Goal: Task Accomplishment & Management: Use online tool/utility

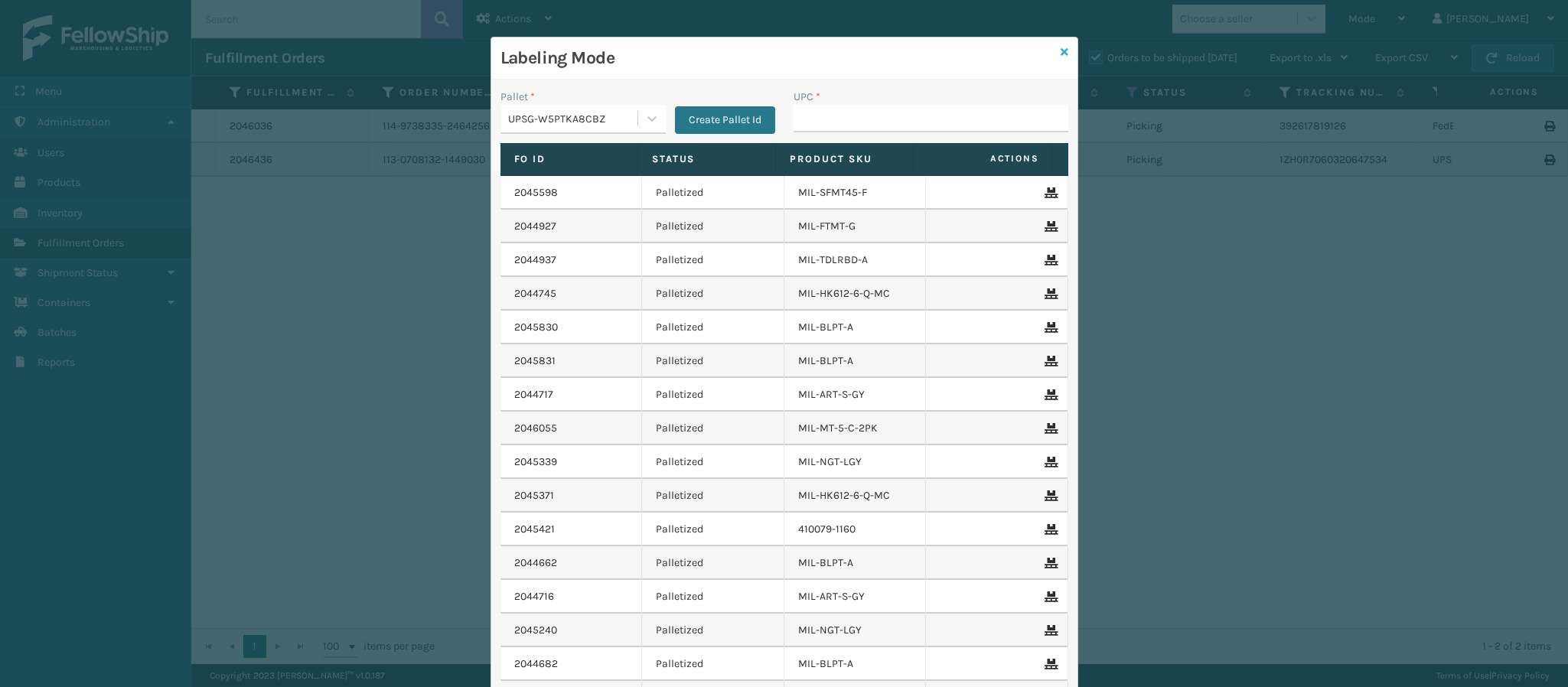
click at [1060, 47] on icon at bounding box center [1064, 52] width 8 height 11
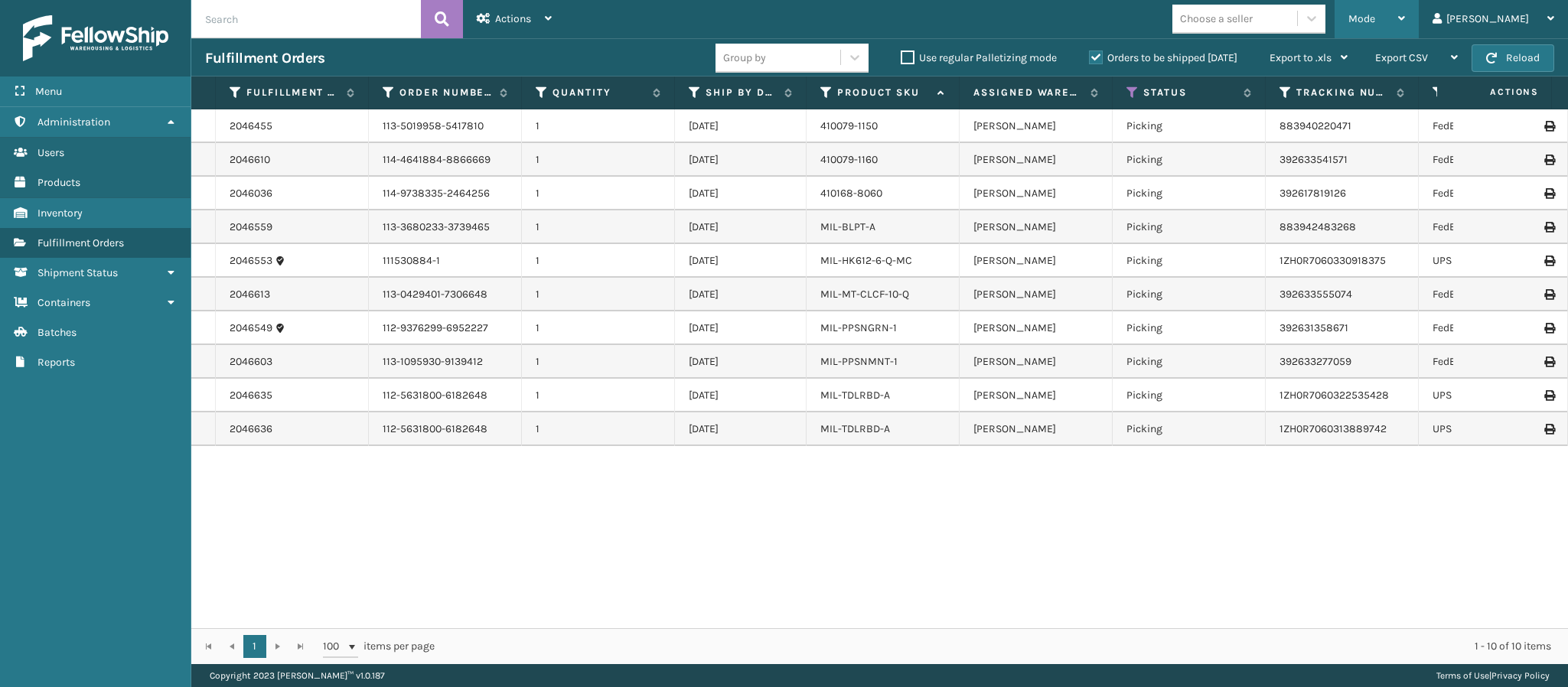
click at [1405, 20] on div "Mode" at bounding box center [1377, 19] width 56 height 38
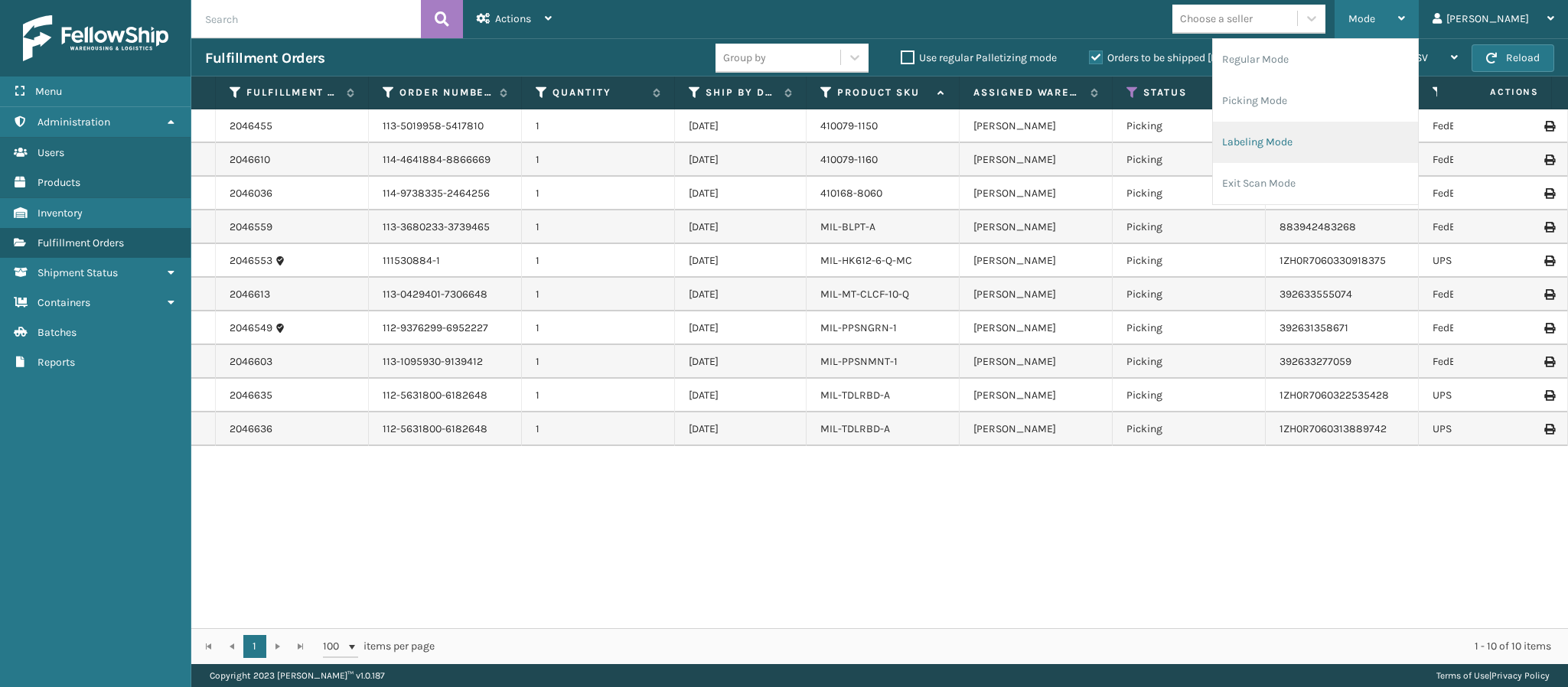
click at [1352, 152] on li "Labeling Mode" at bounding box center [1315, 142] width 205 height 41
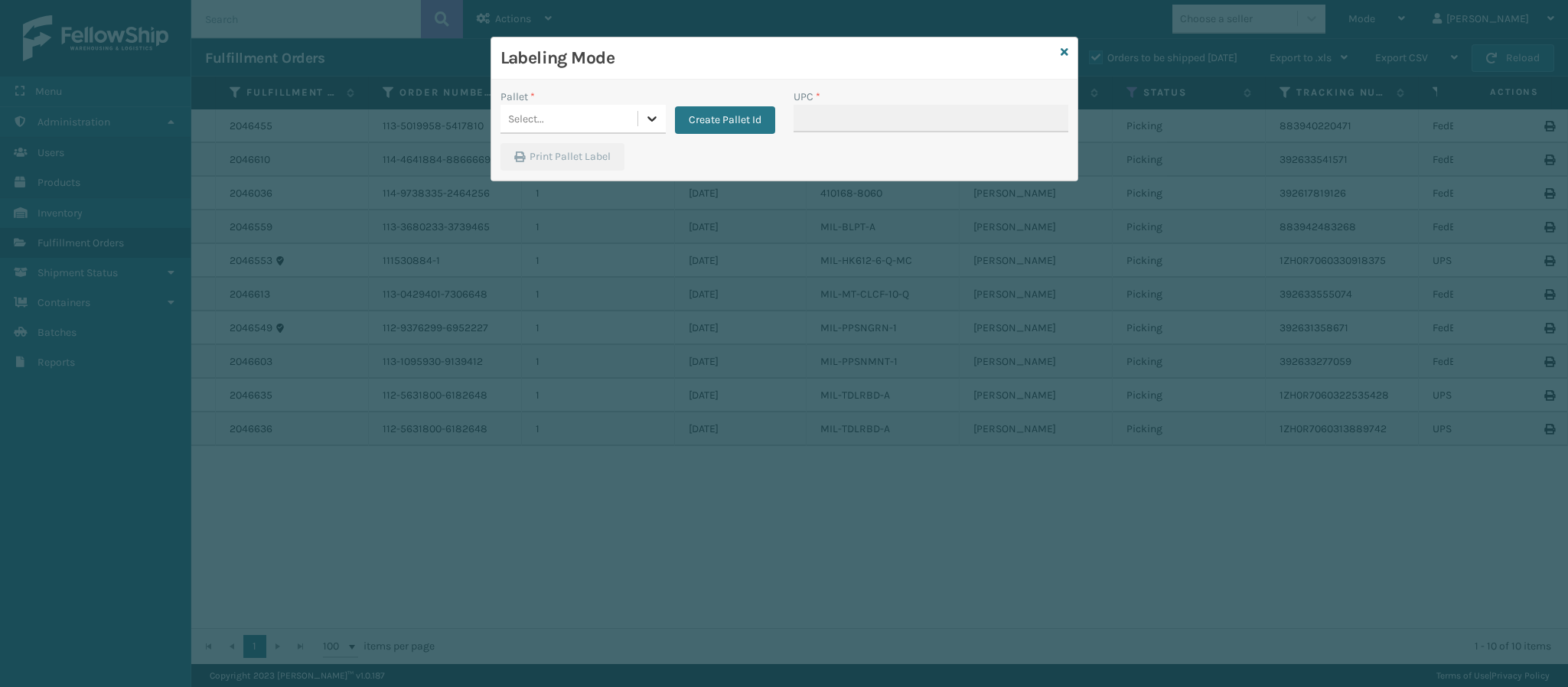
click at [657, 123] on icon at bounding box center [652, 119] width 16 height 16
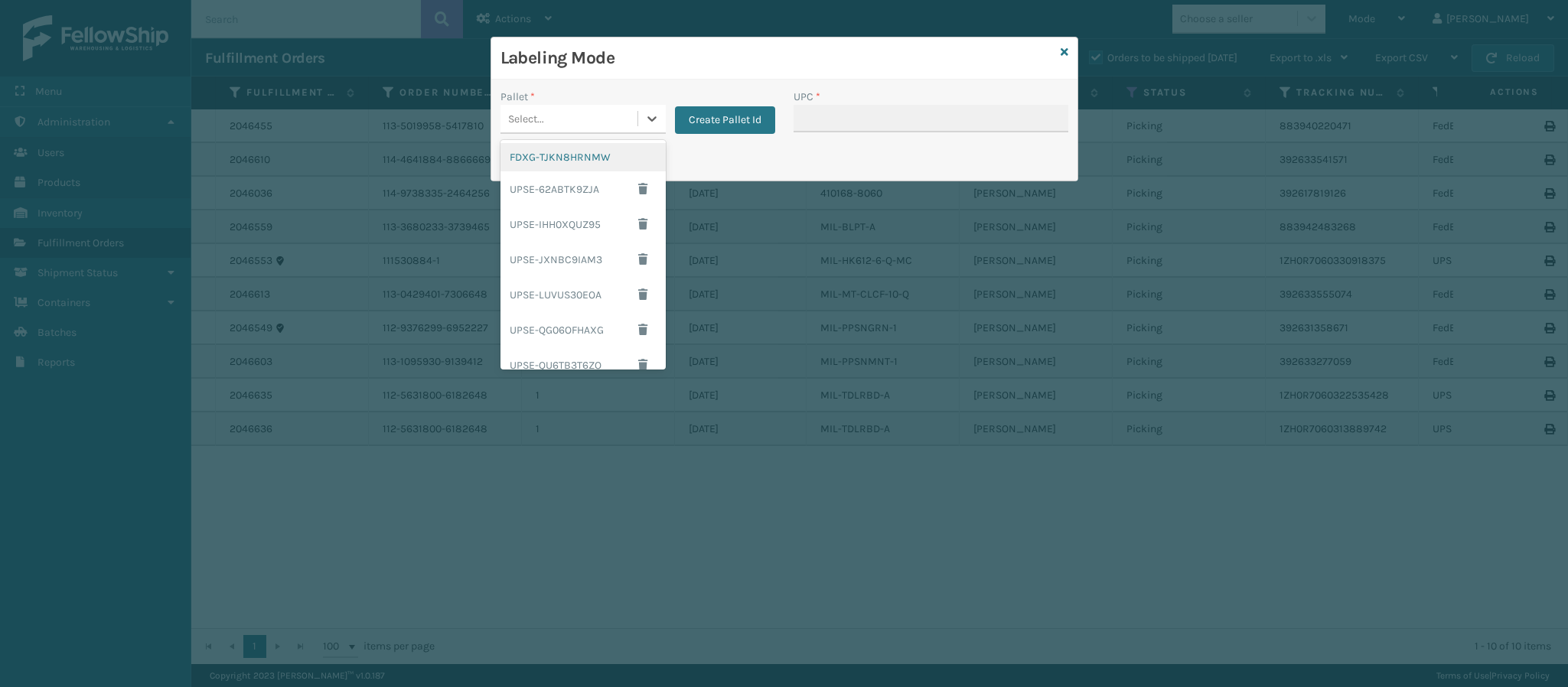
click at [574, 154] on div "FDXG-TJKN8HRNMW" at bounding box center [583, 157] width 166 height 28
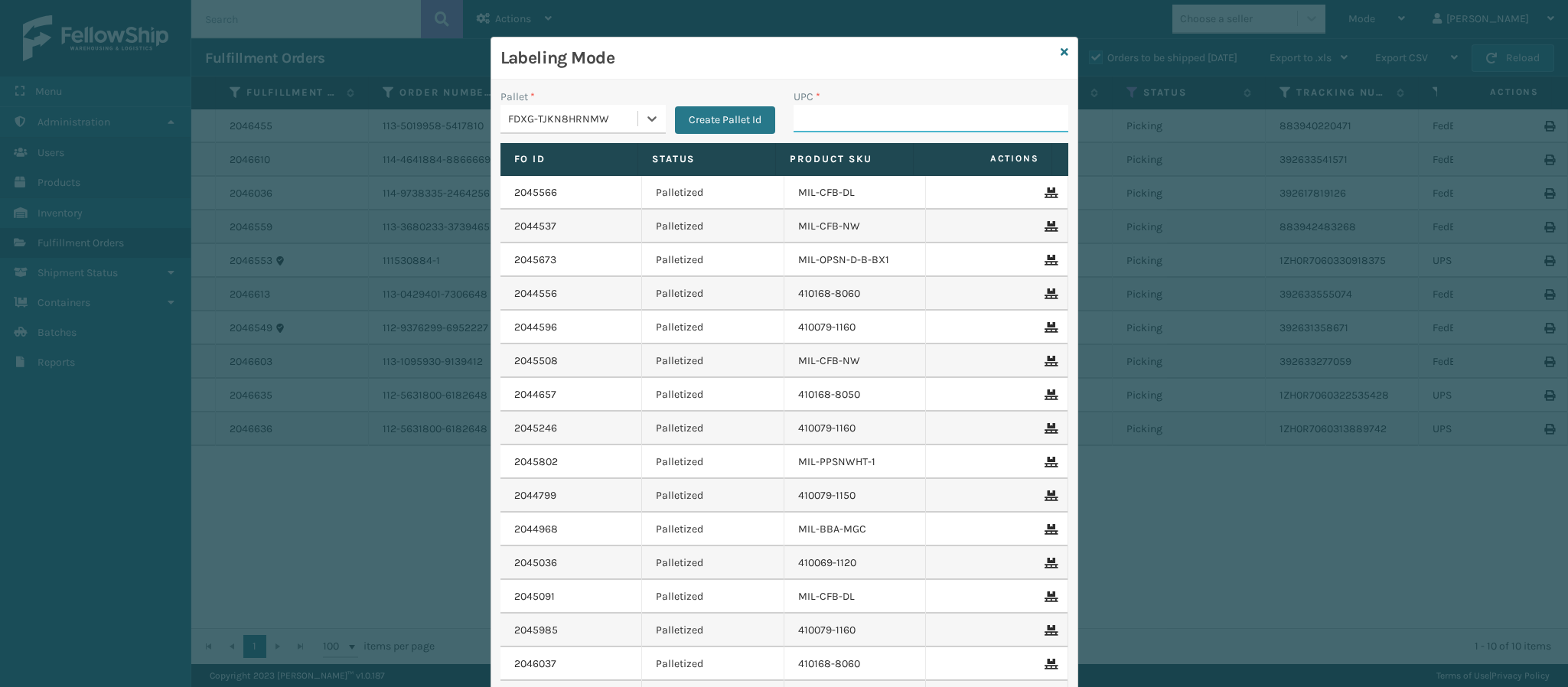
click at [818, 130] on input "UPC *" at bounding box center [931, 118] width 275 height 27
type input "84098512411"
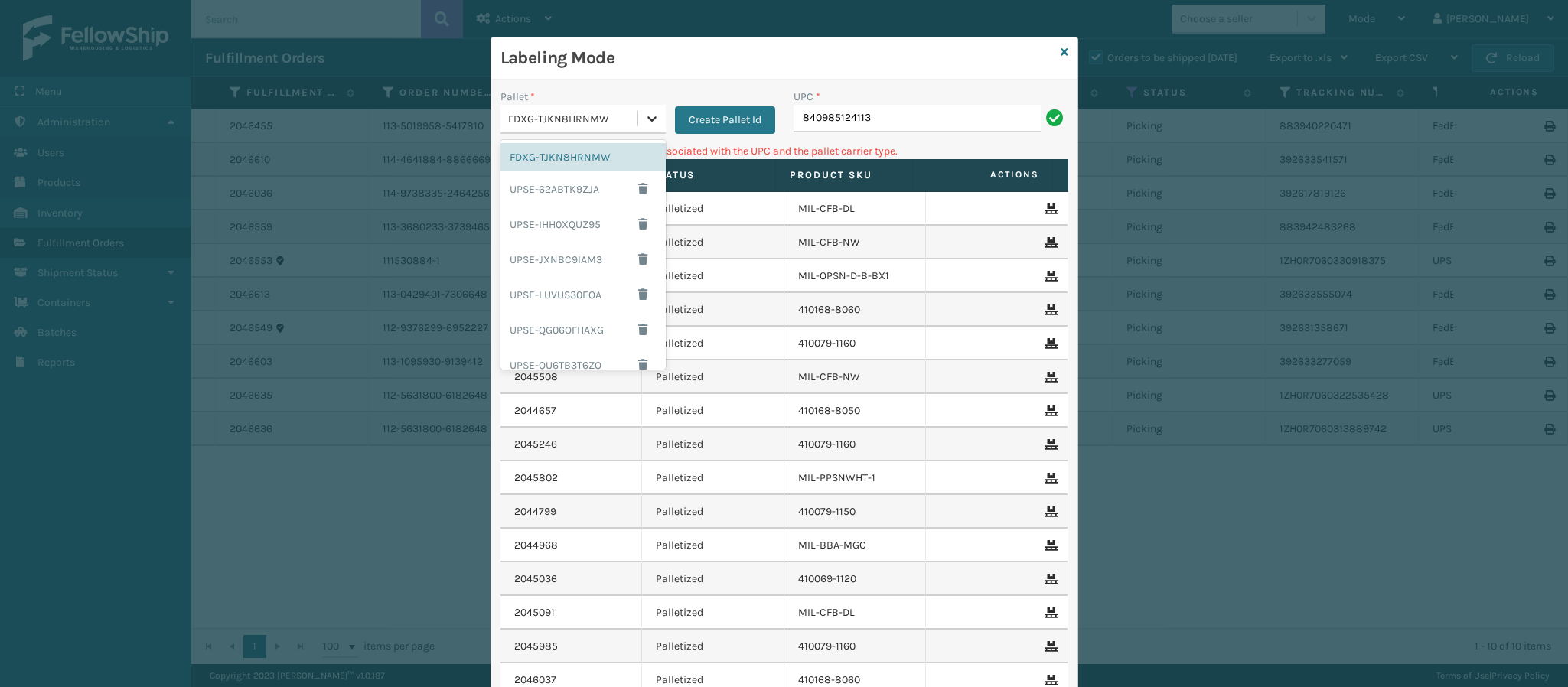
click at [638, 117] on div at bounding box center [652, 118] width 27 height 27
click at [590, 321] on div "UPSG-W5PTKA8CBZ" at bounding box center [583, 318] width 166 height 28
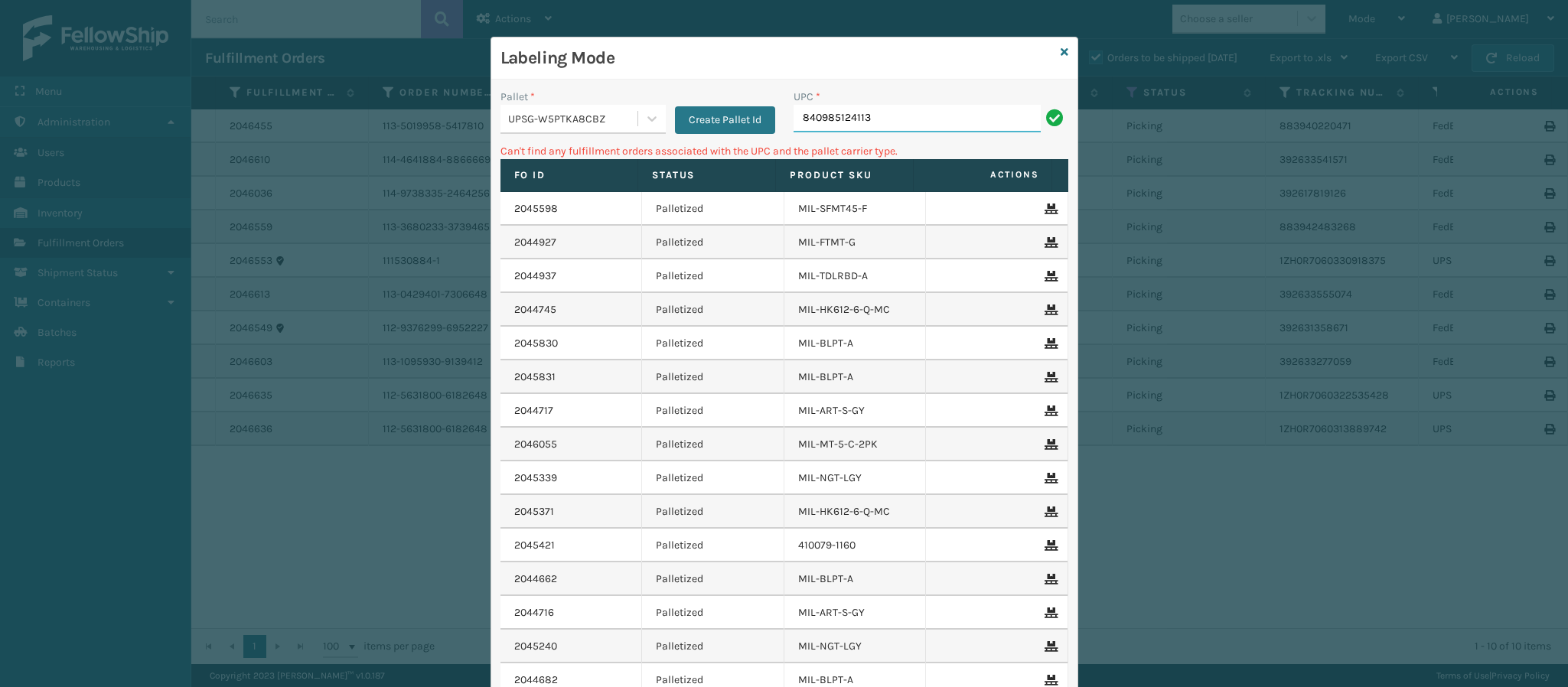
click at [884, 124] on input "840985124113" at bounding box center [917, 118] width 247 height 27
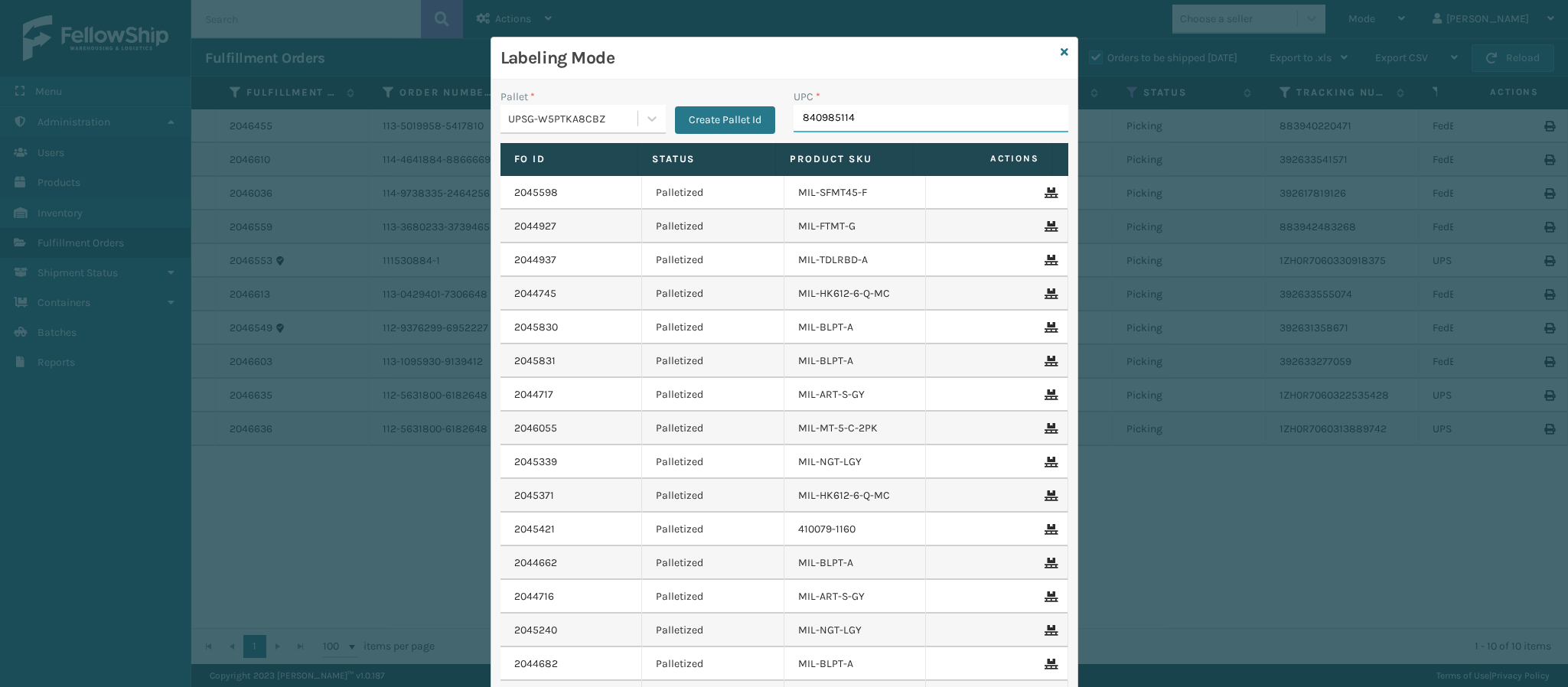
type input "8409851143"
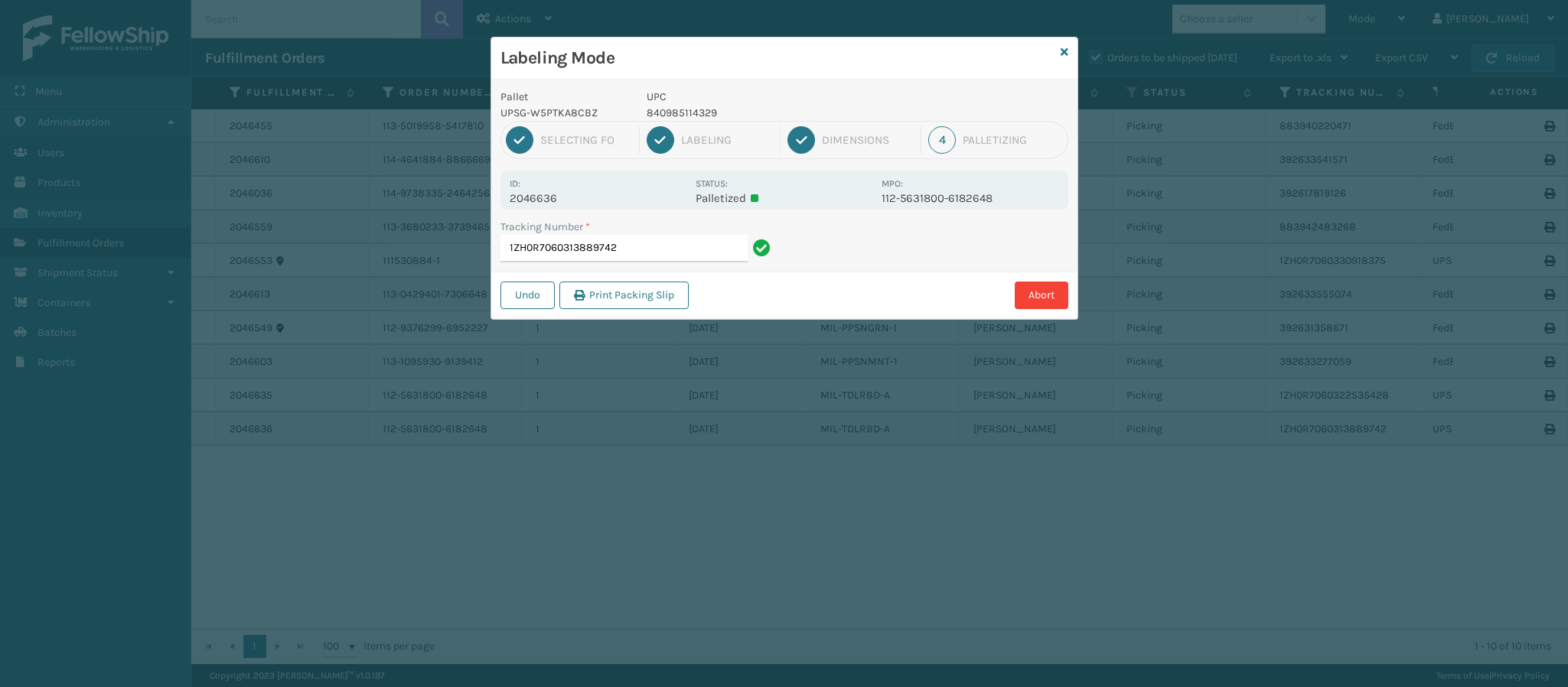
drag, startPoint x: 1092, startPoint y: 519, endPoint x: 1130, endPoint y: 113, distance: 407.8
click at [1130, 113] on div "Labeling Mode Pallet UPSG-W5PTKA8CBZ UPC 840985114329 1 Selecting FO 2 Labeling…" at bounding box center [784, 343] width 1568 height 687
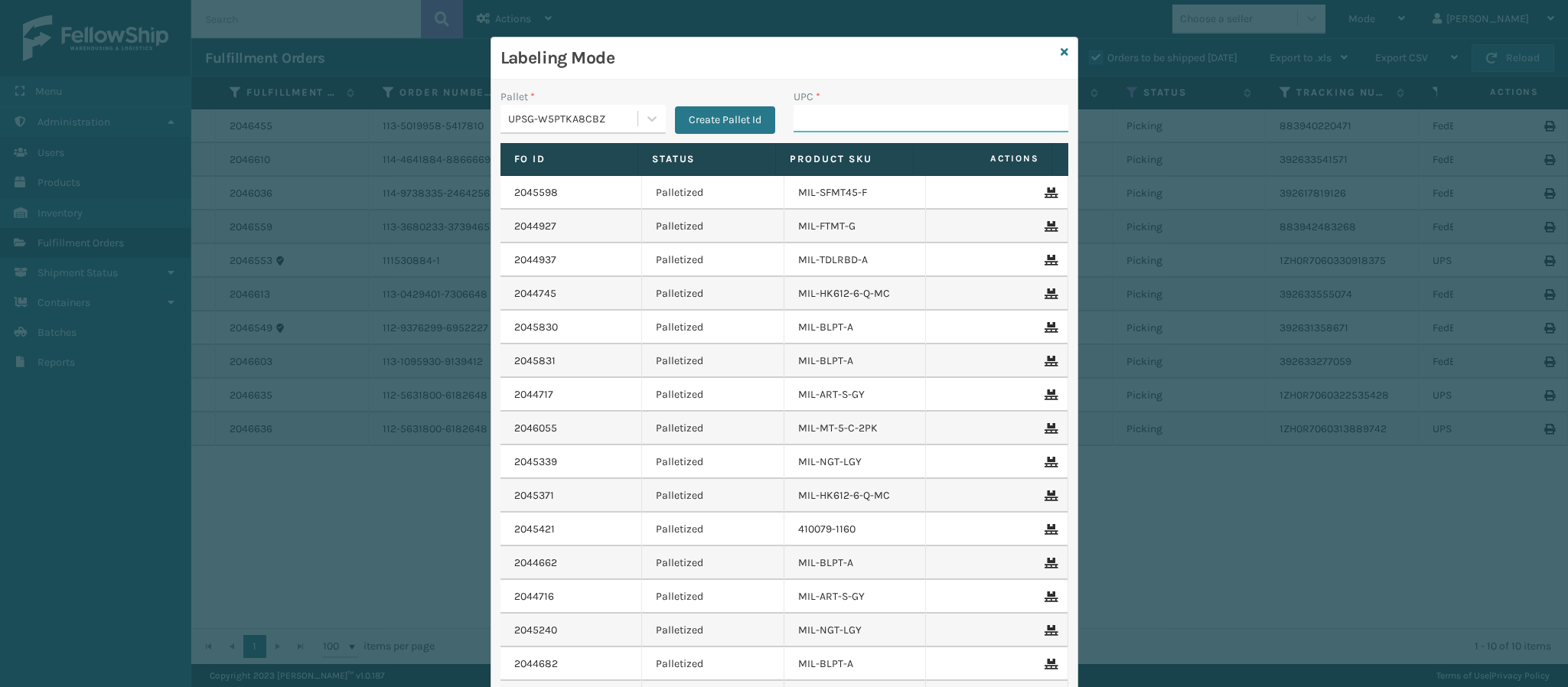
click at [832, 116] on input "UPC *" at bounding box center [931, 118] width 275 height 27
type input "8409851143"
type input "840985117559"
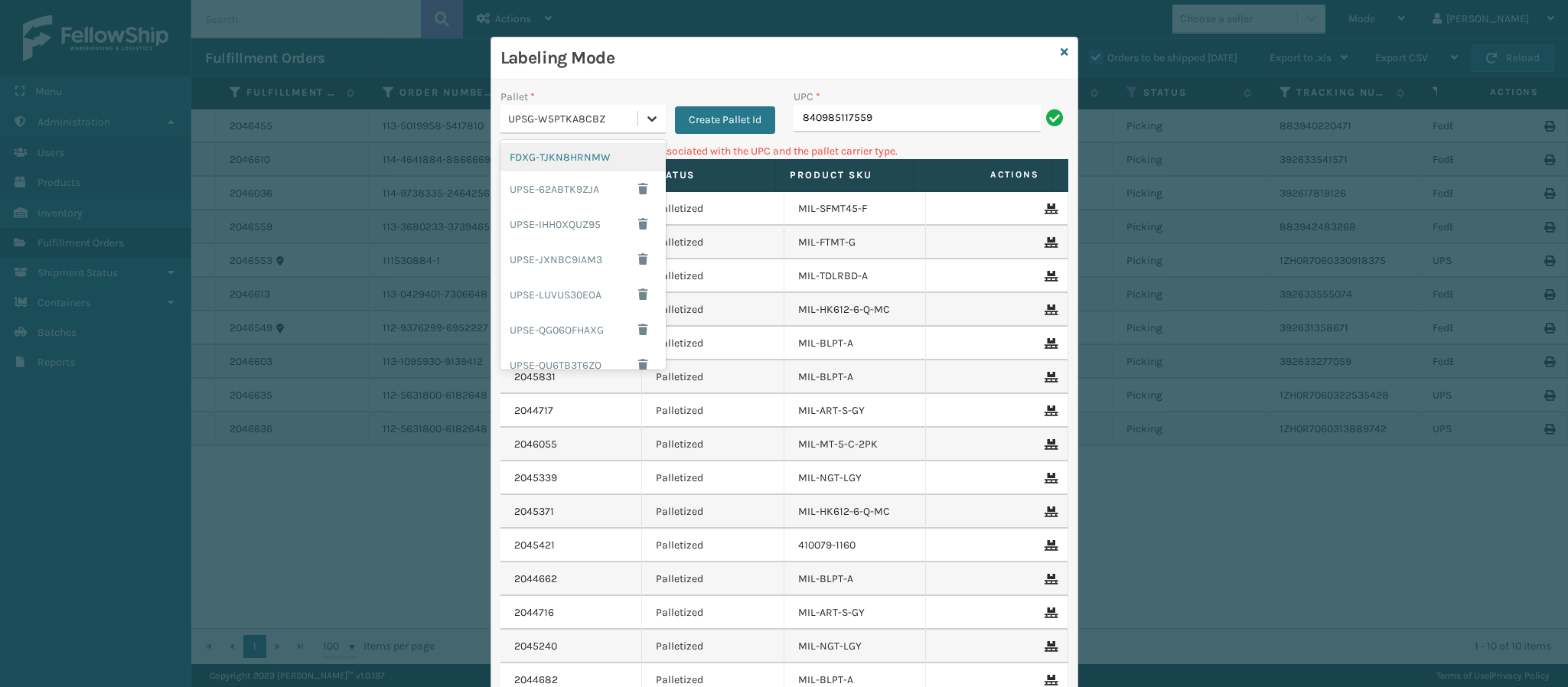
click at [652, 122] on div at bounding box center [652, 118] width 27 height 27
click at [563, 161] on div "FDXG-TJKN8HRNMW" at bounding box center [583, 157] width 166 height 28
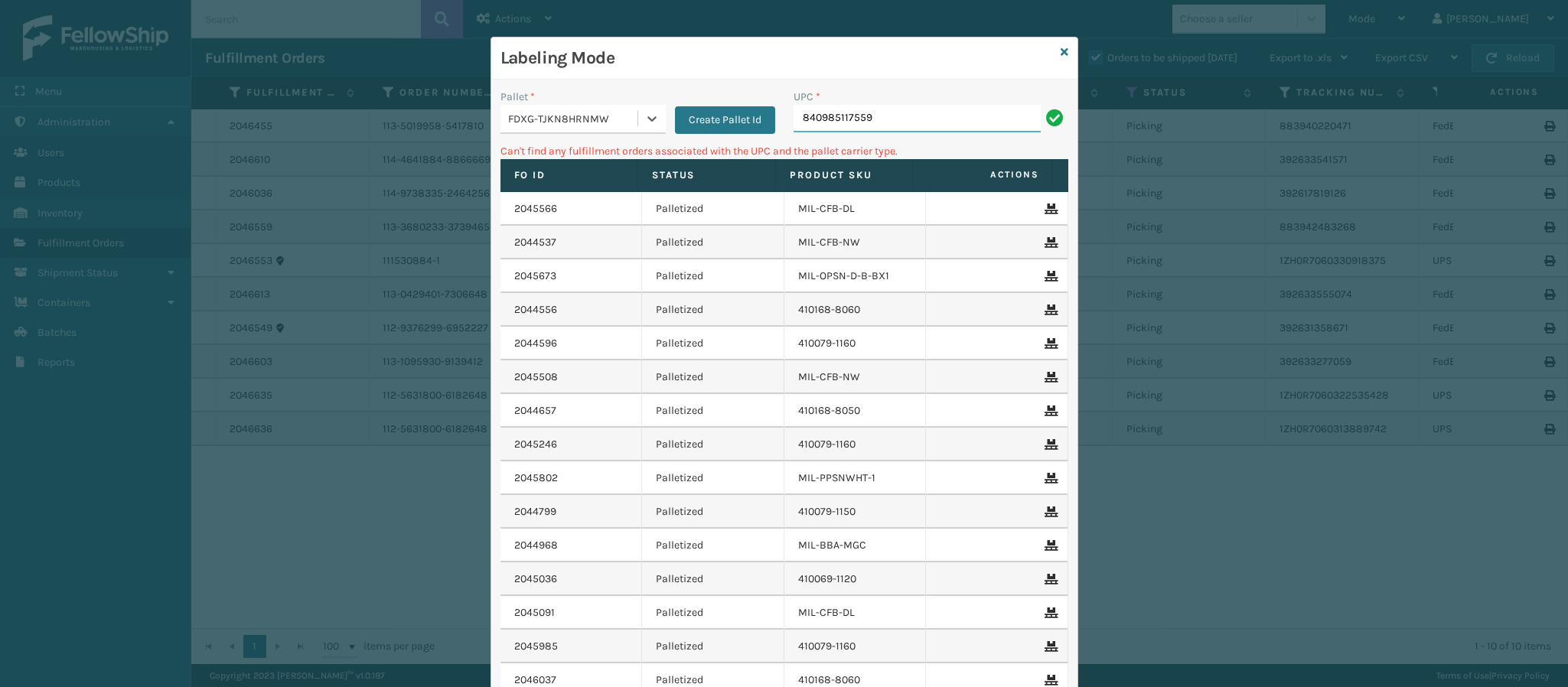
click at [939, 131] on input "840985117559" at bounding box center [917, 118] width 247 height 27
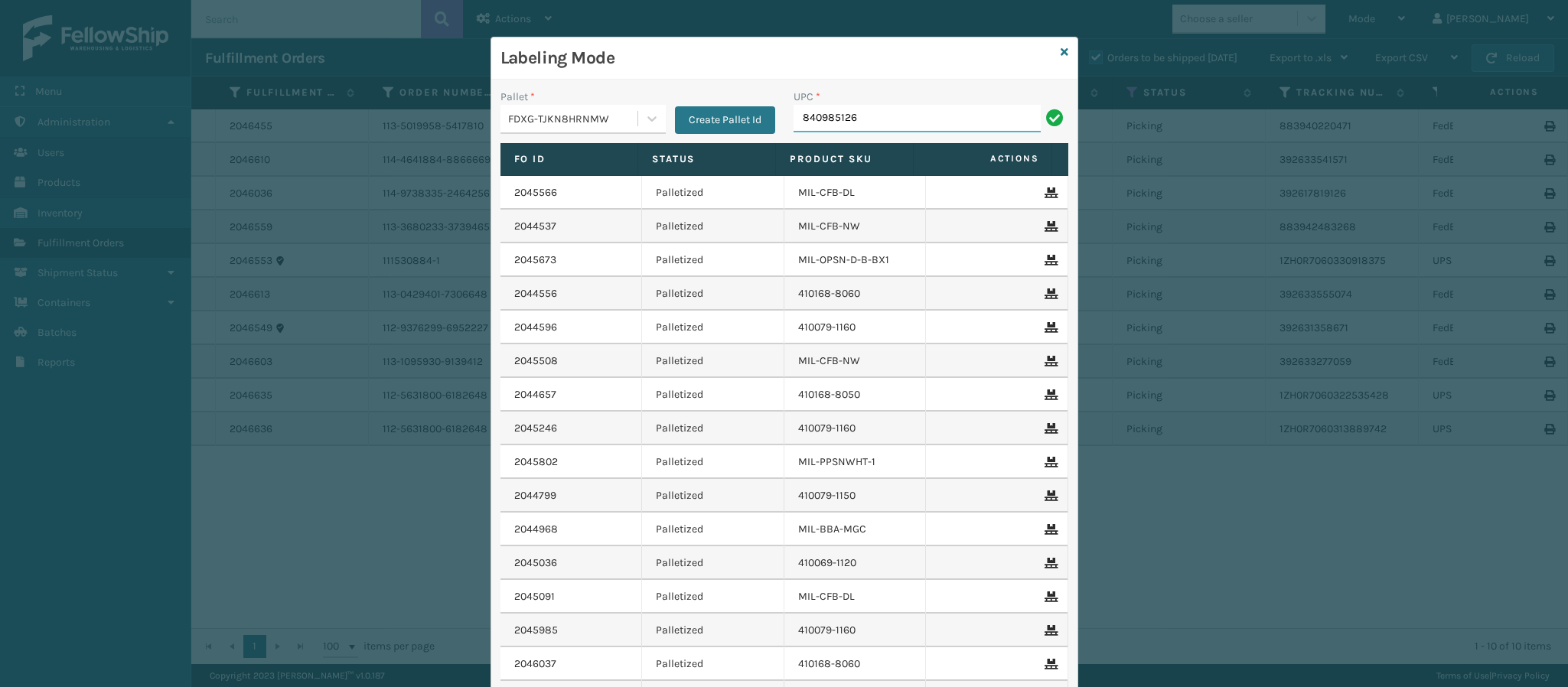
type input "8409851263"
click at [1060, 52] on icon at bounding box center [1064, 52] width 8 height 11
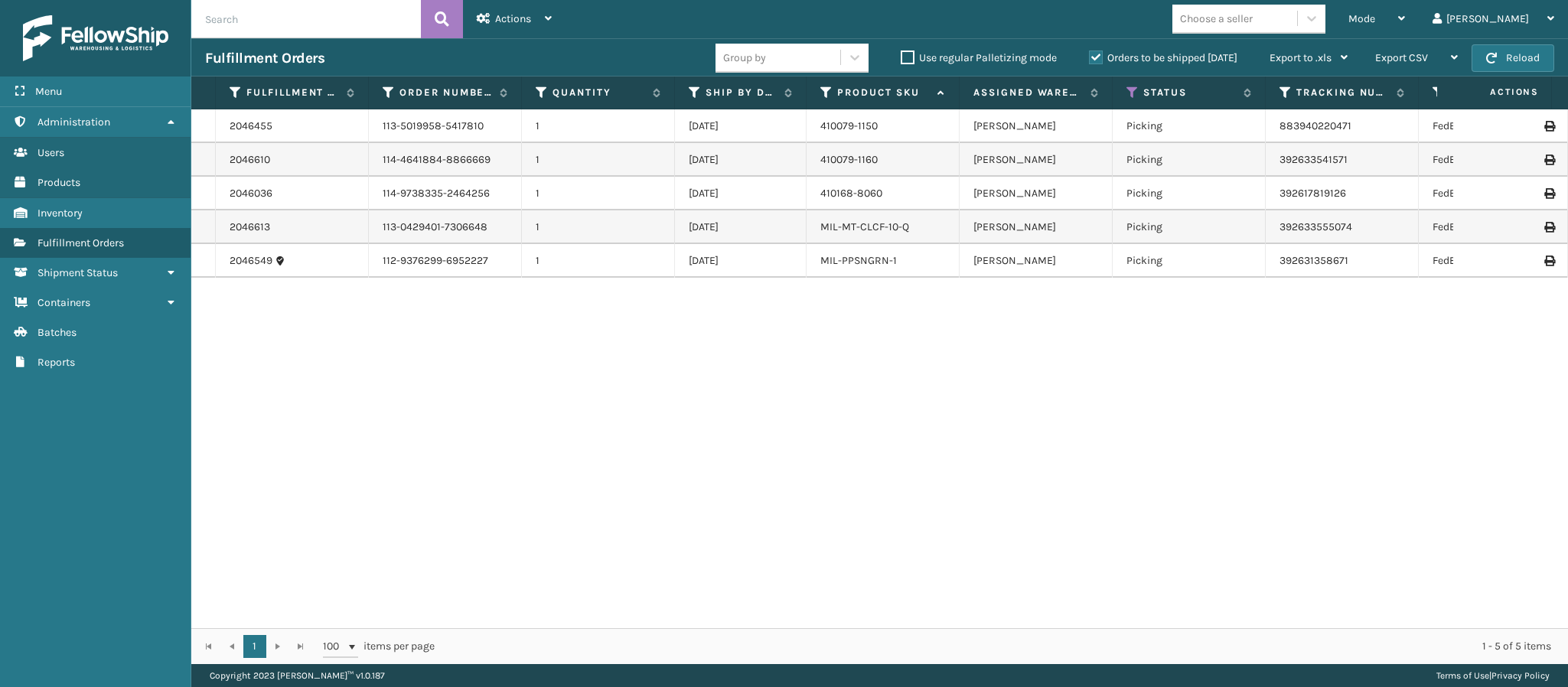
click at [1145, 60] on label "Orders to be shipped [DATE]" at bounding box center [1163, 58] width 148 height 13
click at [1090, 59] on input "Orders to be shipped [DATE]" at bounding box center [1089, 54] width 1 height 10
click at [335, 19] on input "text" at bounding box center [306, 19] width 230 height 38
click at [1055, 406] on div "2046455 113-5019958-5417810 1 [DATE] 410079-1150 [PERSON_NAME] Picking 88394022…" at bounding box center [880, 369] width 1377 height 519
click at [1130, 94] on icon at bounding box center [1133, 93] width 13 height 14
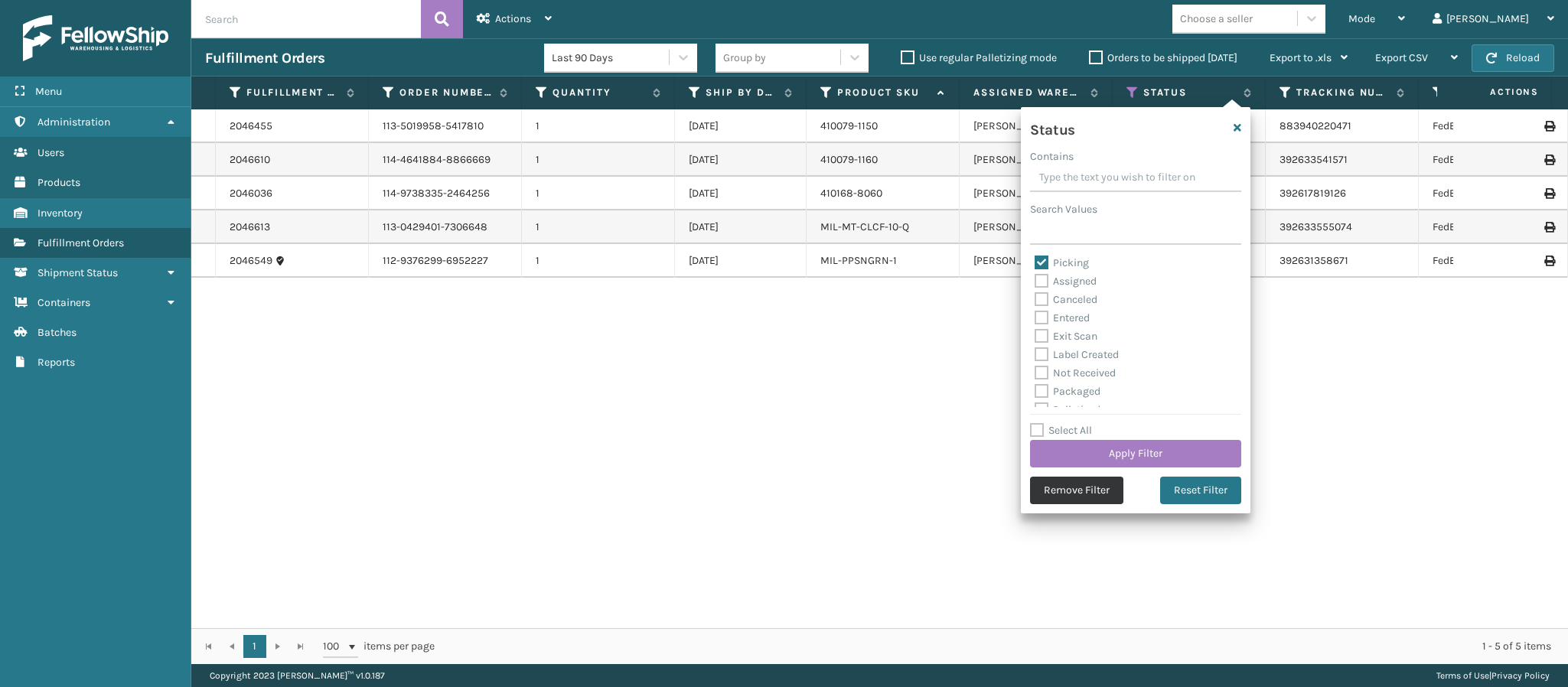
click at [1045, 490] on button "Remove Filter" at bounding box center [1076, 490] width 93 height 27
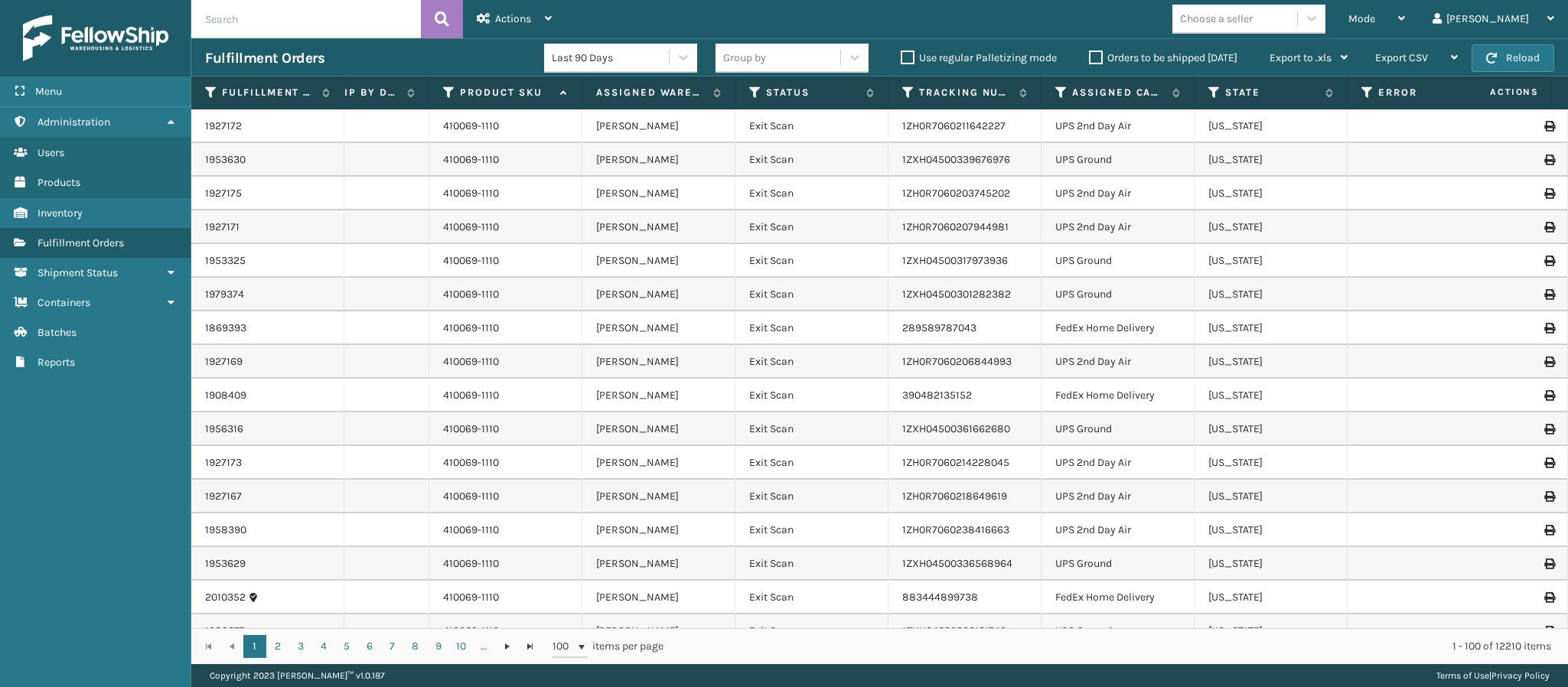
scroll to position [0, 441]
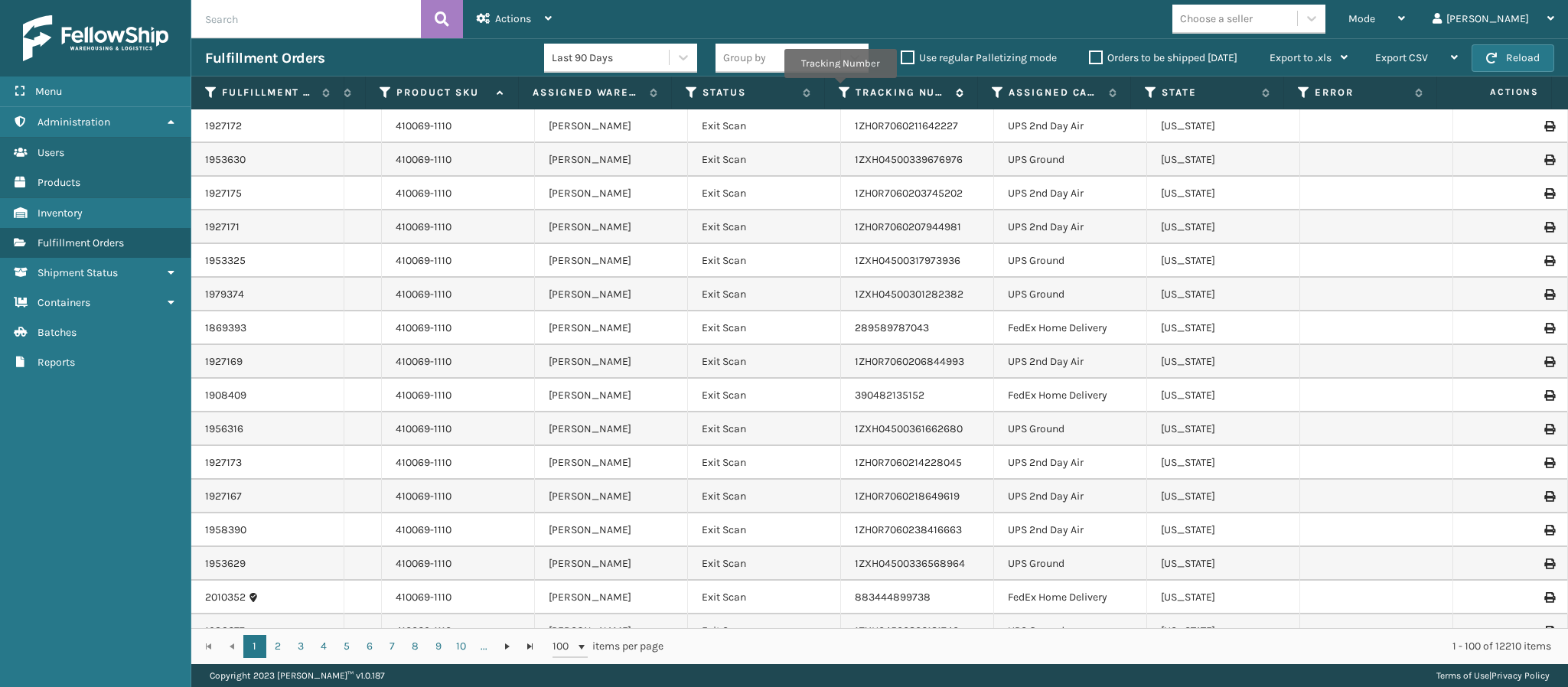
click at [840, 90] on icon at bounding box center [845, 93] width 13 height 14
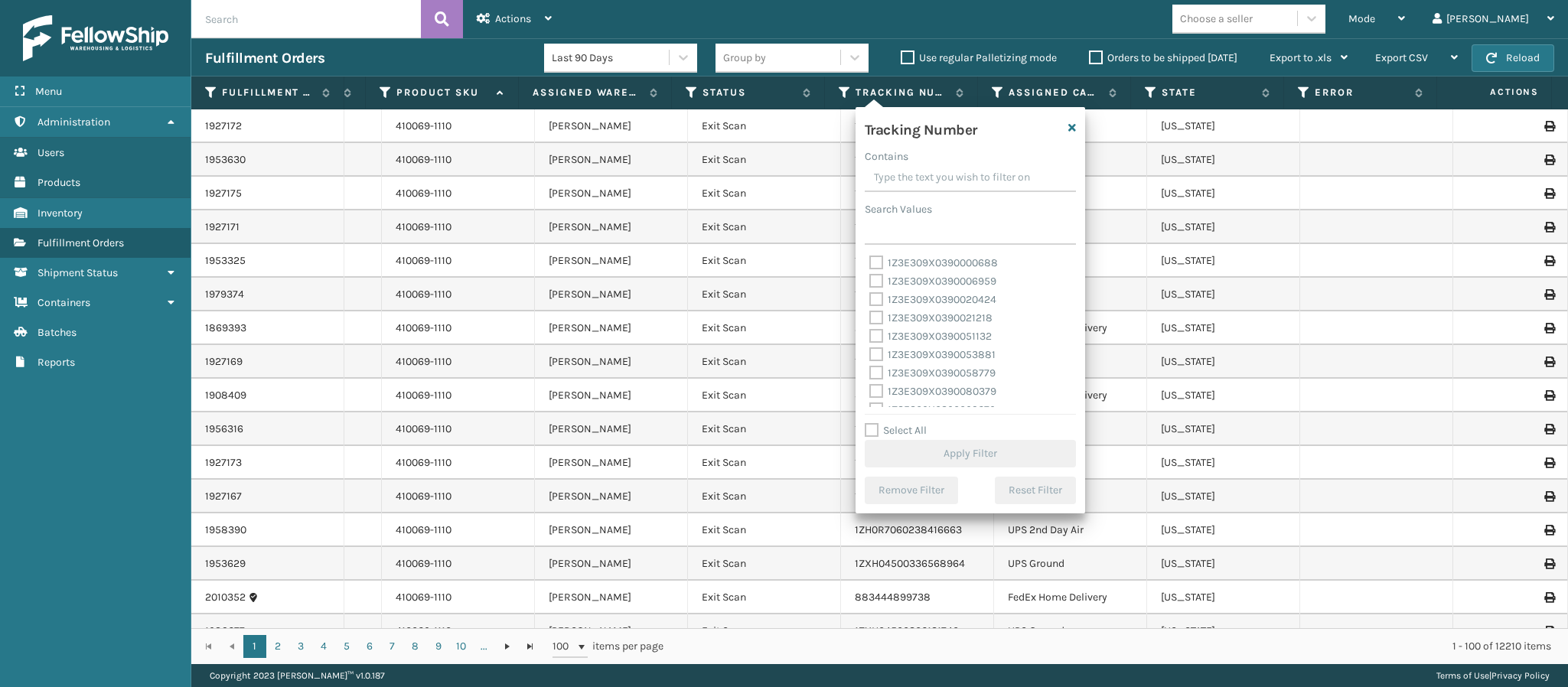
click at [893, 13] on div "Mode Regular Mode Picking Mode Labeling Mode Exit Scan Mode Choose a seller [PE…" at bounding box center [1066, 19] width 1002 height 38
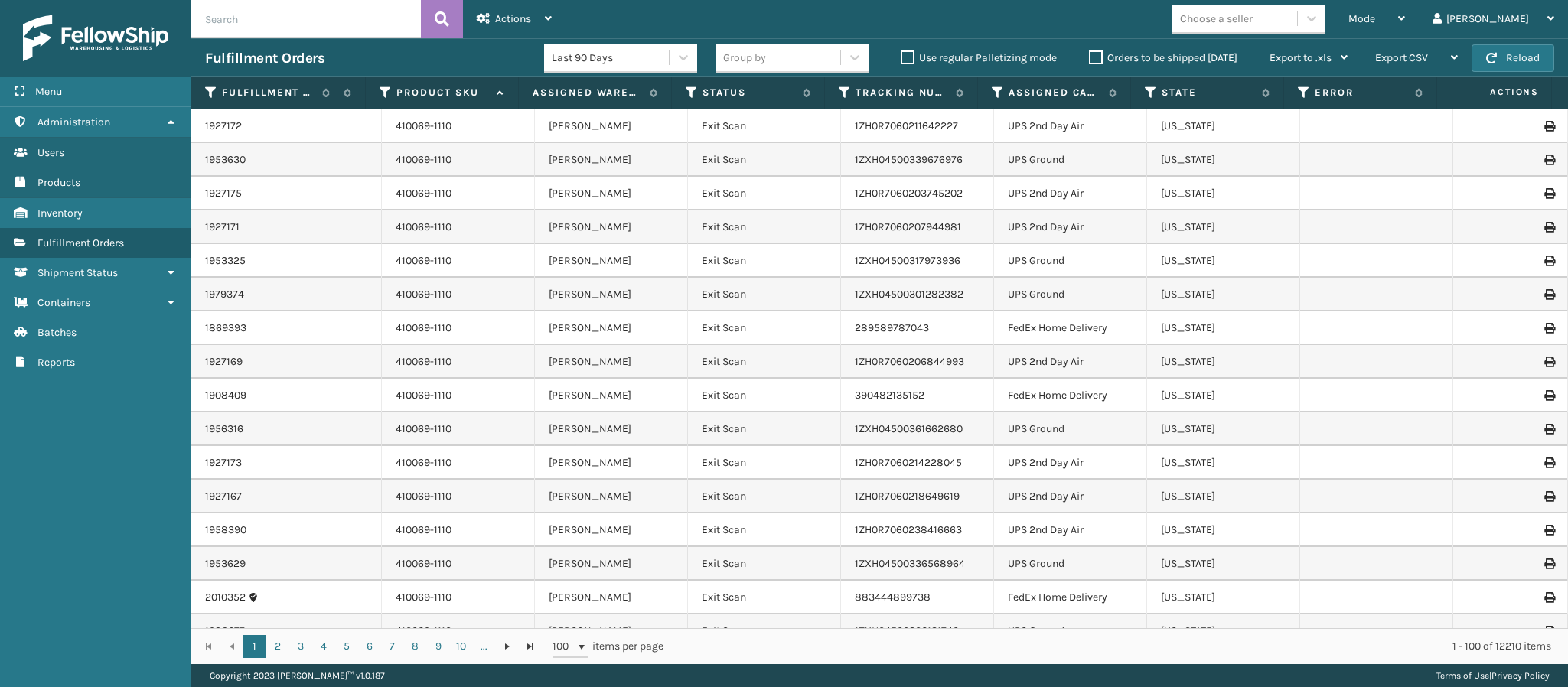
click at [841, 81] on th "Tracking Number" at bounding box center [902, 93] width 153 height 33
click at [841, 88] on icon at bounding box center [845, 93] width 13 height 14
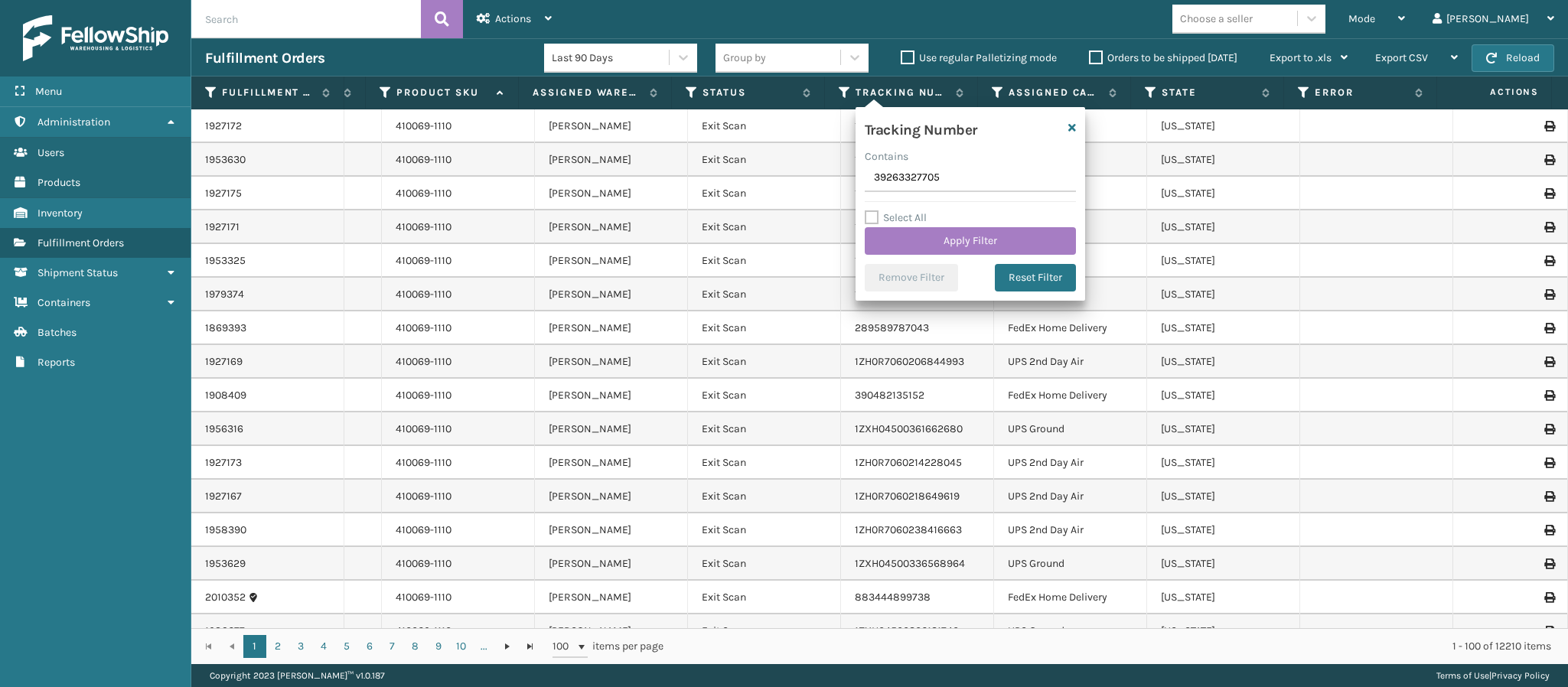
type input "392633277059"
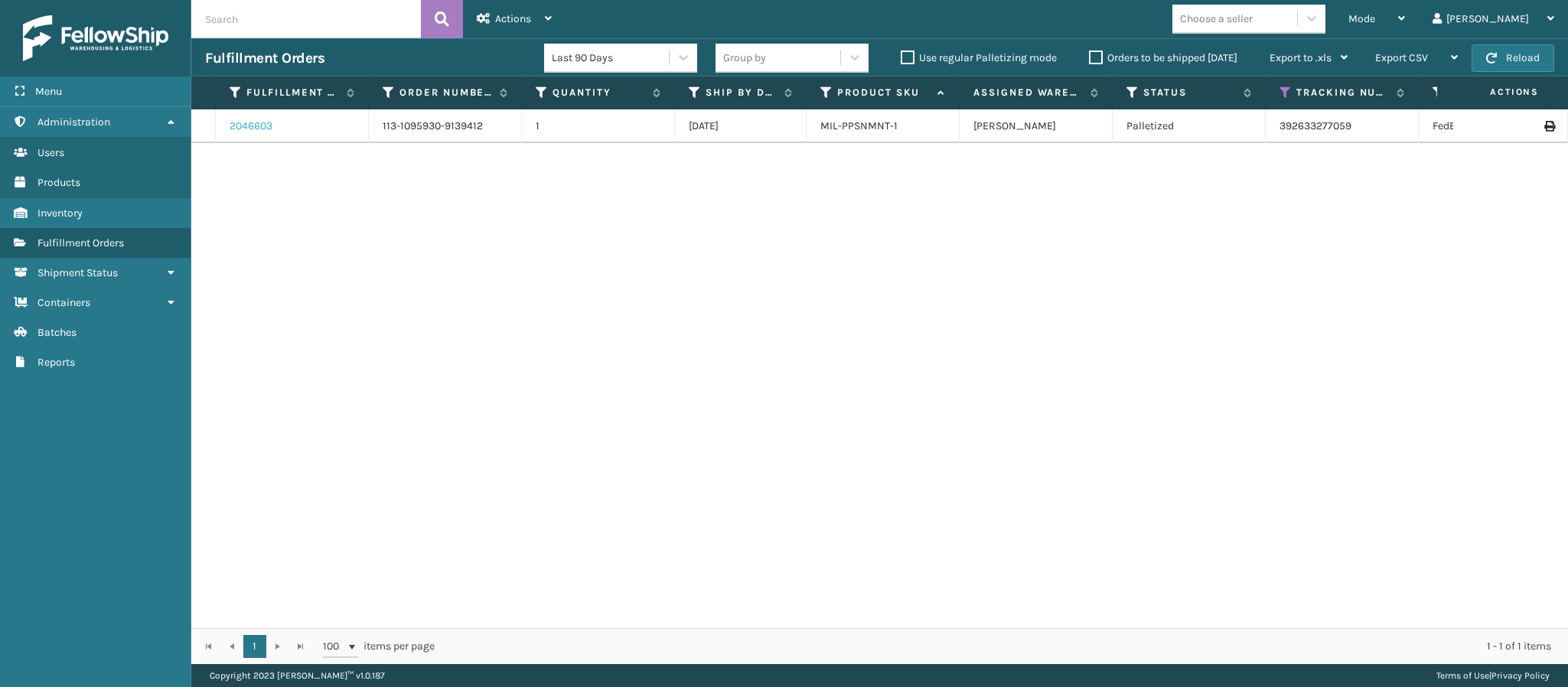
click at [252, 123] on link "2046603" at bounding box center [251, 127] width 43 height 16
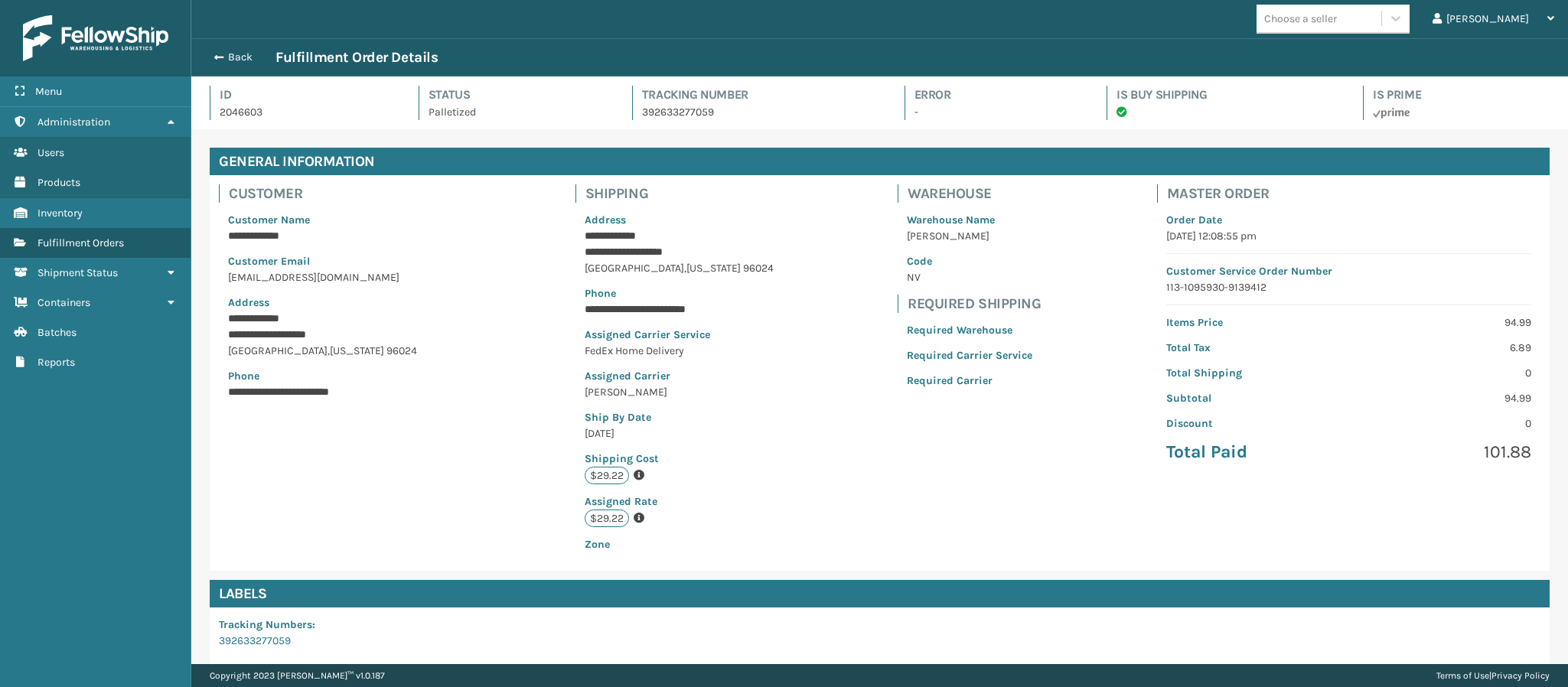
scroll to position [37, 1377]
click at [258, 106] on p "2046603" at bounding box center [305, 112] width 171 height 16
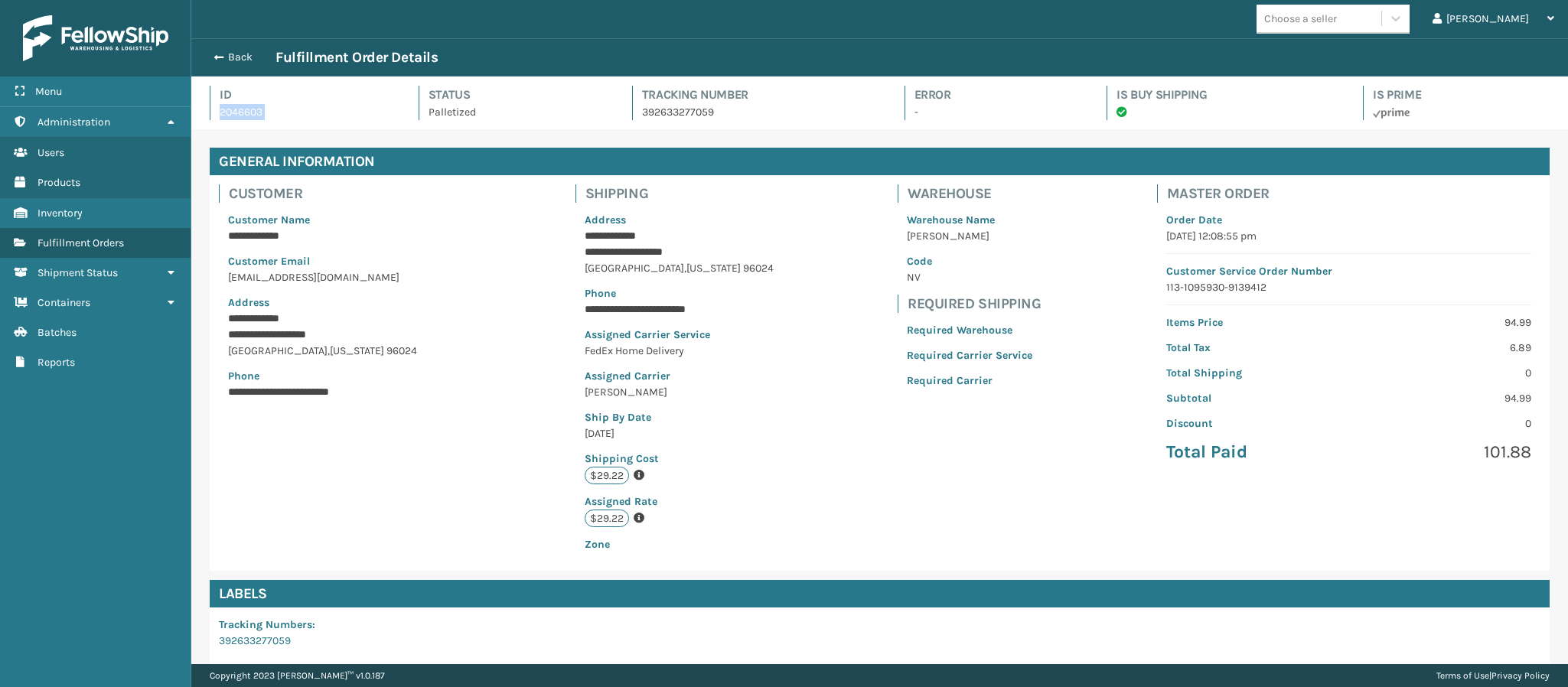
click at [258, 106] on p "2046603" at bounding box center [305, 112] width 171 height 16
copy p "2046603"
click at [243, 51] on button "Back" at bounding box center [240, 58] width 70 height 14
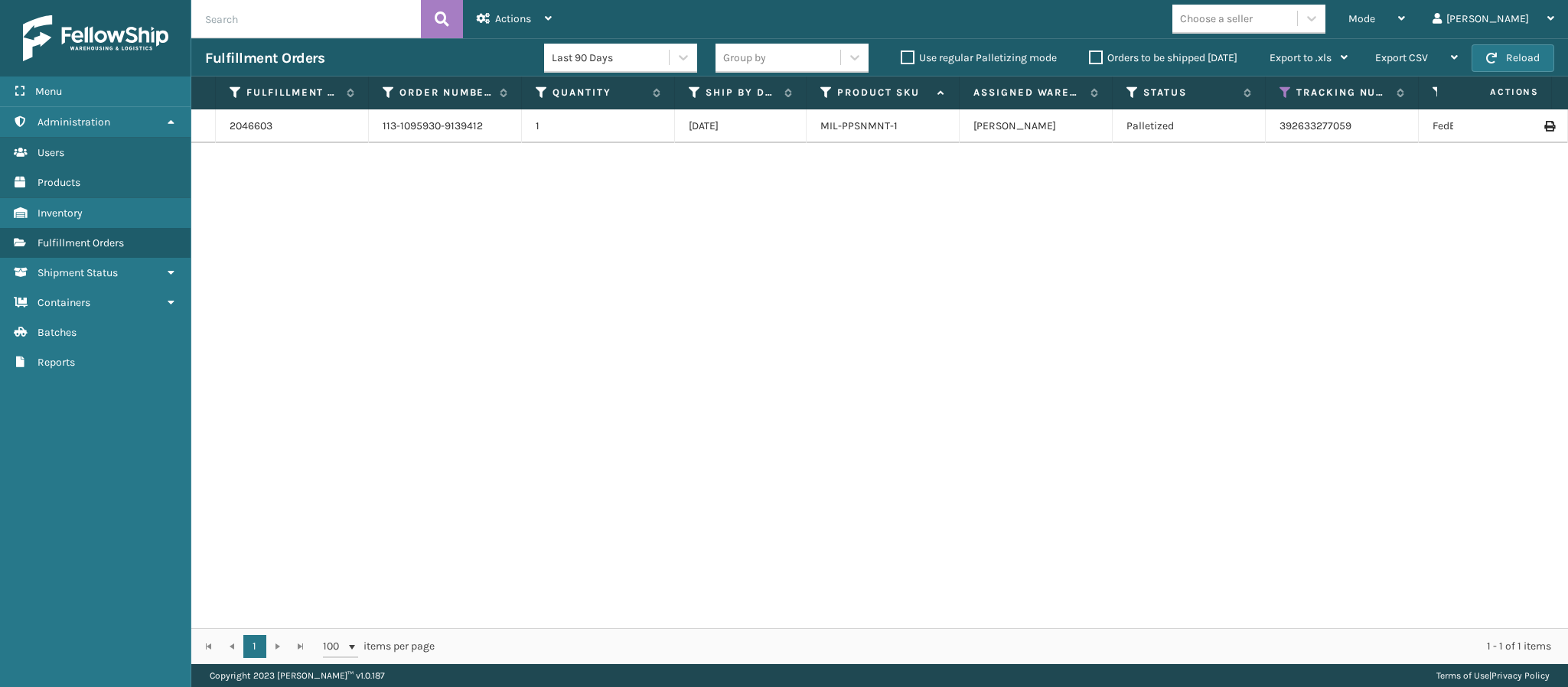
click at [243, 49] on h3 "Fulfillment Orders" at bounding box center [264, 59] width 120 height 19
click at [1405, 13] on div "Mode" at bounding box center [1377, 19] width 56 height 38
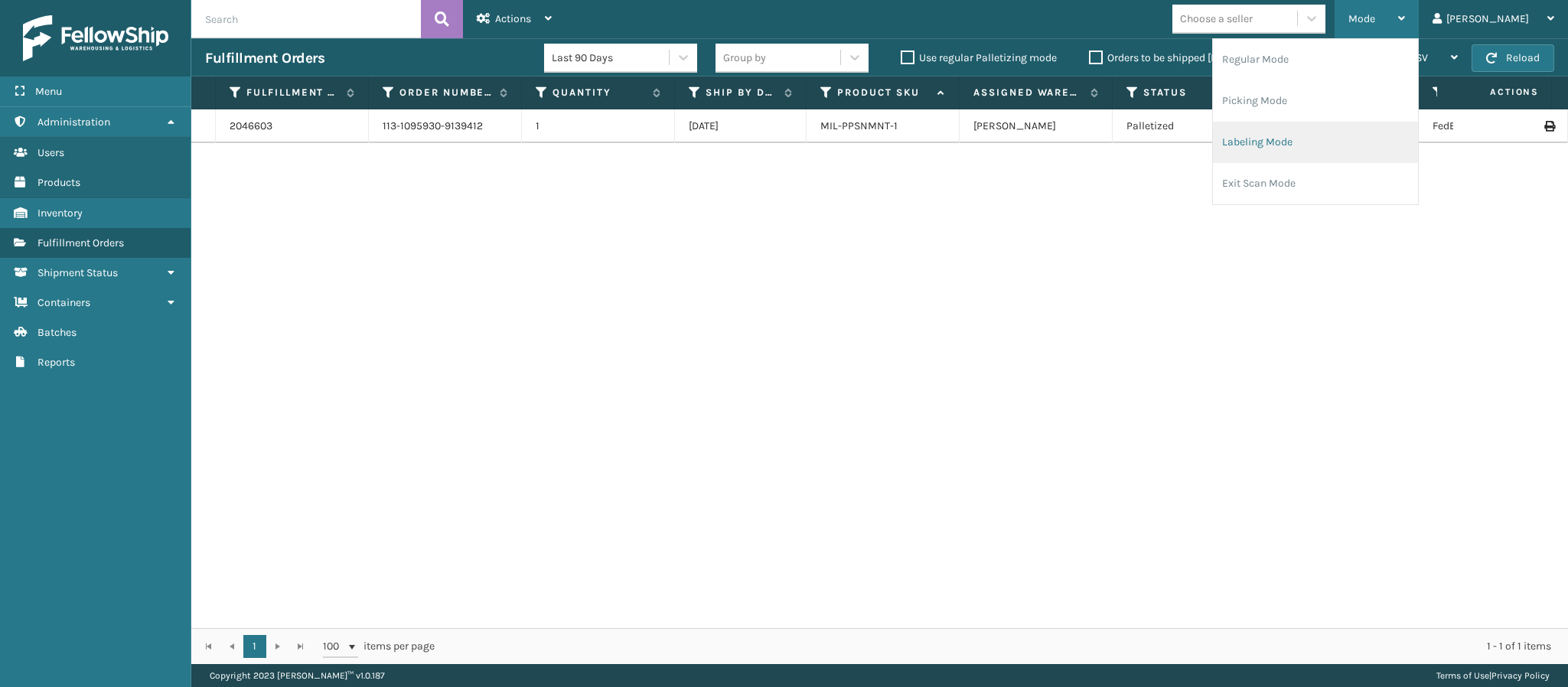
click at [1288, 148] on li "Labeling Mode" at bounding box center [1315, 142] width 205 height 41
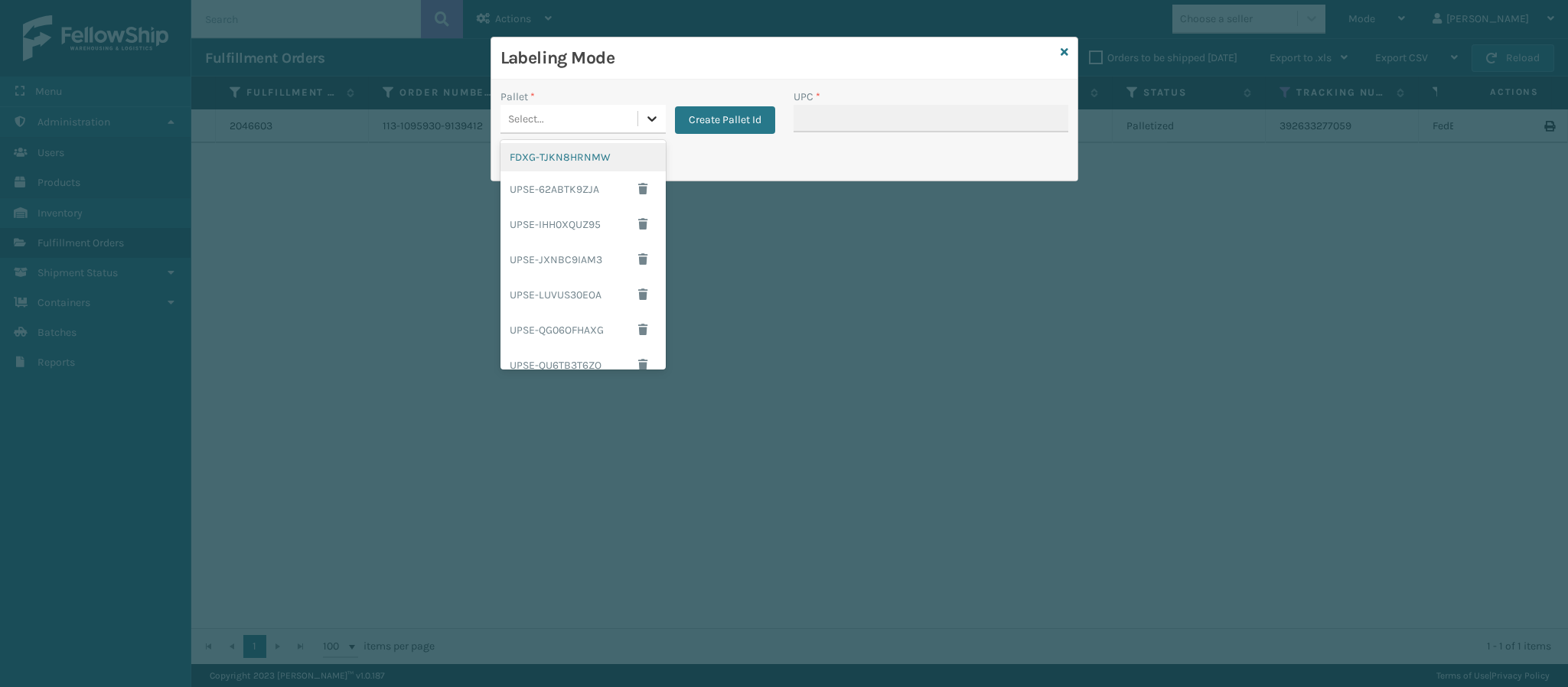
click at [657, 127] on icon at bounding box center [652, 119] width 16 height 16
click at [576, 159] on div "FDXG-TJKN8HRNMW" at bounding box center [583, 157] width 166 height 28
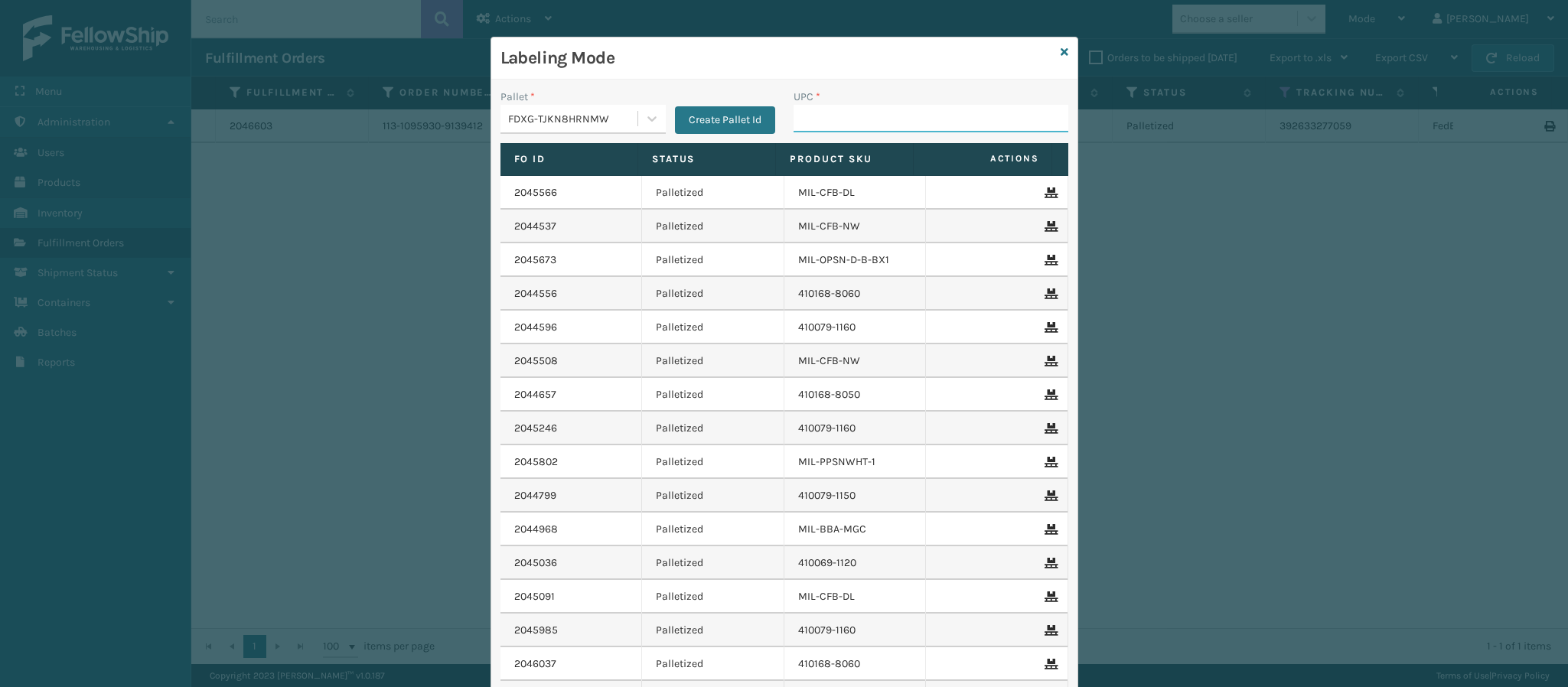
click at [870, 123] on input "UPC *" at bounding box center [931, 118] width 275 height 27
type input "840985126315"
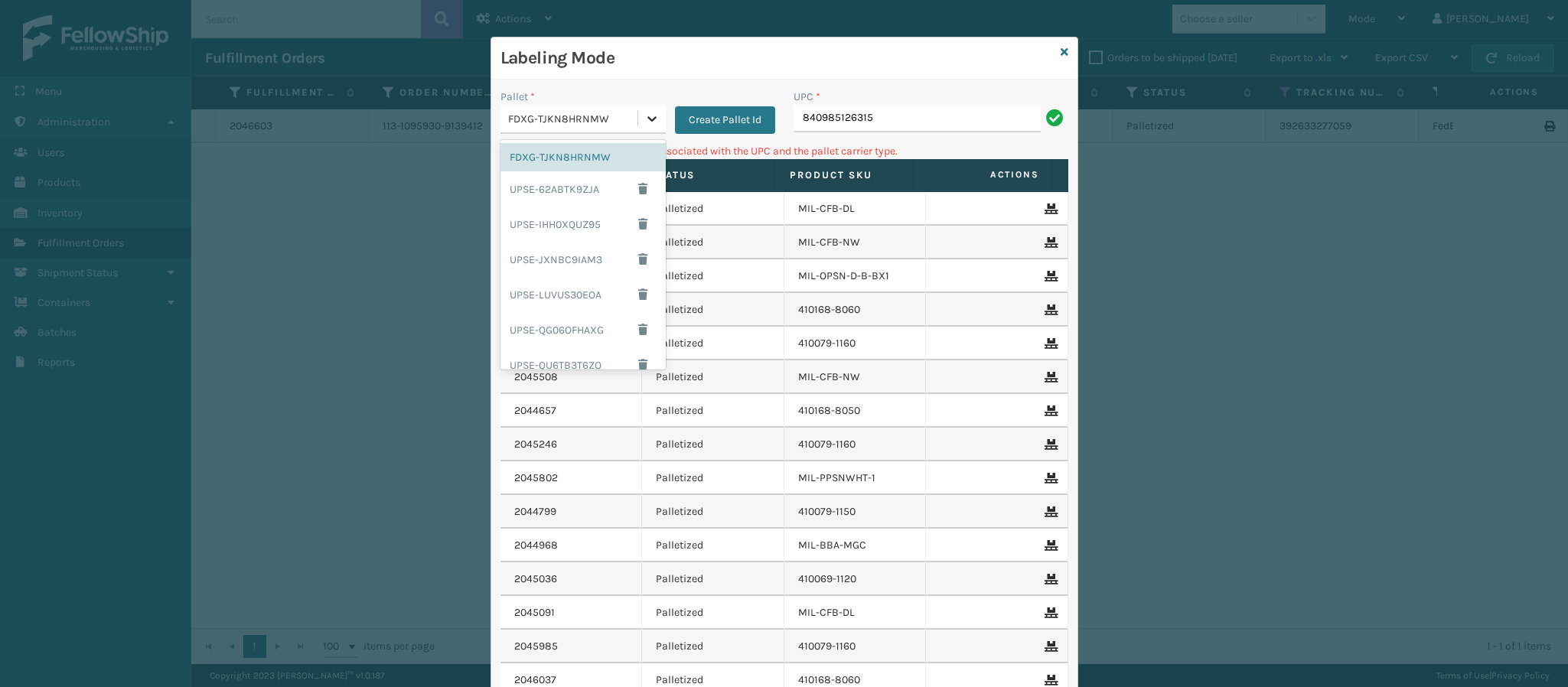
click at [645, 117] on icon at bounding box center [652, 119] width 16 height 16
click at [580, 313] on div "UPSG-W5PTKA8CBZ" at bounding box center [583, 318] width 166 height 28
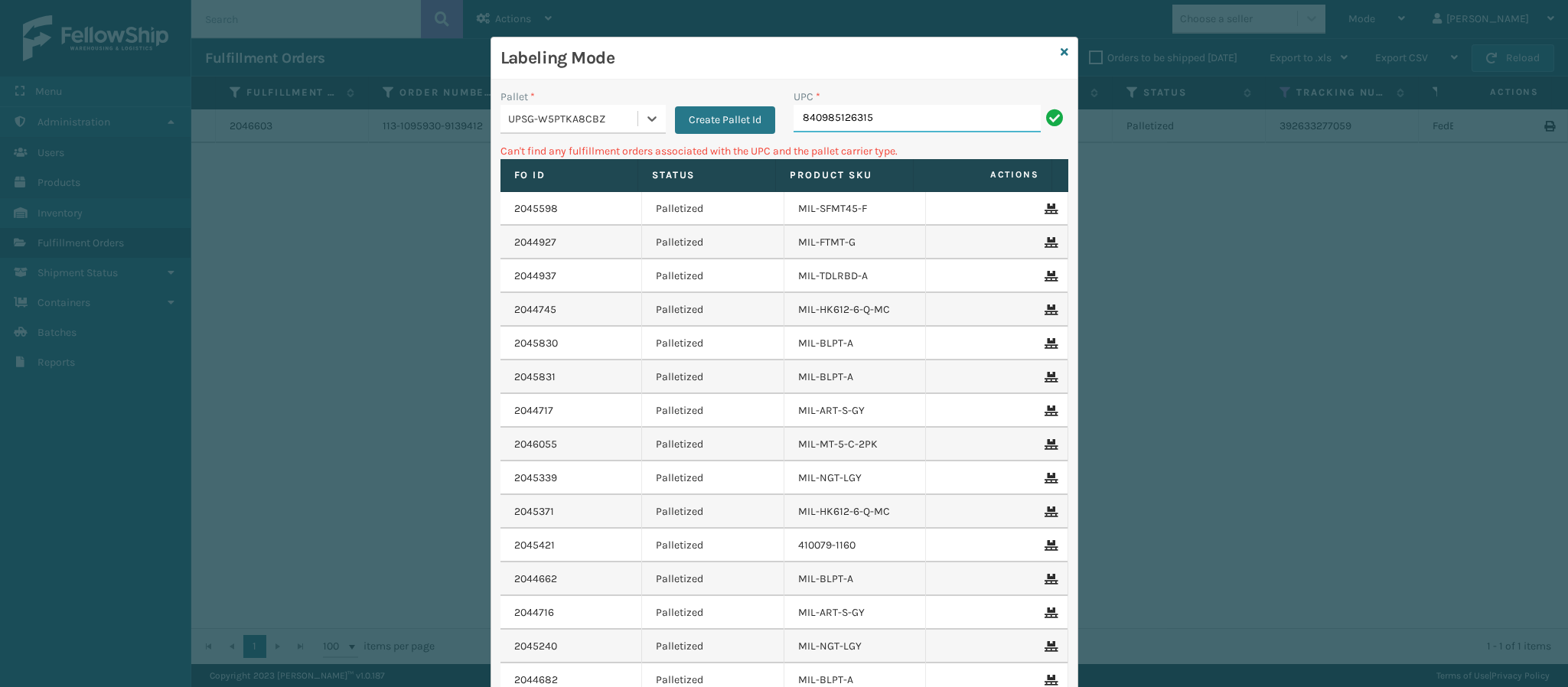
click at [918, 124] on input "840985126315" at bounding box center [917, 118] width 247 height 27
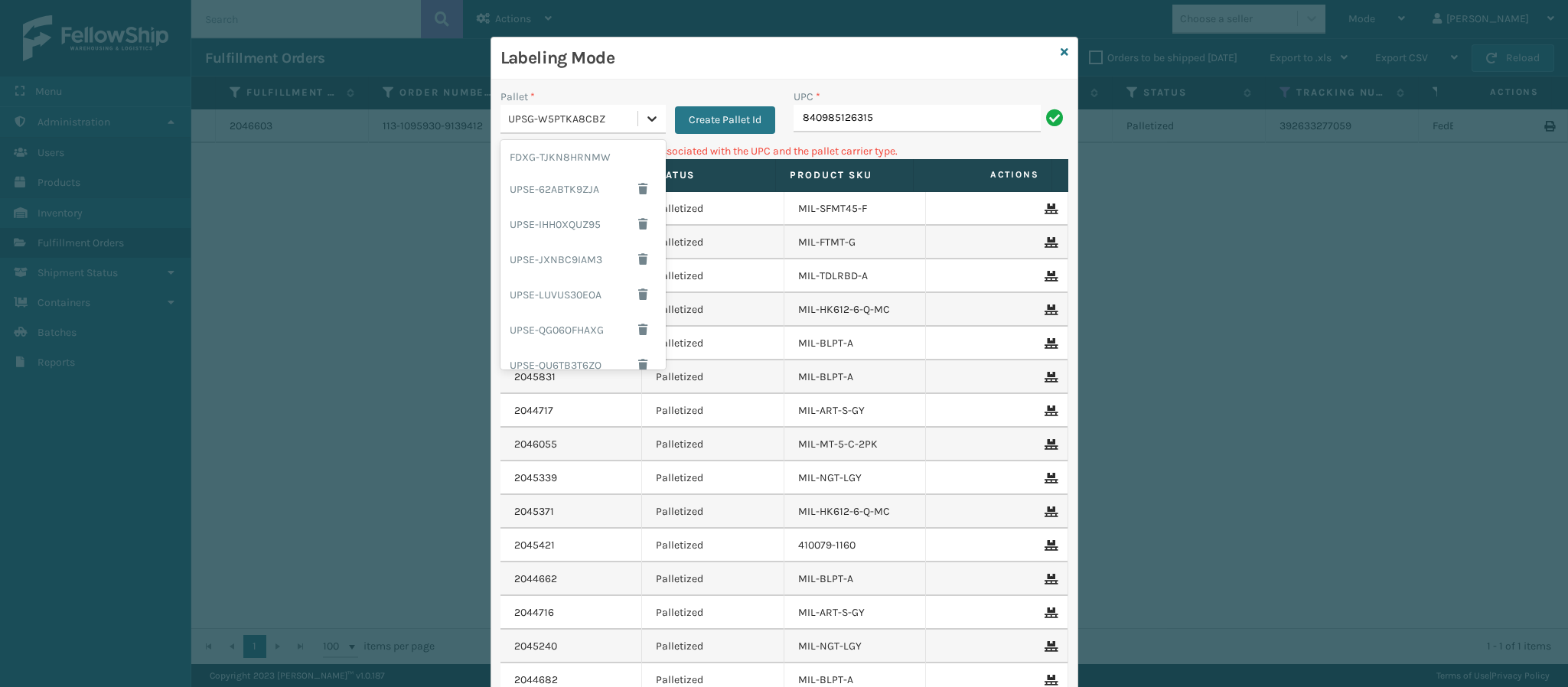
click at [645, 118] on icon at bounding box center [652, 119] width 16 height 16
click at [538, 347] on div "USPSG-SQ193O0NC4" at bounding box center [583, 349] width 166 height 35
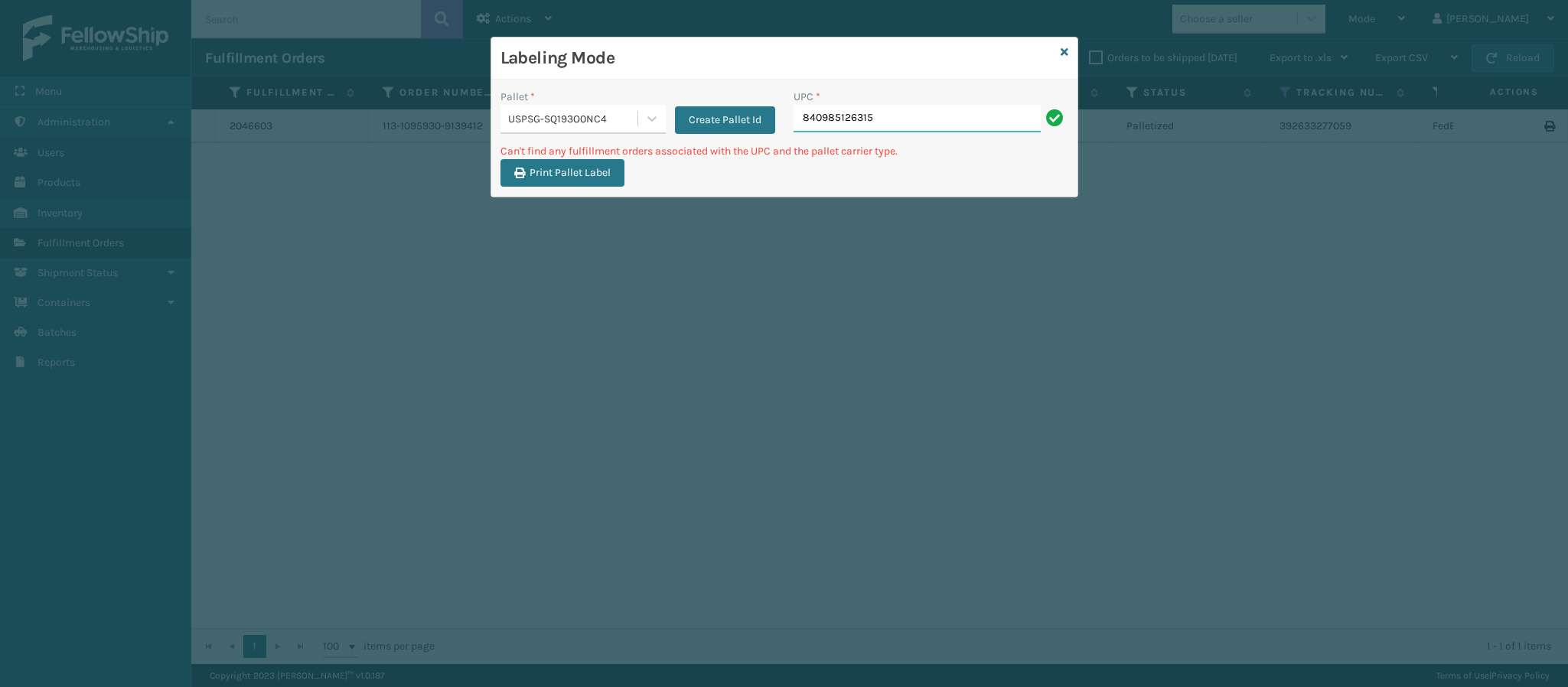
click at [900, 115] on input "840985126315" at bounding box center [917, 118] width 247 height 27
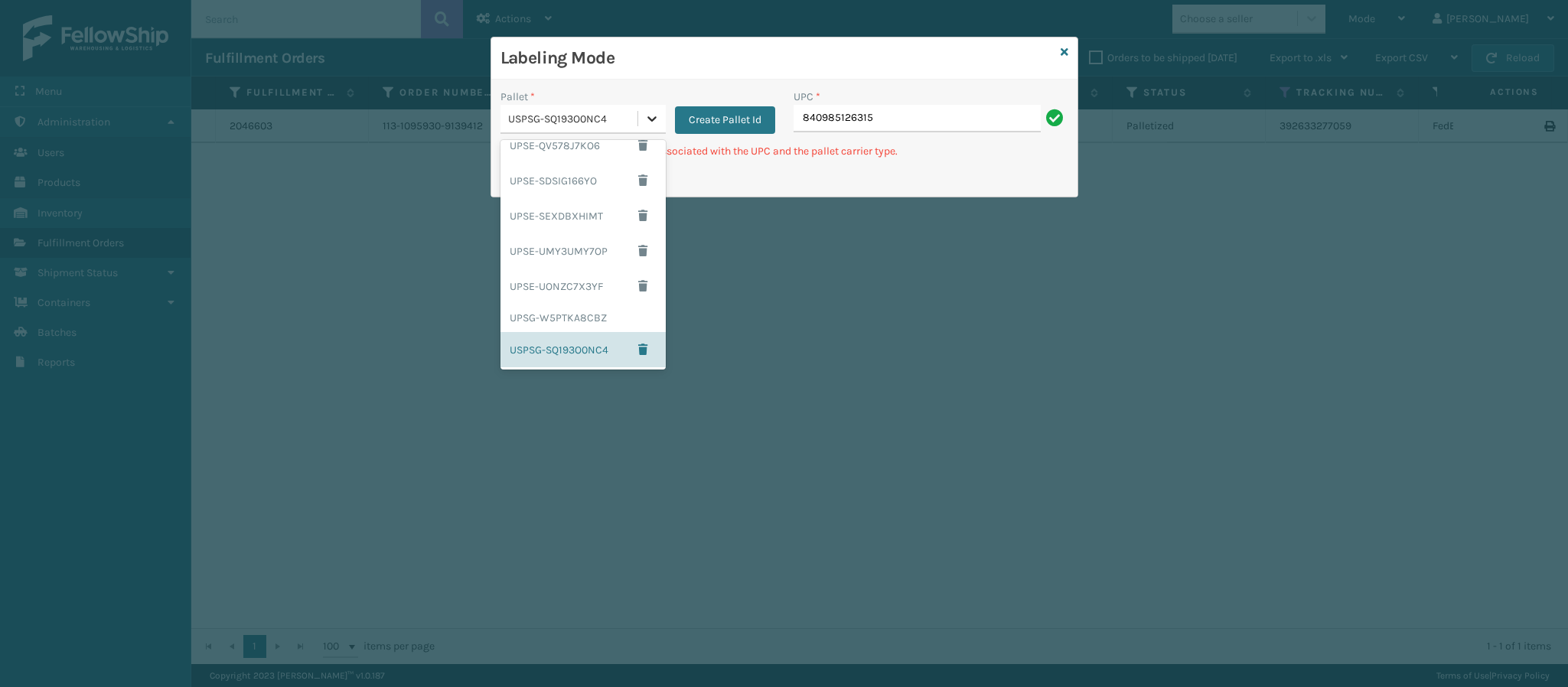
click at [650, 131] on div at bounding box center [652, 118] width 27 height 27
click at [560, 156] on div "FDXG-TJKN8HRNMW" at bounding box center [583, 157] width 166 height 28
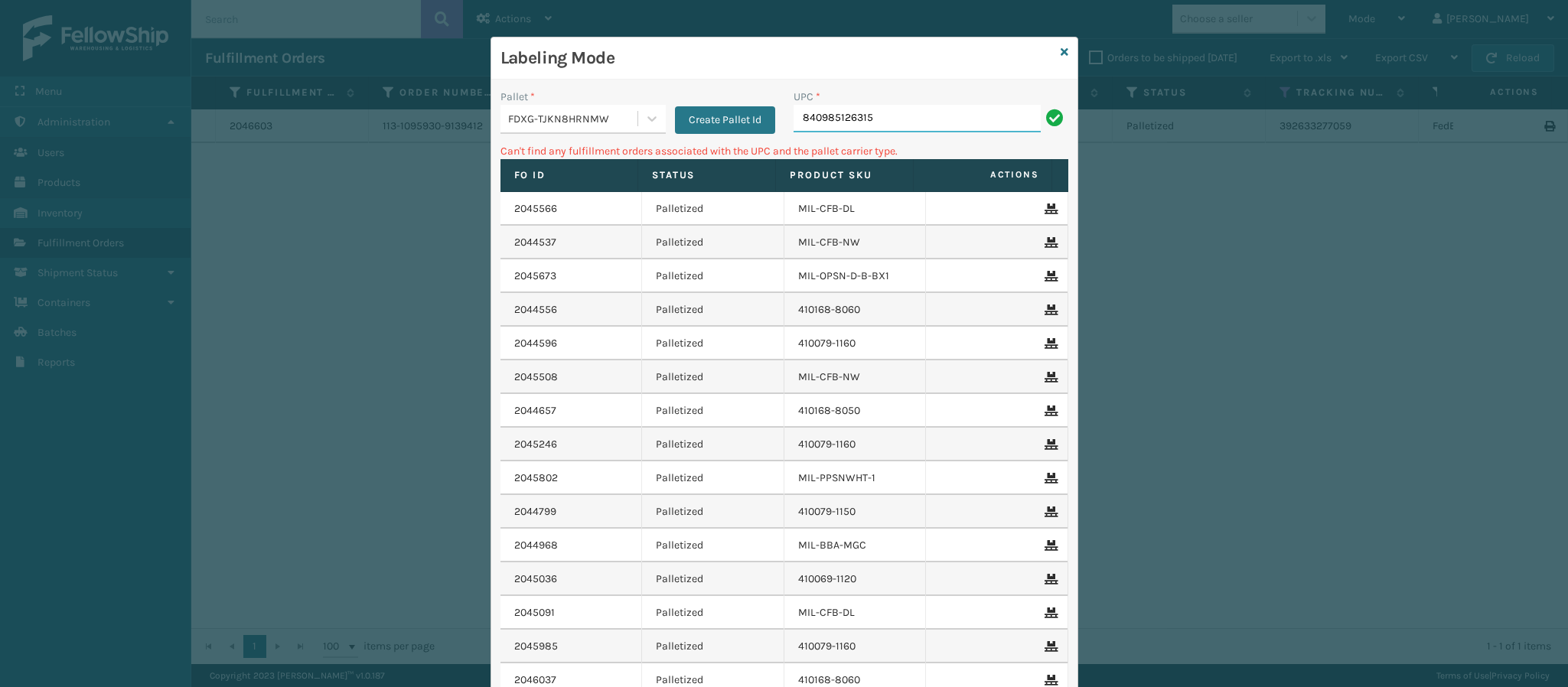
click at [935, 116] on input "840985126315" at bounding box center [917, 118] width 247 height 27
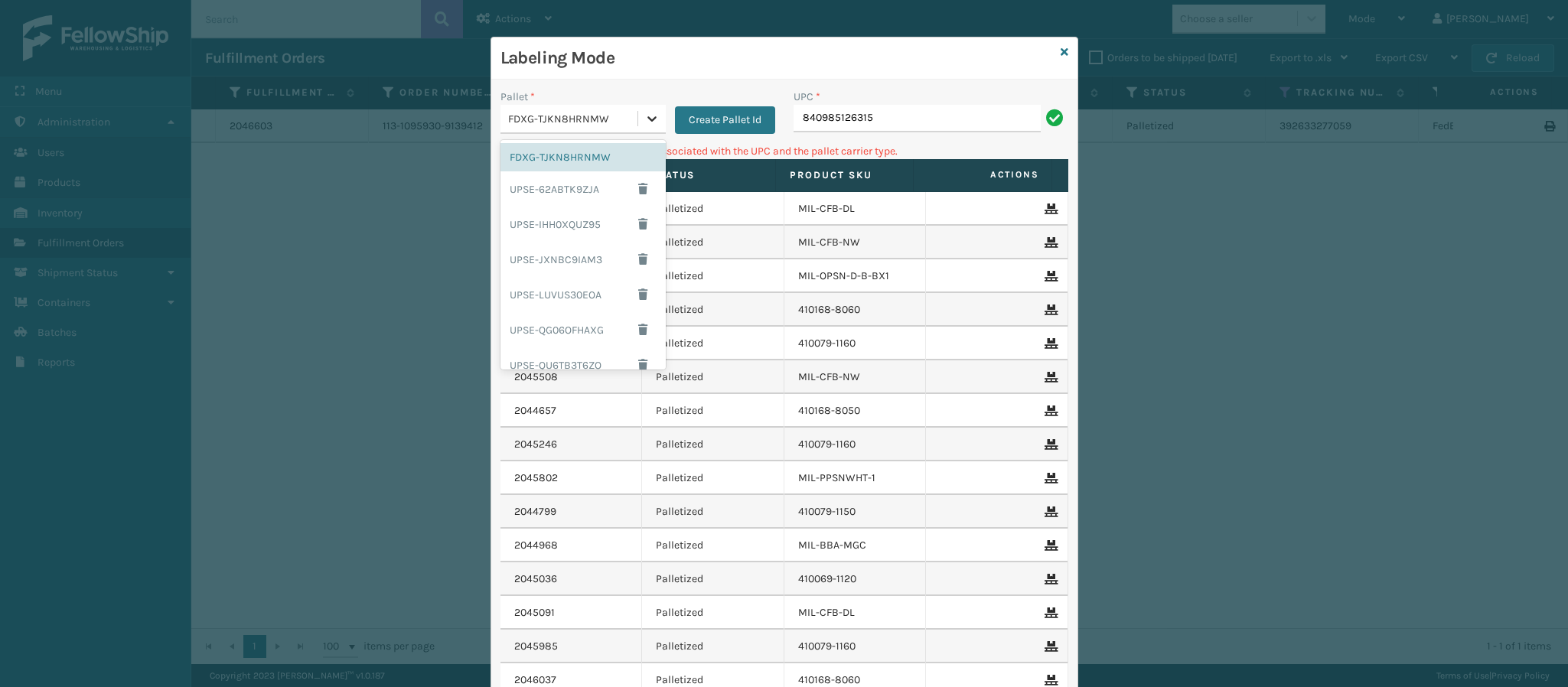
click at [648, 120] on icon at bounding box center [652, 119] width 16 height 16
click at [573, 315] on div "UPSG-W5PTKA8CBZ" at bounding box center [583, 318] width 166 height 28
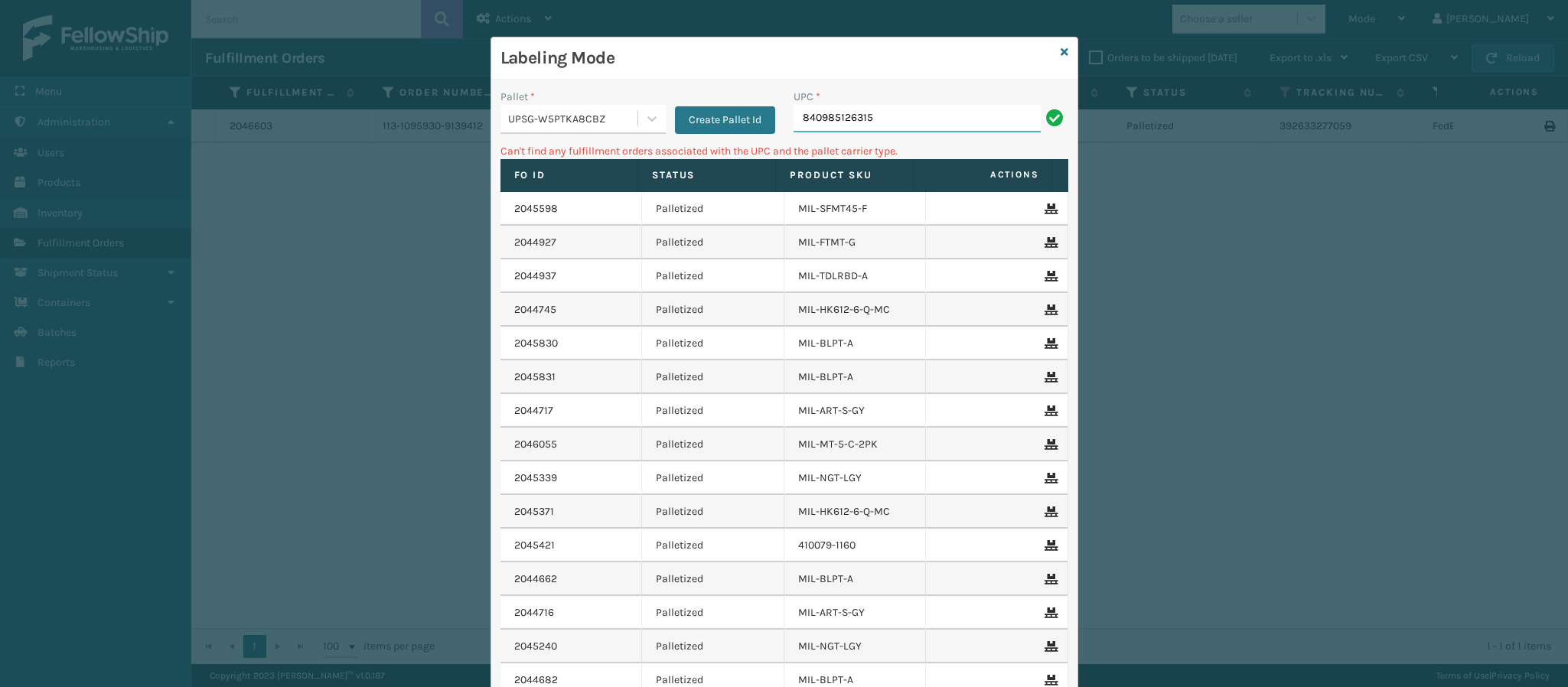
click at [957, 111] on input "840985126315" at bounding box center [917, 118] width 247 height 27
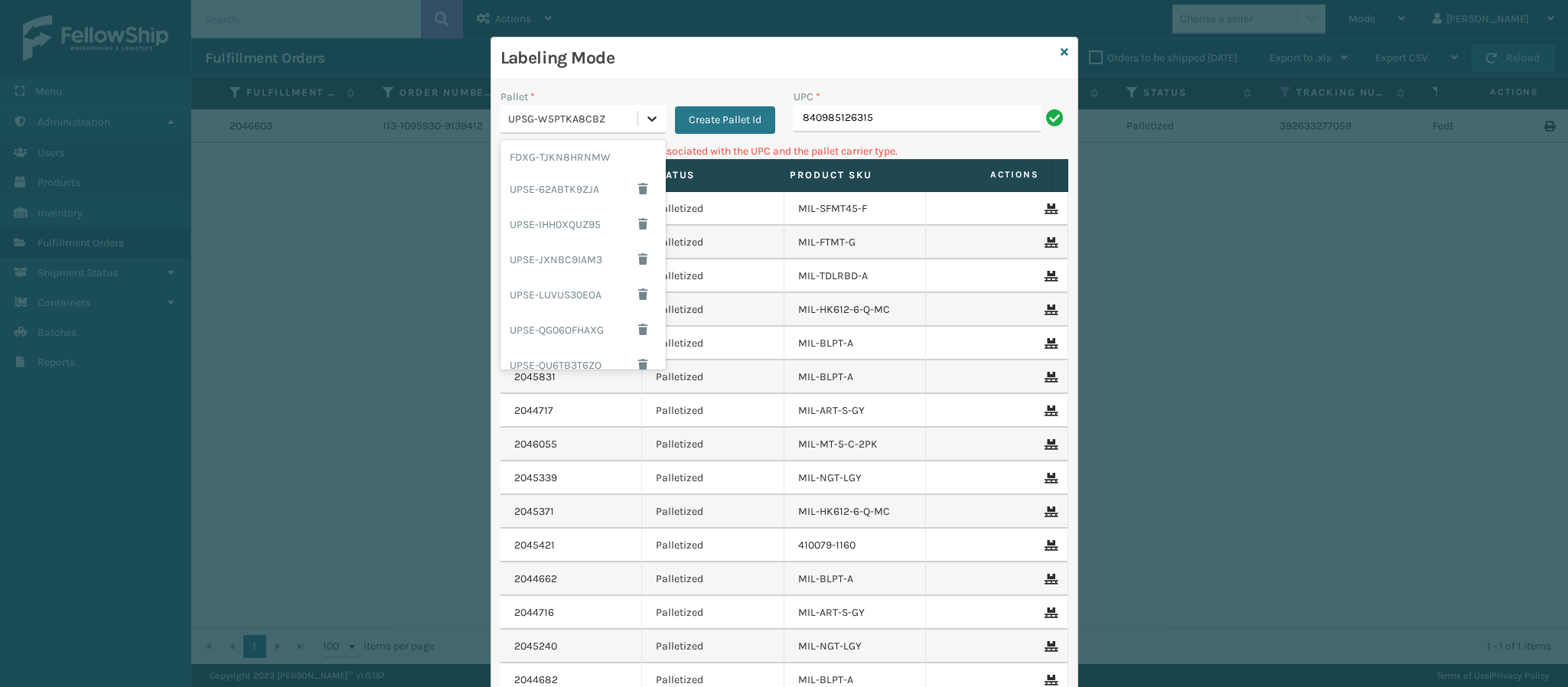
click at [644, 127] on div at bounding box center [652, 118] width 27 height 27
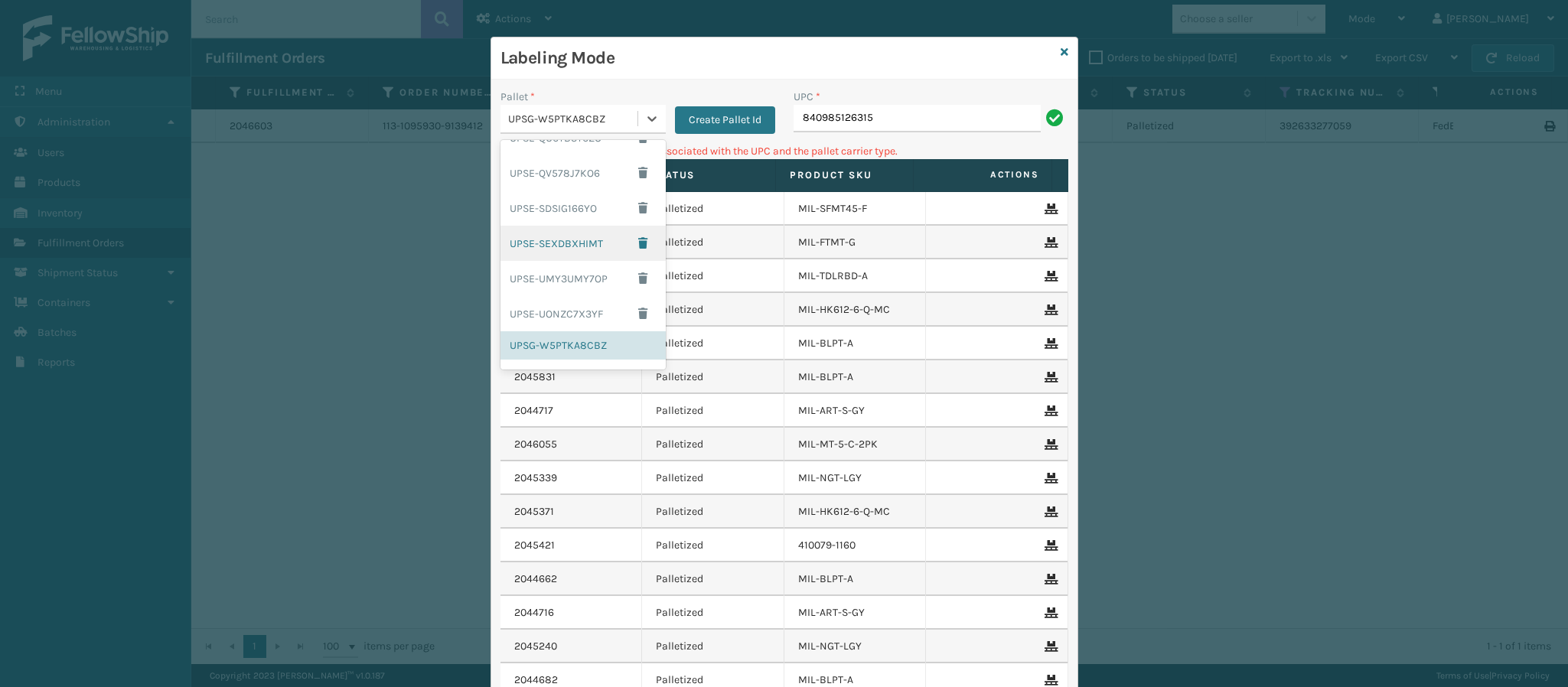
scroll to position [0, 0]
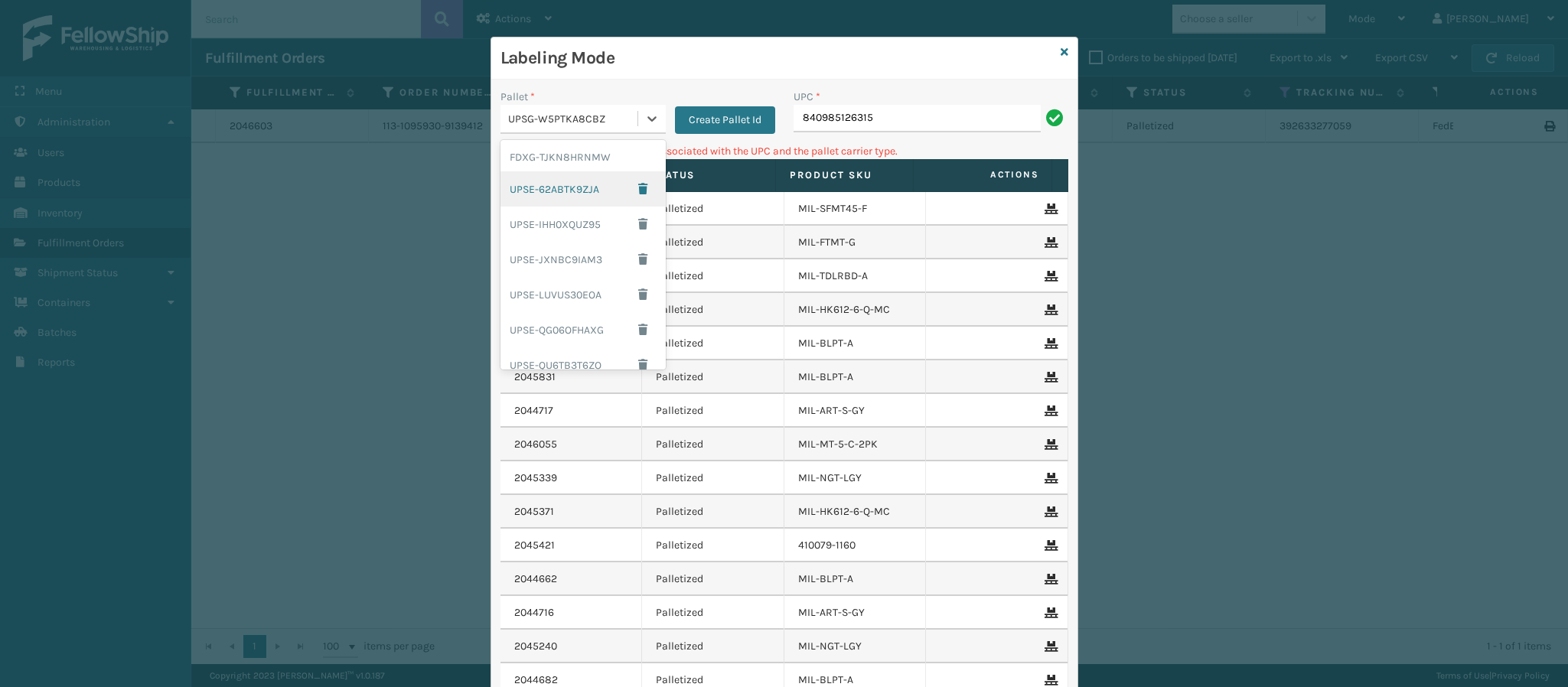
click at [578, 196] on div "UPSE-62ABTK9ZJA" at bounding box center [583, 188] width 166 height 35
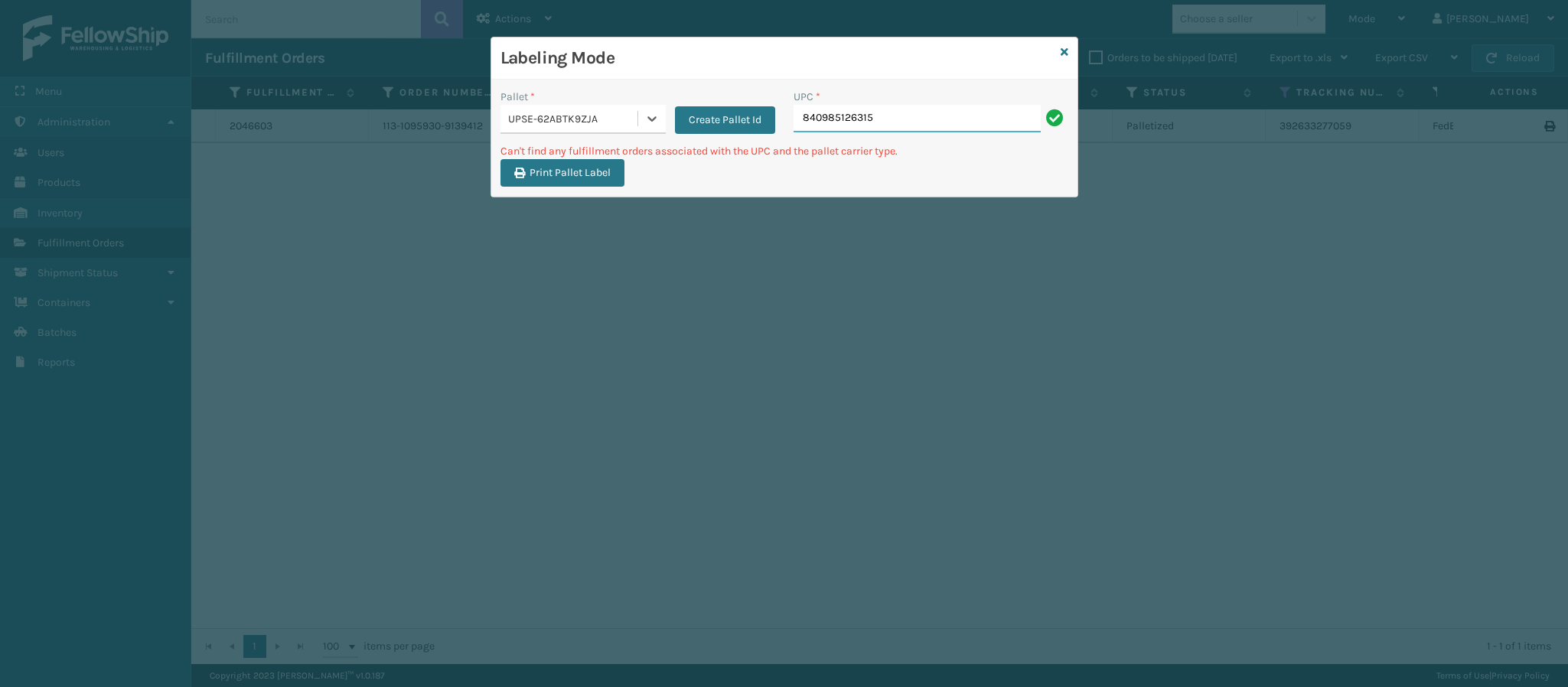
click at [896, 116] on input "840985126315" at bounding box center [917, 118] width 247 height 27
click at [1061, 47] on icon at bounding box center [1064, 52] width 8 height 11
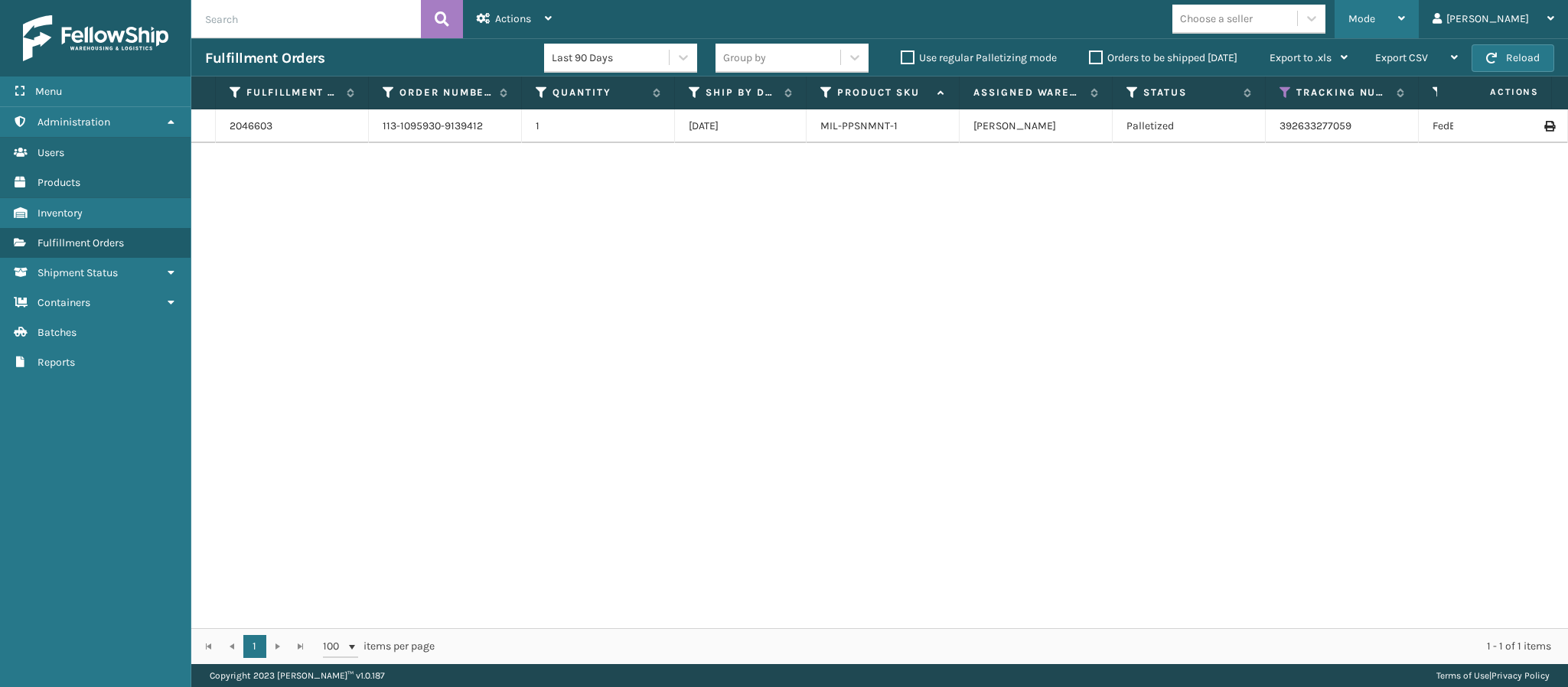
click at [1405, 20] on div "Mode" at bounding box center [1377, 19] width 56 height 38
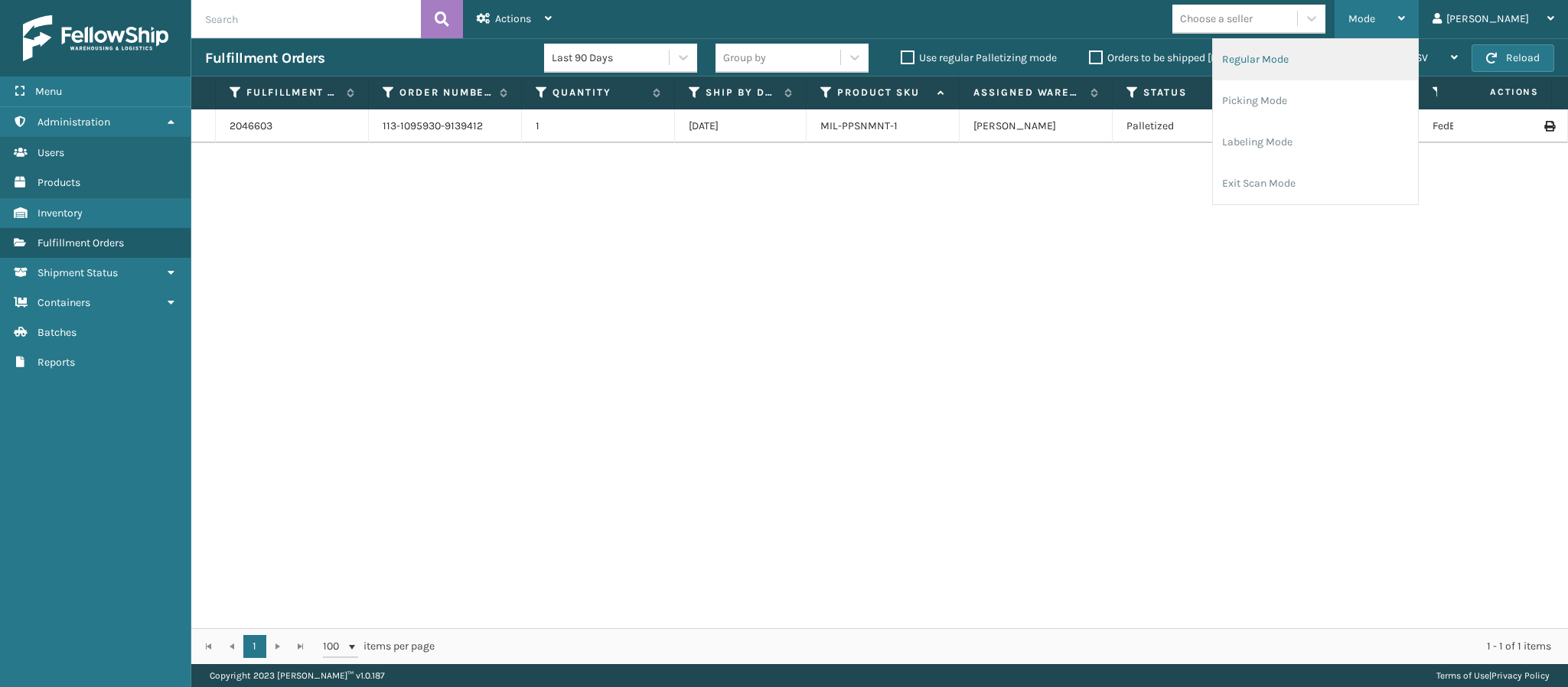
click at [1385, 64] on li "Regular Mode" at bounding box center [1315, 59] width 205 height 41
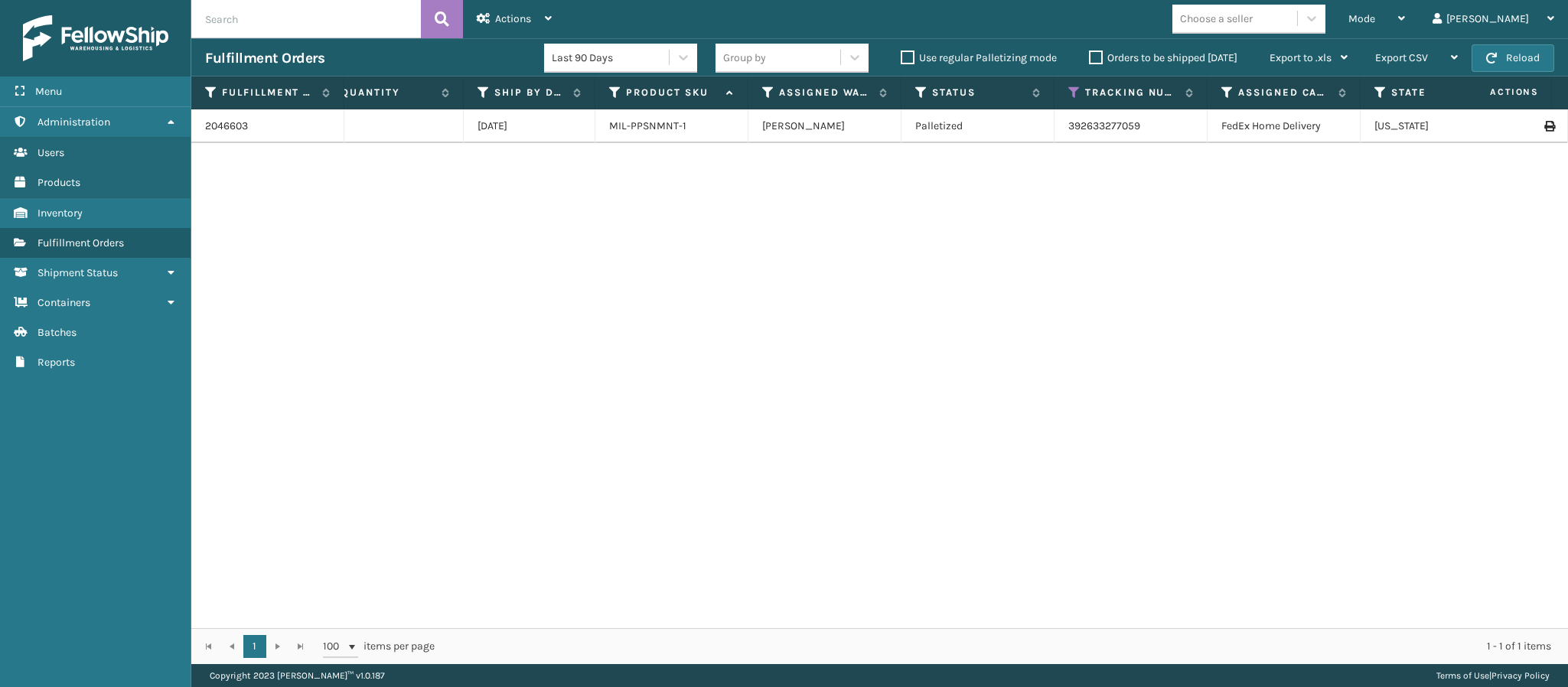
scroll to position [0, 214]
click at [1375, 14] on span "Mode" at bounding box center [1362, 19] width 27 height 13
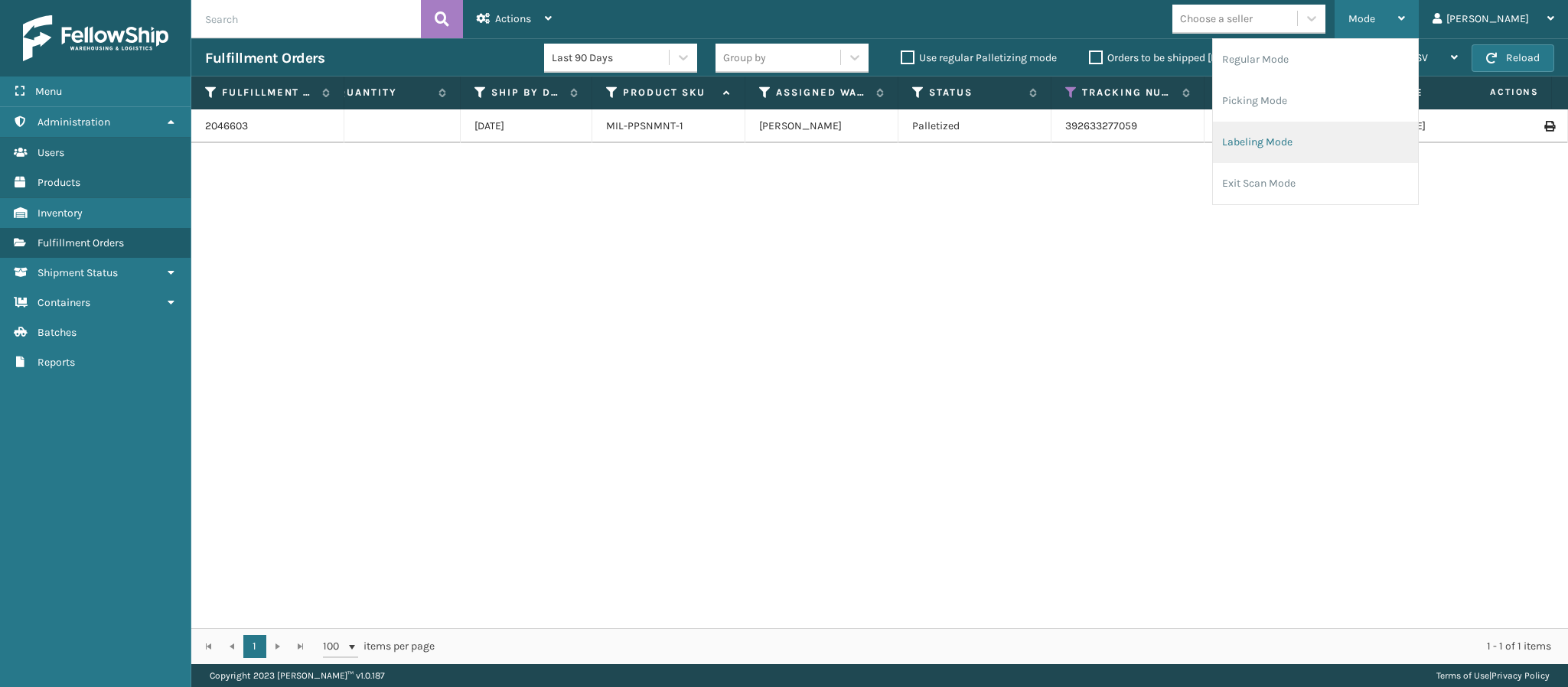
click at [1322, 140] on li "Labeling Mode" at bounding box center [1315, 142] width 205 height 41
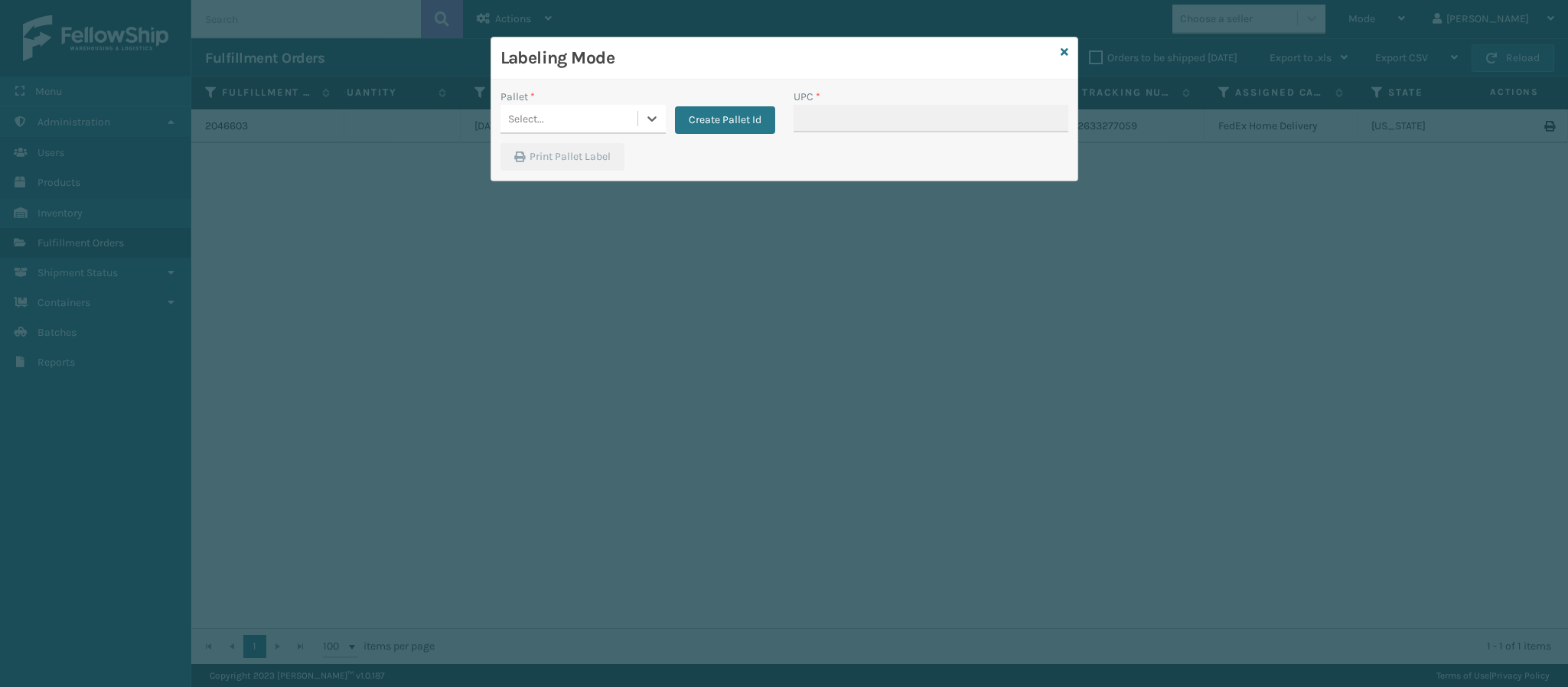
click at [595, 131] on div "Select..." at bounding box center [568, 119] width 137 height 25
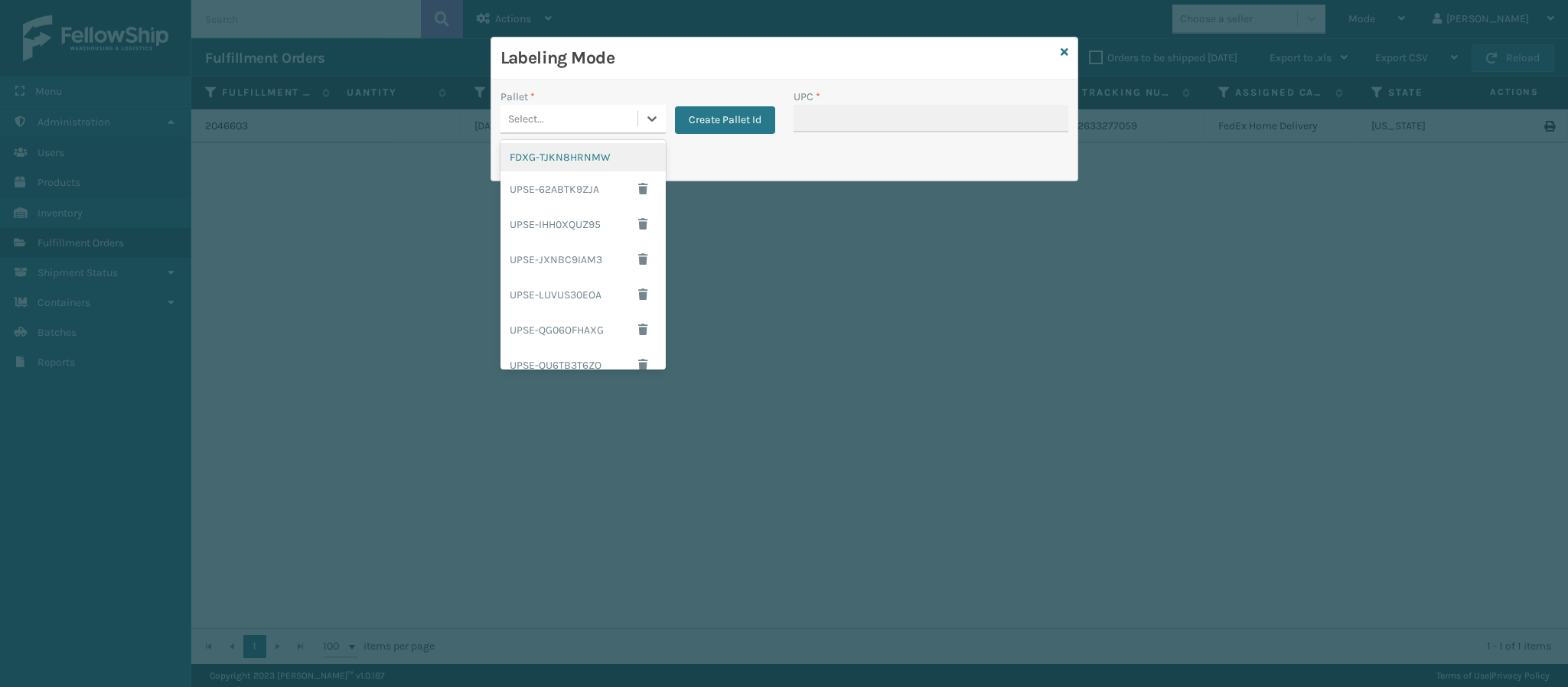
click at [584, 152] on div "FDXG-TJKN8HRNMW" at bounding box center [583, 157] width 166 height 28
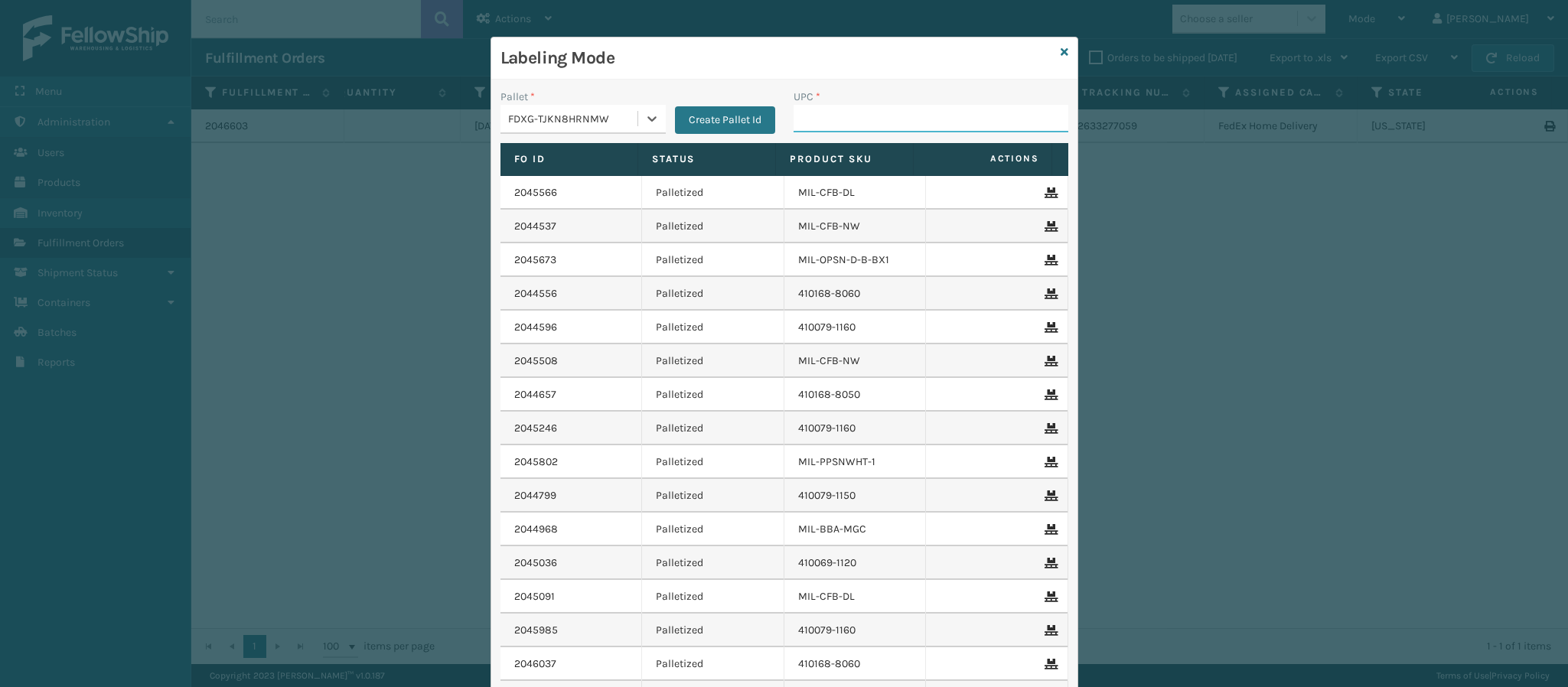
click at [923, 115] on input "UPC *" at bounding box center [931, 118] width 275 height 27
type input "840985124595"
type input "849986009498"
type input "84998600950"
type input "8409851204"
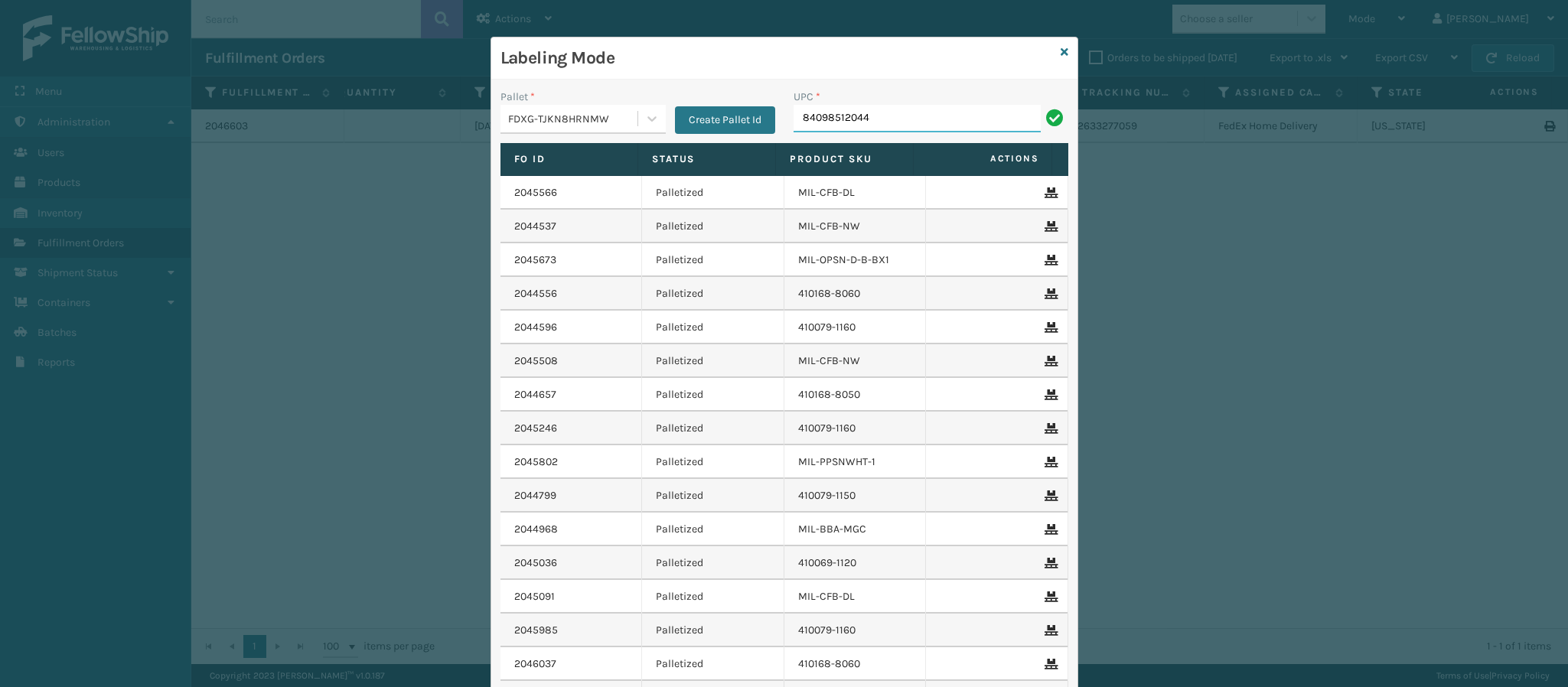
type input "840985120443"
click at [1060, 55] on icon at bounding box center [1064, 52] width 8 height 11
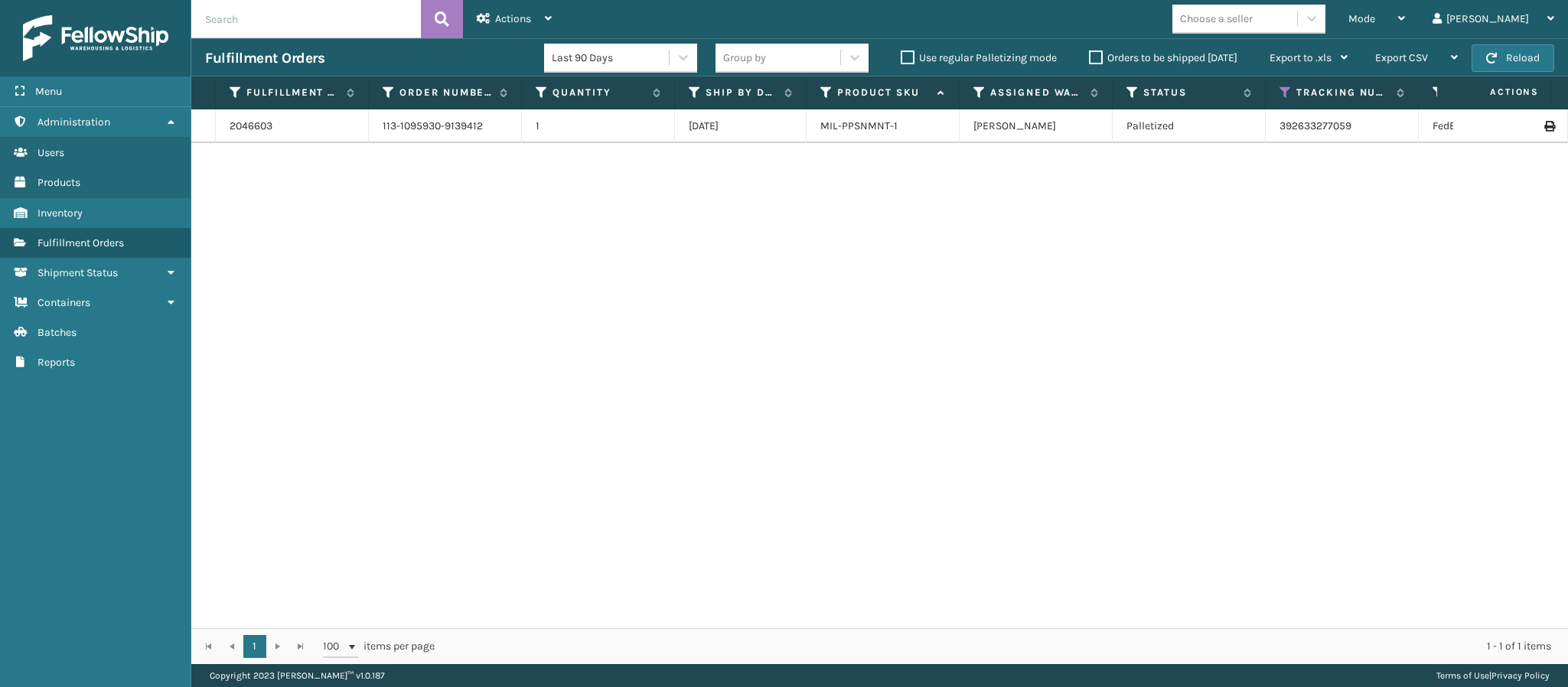
click at [1113, 52] on label "Orders to be shipped [DATE]" at bounding box center [1163, 58] width 148 height 13
click at [1090, 52] on input "Orders to be shipped [DATE]" at bounding box center [1089, 54] width 1 height 10
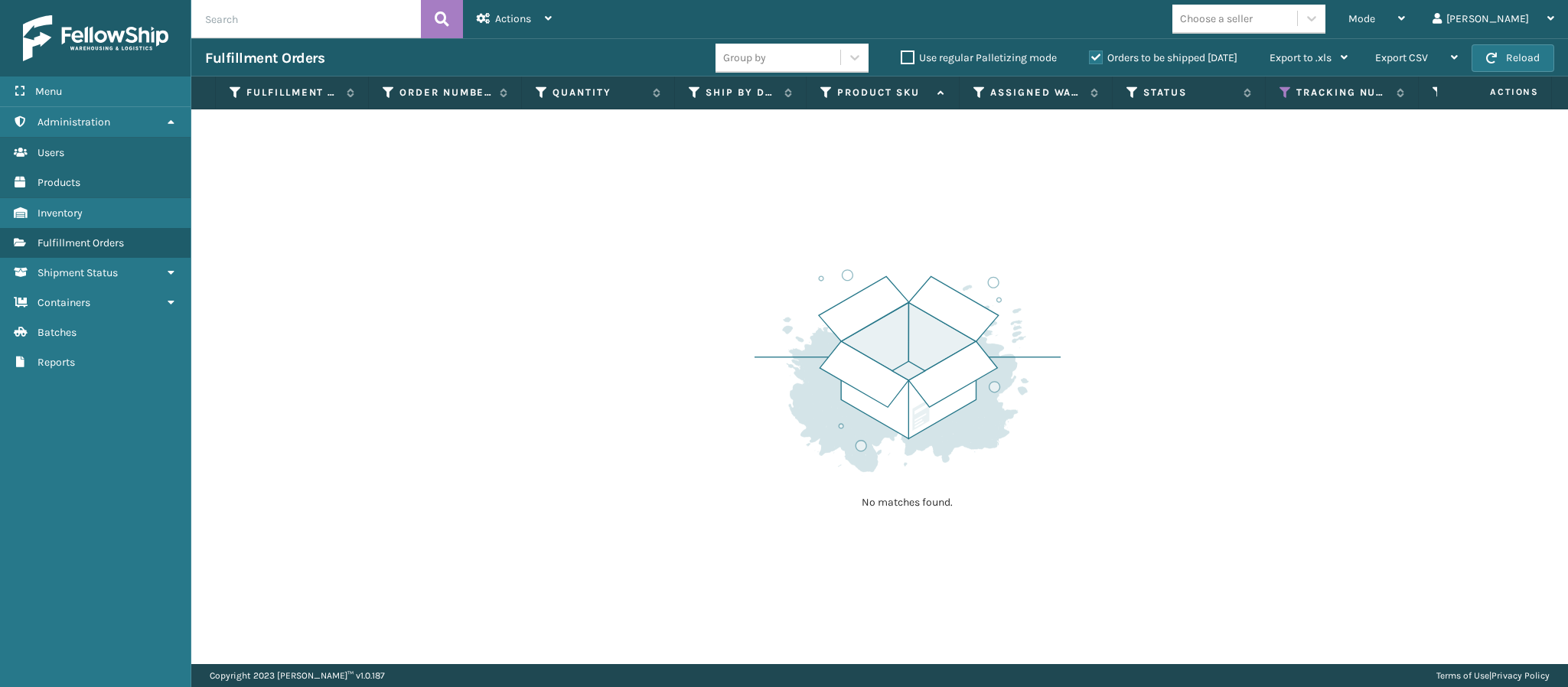
click at [1099, 58] on label "Orders to be shipped [DATE]" at bounding box center [1163, 58] width 148 height 13
click at [1090, 58] on input "Orders to be shipped [DATE]" at bounding box center [1089, 54] width 1 height 10
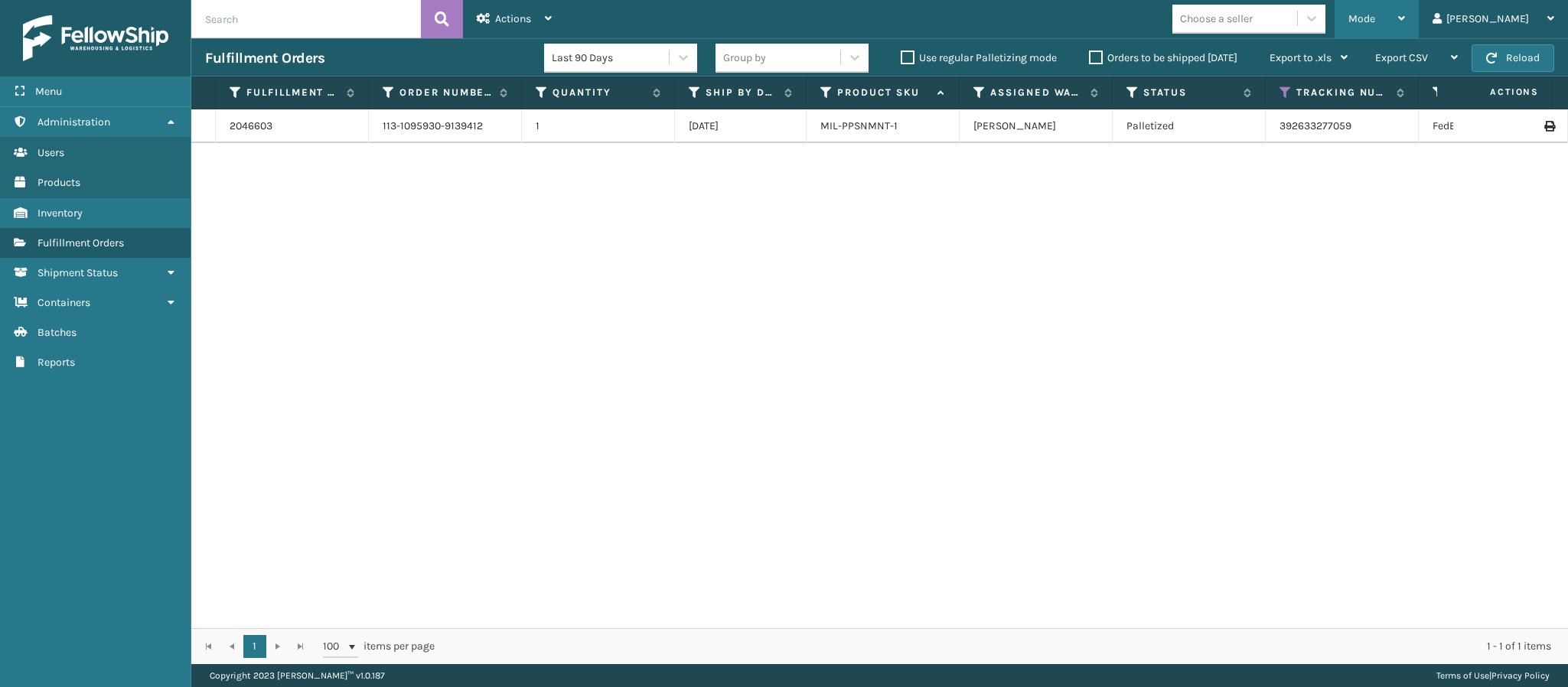
click at [1405, 12] on div "Mode" at bounding box center [1377, 19] width 56 height 38
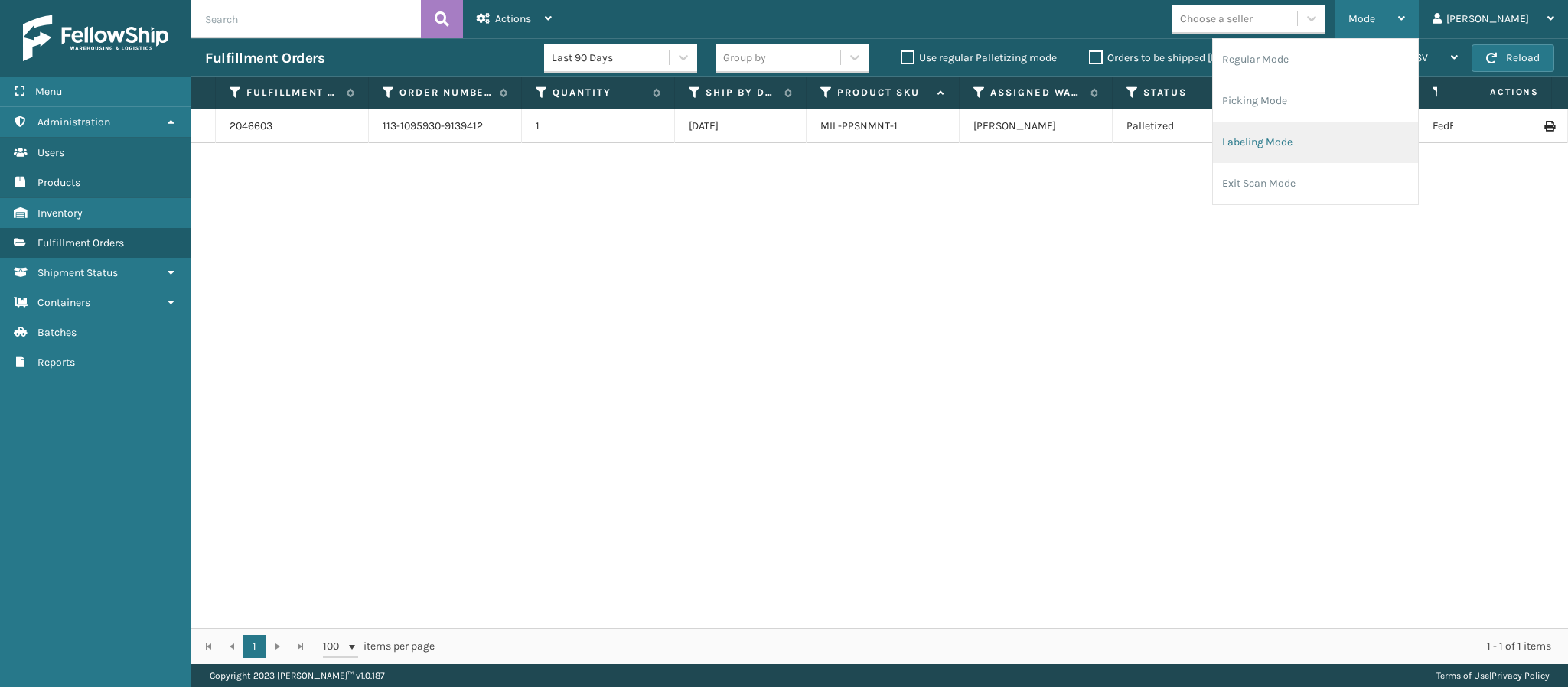
click at [1352, 134] on li "Labeling Mode" at bounding box center [1315, 142] width 205 height 41
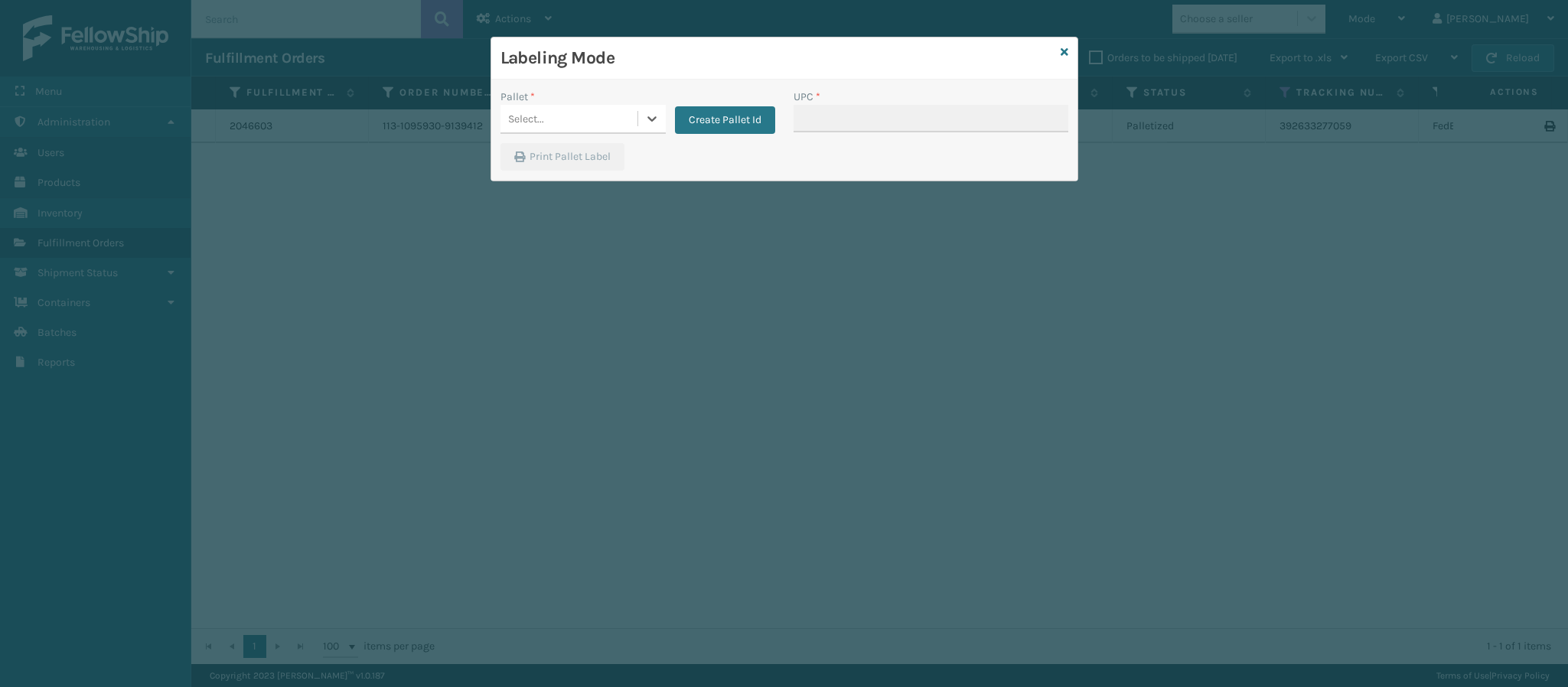
click at [618, 115] on div "Select..." at bounding box center [568, 119] width 137 height 25
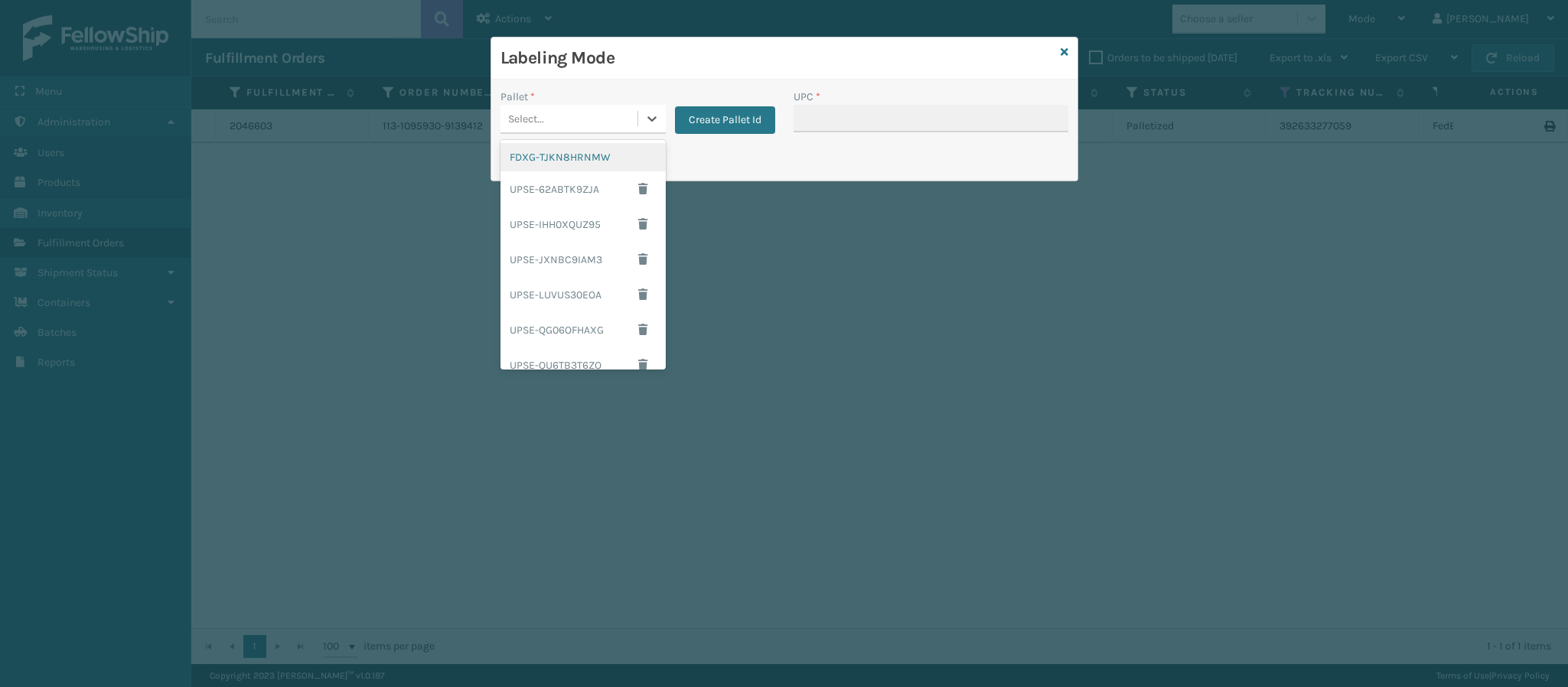
click at [574, 164] on div "FDXG-TJKN8HRNMW" at bounding box center [583, 157] width 166 height 28
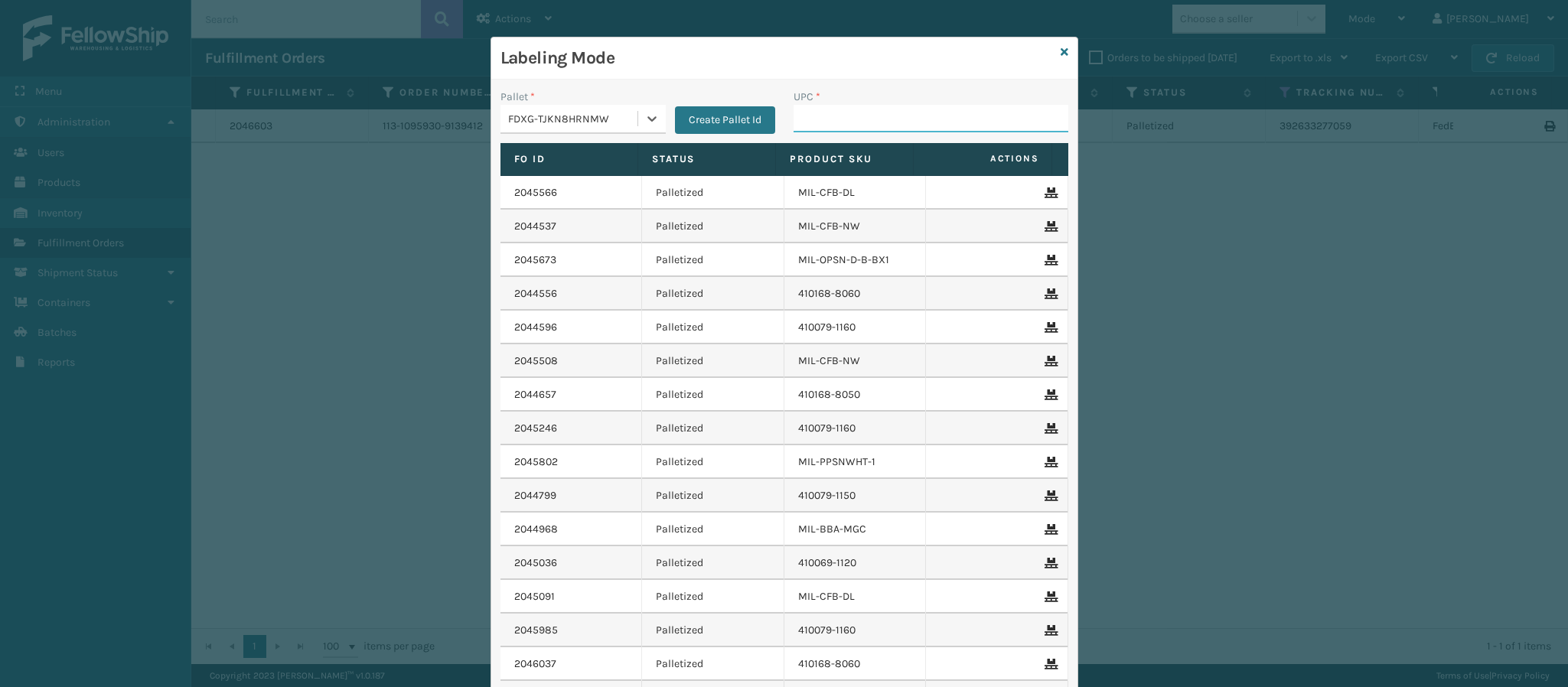
click at [891, 125] on input "UPC *" at bounding box center [931, 118] width 275 height 27
type input "840985112622"
click at [1060, 55] on icon at bounding box center [1064, 52] width 8 height 11
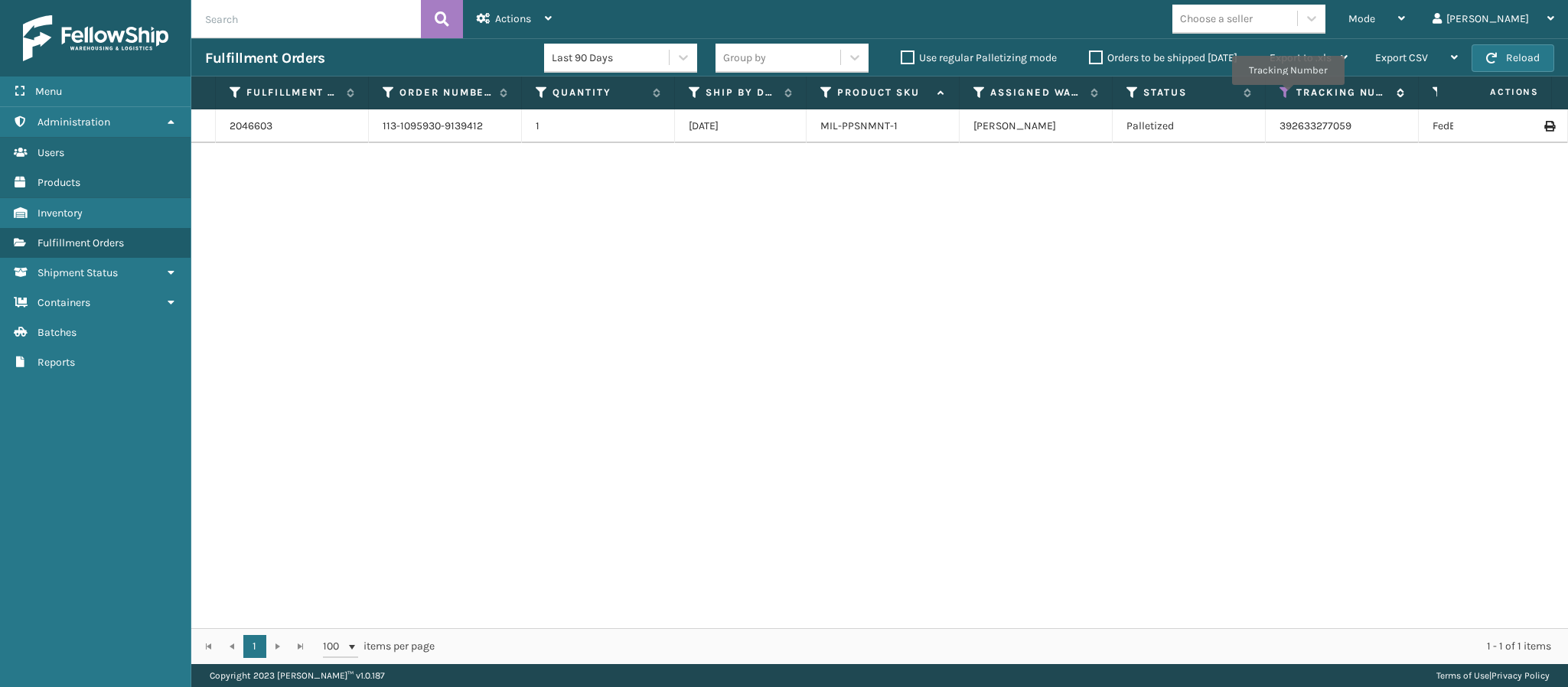
click at [1288, 91] on icon at bounding box center [1285, 93] width 13 height 14
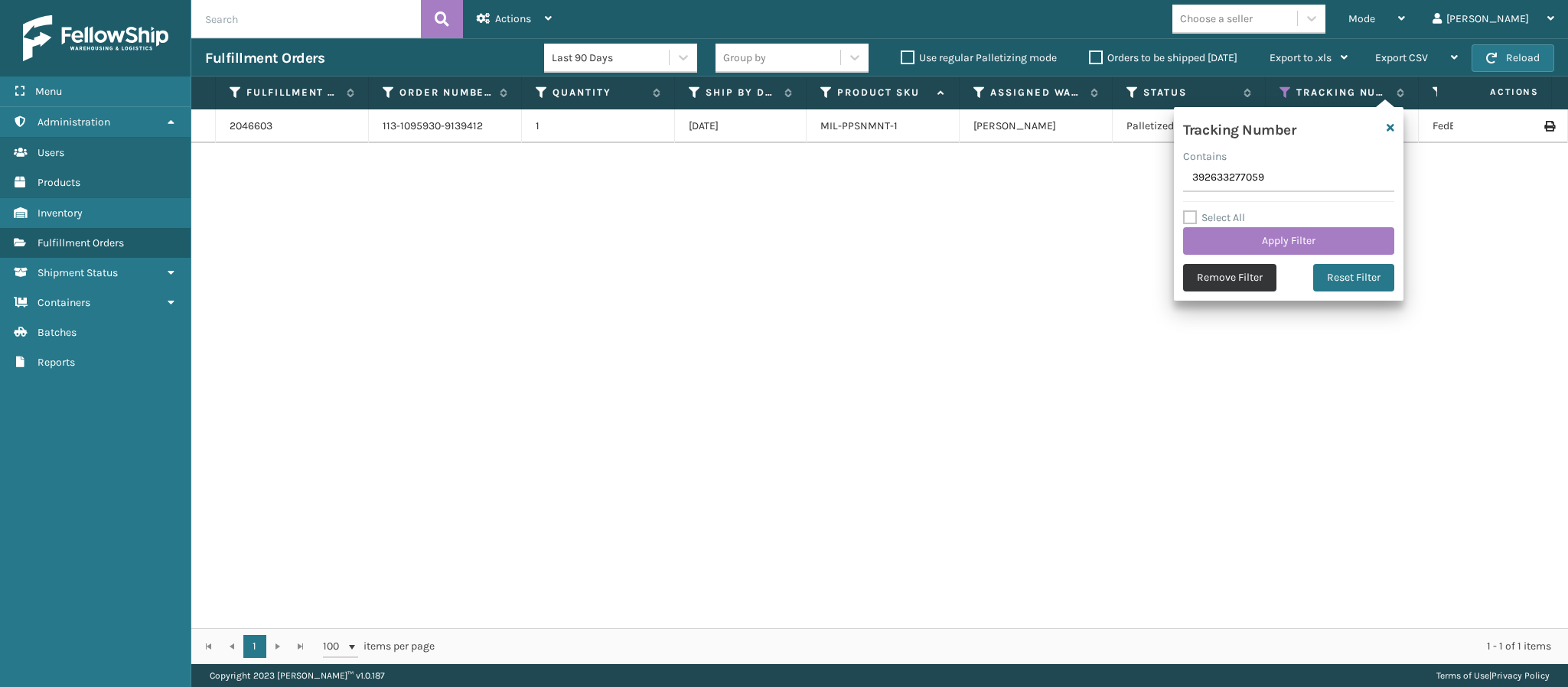
click at [1233, 274] on button "Remove Filter" at bounding box center [1229, 277] width 93 height 27
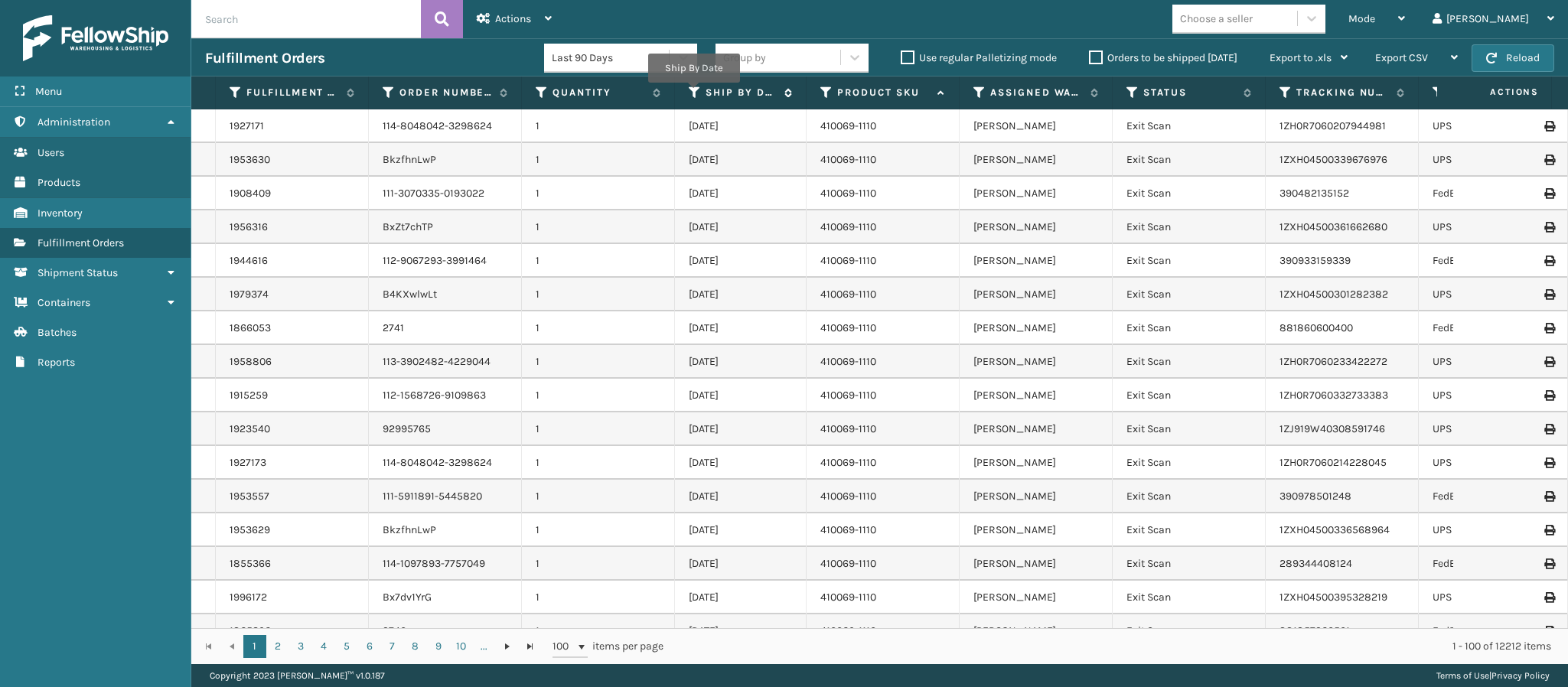
click at [694, 94] on icon at bounding box center [695, 93] width 13 height 14
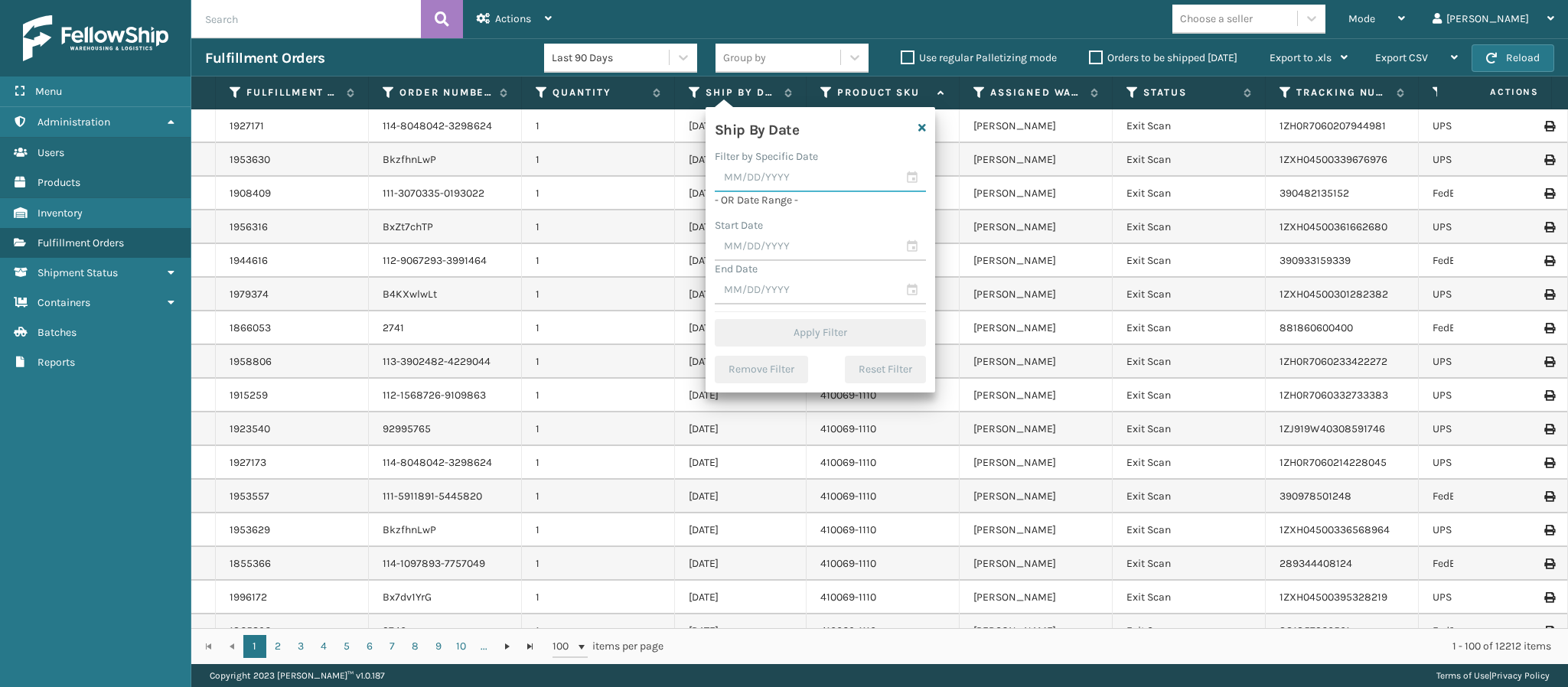
click at [783, 174] on input "text" at bounding box center [820, 178] width 211 height 27
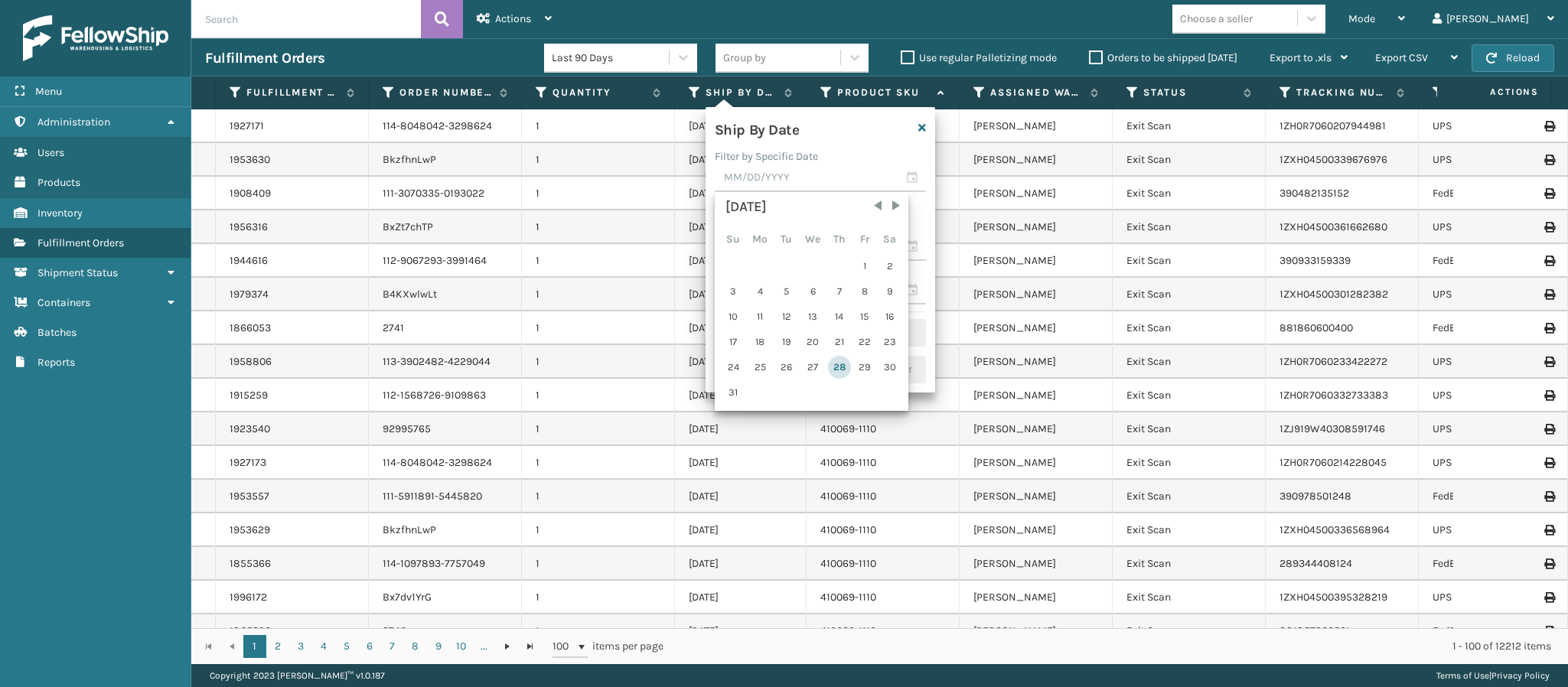
click at [835, 372] on div "28" at bounding box center [839, 367] width 23 height 23
type input "[DATE]"
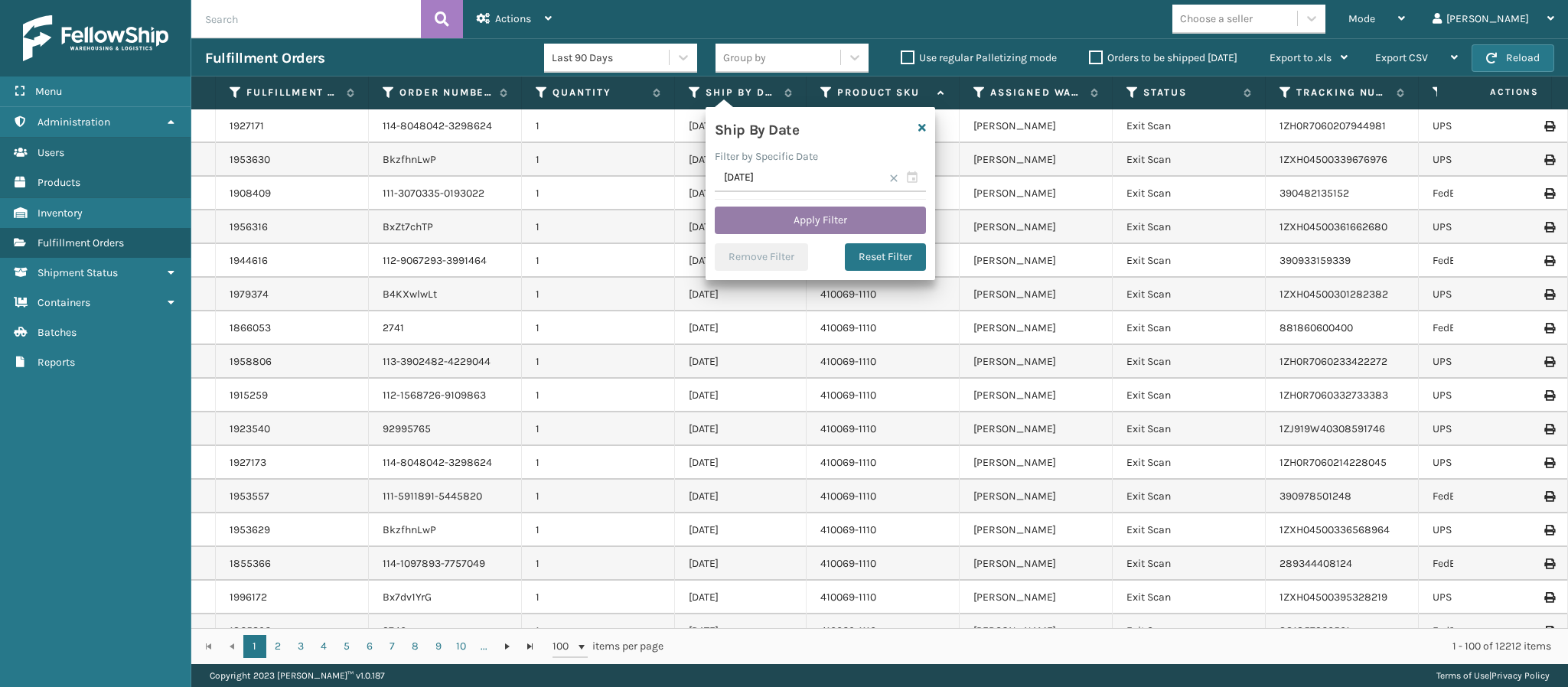
click at [830, 212] on button "Apply Filter" at bounding box center [820, 220] width 211 height 27
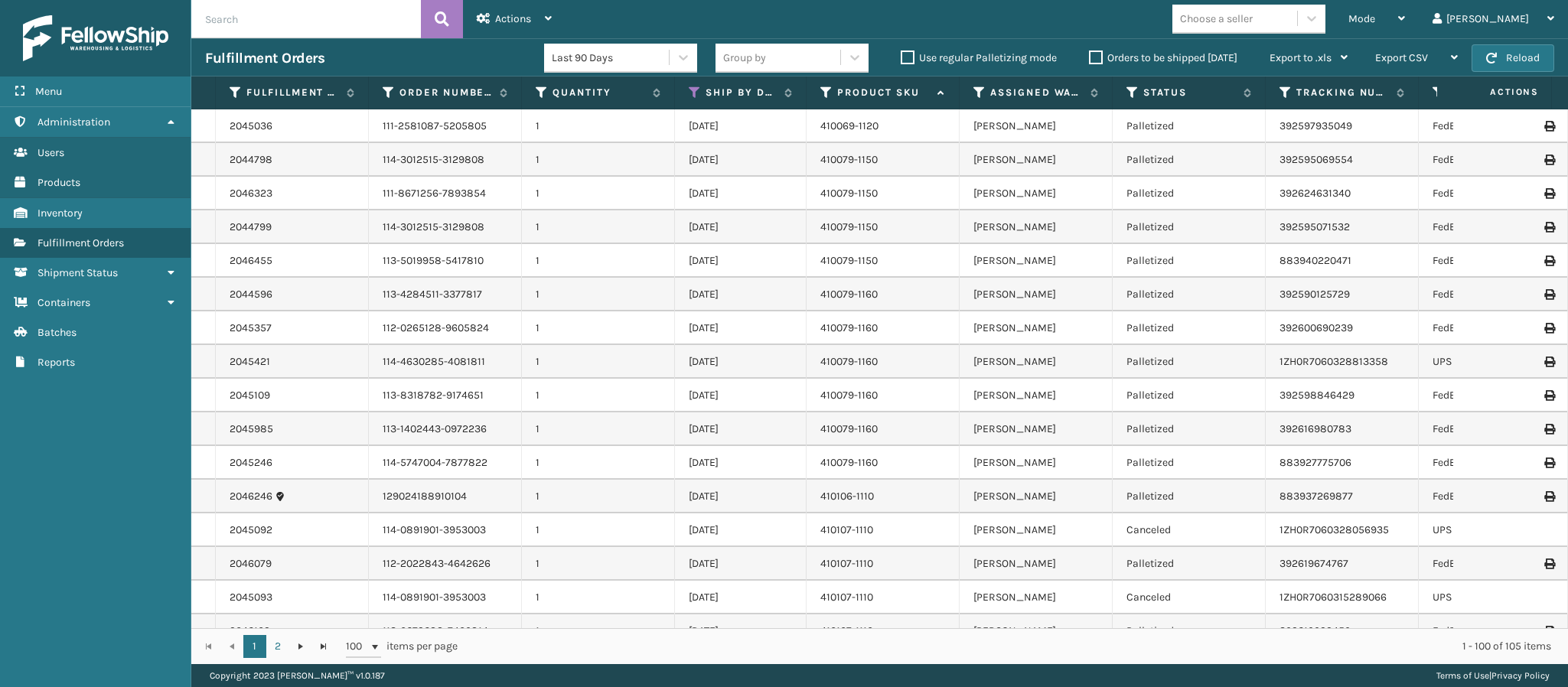
click at [311, 5] on input "text" at bounding box center [306, 19] width 230 height 38
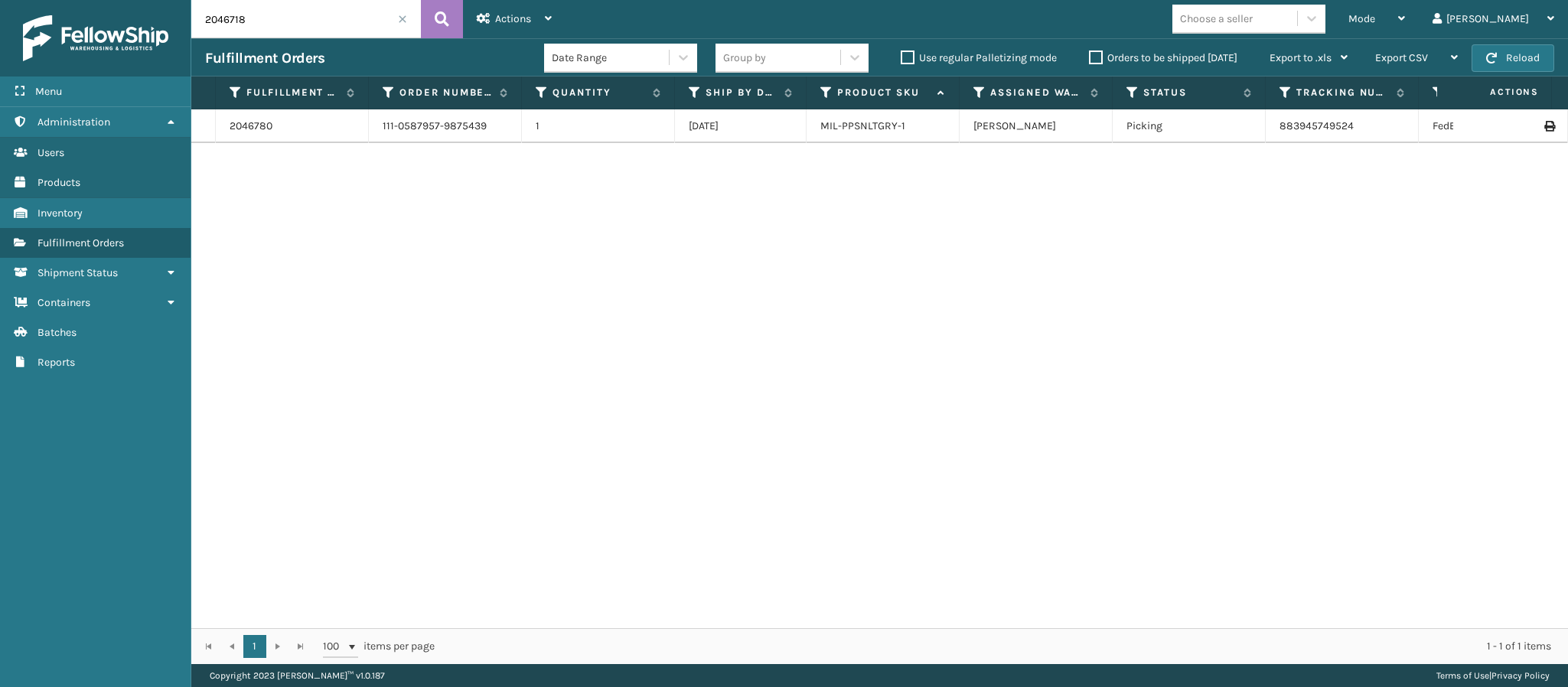
type input "2046718"
click at [245, 127] on link "2046718" at bounding box center [250, 127] width 41 height 16
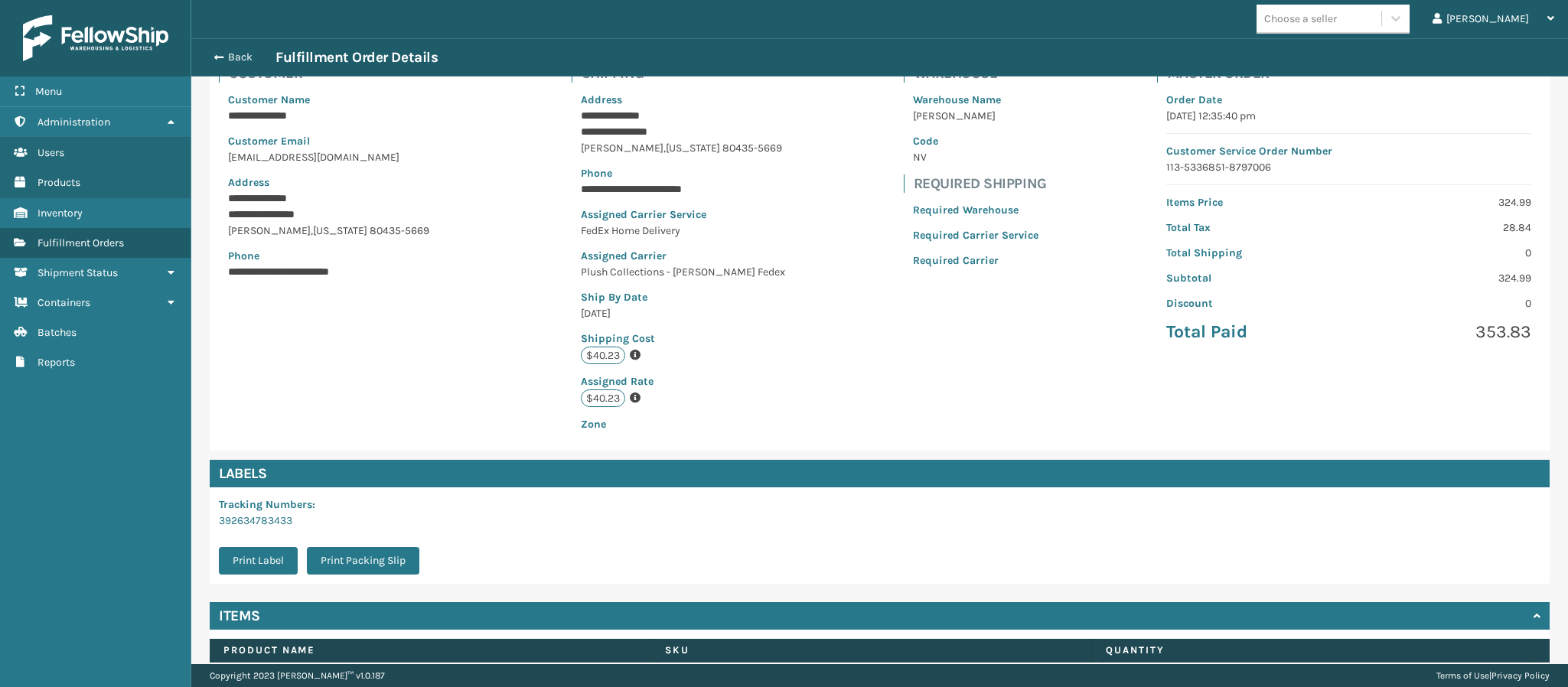
scroll to position [167, 0]
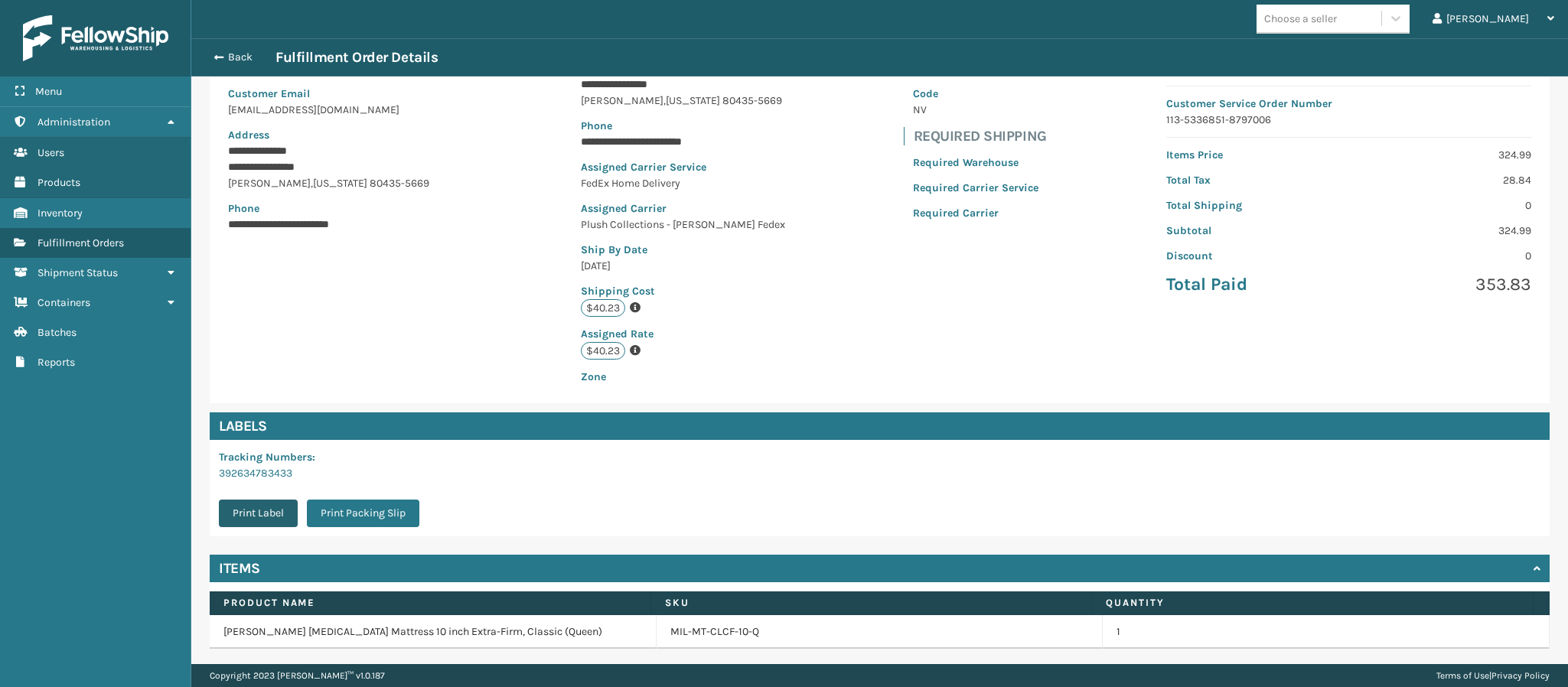
click at [258, 514] on button "Print Label" at bounding box center [258, 513] width 79 height 27
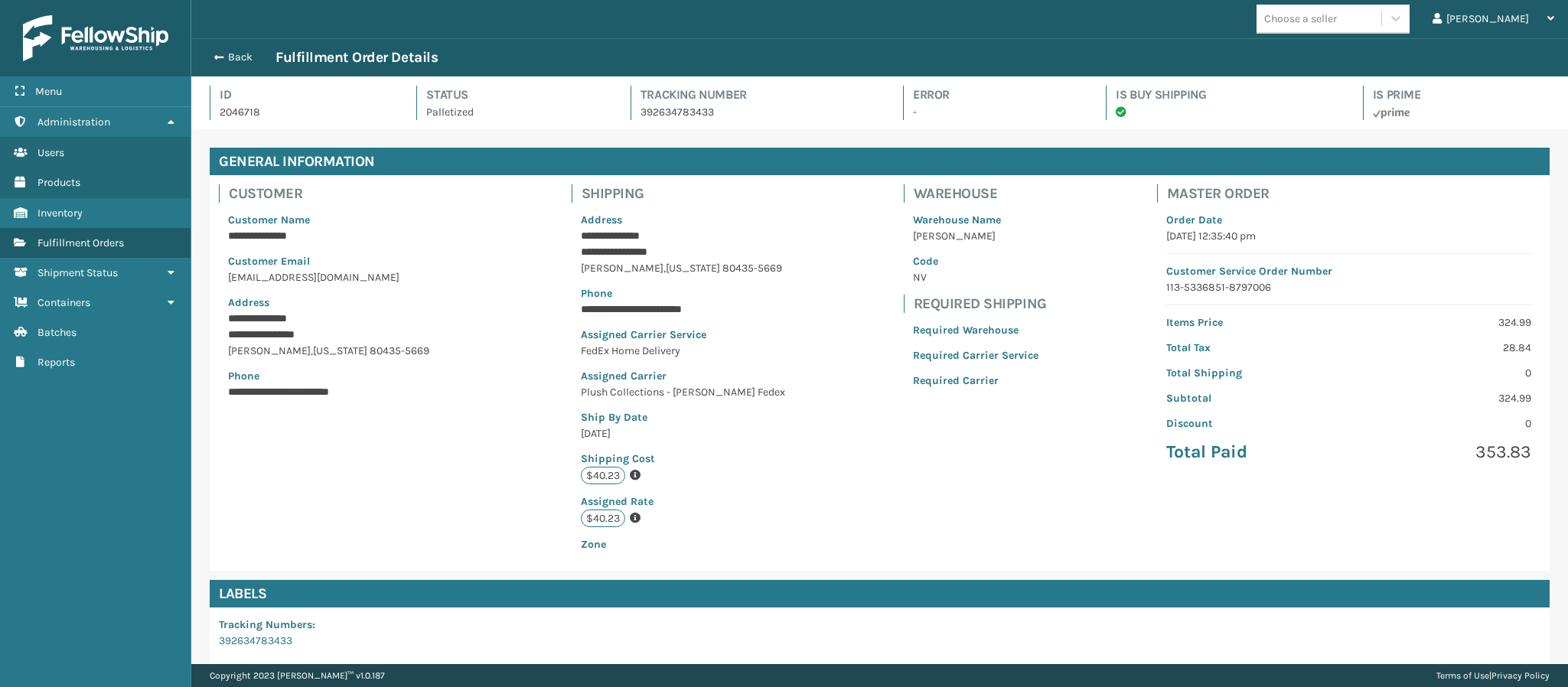
scroll to position [37, 1377]
drag, startPoint x: 257, startPoint y: 111, endPoint x: 204, endPoint y: 108, distance: 53.1
click at [204, 108] on div "Id 2046718 Status Palletized Tracking Number 392634783433 Error - Is Buy Shippi…" at bounding box center [880, 103] width 1377 height 53
click at [327, 102] on h4 "Id" at bounding box center [304, 95] width 169 height 19
click at [232, 57] on button "Back" at bounding box center [240, 58] width 70 height 14
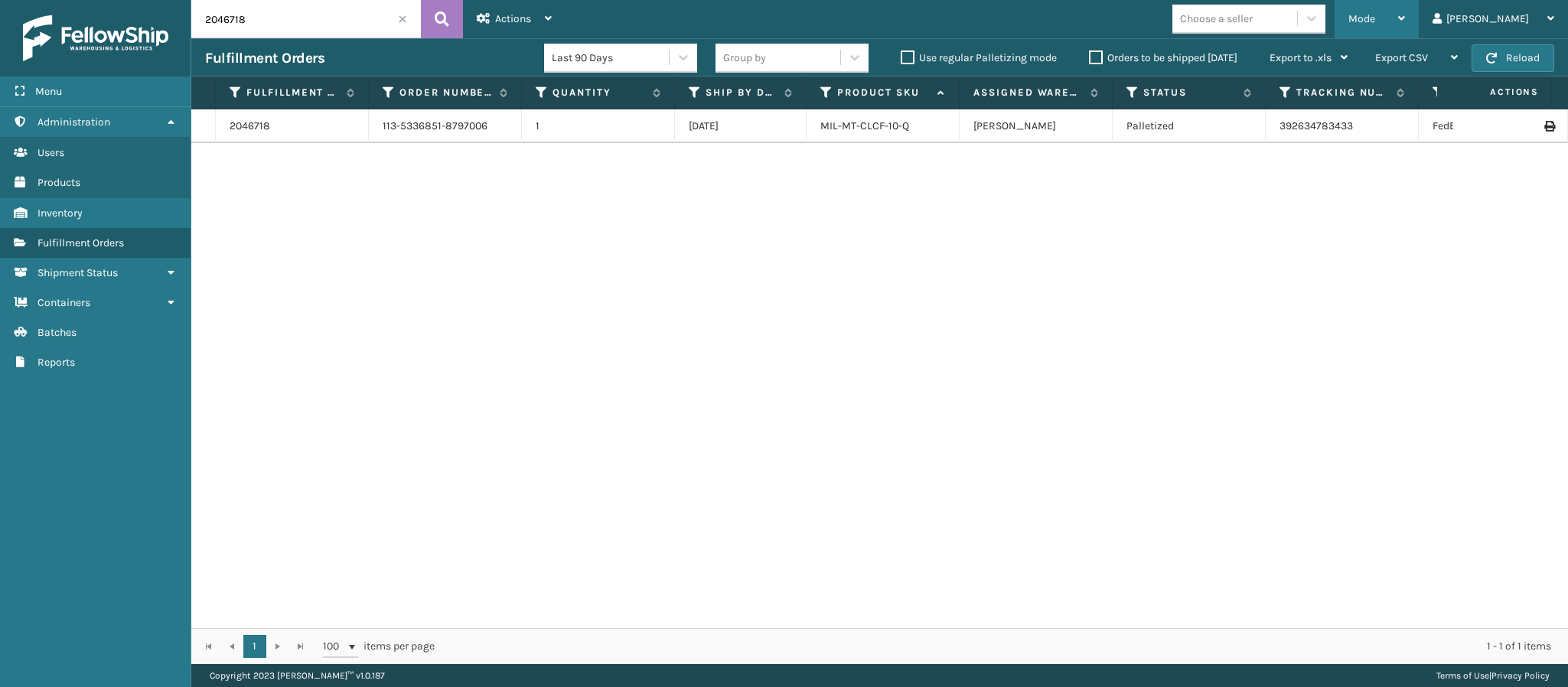
click at [1405, 5] on div "Mode" at bounding box center [1377, 19] width 56 height 38
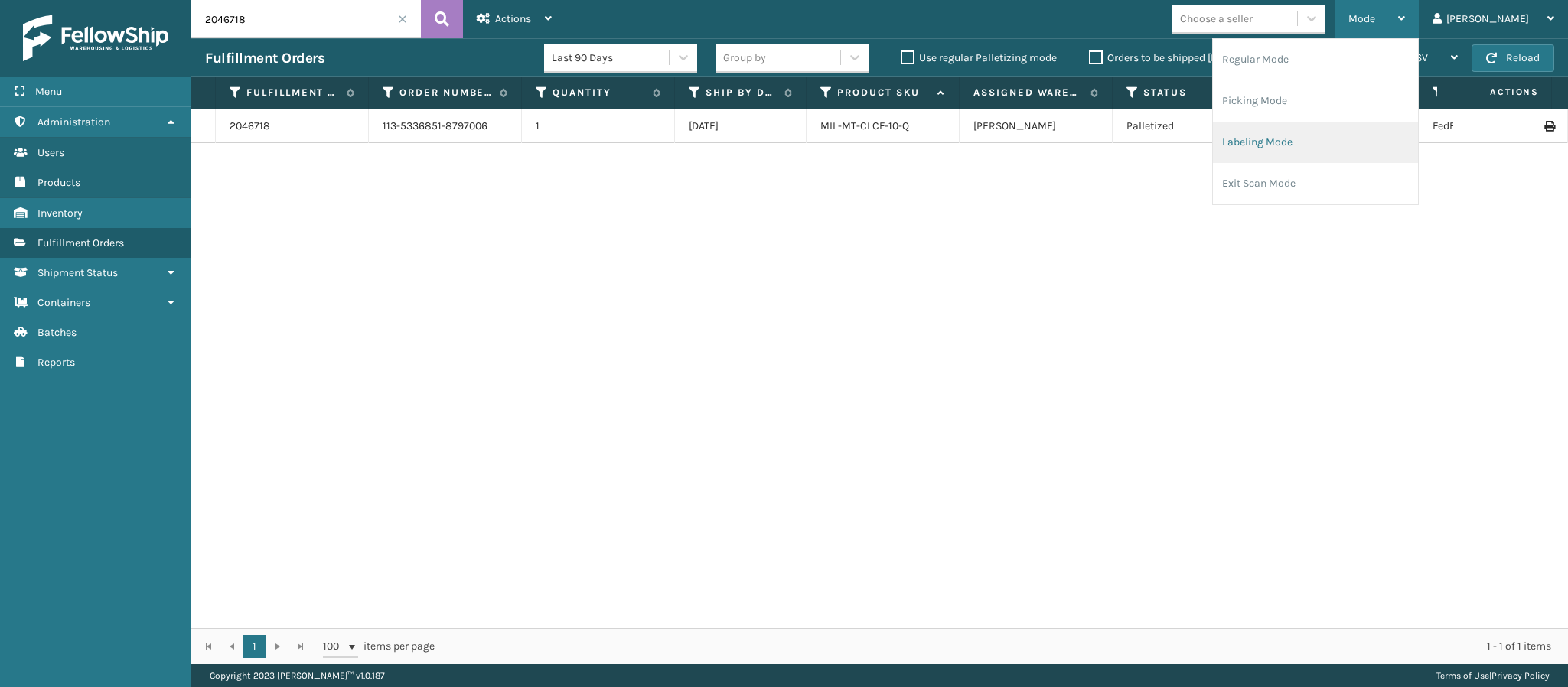
click at [1314, 136] on li "Labeling Mode" at bounding box center [1315, 142] width 205 height 41
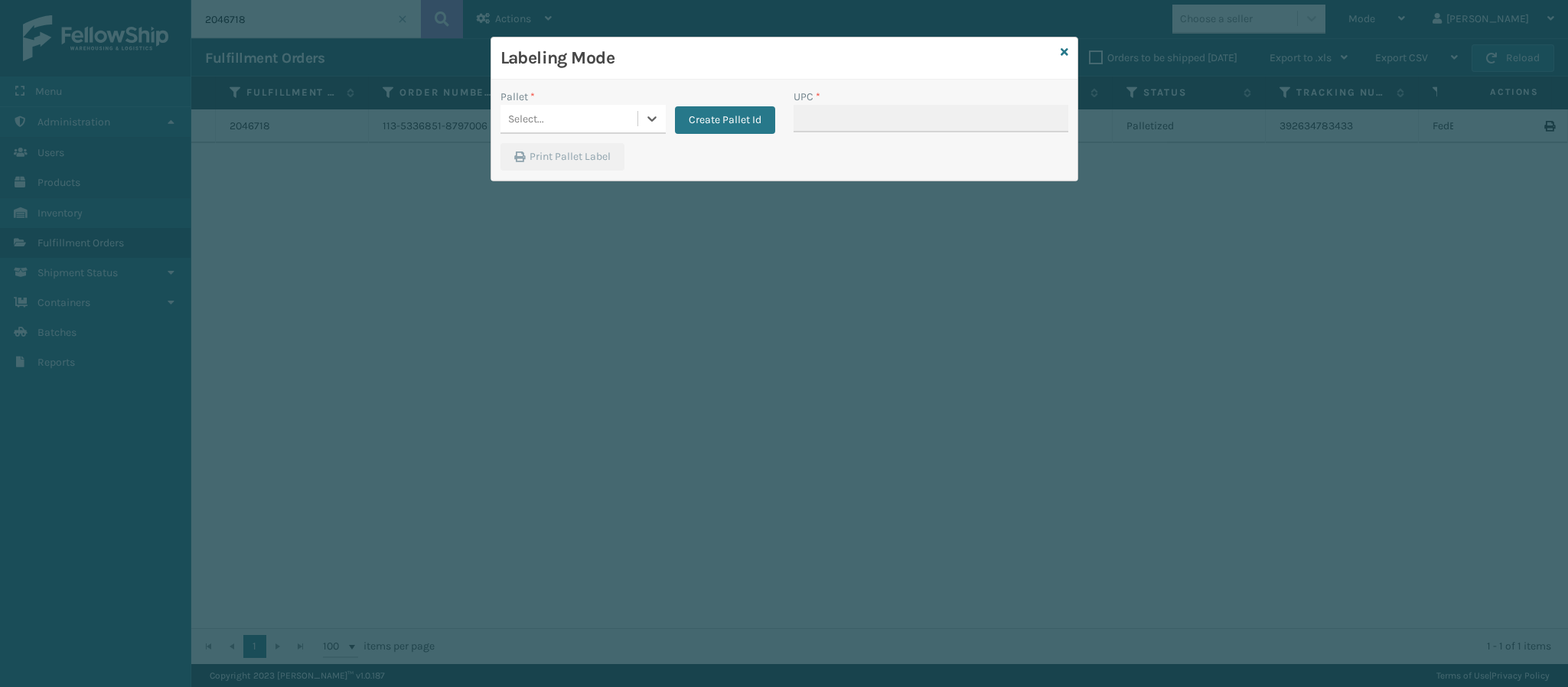
click at [632, 111] on div "Select..." at bounding box center [568, 119] width 137 height 25
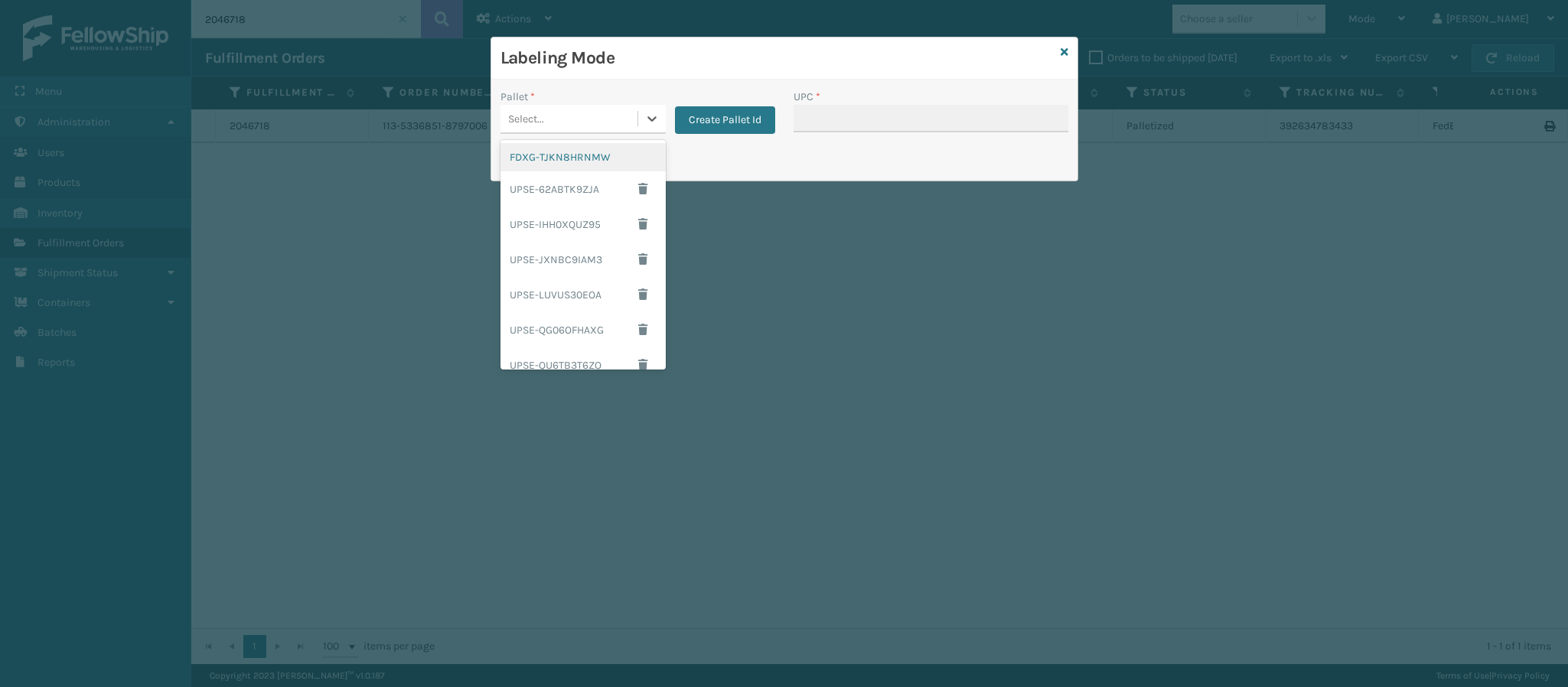
click at [570, 155] on div "FDXG-TJKN8HRNMW" at bounding box center [583, 157] width 166 height 28
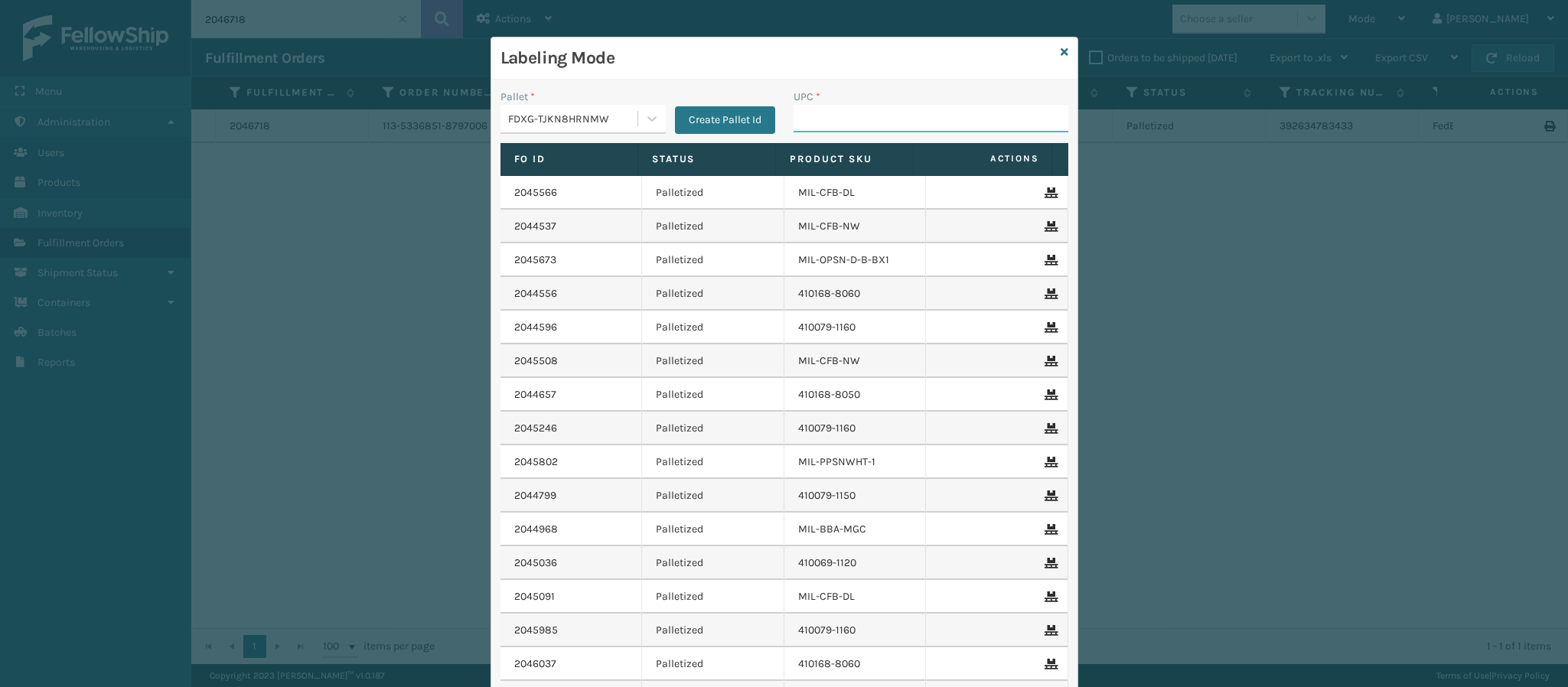
click at [840, 116] on input "UPC *" at bounding box center [931, 118] width 275 height 27
type input "849986033"
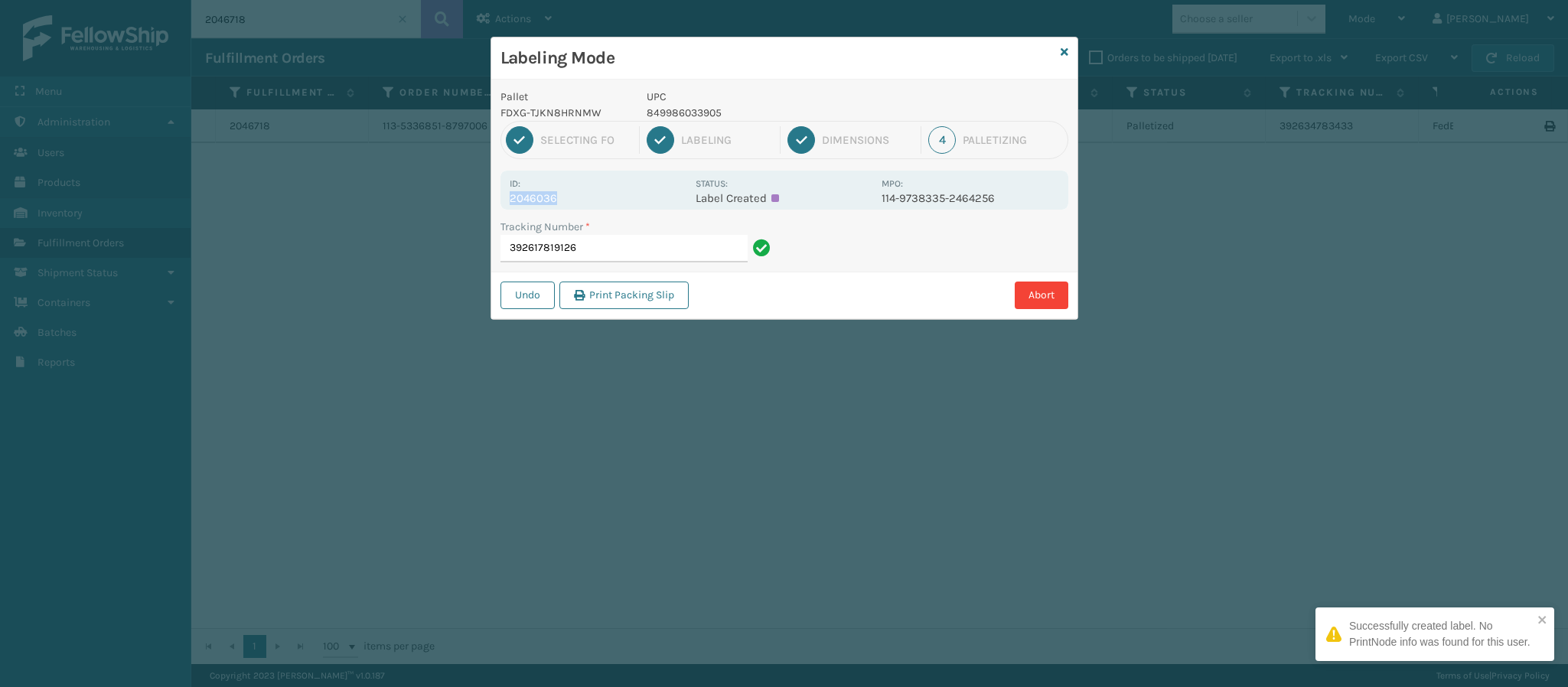
drag, startPoint x: 553, startPoint y: 202, endPoint x: 491, endPoint y: 193, distance: 62.6
click at [491, 193] on div "Pallet FDXG-TJKN8HRNMW UPC 849986033905 1 Selecting FO 2 Labeling 3 Dimensions …" at bounding box center [784, 199] width 586 height 240
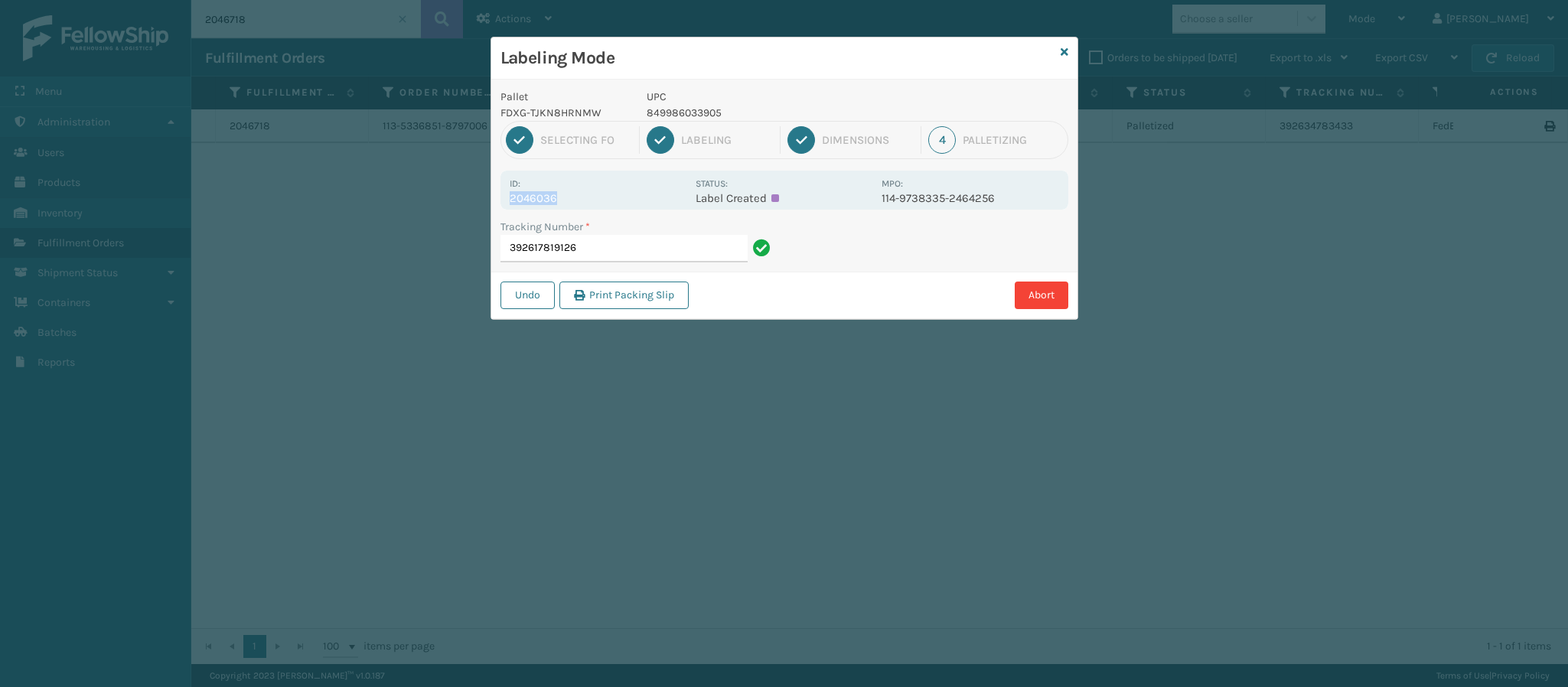
copy p "2046036"
click at [680, 179] on div "Id: 2046036" at bounding box center [598, 190] width 177 height 30
click at [680, 248] on input "392617819126" at bounding box center [623, 249] width 247 height 27
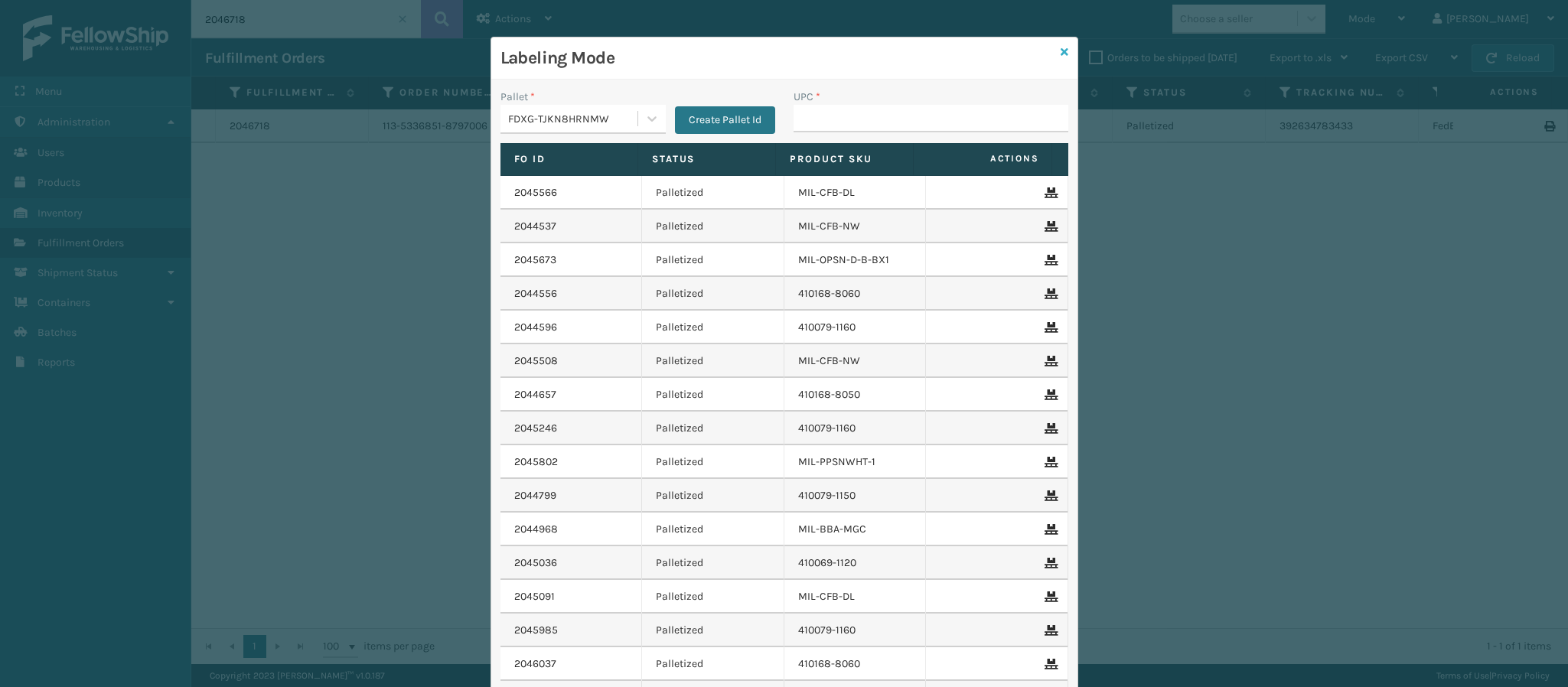
click at [1060, 48] on icon at bounding box center [1064, 52] width 8 height 11
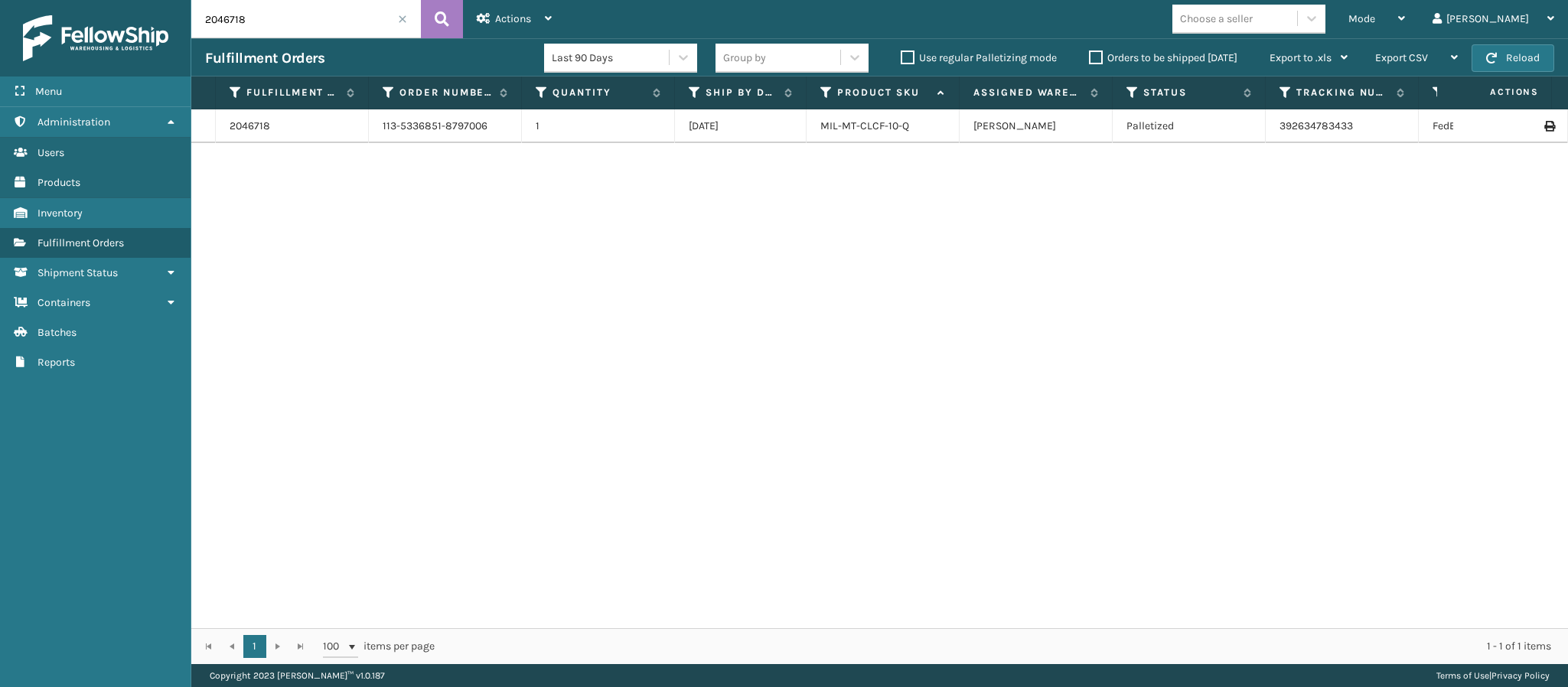
click at [402, 19] on span at bounding box center [402, 20] width 9 height 9
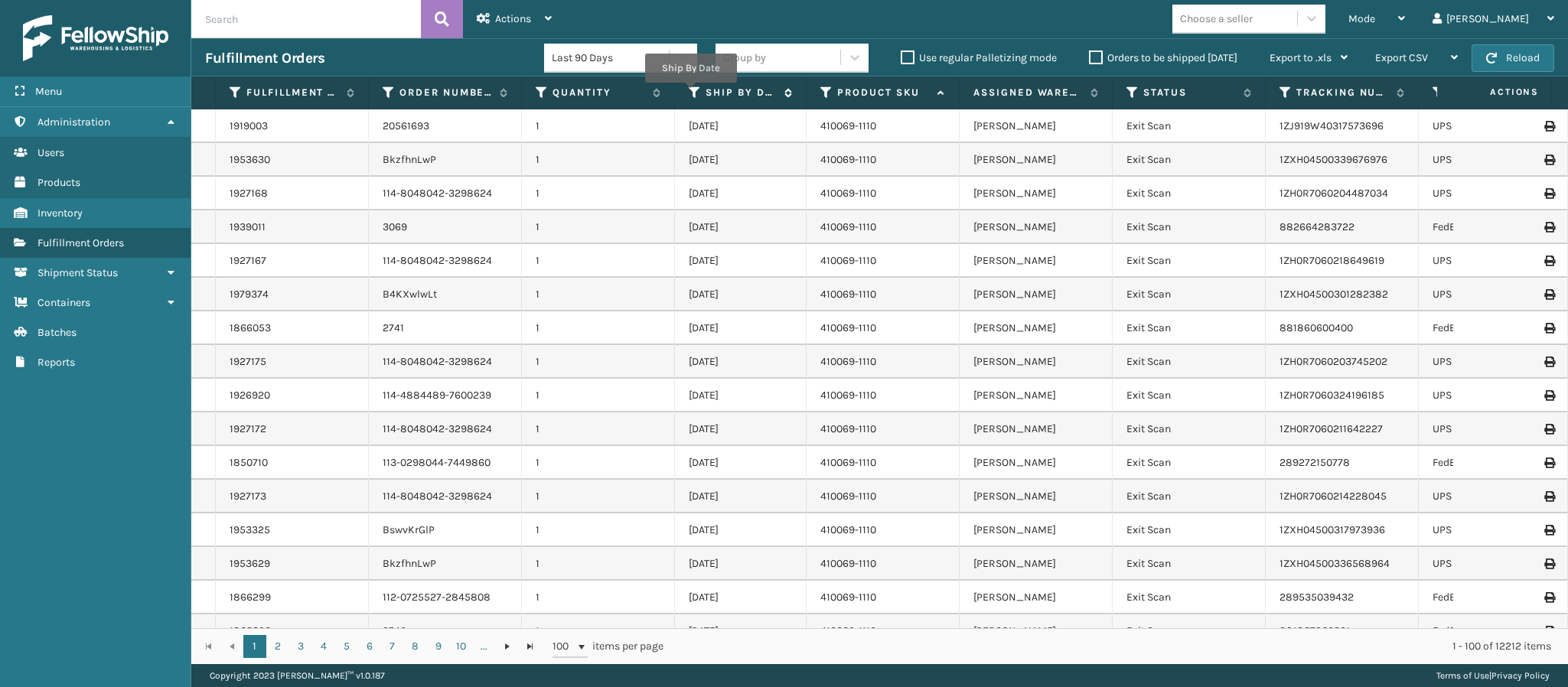
click at [691, 94] on icon at bounding box center [695, 93] width 13 height 14
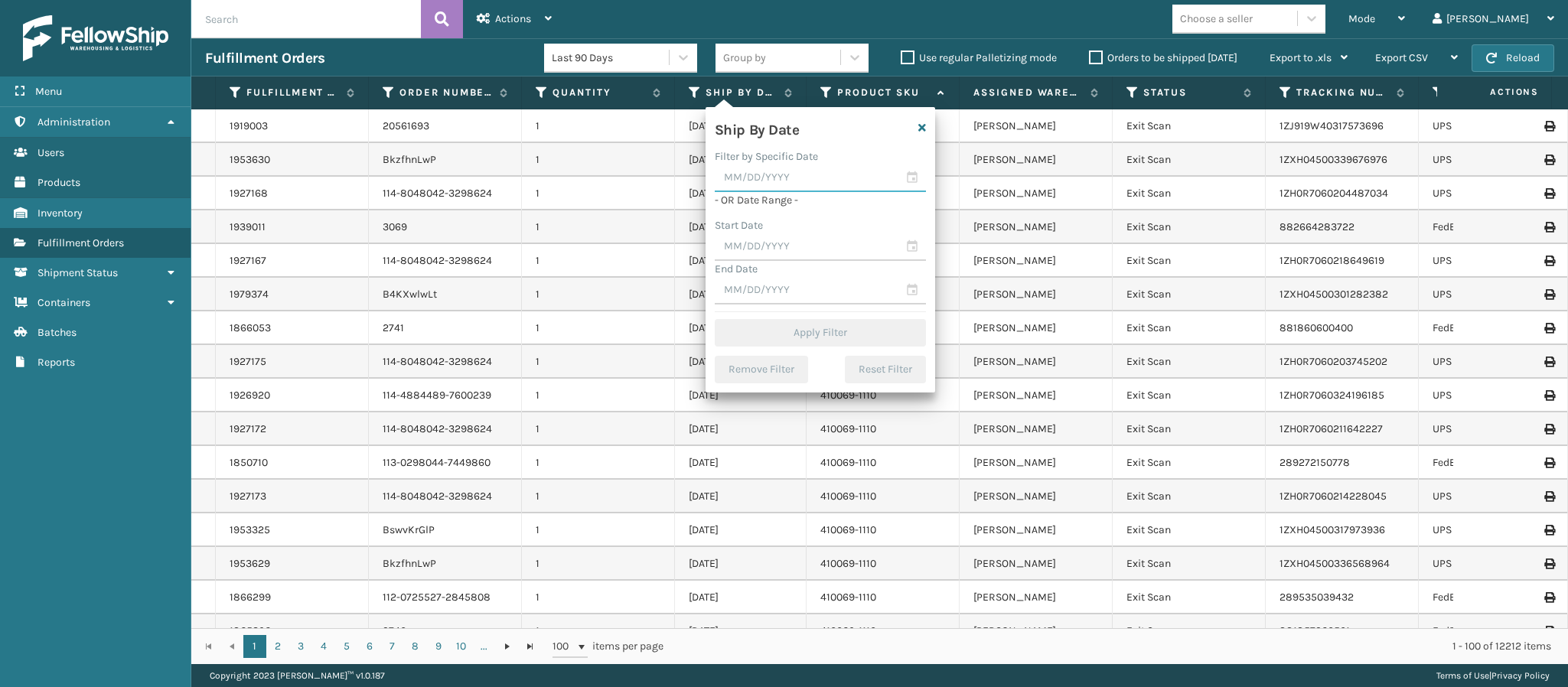
click at [765, 184] on input "text" at bounding box center [820, 178] width 211 height 27
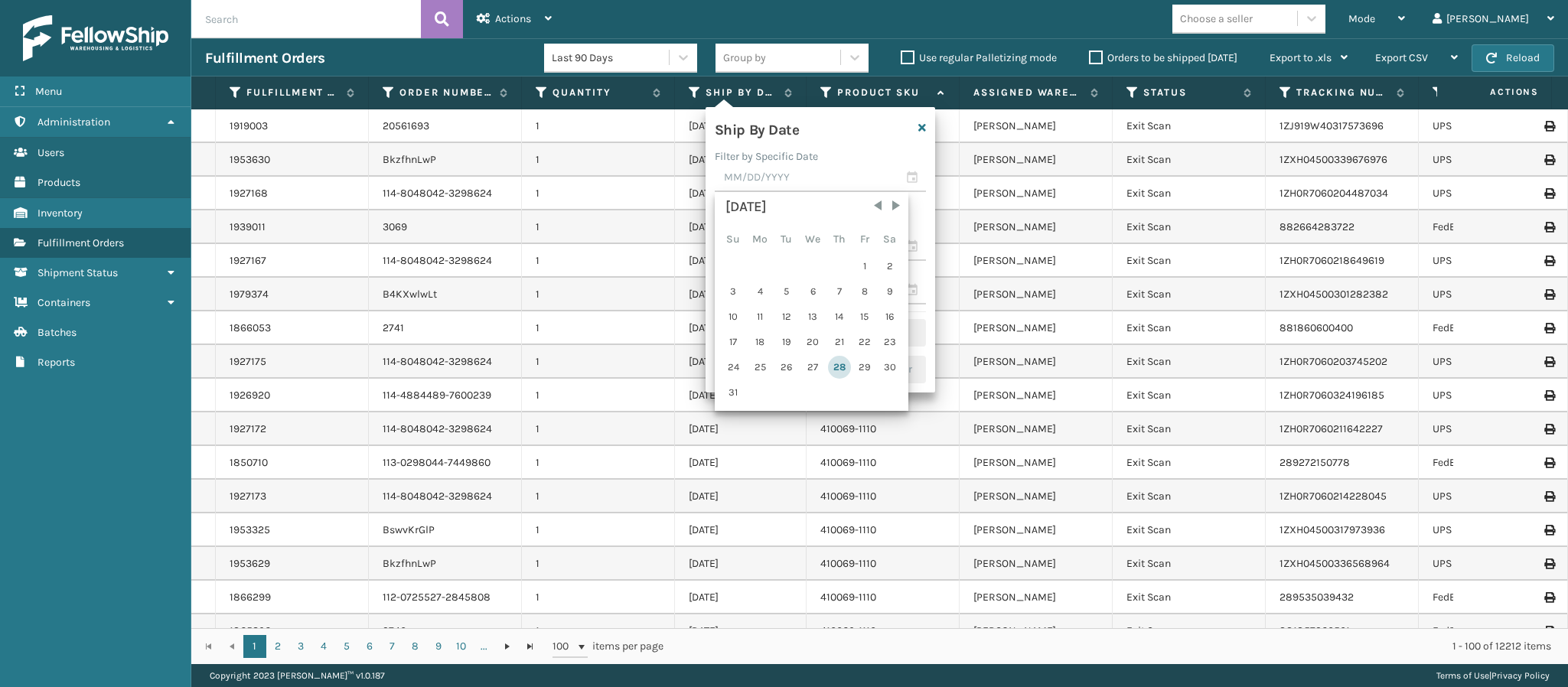
click at [840, 372] on div "28" at bounding box center [839, 367] width 23 height 23
type input "[DATE]"
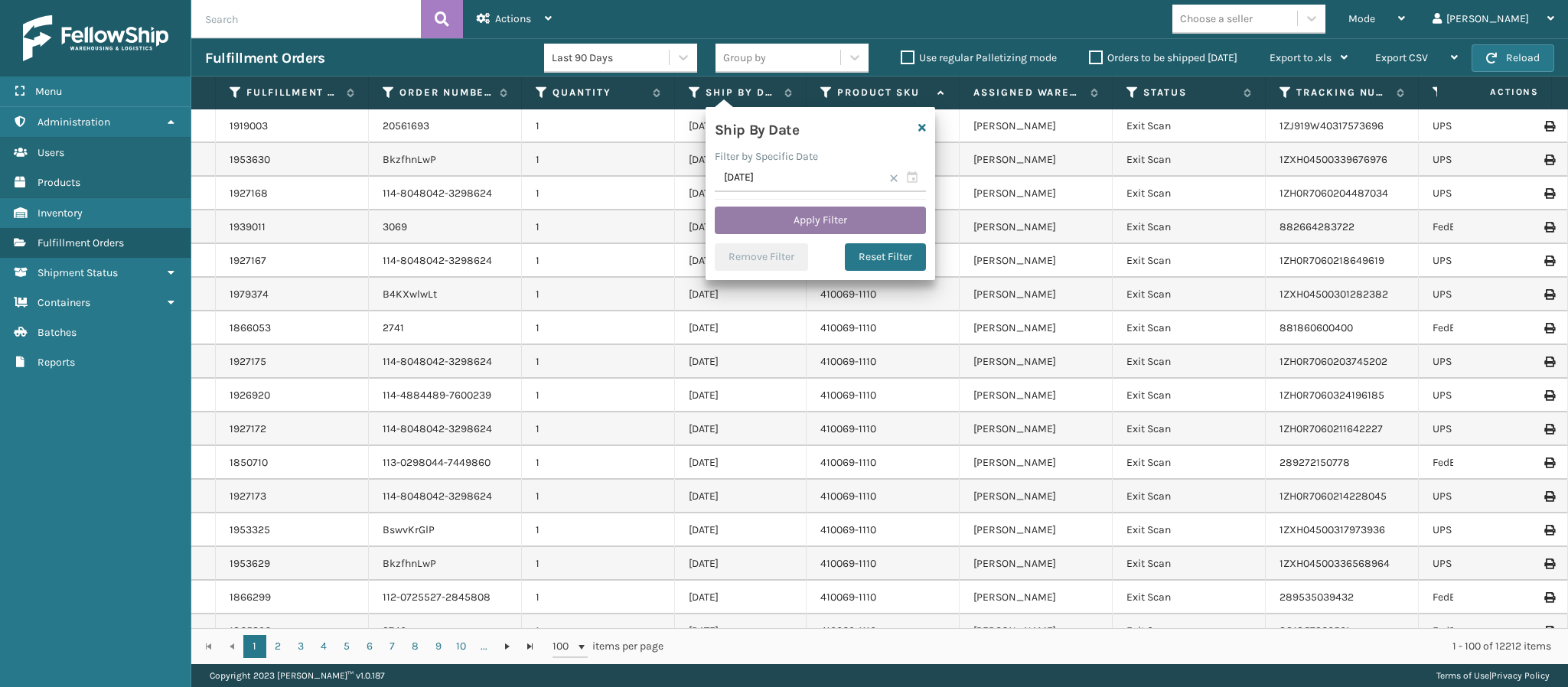
click at [803, 230] on button "Apply Filter" at bounding box center [820, 220] width 211 height 27
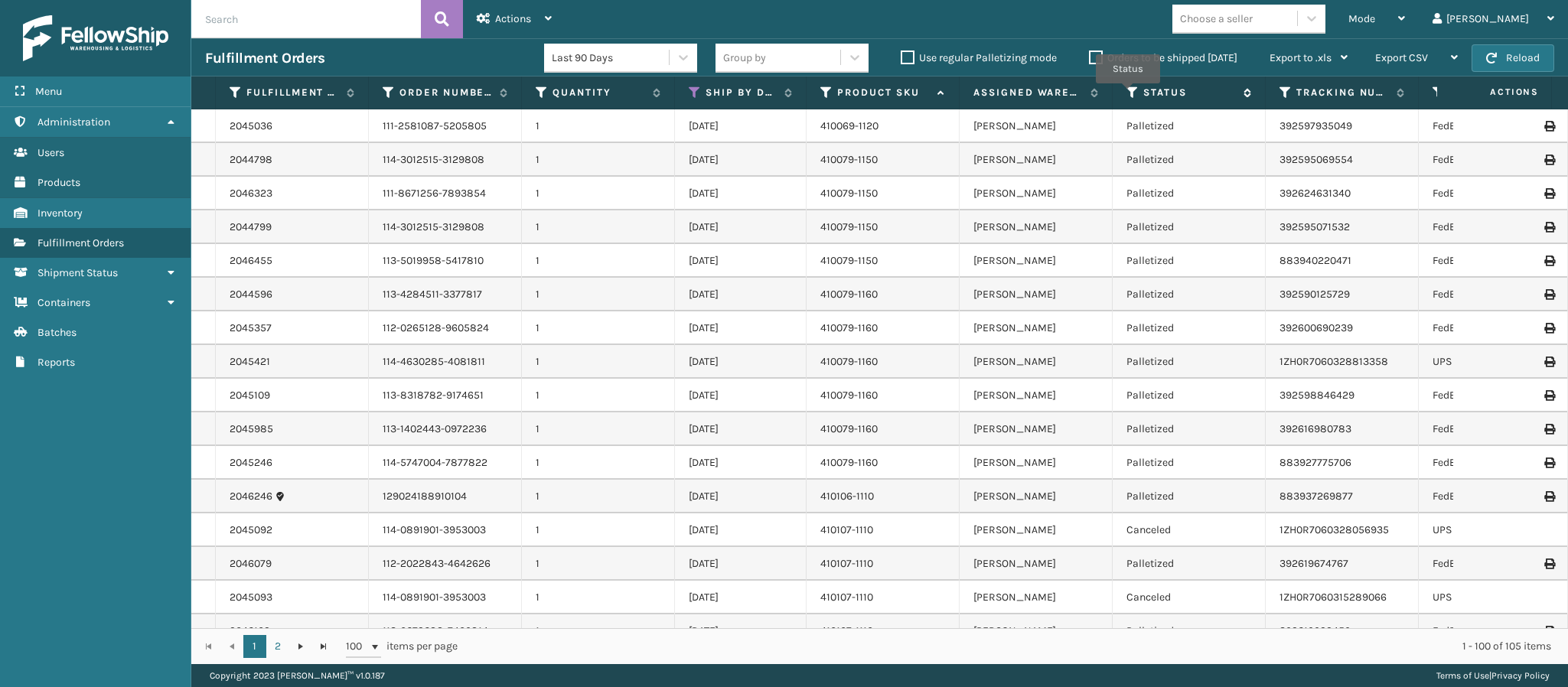
click at [1128, 95] on icon at bounding box center [1133, 93] width 13 height 14
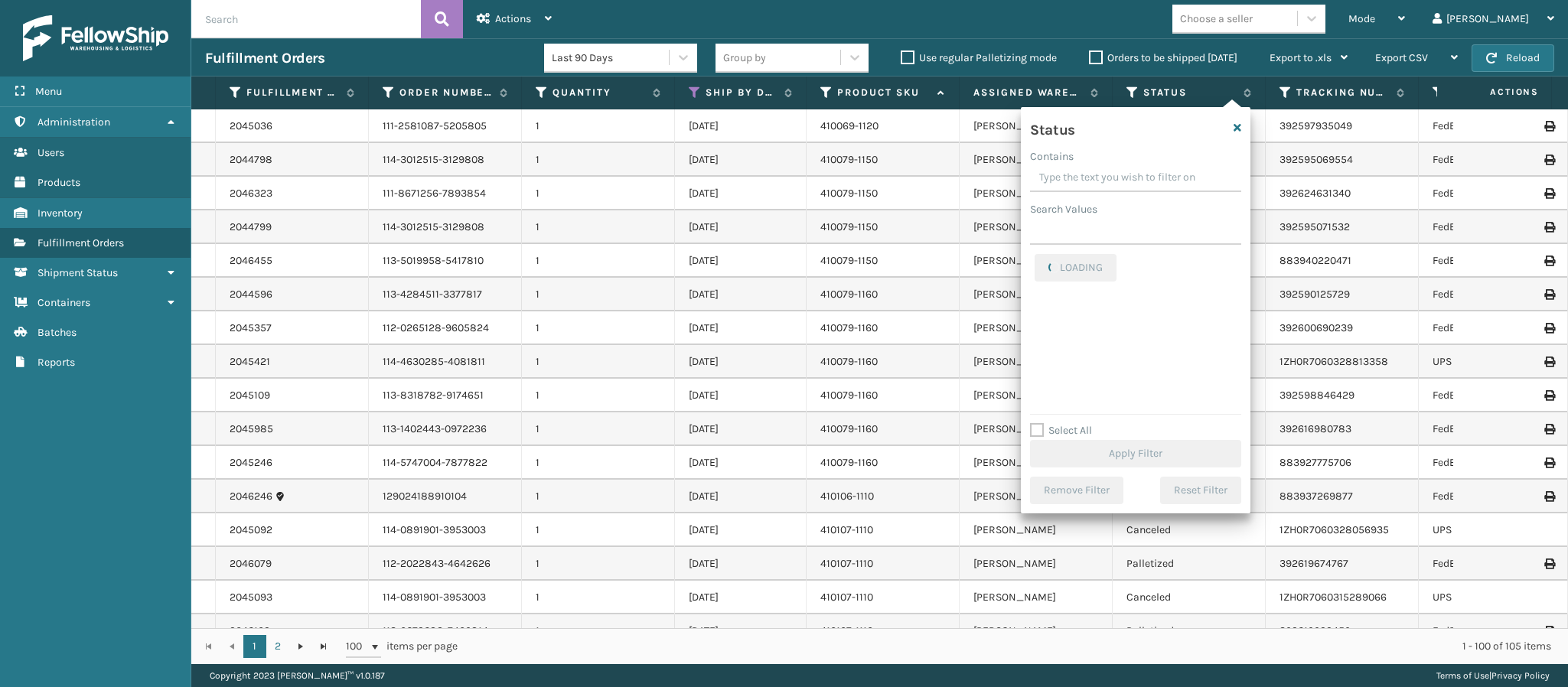
click at [1114, 168] on input "Contains" at bounding box center [1135, 178] width 211 height 27
click at [1116, 152] on div "Contains" at bounding box center [1135, 156] width 211 height 16
click at [1072, 365] on label "Picking" at bounding box center [1062, 363] width 55 height 13
click at [1035, 365] on input "Picking" at bounding box center [1034, 360] width 1 height 10
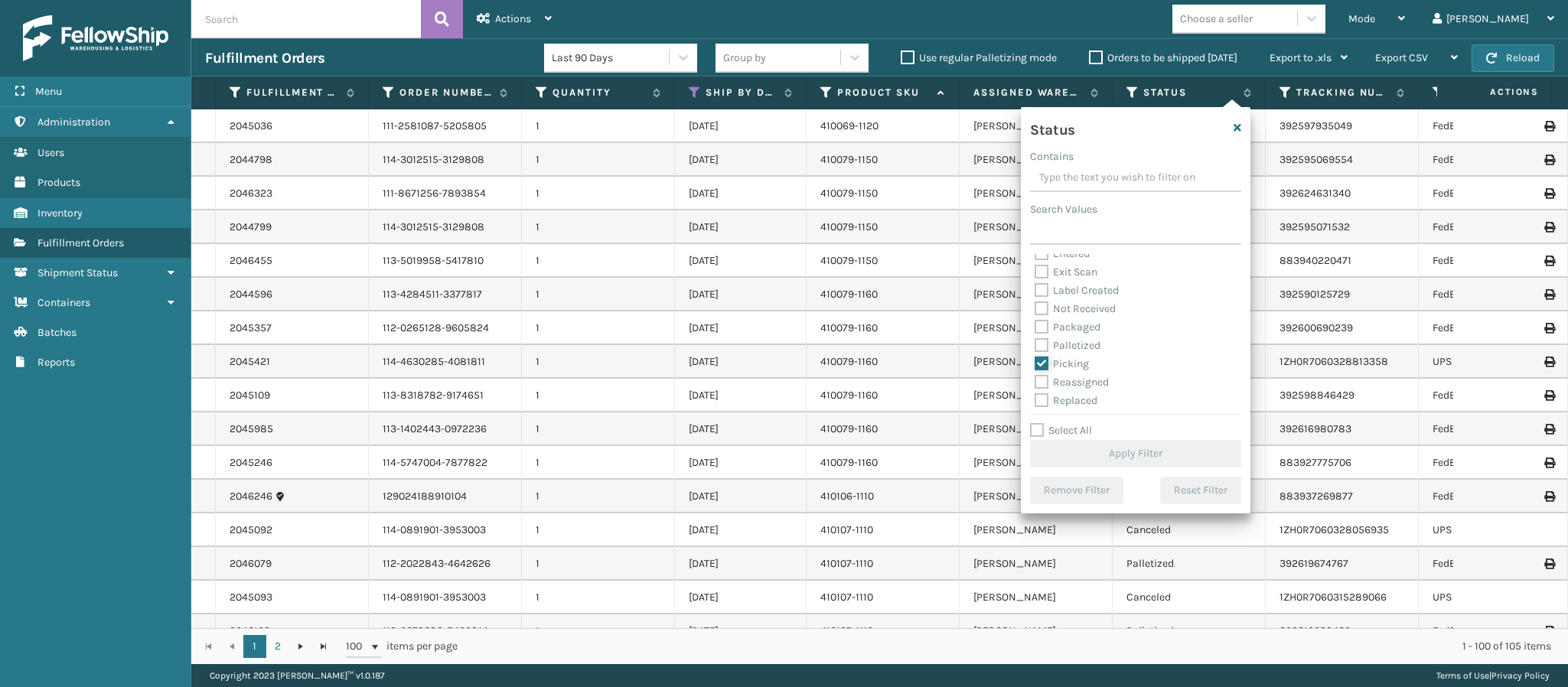
checkbox input "true"
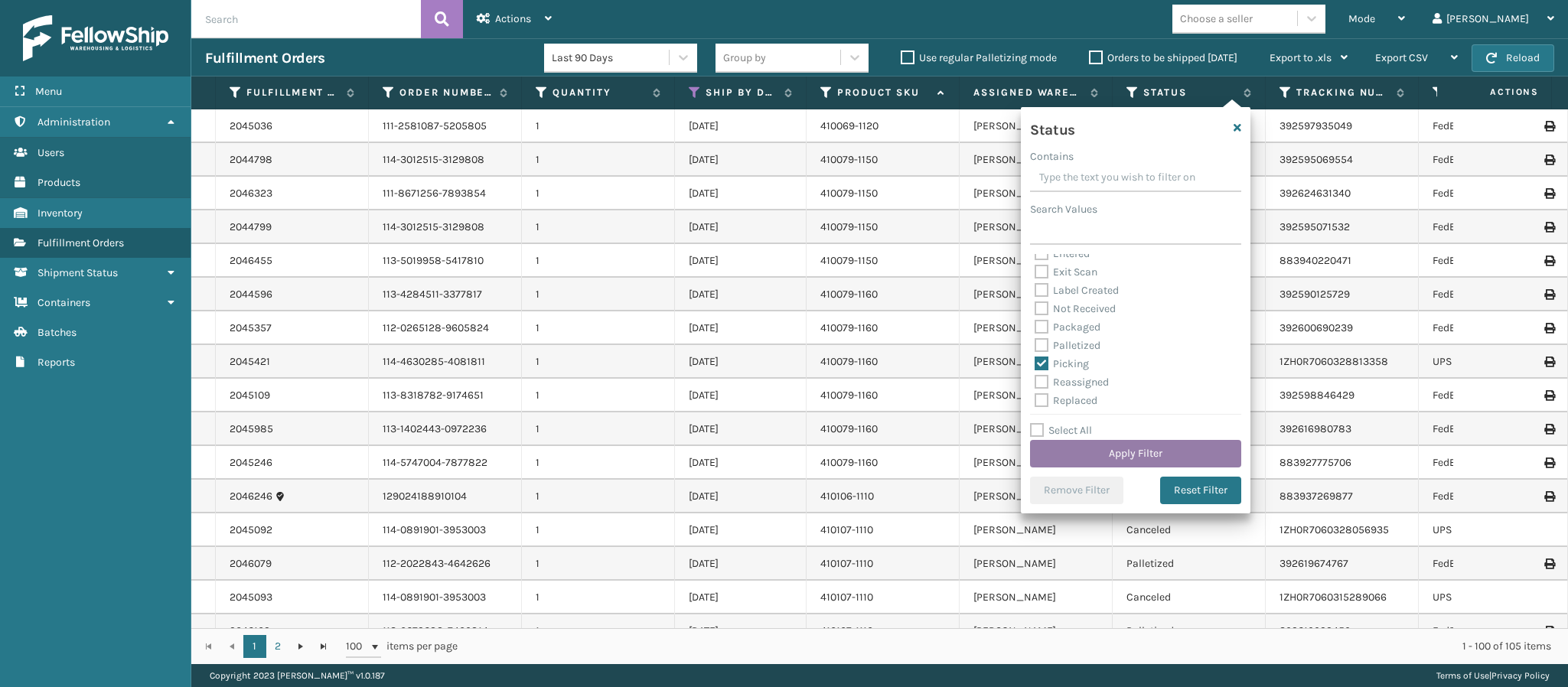
click at [1113, 448] on button "Apply Filter" at bounding box center [1135, 453] width 211 height 27
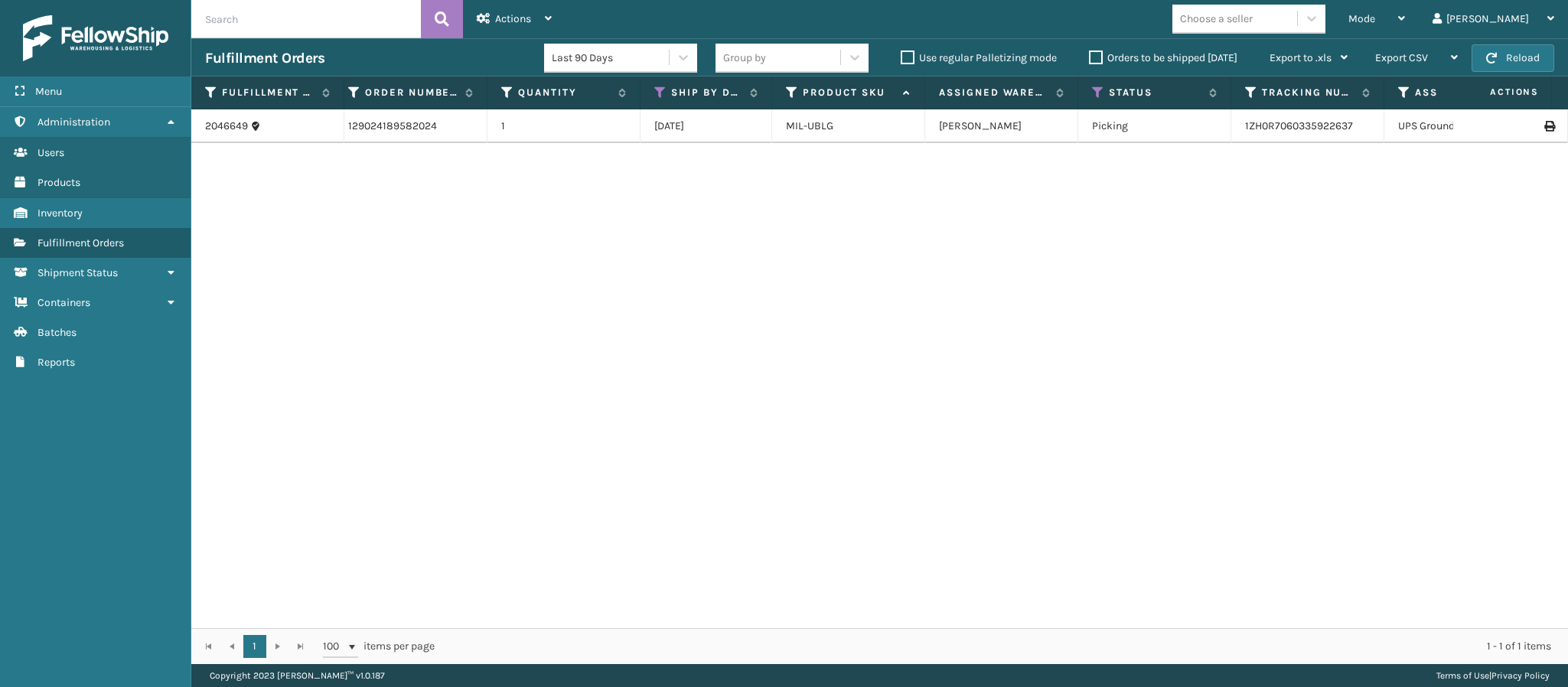
scroll to position [0, 0]
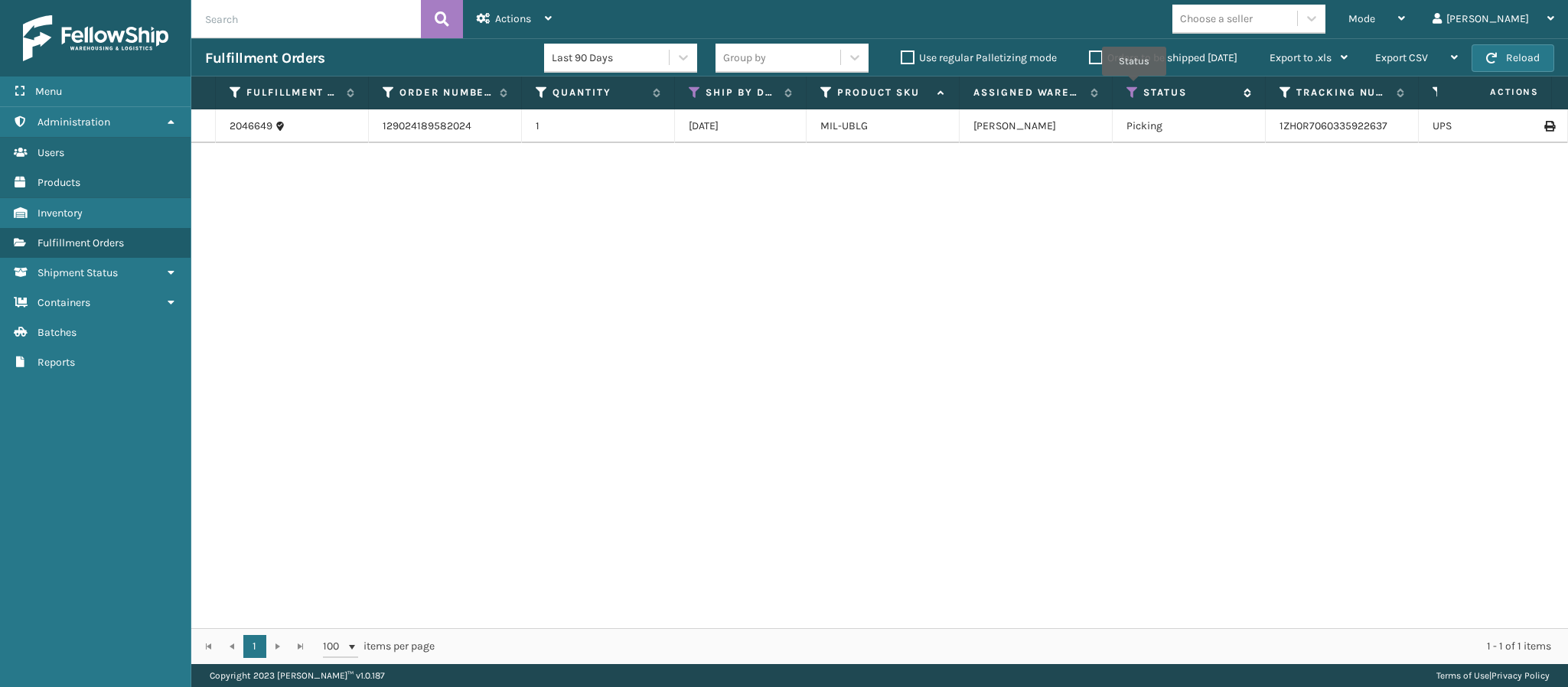
click at [1134, 88] on icon at bounding box center [1133, 93] width 13 height 14
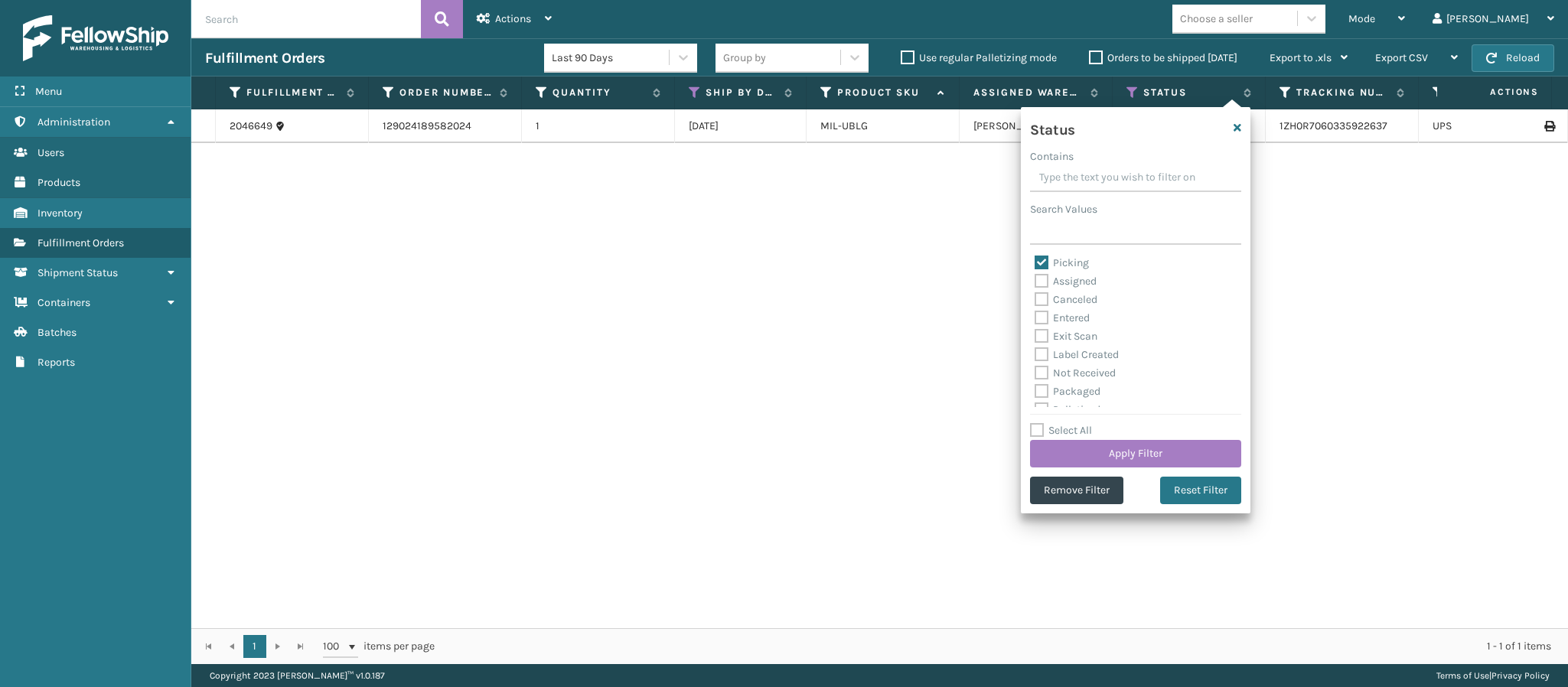
click at [1045, 260] on label "Picking" at bounding box center [1062, 263] width 55 height 13
click at [1035, 260] on input "Picking" at bounding box center [1034, 259] width 1 height 10
checkbox input "false"
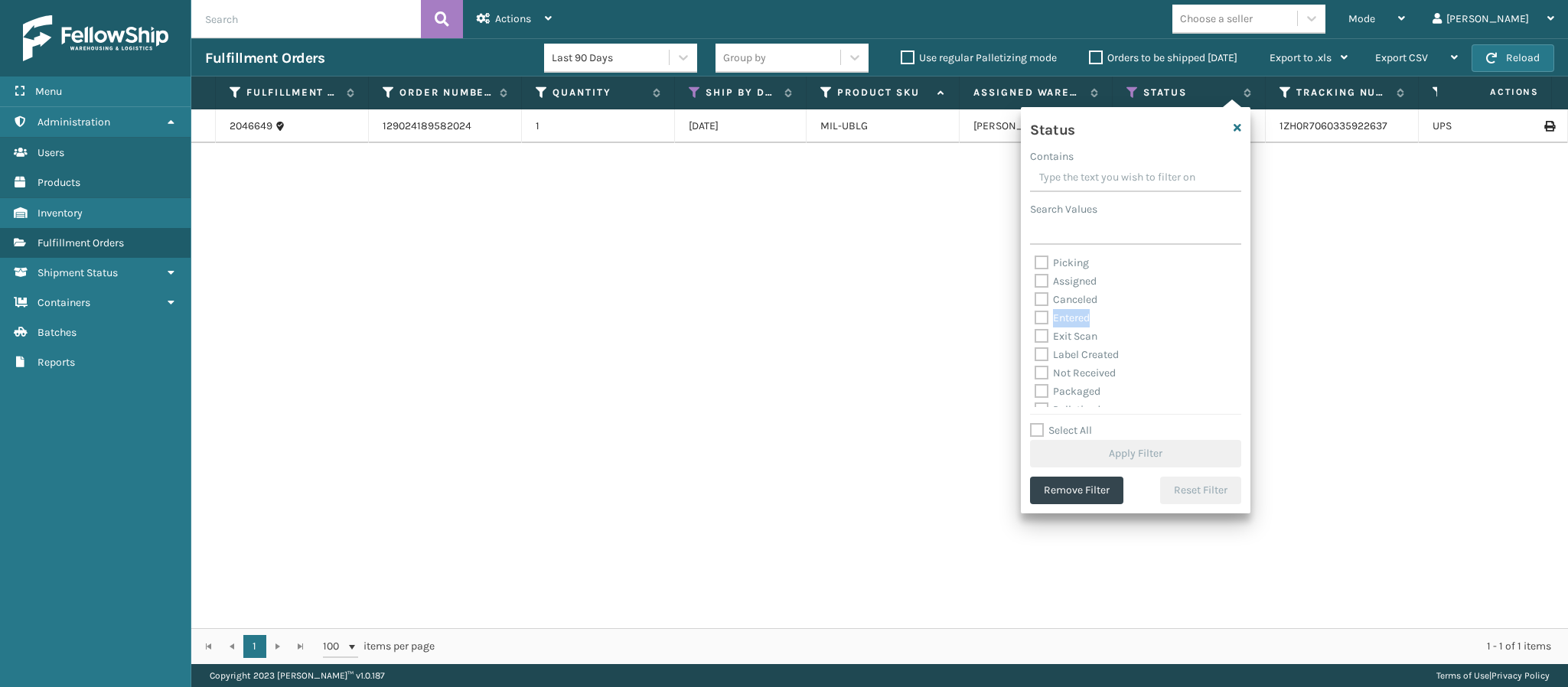
drag, startPoint x: 1223, startPoint y: 304, endPoint x: 1221, endPoint y: 327, distance: 23.1
click at [1221, 327] on div "Picking Assigned Canceled Entered Exit Scan Label Created Not Received Packaged…" at bounding box center [1135, 331] width 211 height 153
click at [1058, 354] on label "Palletized" at bounding box center [1067, 352] width 66 height 13
click at [1035, 353] on input "Palletized" at bounding box center [1034, 349] width 1 height 10
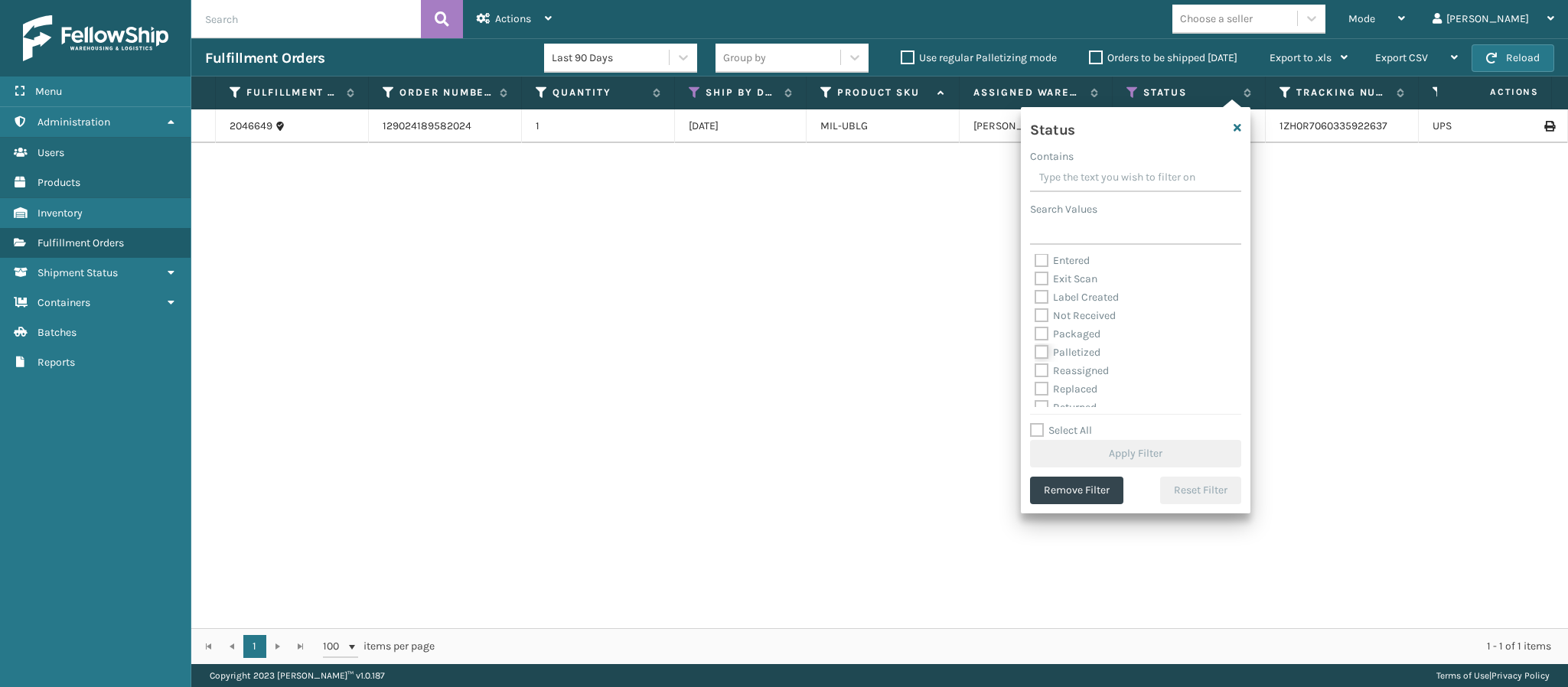
checkbox input "true"
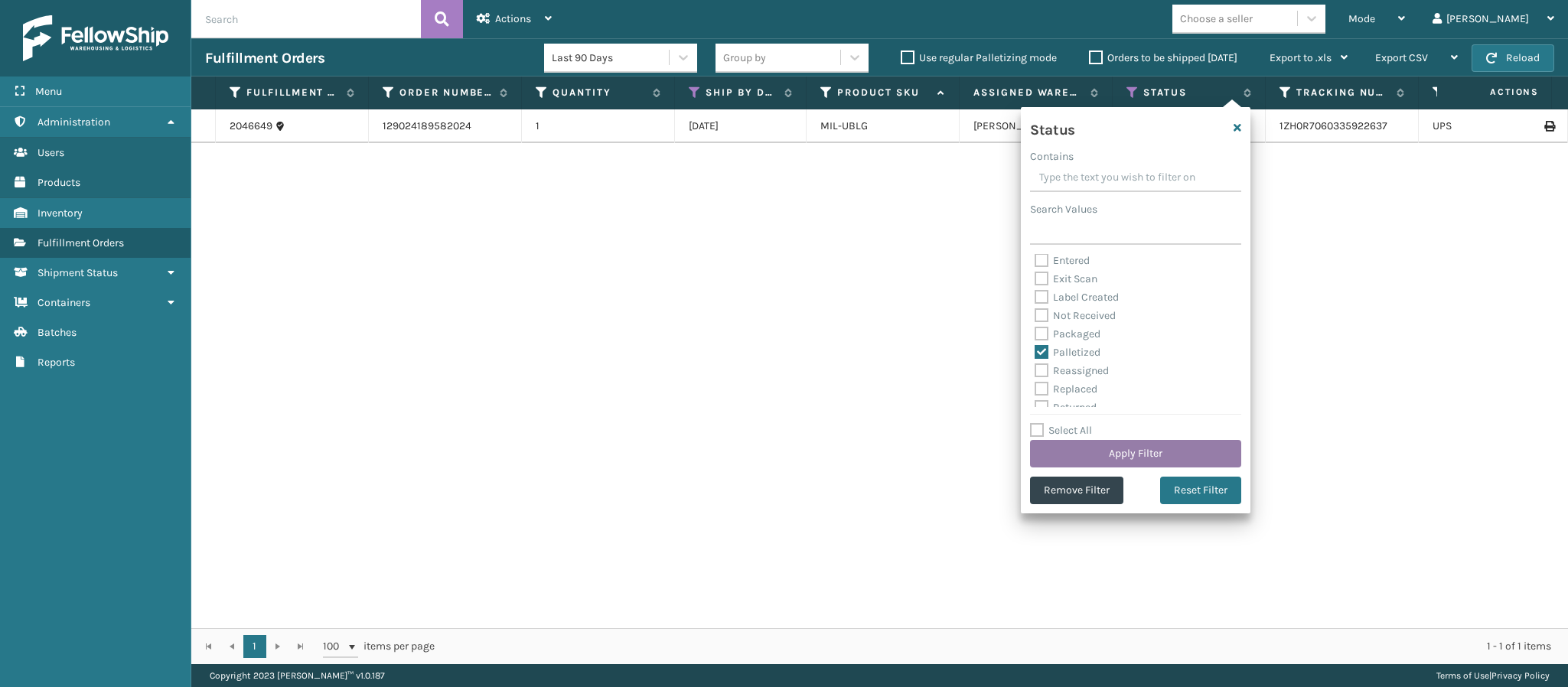
click at [1095, 453] on button "Apply Filter" at bounding box center [1135, 453] width 211 height 27
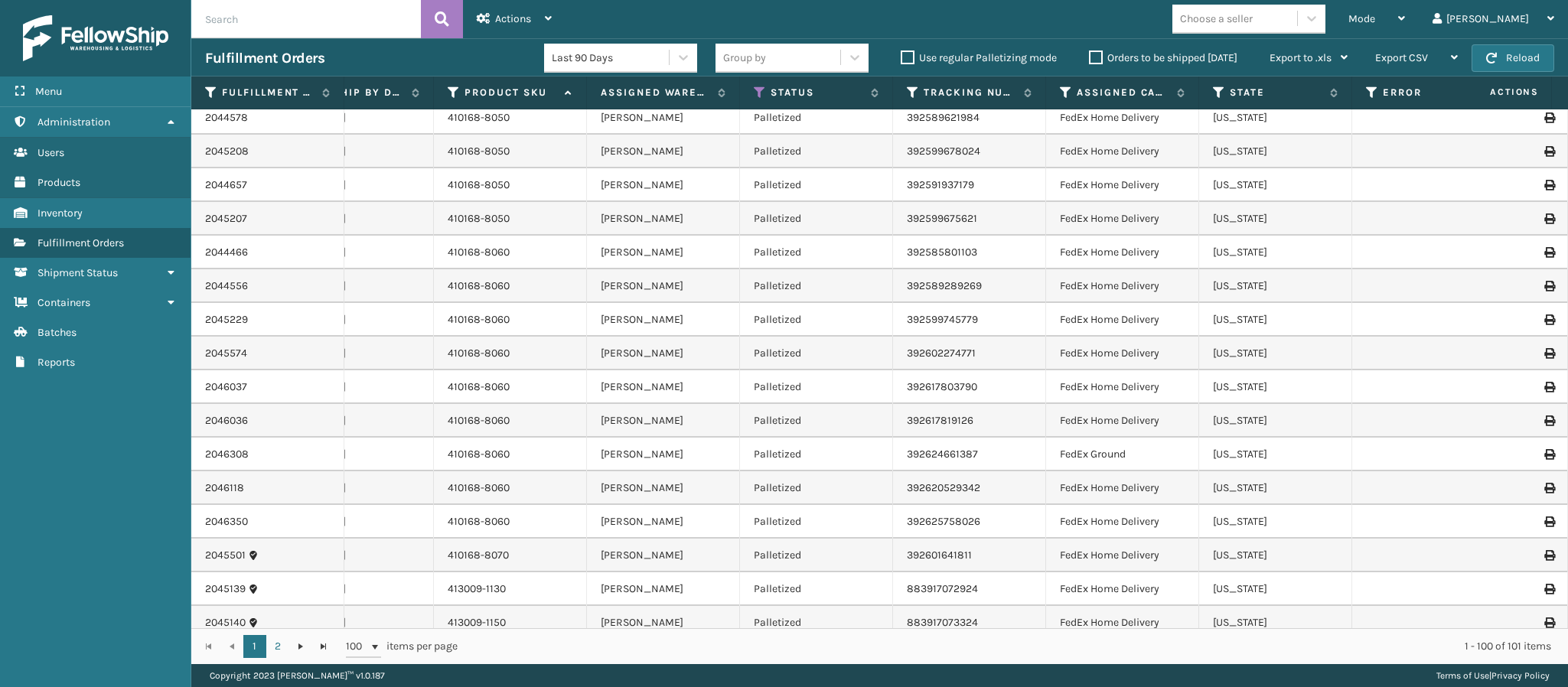
scroll to position [0, 441]
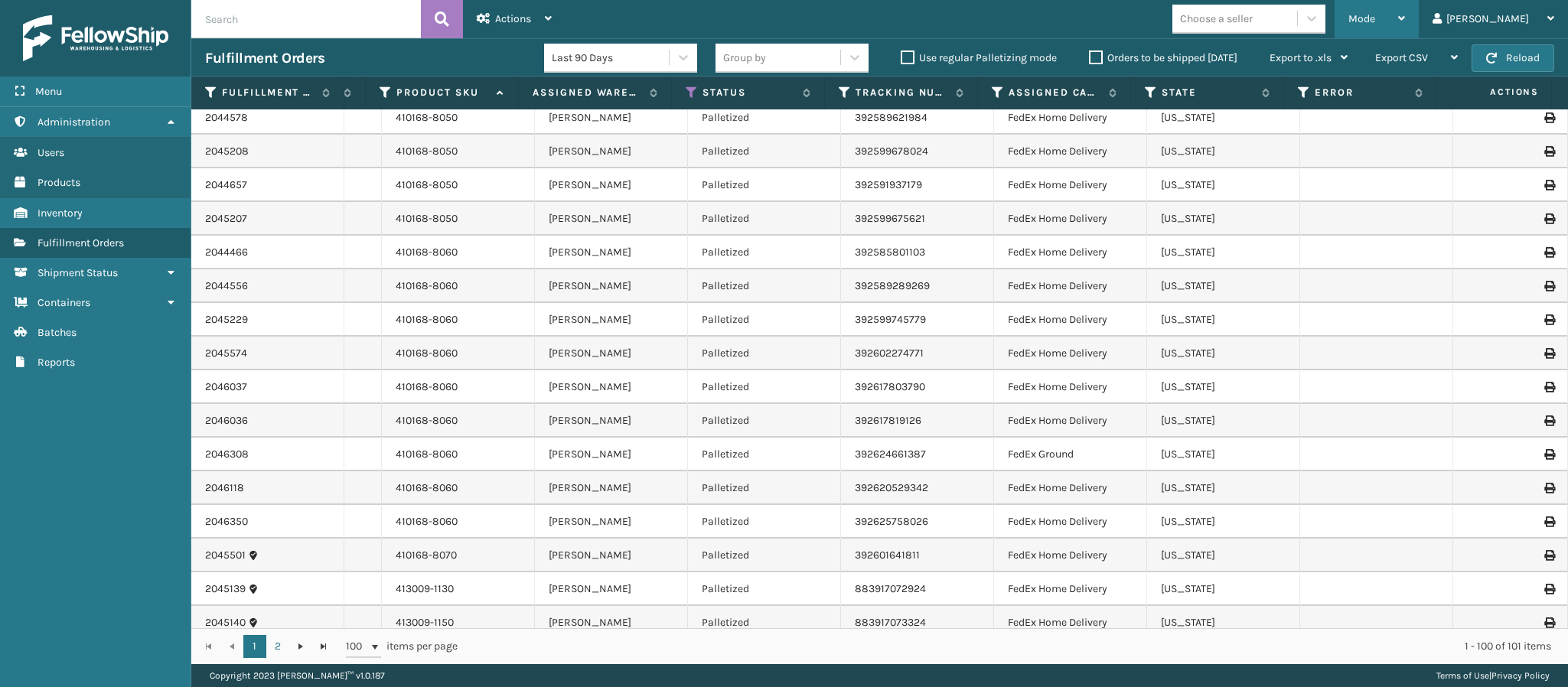
click at [1405, 25] on div "Mode" at bounding box center [1377, 19] width 56 height 38
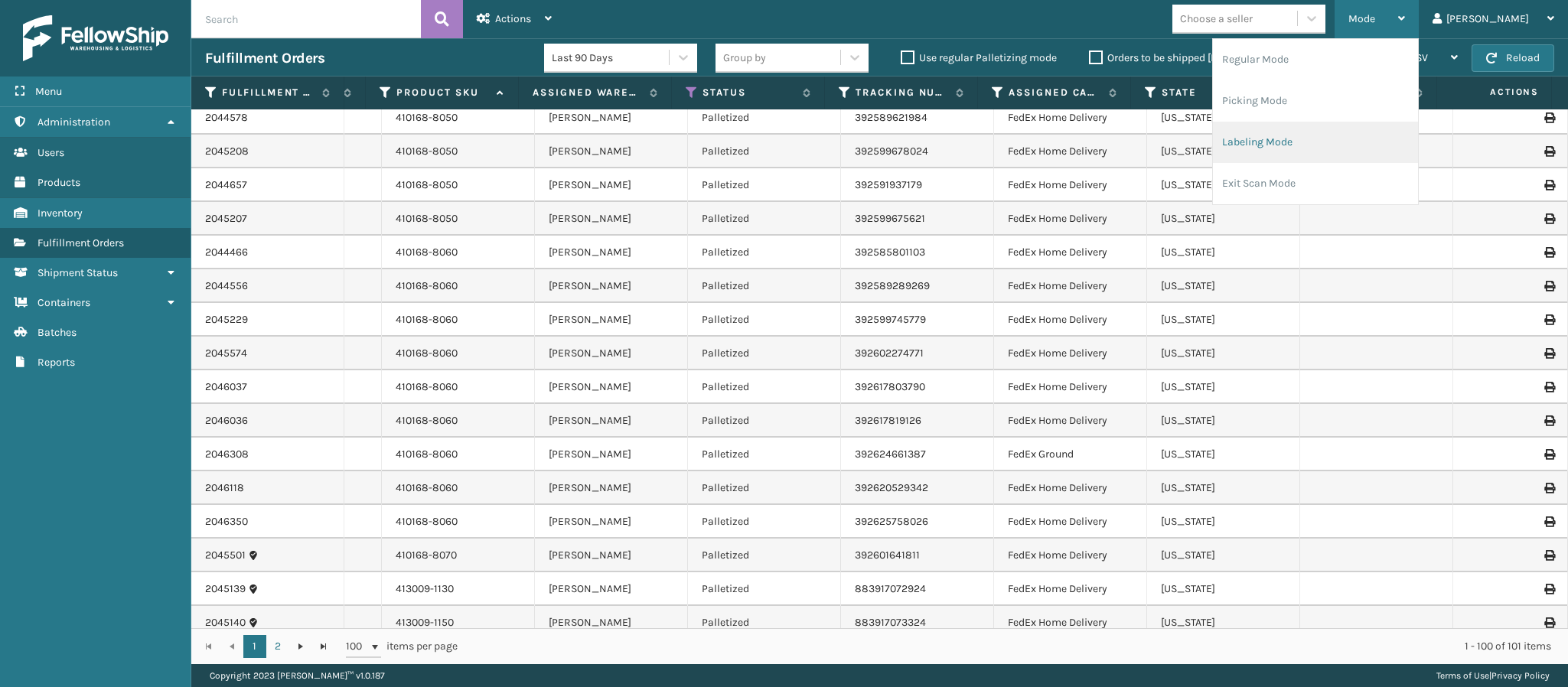
click at [1322, 125] on li "Labeling Mode" at bounding box center [1315, 142] width 205 height 41
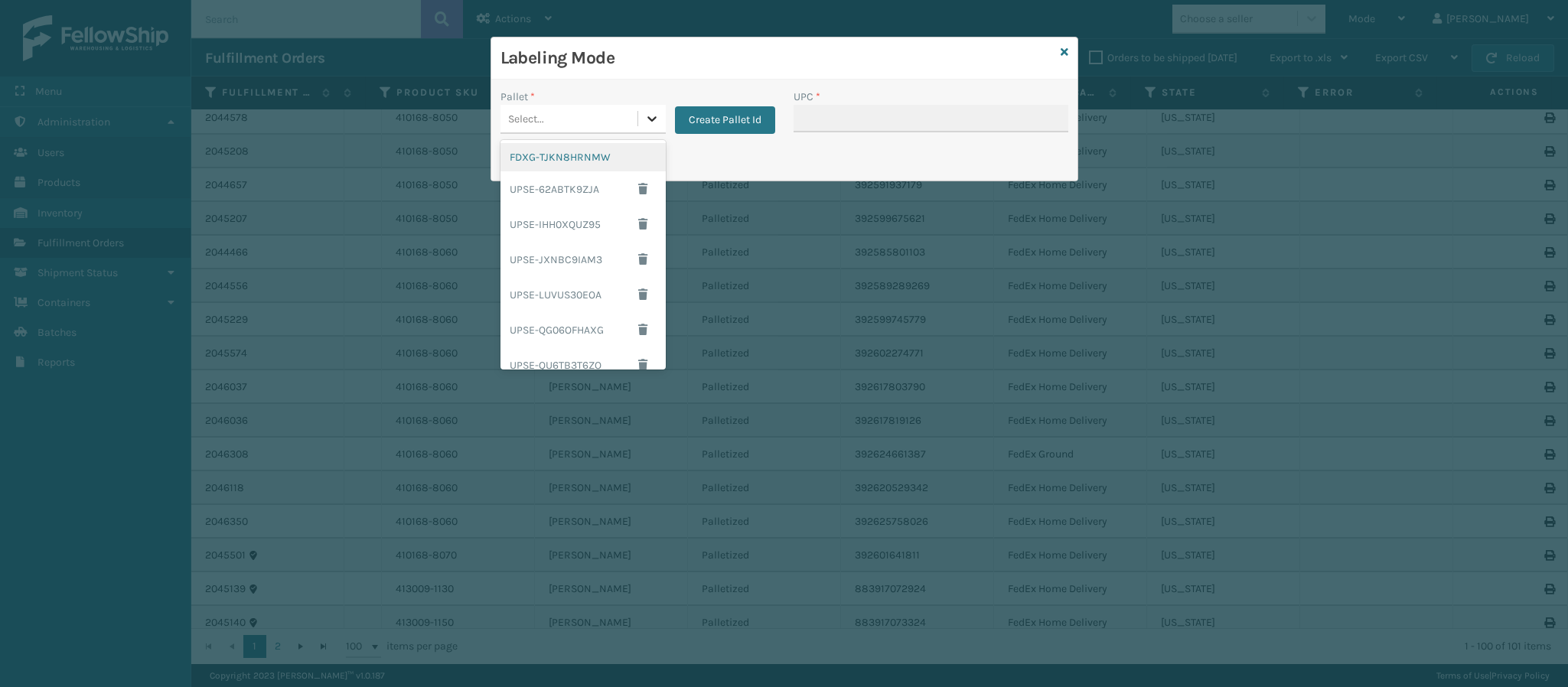
click at [650, 122] on icon at bounding box center [652, 119] width 9 height 5
click at [593, 184] on div "UPSE-62ABTK9ZJA" at bounding box center [583, 188] width 166 height 35
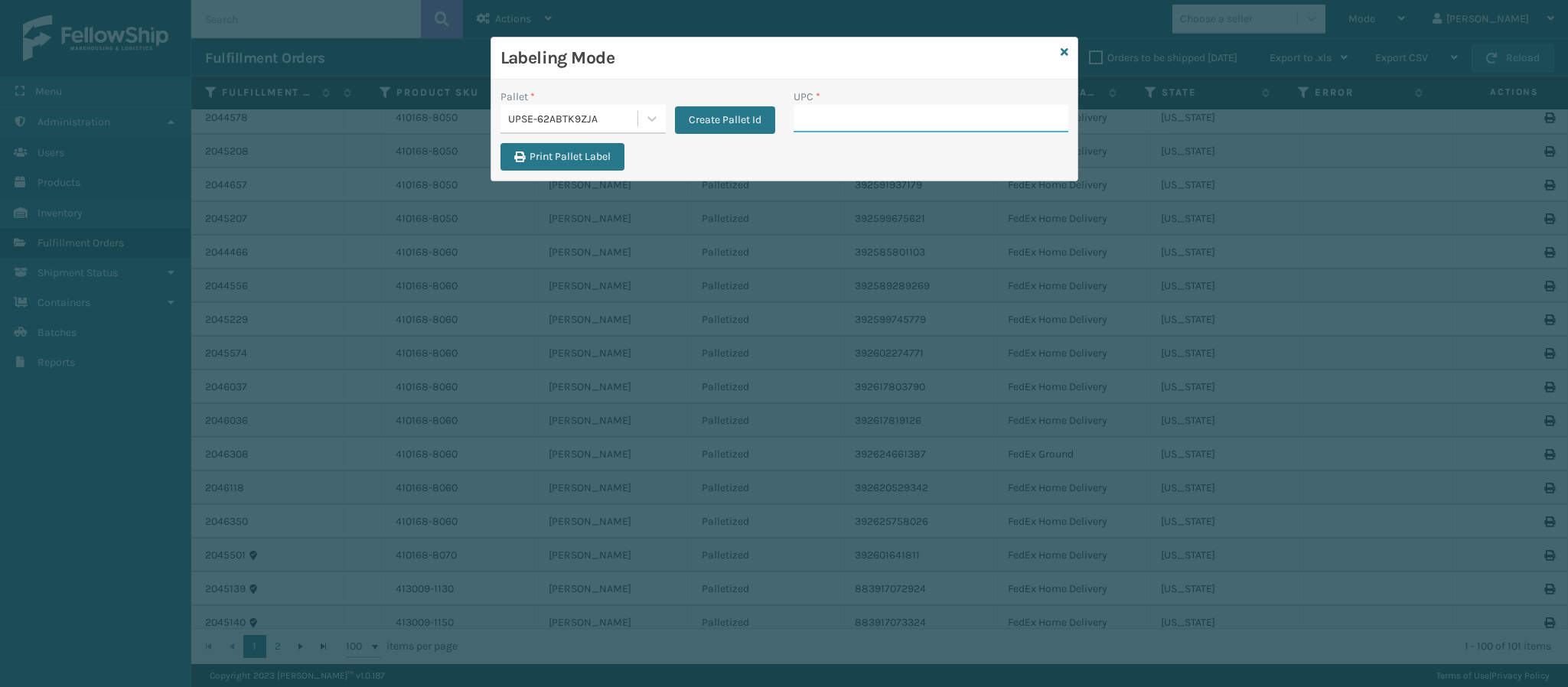
click at [895, 120] on input "UPC *" at bounding box center [931, 118] width 275 height 27
type input "840985125738"
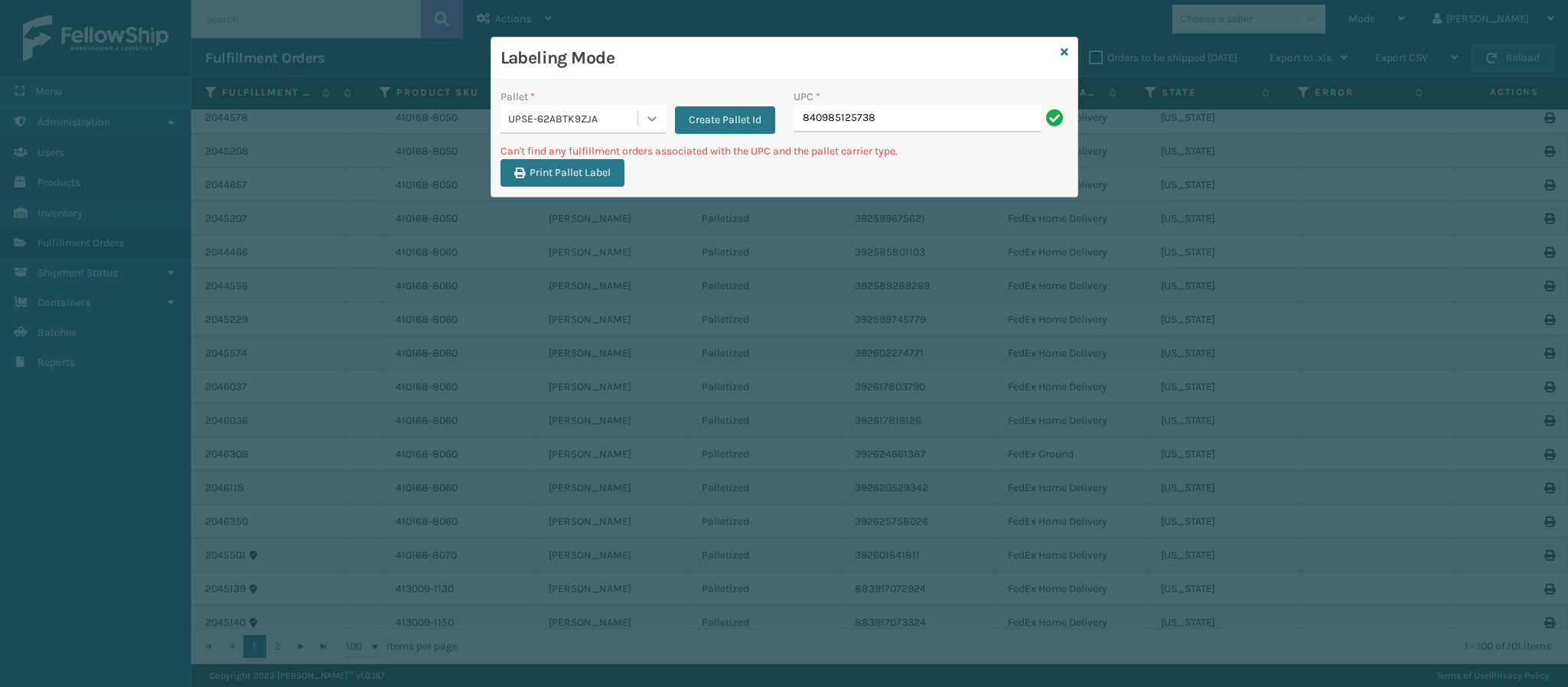
click at [648, 111] on icon at bounding box center [652, 119] width 16 height 16
click at [648, 113] on icon at bounding box center [652, 119] width 16 height 16
click at [645, 120] on icon at bounding box center [652, 119] width 16 height 16
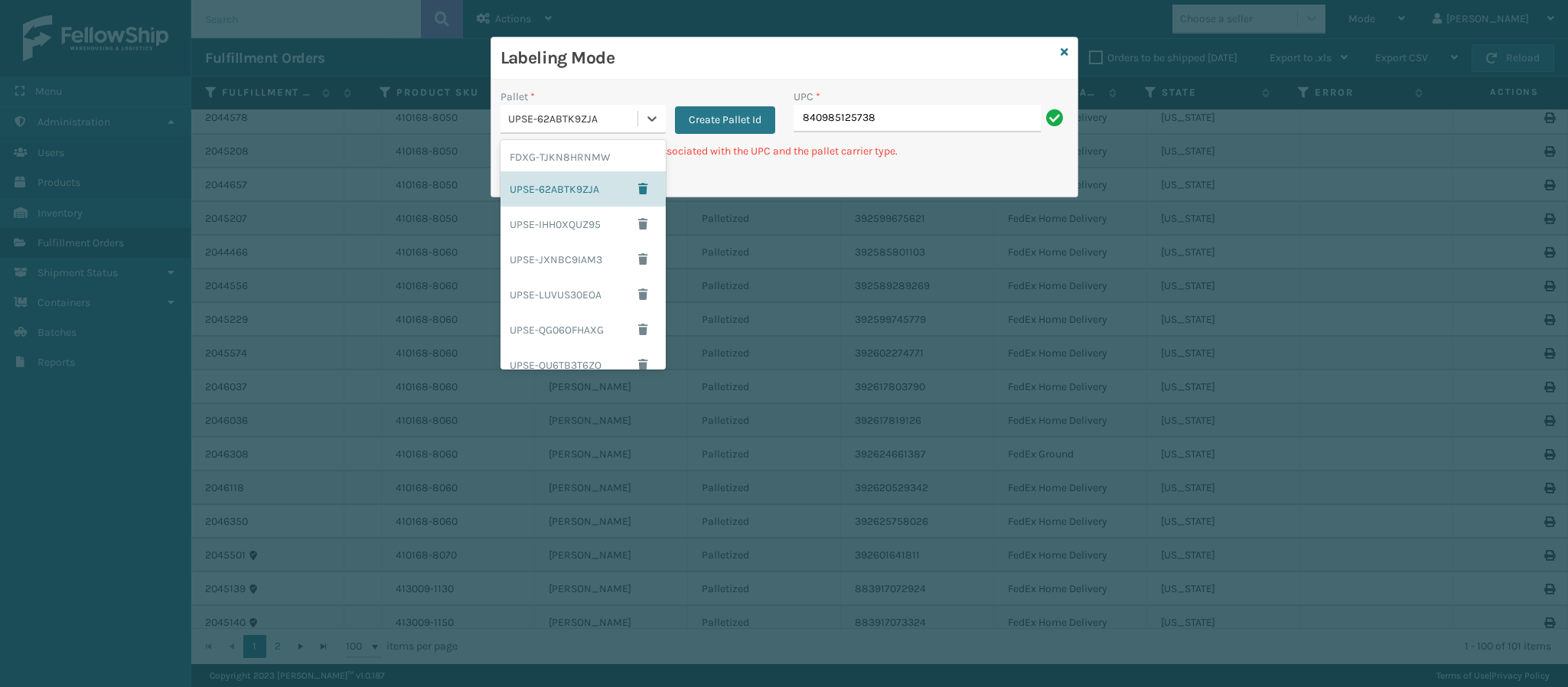
scroll to position [255, 0]
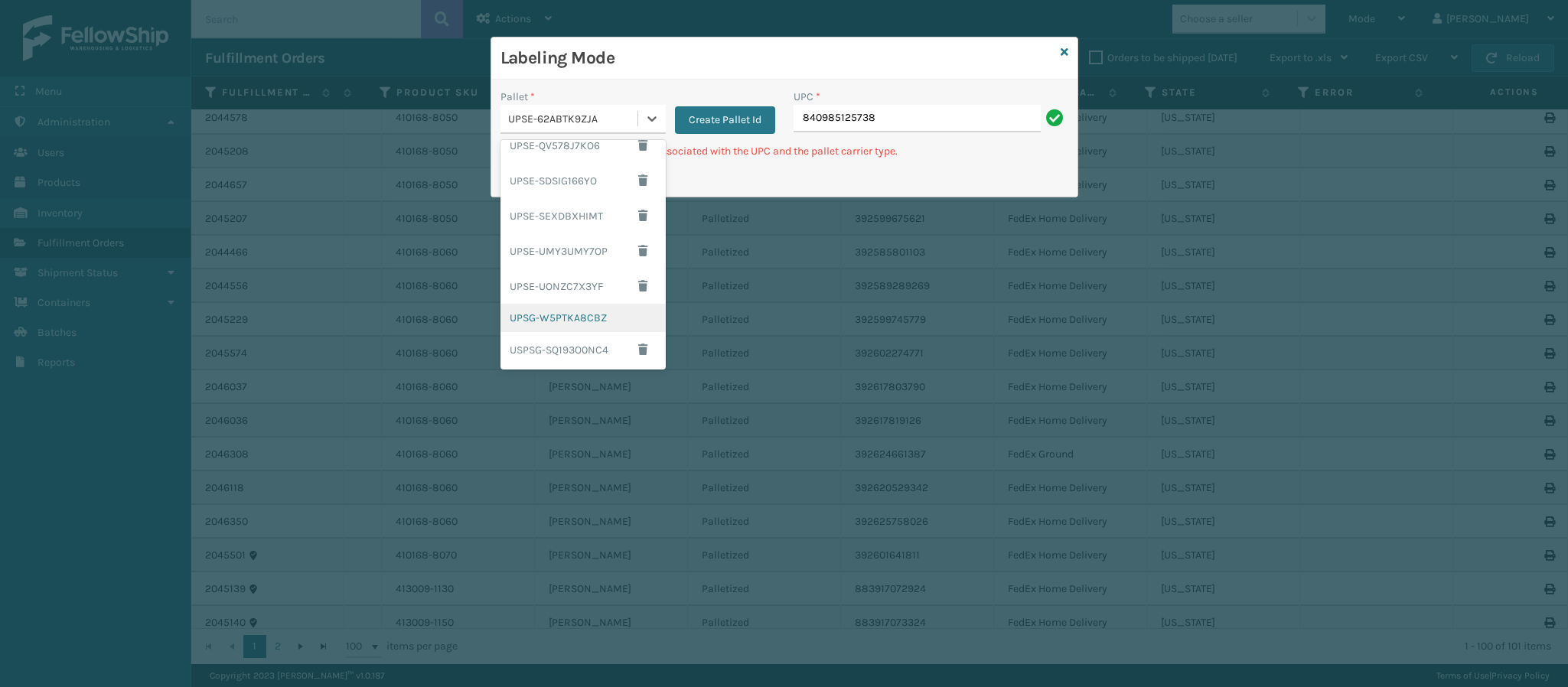
click at [577, 315] on div "UPSG-W5PTKA8CBZ" at bounding box center [583, 318] width 166 height 28
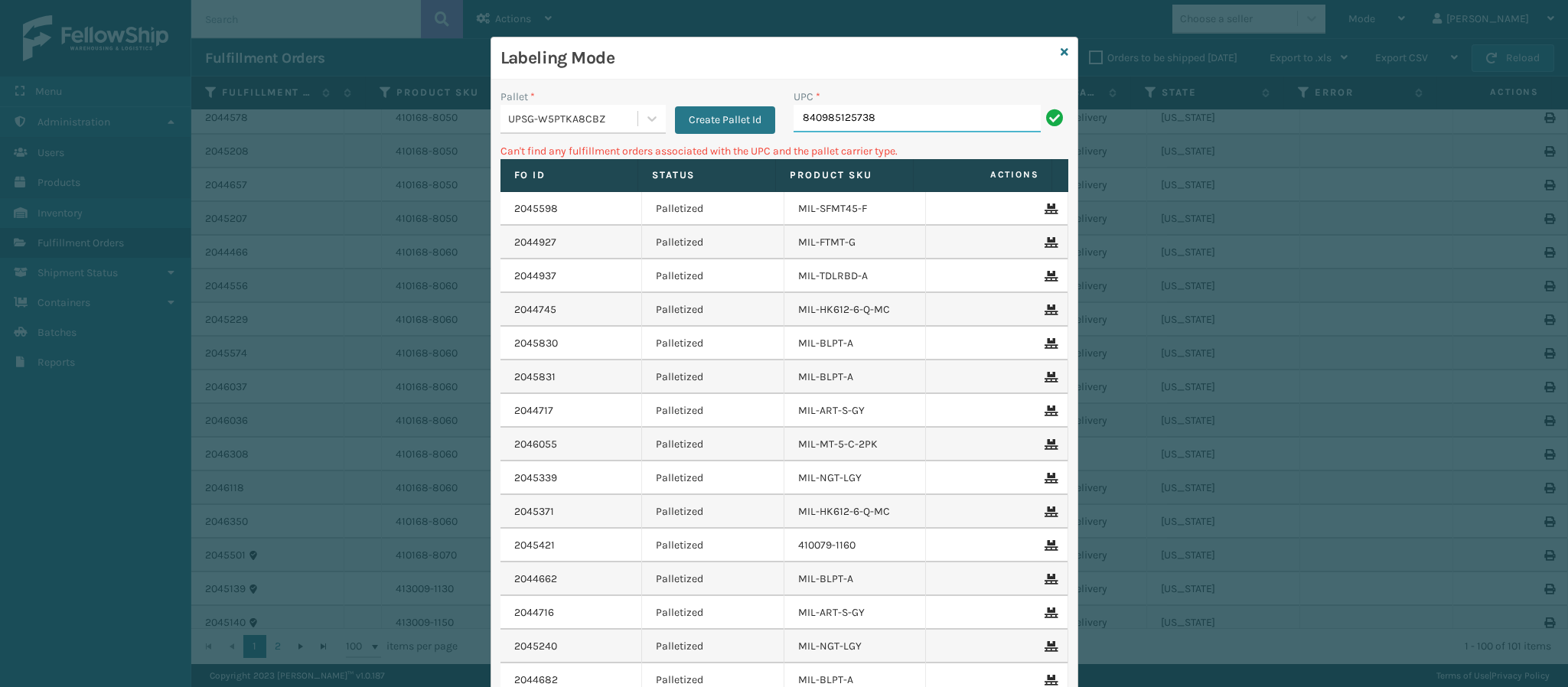
click at [898, 115] on input "840985125738" at bounding box center [917, 118] width 247 height 27
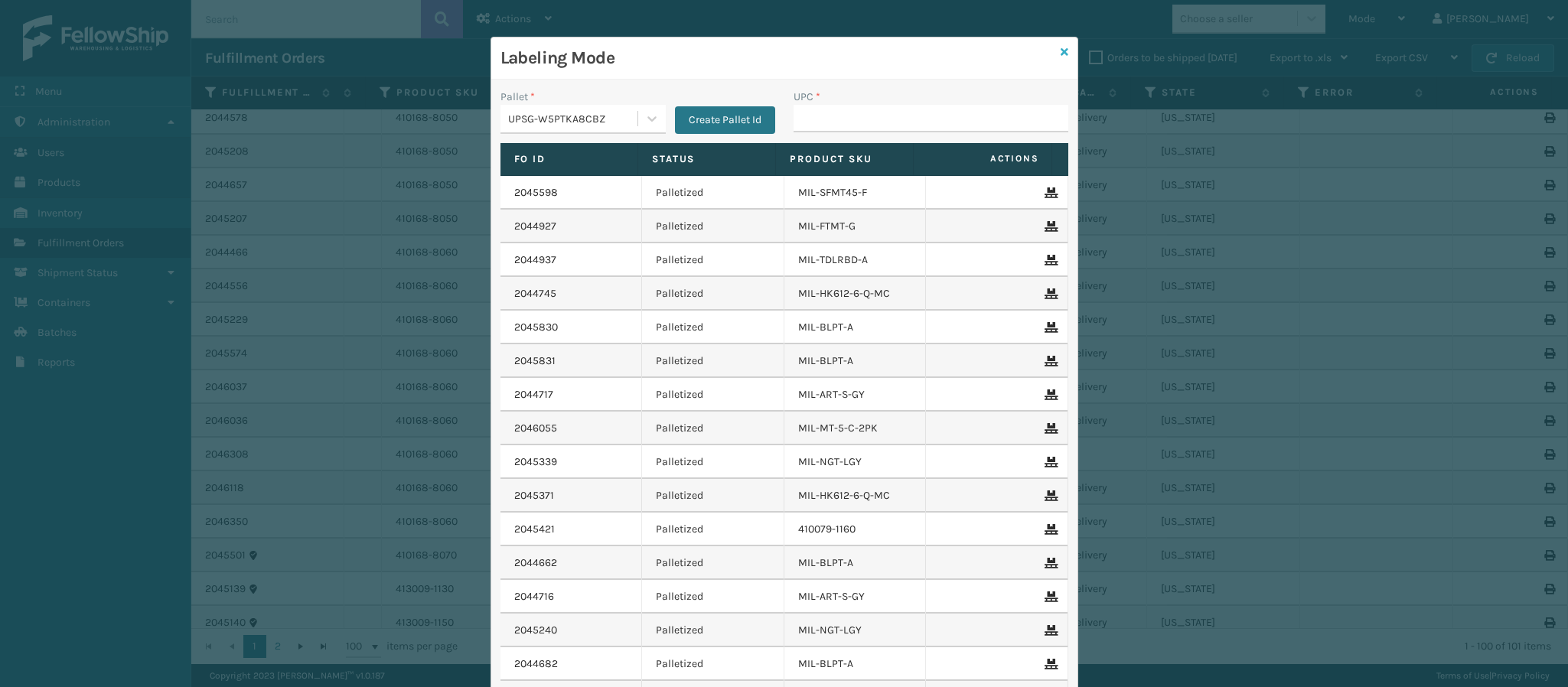
click at [1060, 57] on icon at bounding box center [1064, 52] width 8 height 11
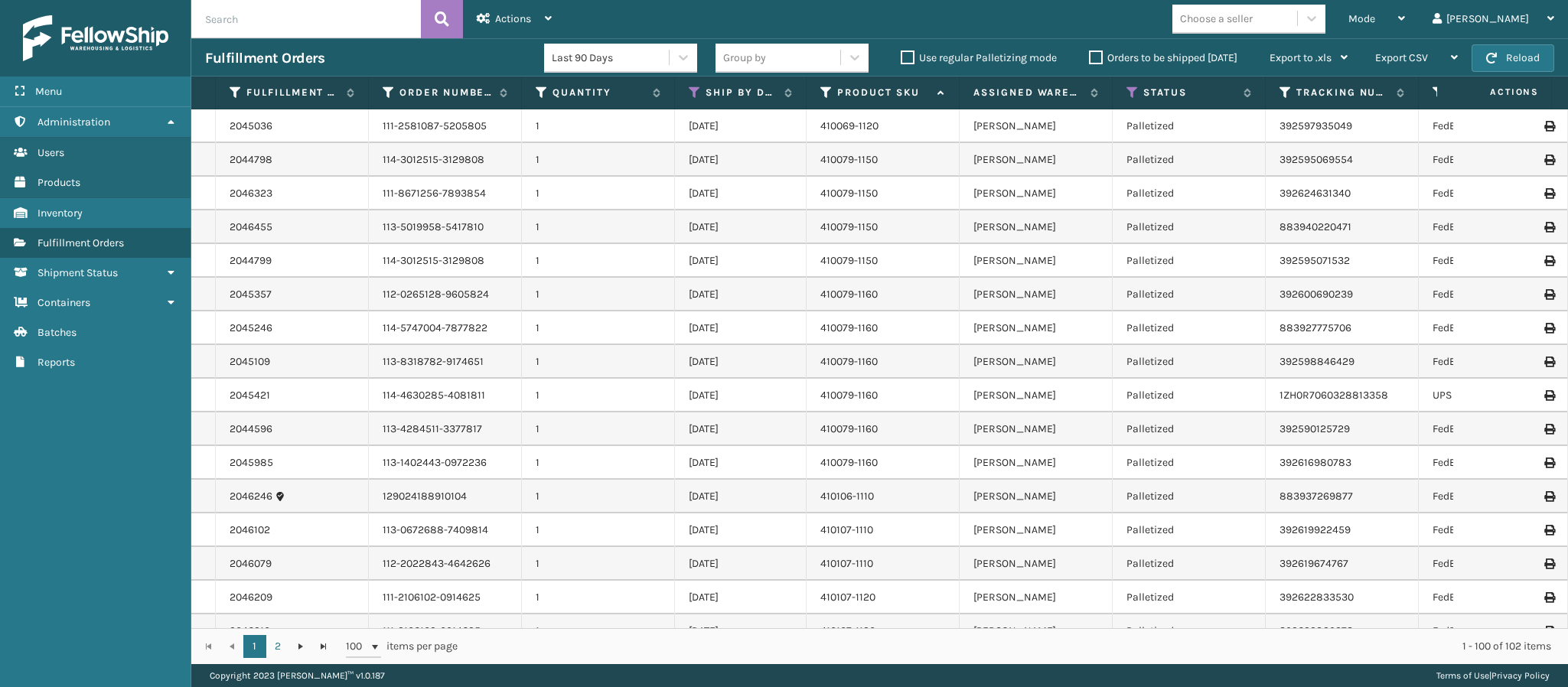
click at [1100, 52] on label "Orders to be shipped [DATE]" at bounding box center [1163, 58] width 148 height 13
click at [1090, 52] on input "Orders to be shipped [DATE]" at bounding box center [1089, 54] width 1 height 10
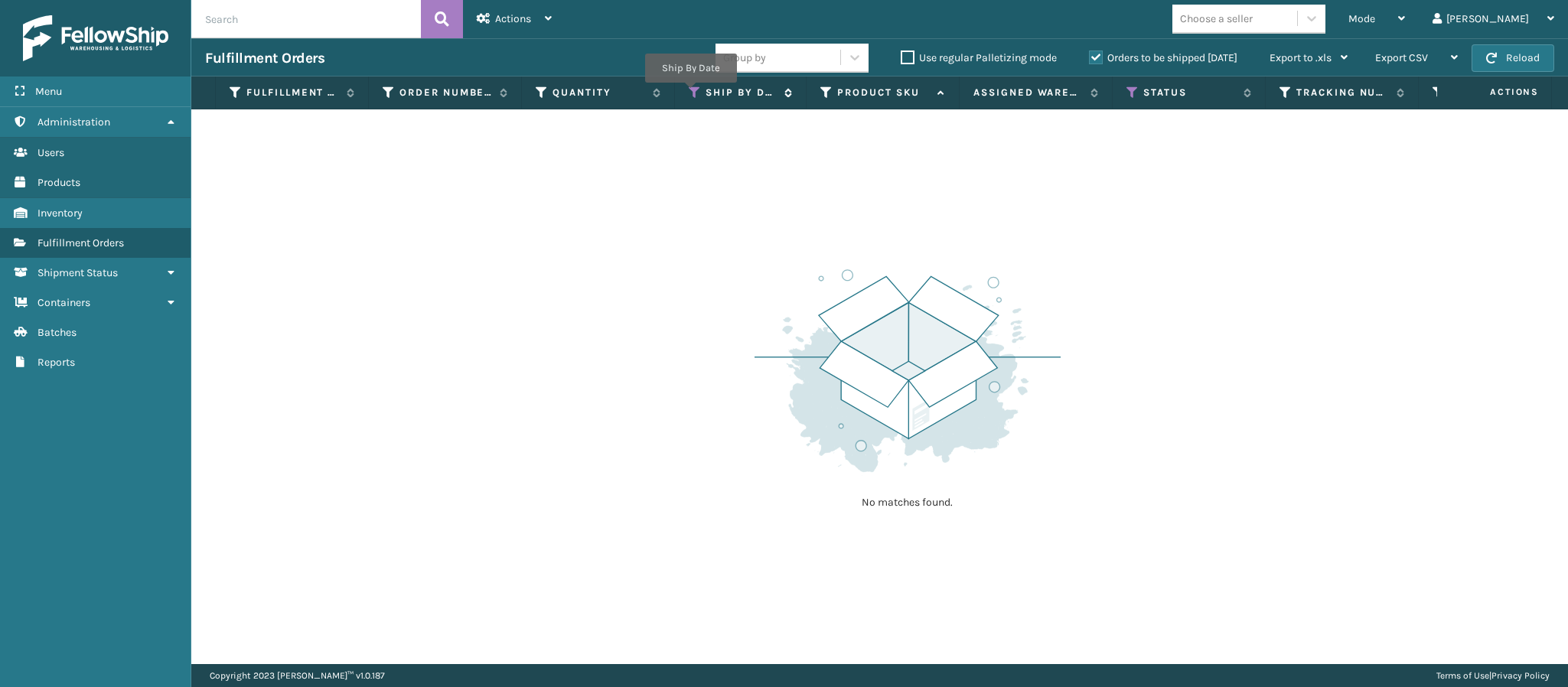
click at [691, 94] on icon at bounding box center [695, 93] width 13 height 14
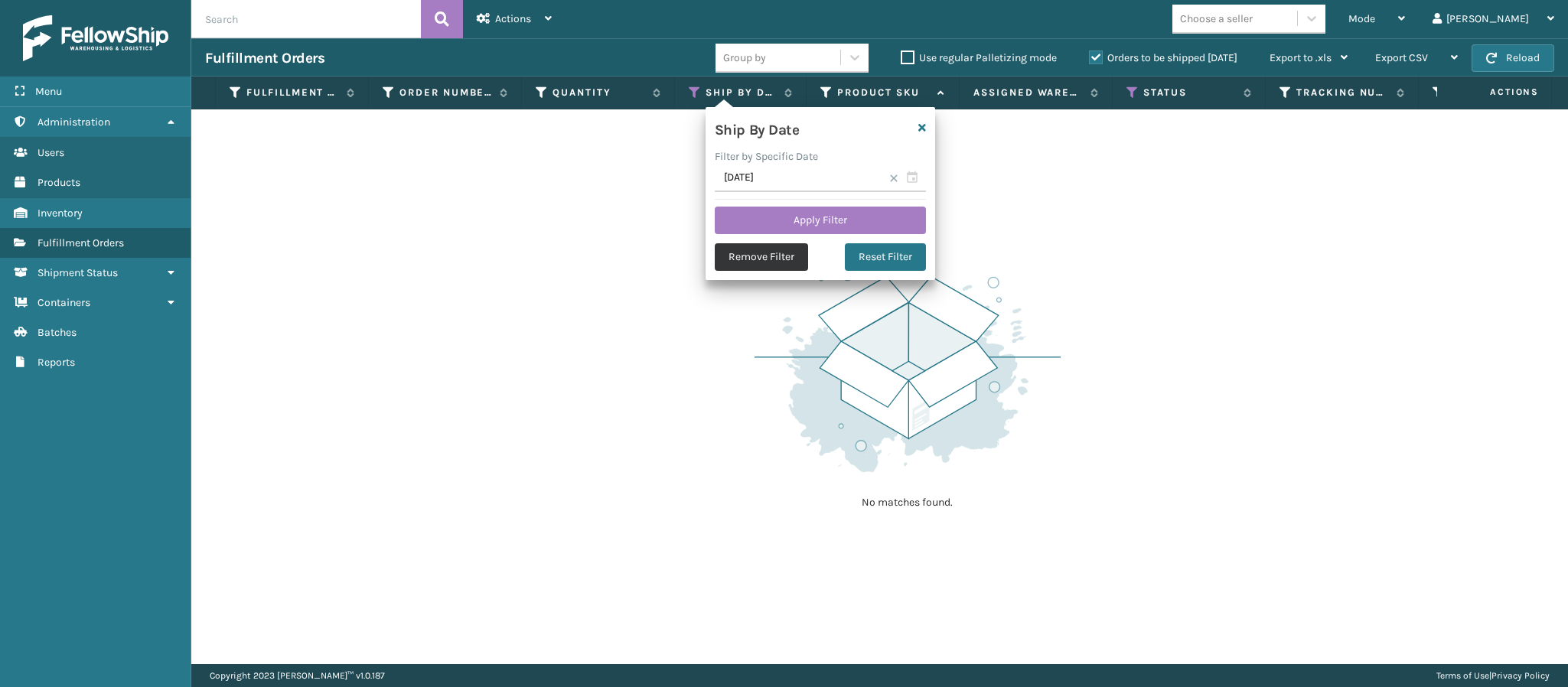
click at [758, 258] on button "Remove Filter" at bounding box center [761, 256] width 93 height 27
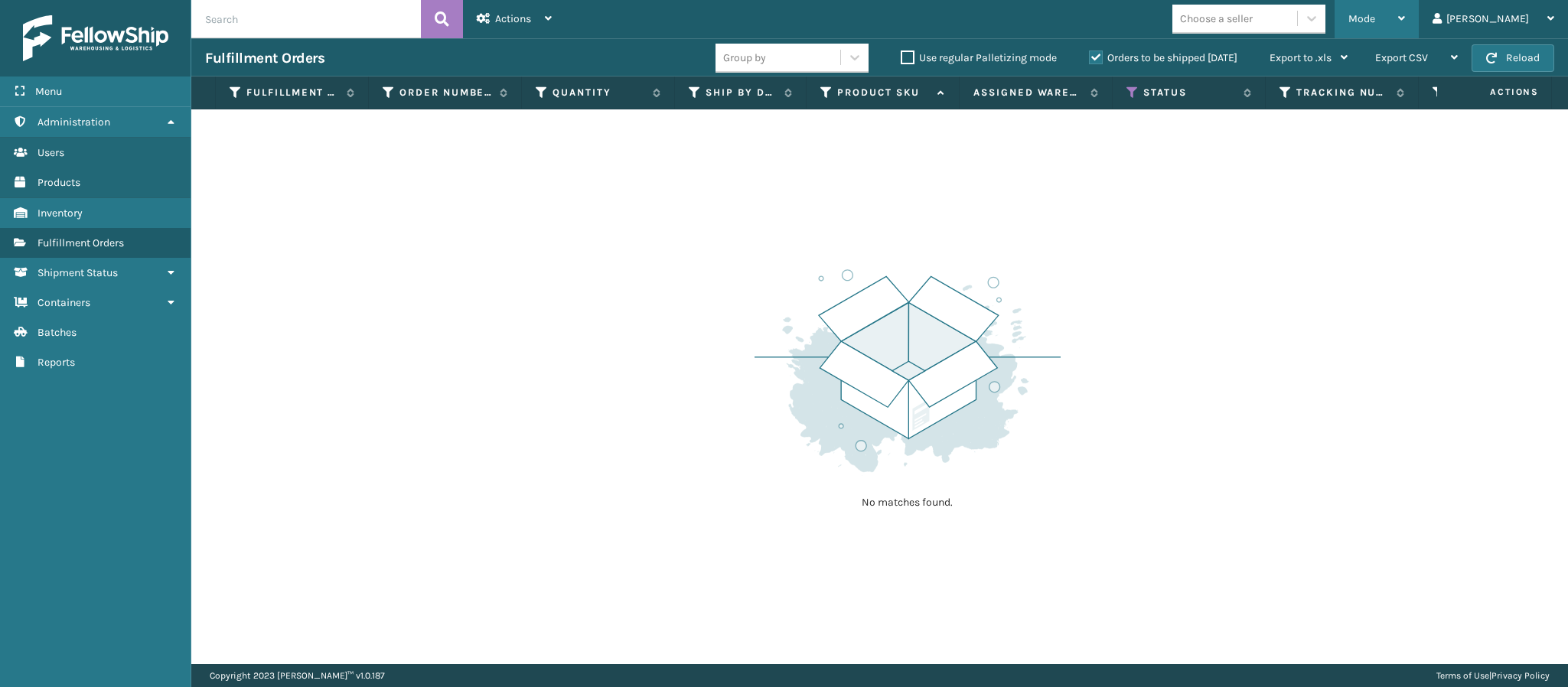
click at [1405, 17] on div "Mode" at bounding box center [1377, 19] width 56 height 38
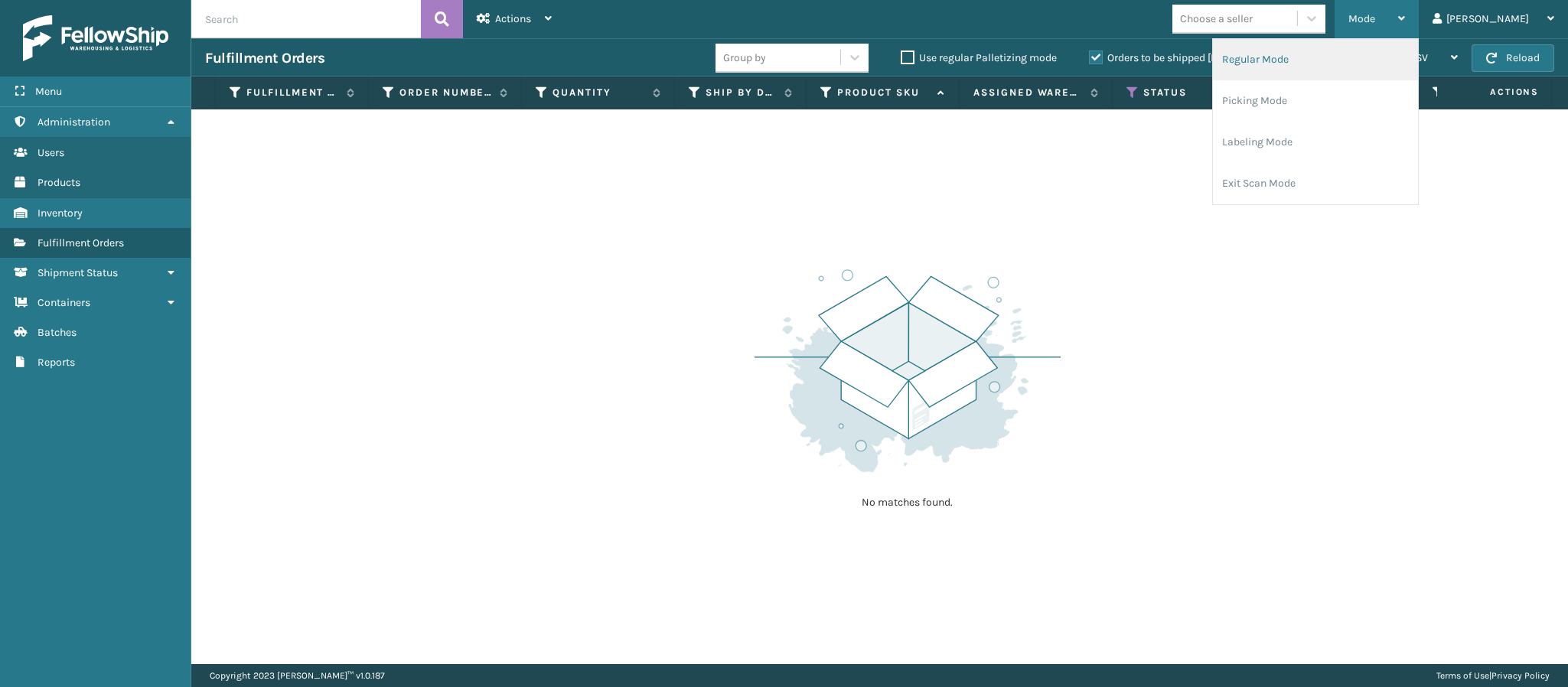
click at [1364, 76] on li "Regular Mode" at bounding box center [1315, 59] width 205 height 41
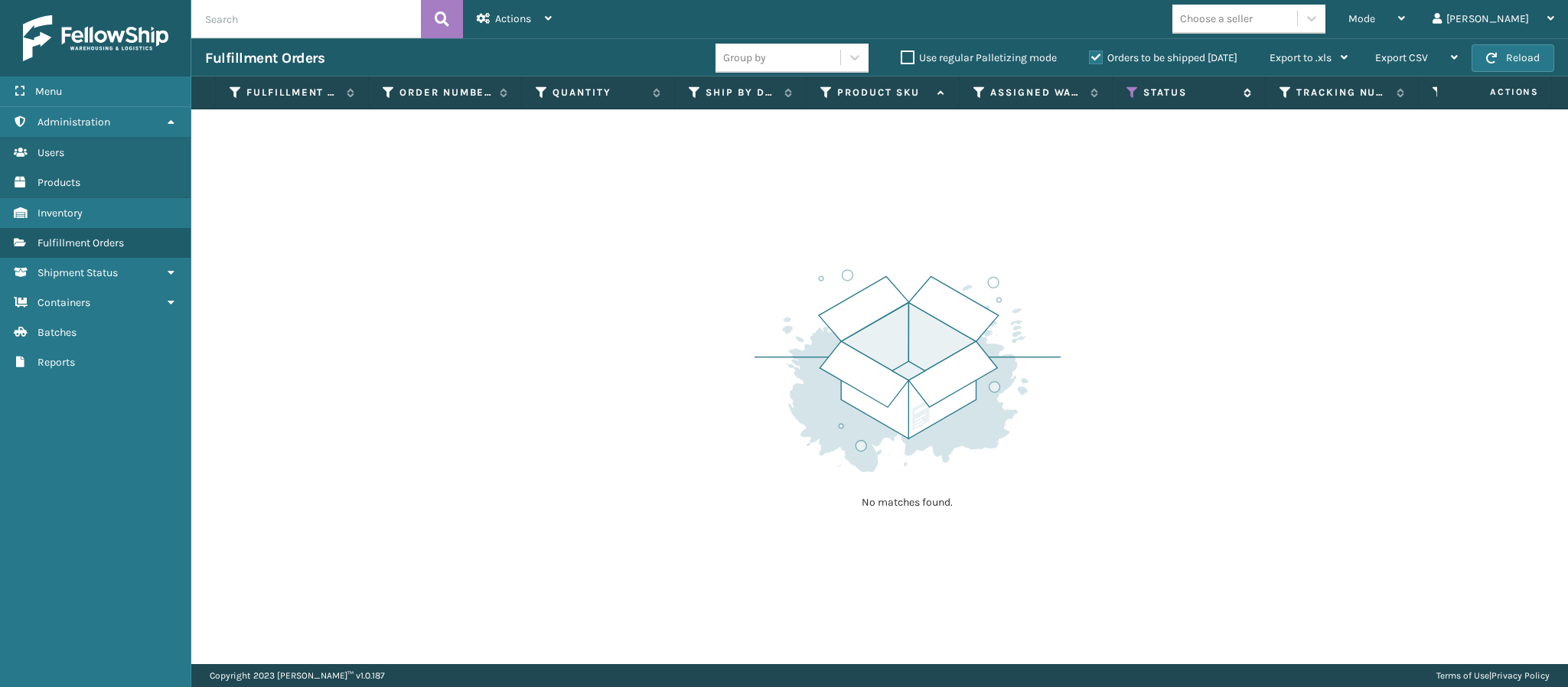
click at [1138, 88] on div "Status" at bounding box center [1189, 93] width 125 height 14
click at [1130, 90] on icon at bounding box center [1133, 93] width 13 height 14
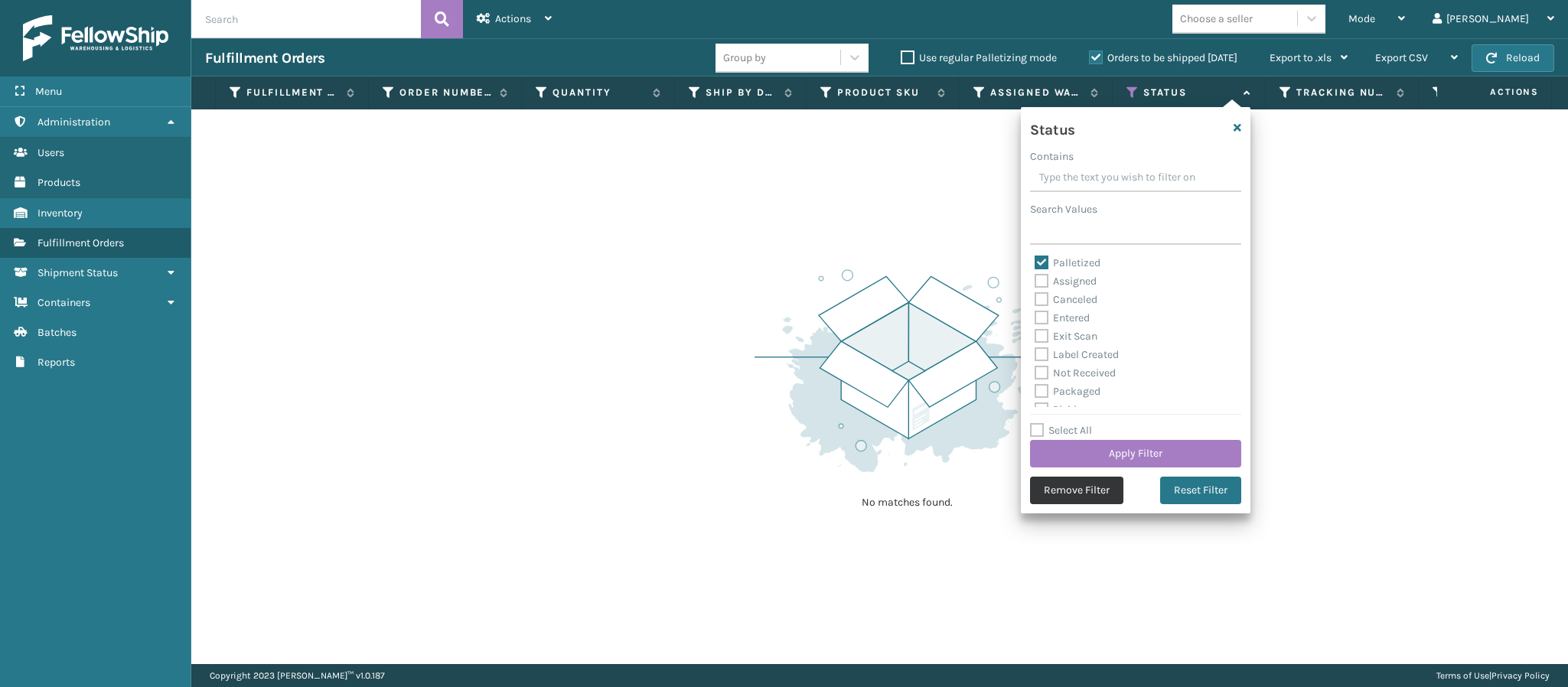
click at [1093, 496] on button "Remove Filter" at bounding box center [1076, 490] width 93 height 27
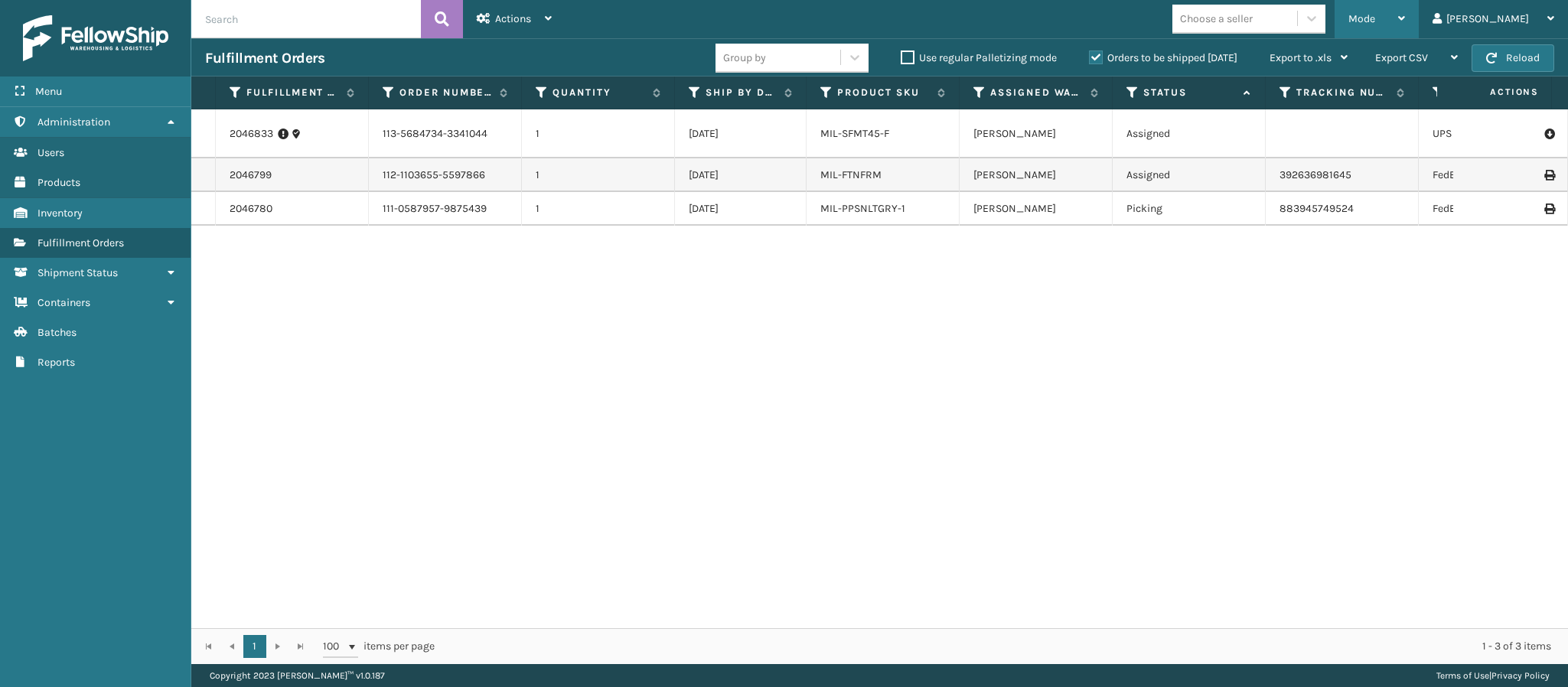
click at [1405, 23] on icon at bounding box center [1401, 19] width 7 height 11
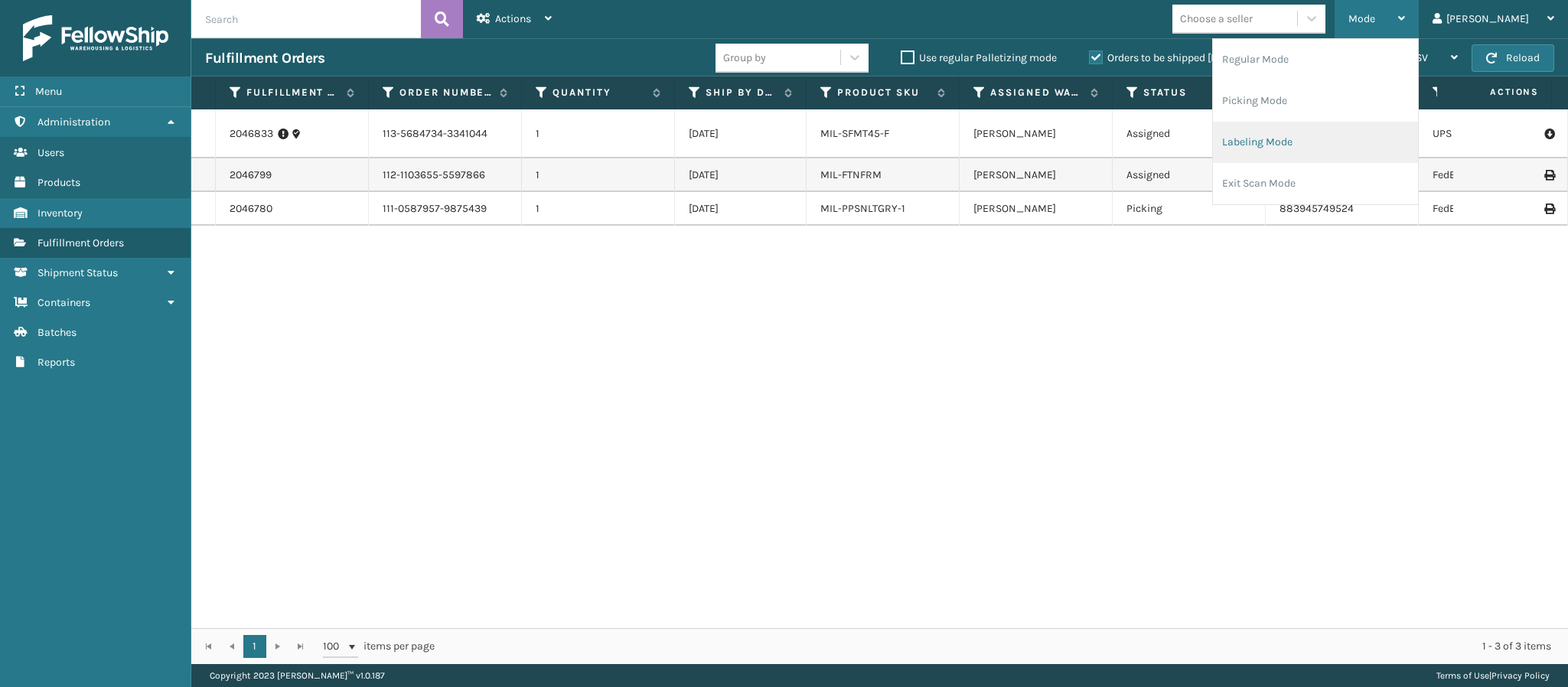
click at [1344, 157] on li "Labeling Mode" at bounding box center [1315, 142] width 205 height 41
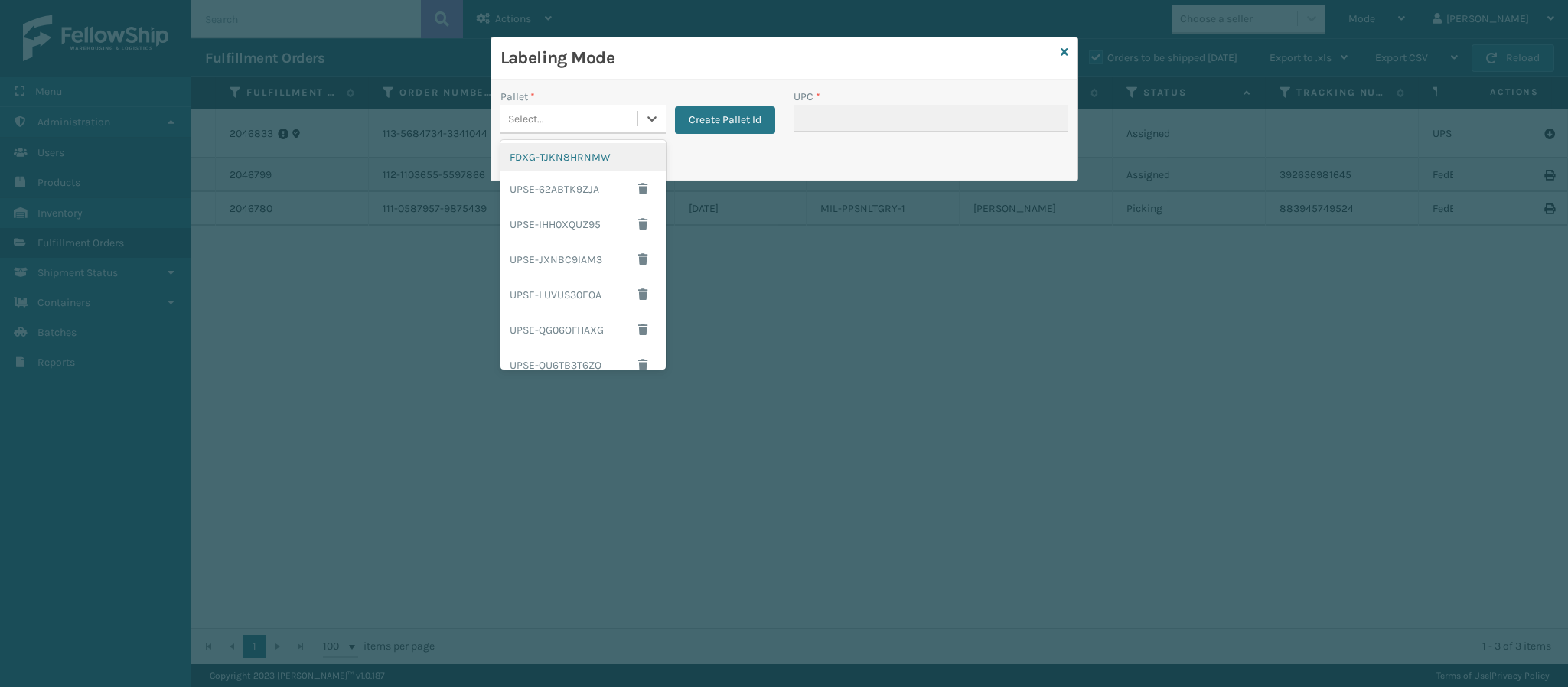
click at [634, 113] on div "Select..." at bounding box center [568, 119] width 137 height 25
click at [604, 166] on div "FDXG-TJKN8HRNMW" at bounding box center [583, 157] width 166 height 28
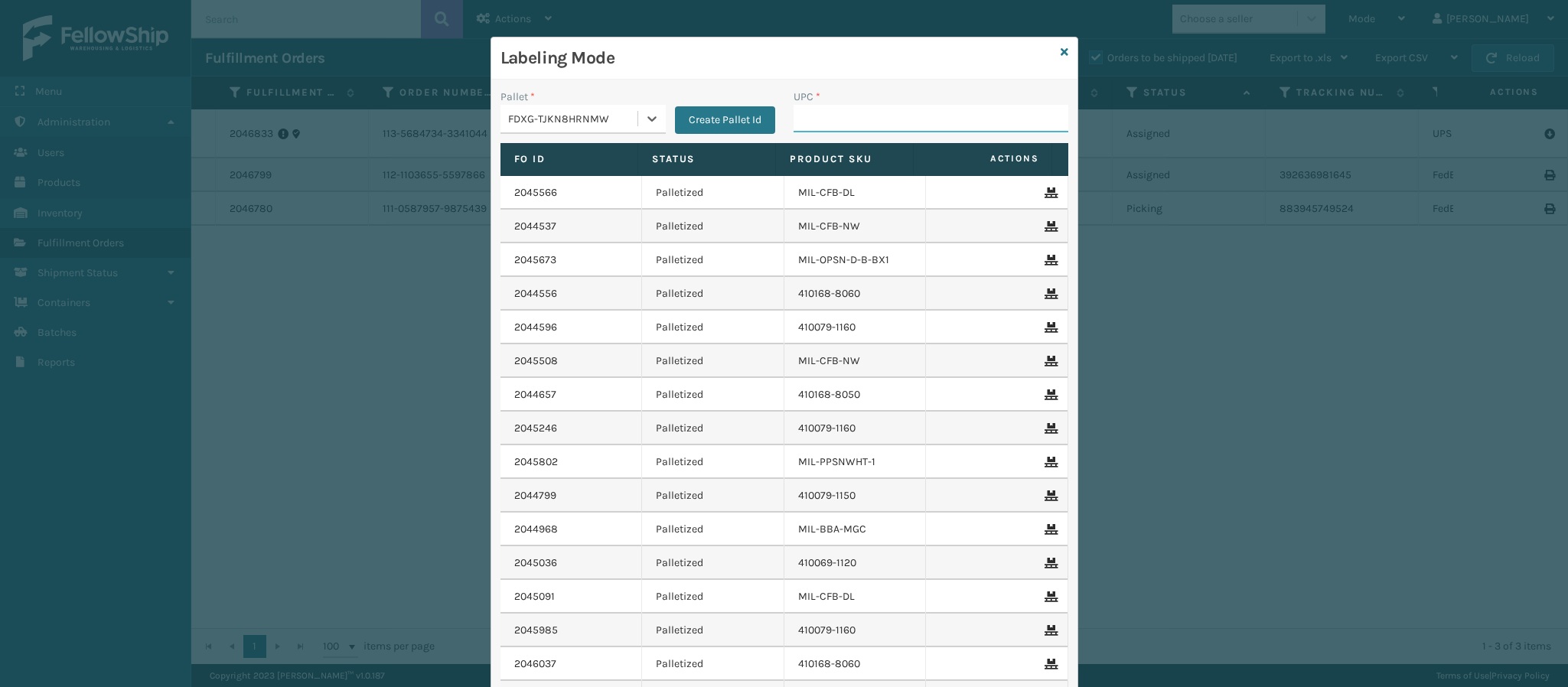
click at [859, 116] on input "UPC *" at bounding box center [931, 118] width 275 height 27
type input "8409851263"
click at [1060, 52] on icon at bounding box center [1064, 52] width 8 height 11
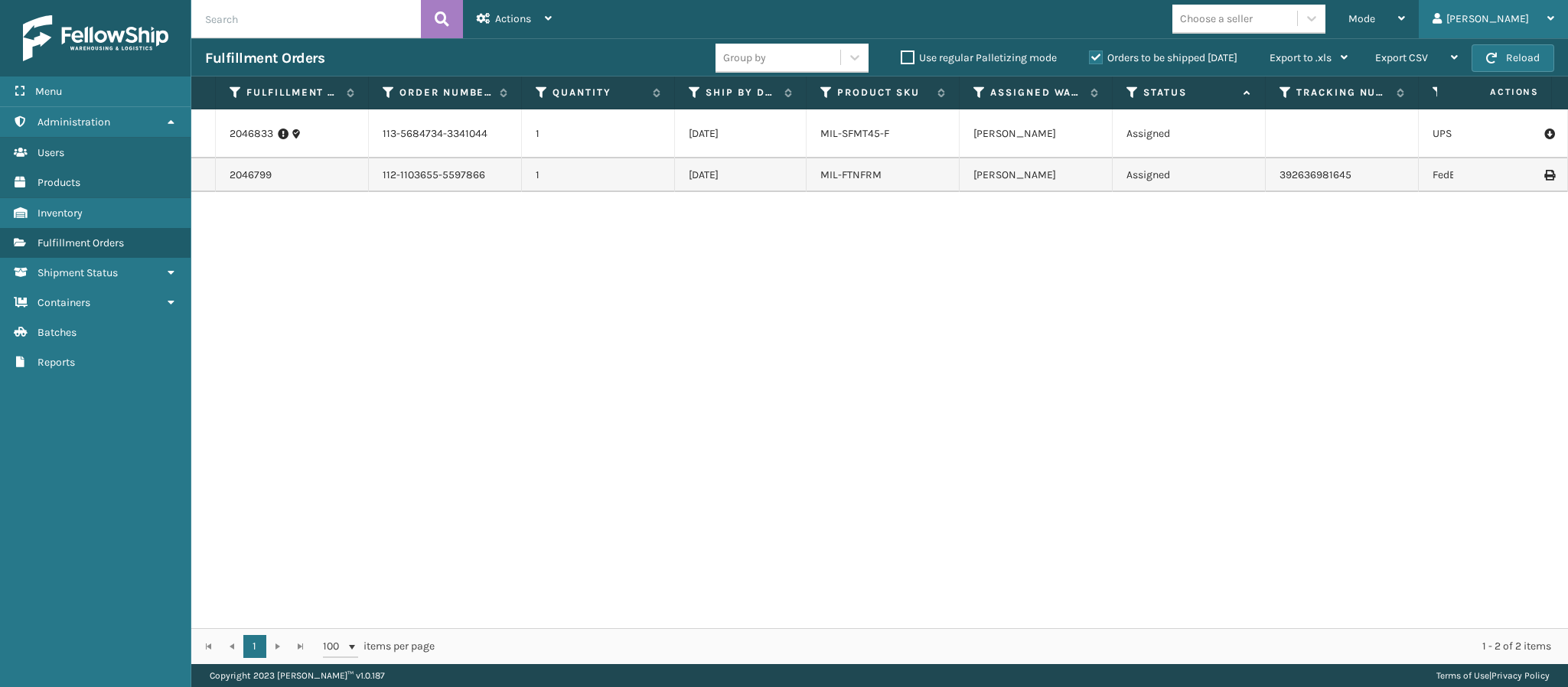
click at [1534, 20] on div "[PERSON_NAME]" at bounding box center [1493, 19] width 122 height 38
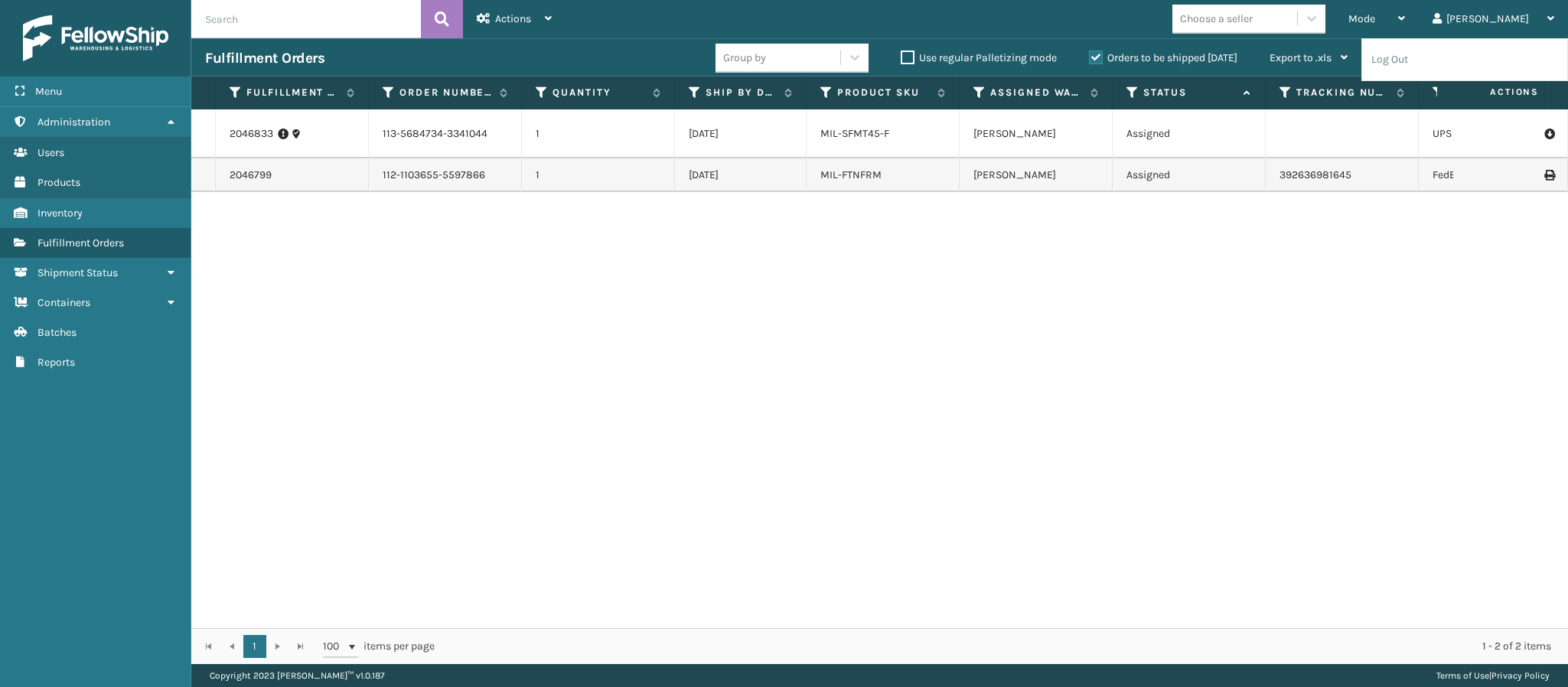
click at [1049, 398] on div "2046833 113-5684734-3341044 1 [DATE] MIL-SFMT45-F [PERSON_NAME] Assigned UPS 2n…" at bounding box center [880, 369] width 1377 height 519
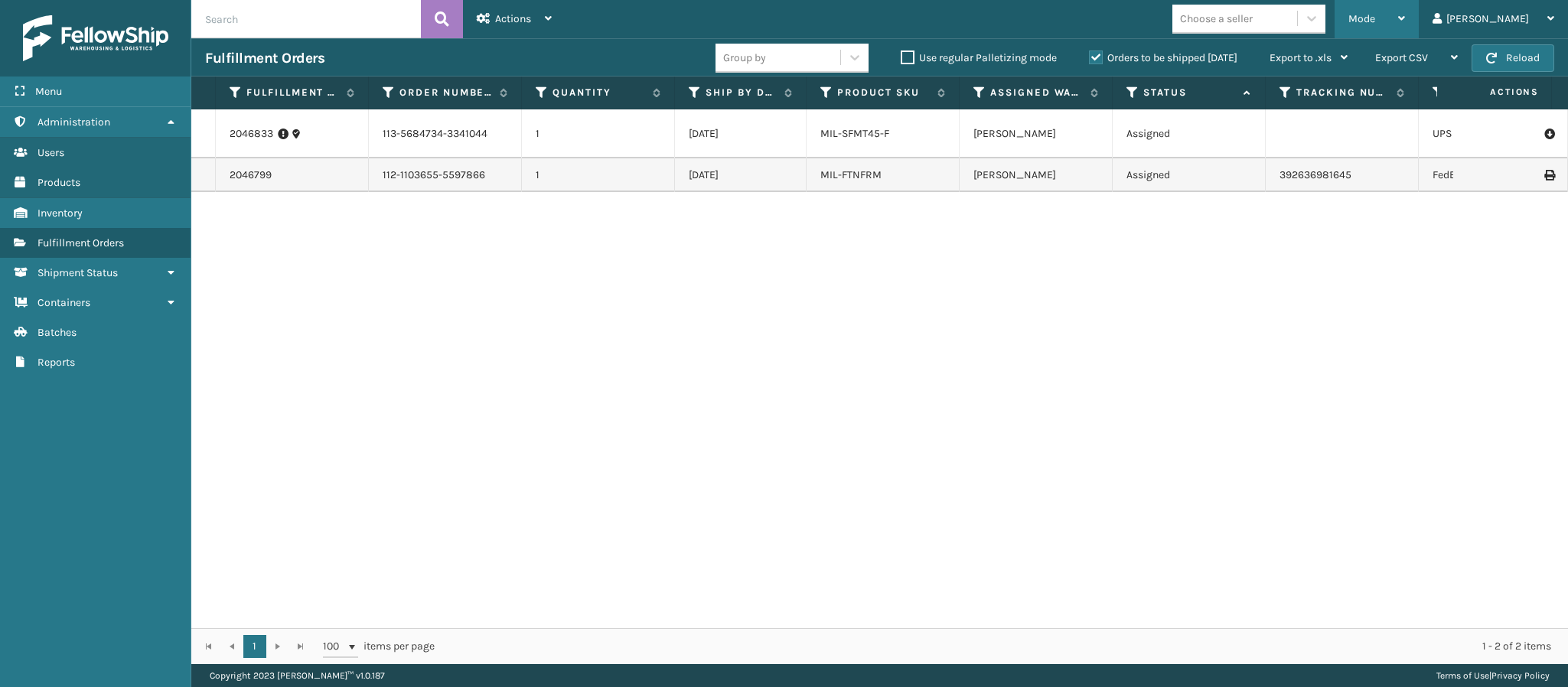
click at [1419, 30] on div "Mode Regular Mode Picking Mode Labeling Mode Exit Scan Mode" at bounding box center [1377, 19] width 84 height 38
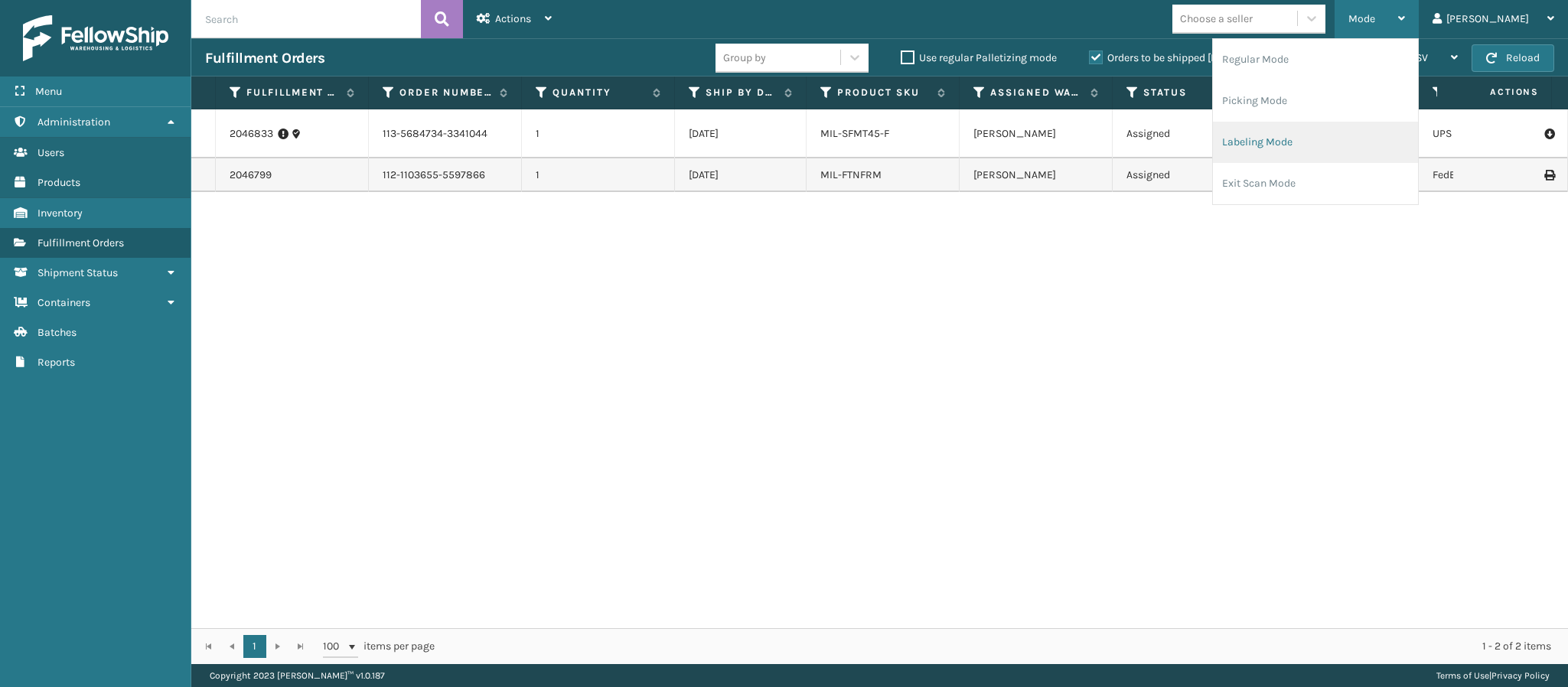
click at [1355, 136] on li "Labeling Mode" at bounding box center [1315, 142] width 205 height 41
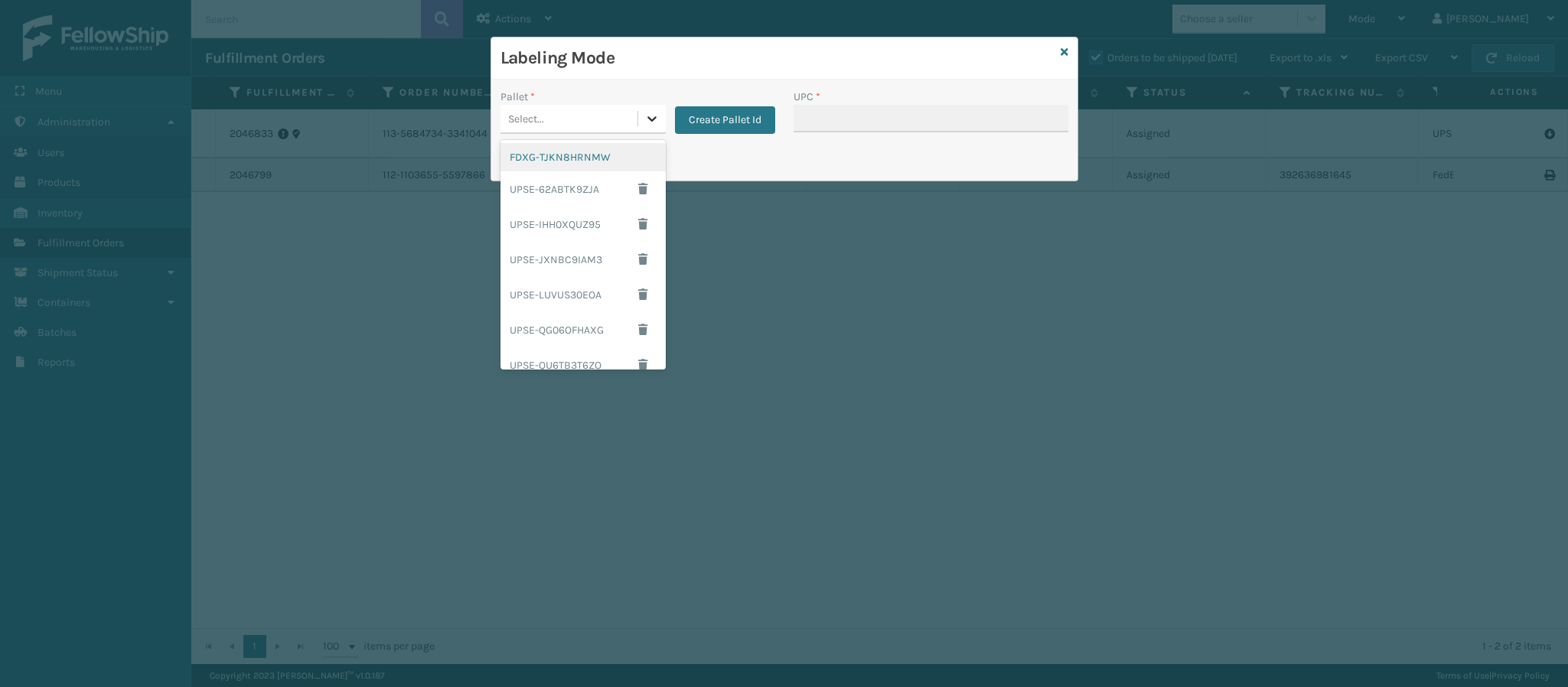
click at [645, 125] on icon at bounding box center [652, 119] width 16 height 16
click at [597, 163] on div "FDXG-TJKN8HRNMW" at bounding box center [583, 157] width 166 height 28
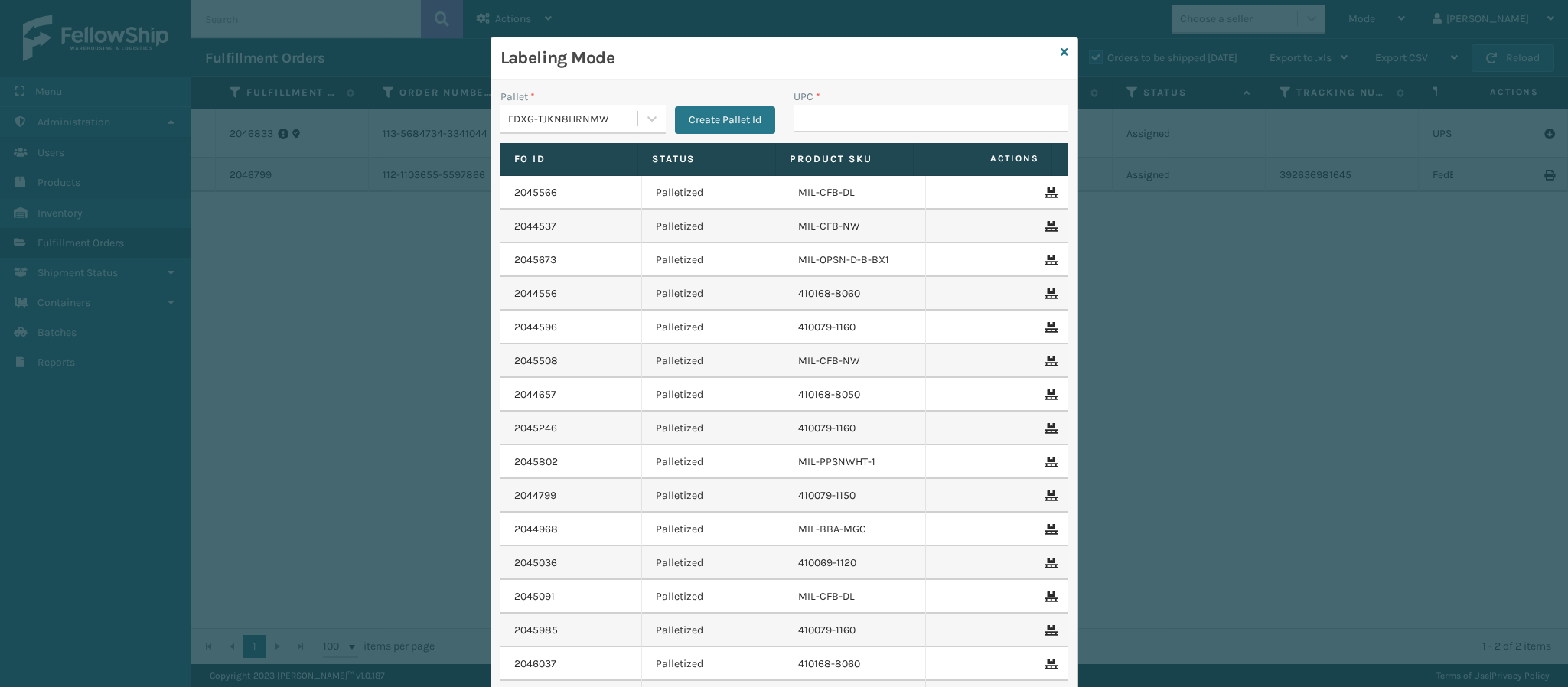
click at [1050, 51] on div "Labeling Mode" at bounding box center [784, 59] width 586 height 42
click at [1059, 55] on div "Labeling Mode" at bounding box center [784, 59] width 586 height 42
click at [1060, 54] on icon at bounding box center [1064, 52] width 8 height 11
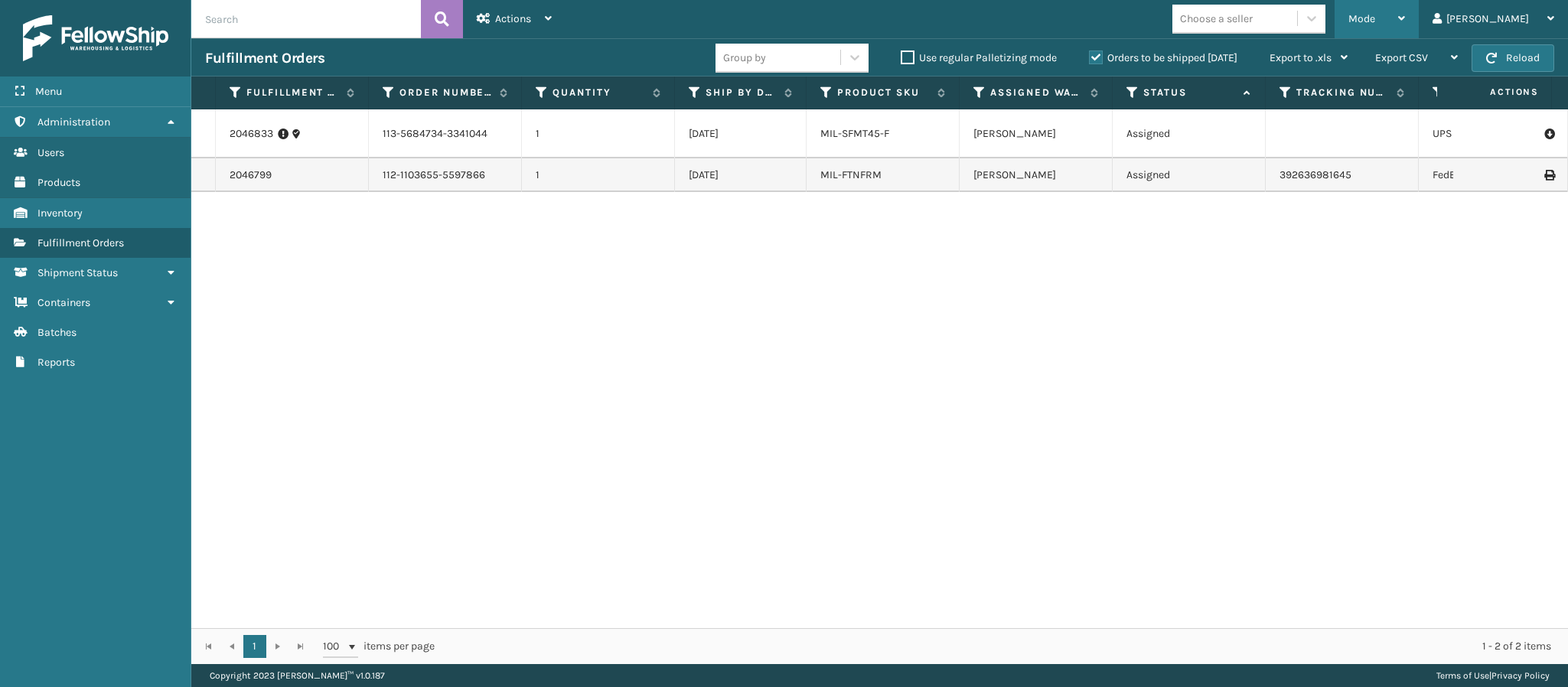
click at [1405, 19] on div "Mode" at bounding box center [1377, 19] width 56 height 38
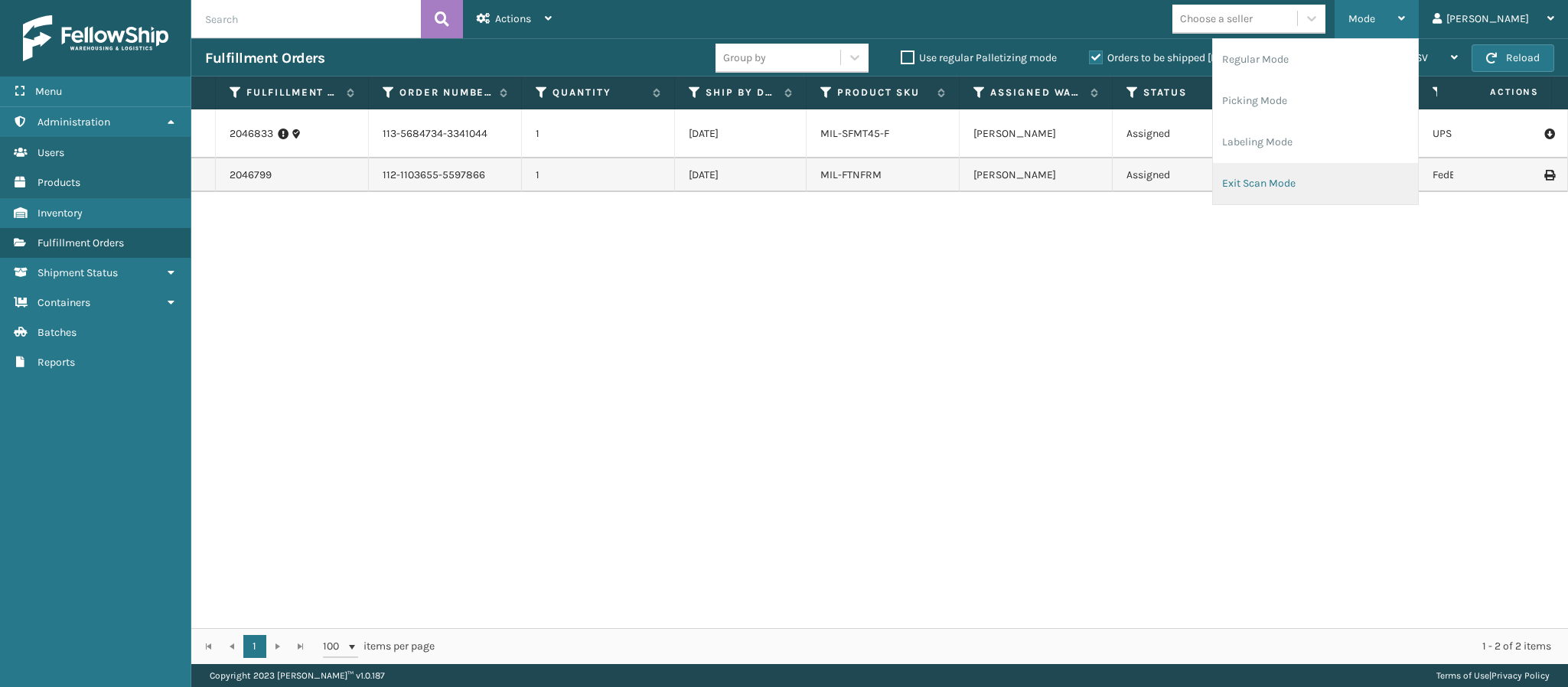
click at [1313, 195] on li "Exit Scan Mode" at bounding box center [1315, 184] width 205 height 41
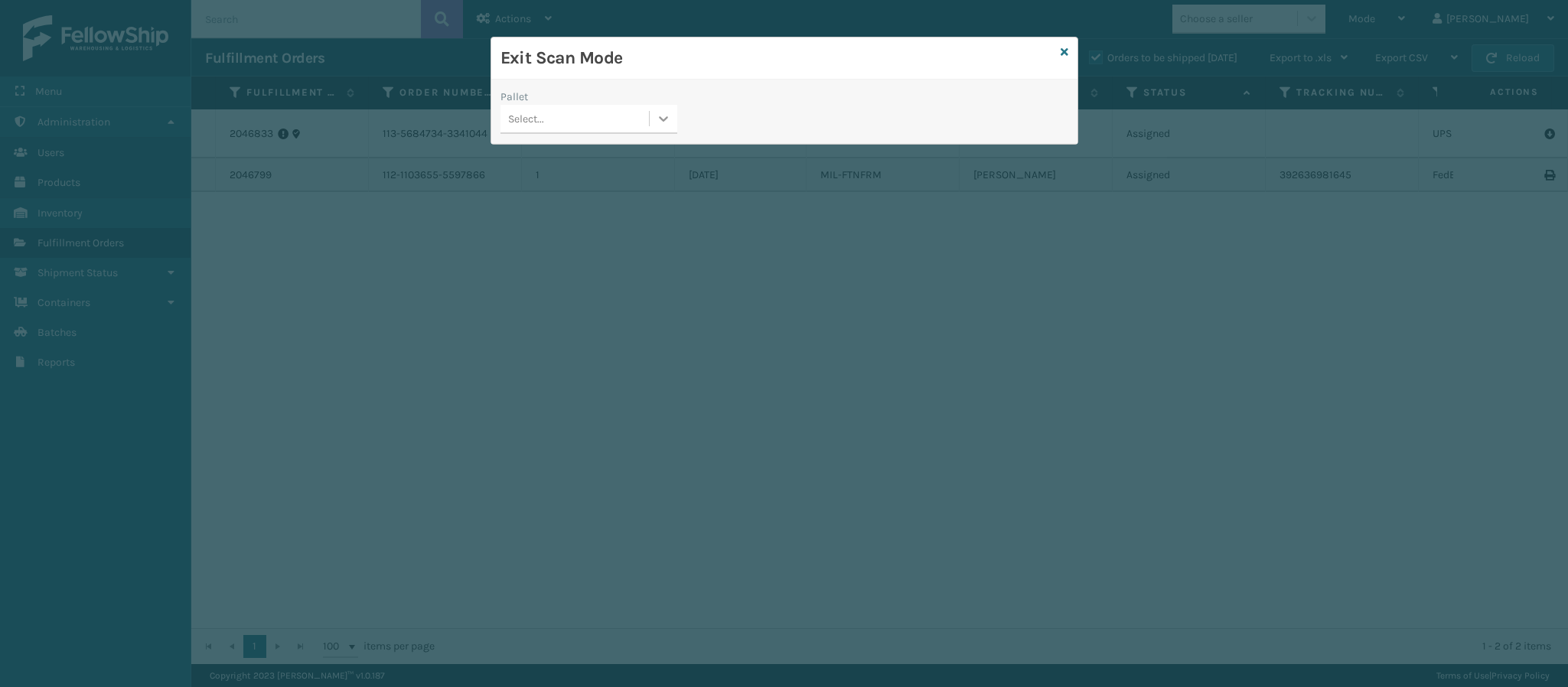
click at [666, 125] on icon at bounding box center [663, 119] width 16 height 16
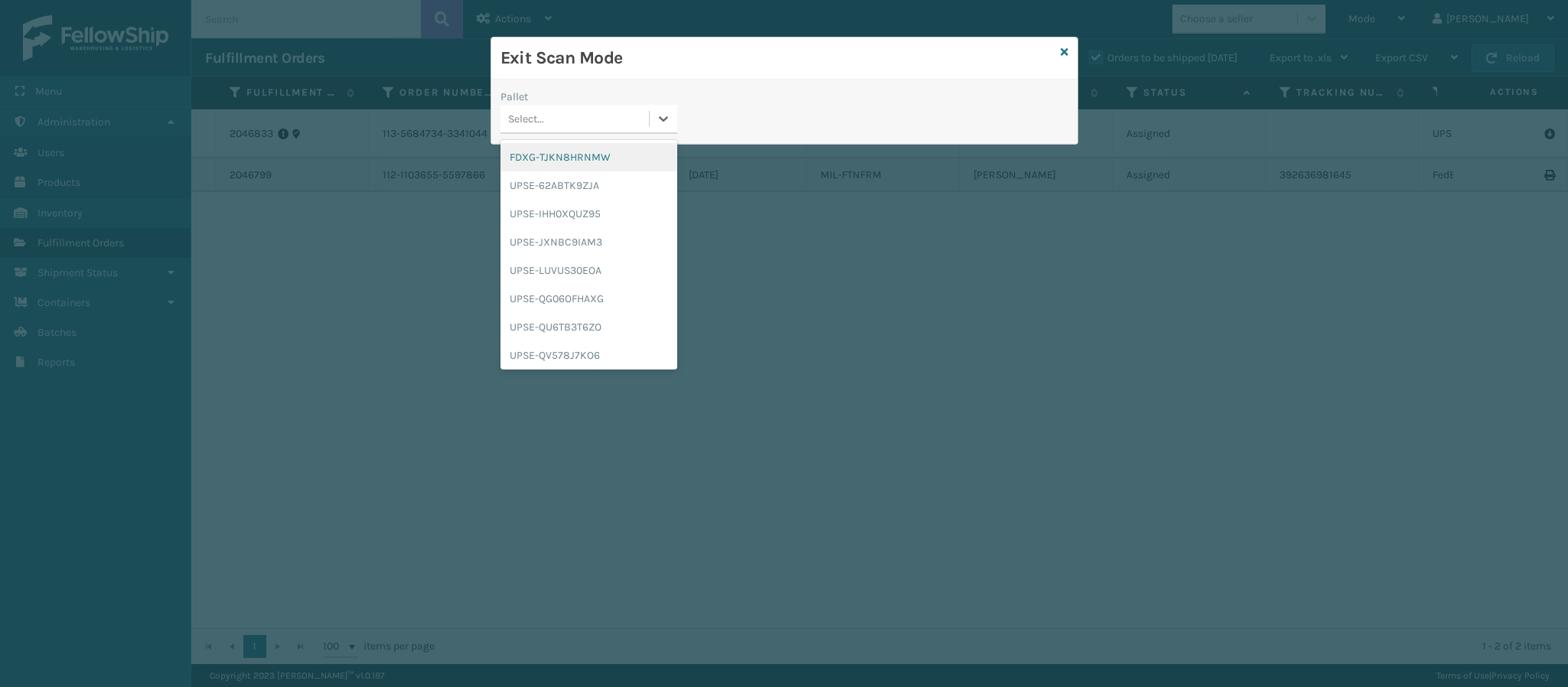
click at [595, 162] on div "FDXG-TJKN8HRNMW" at bounding box center [588, 157] width 177 height 28
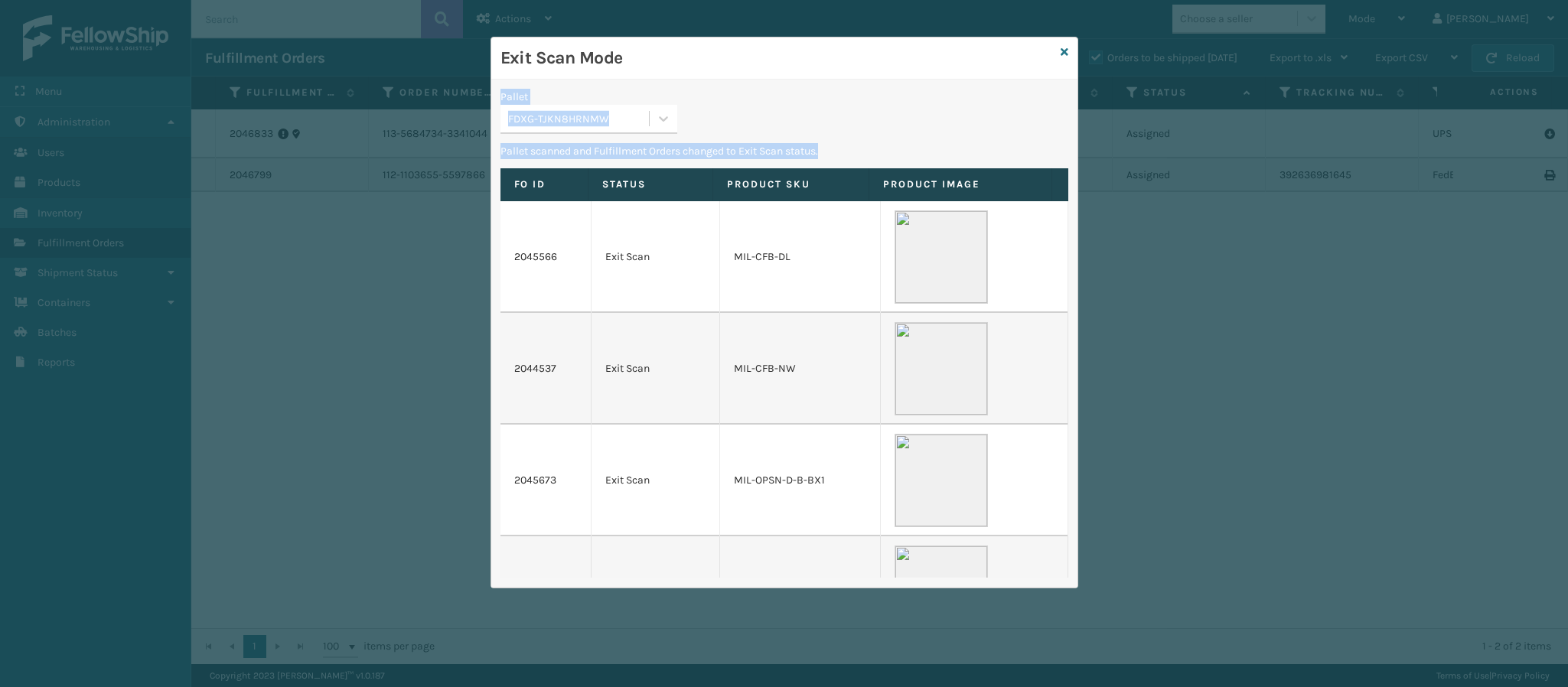
drag, startPoint x: 595, startPoint y: 162, endPoint x: 1061, endPoint y: 44, distance: 480.7
click at [1061, 44] on div "Exit Scan Mode Pallet FDXG-TJKN8HRNMW Pallet scanned and Fulfillment Orders cha…" at bounding box center [784, 313] width 586 height 550
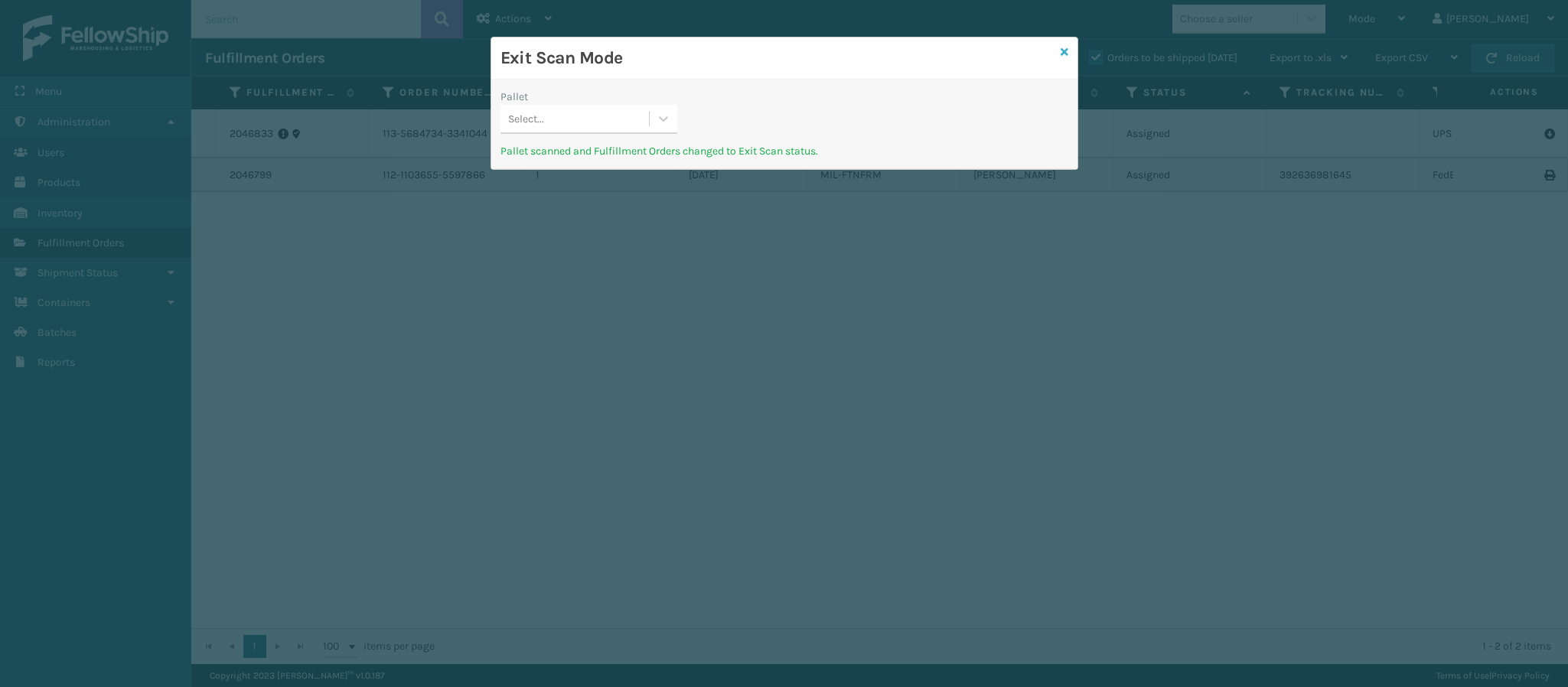
click at [1065, 55] on icon at bounding box center [1064, 52] width 8 height 11
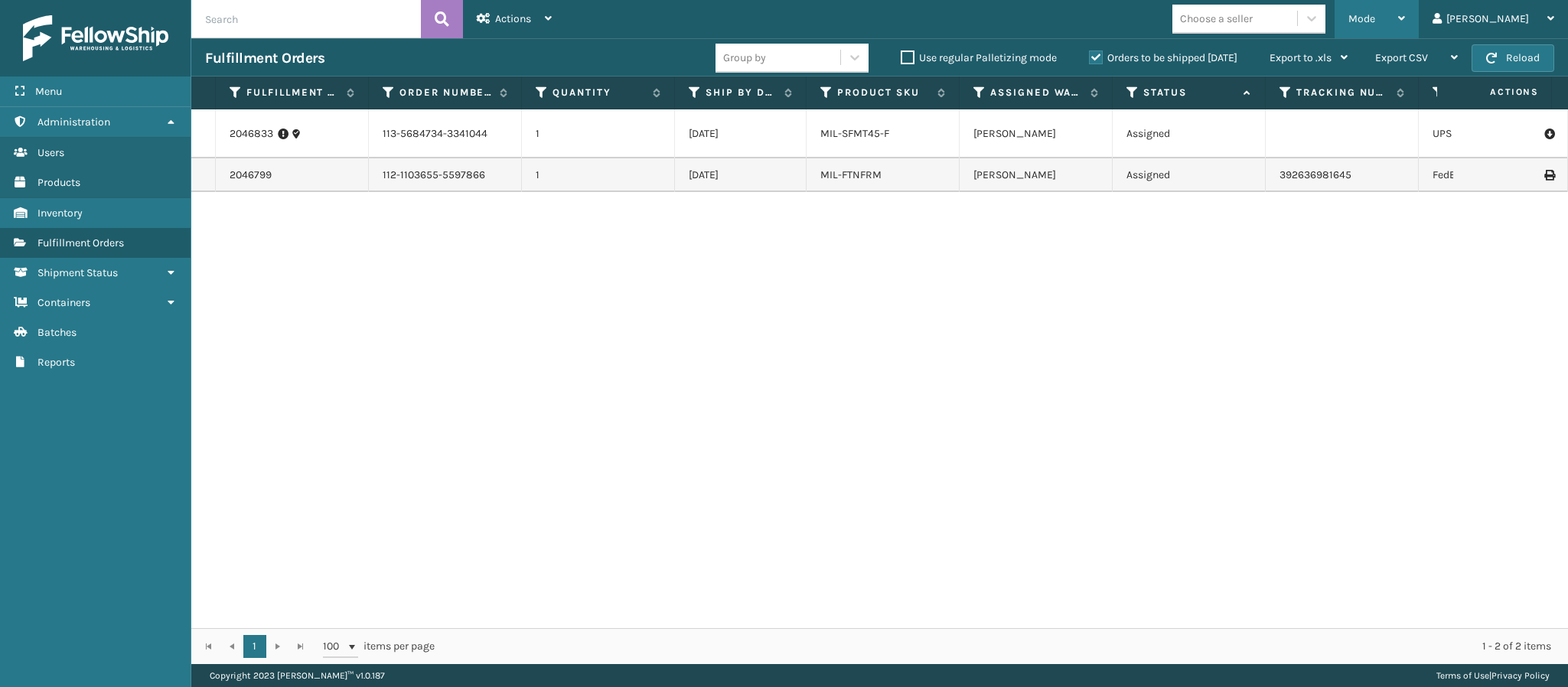
click at [1419, 13] on div "Mode Regular Mode Picking Mode Labeling Mode Exit Scan Mode" at bounding box center [1377, 19] width 84 height 38
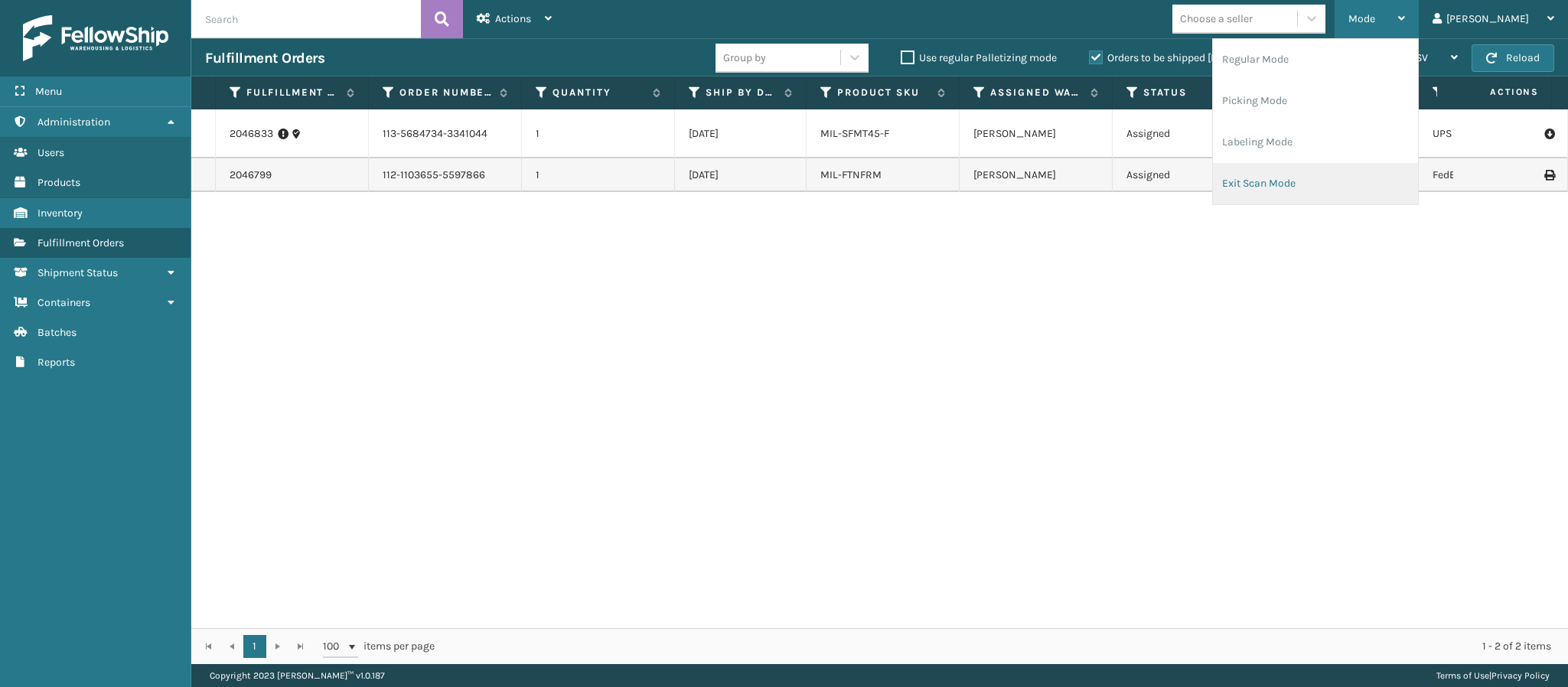
click at [1320, 175] on li "Exit Scan Mode" at bounding box center [1315, 184] width 205 height 41
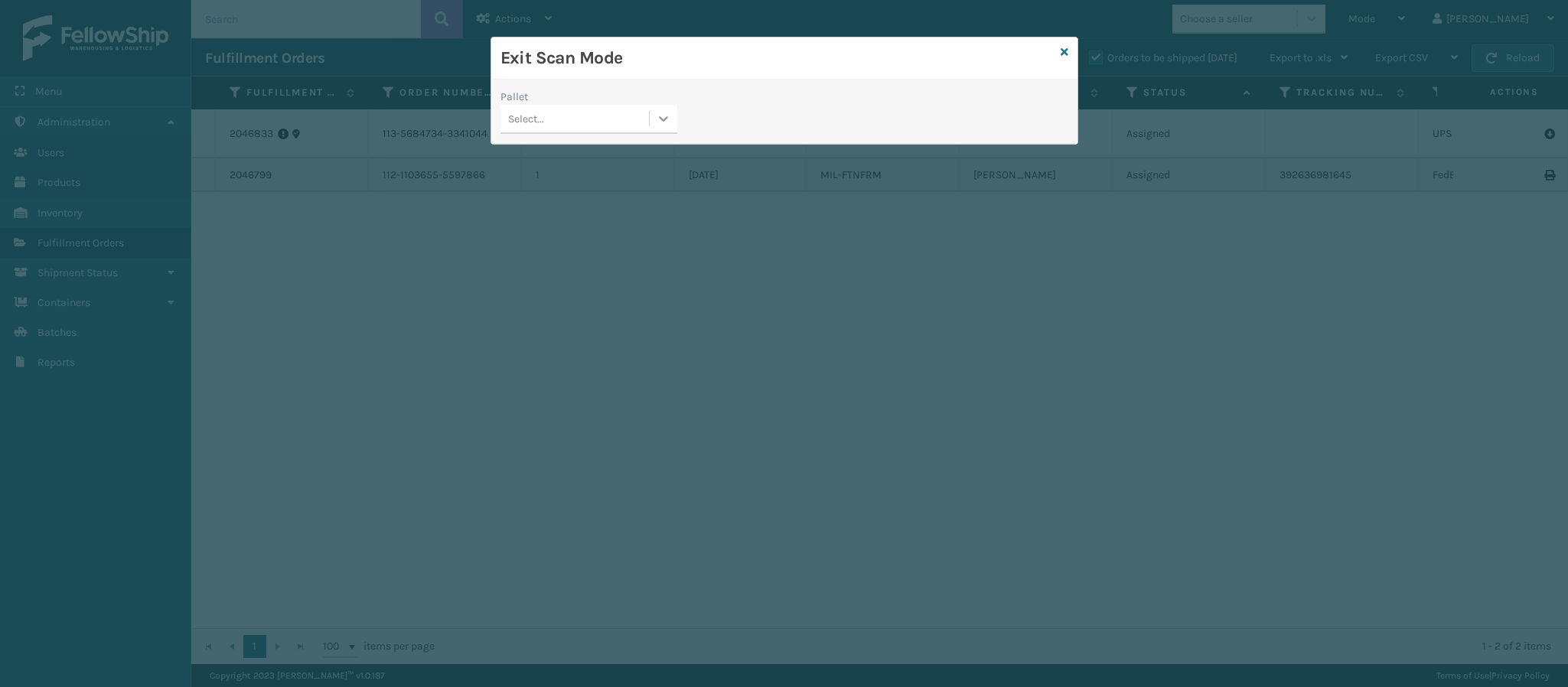
click at [676, 120] on div "Pallet Select..." at bounding box center [589, 116] width 195 height 55
click at [662, 123] on icon at bounding box center [663, 119] width 16 height 16
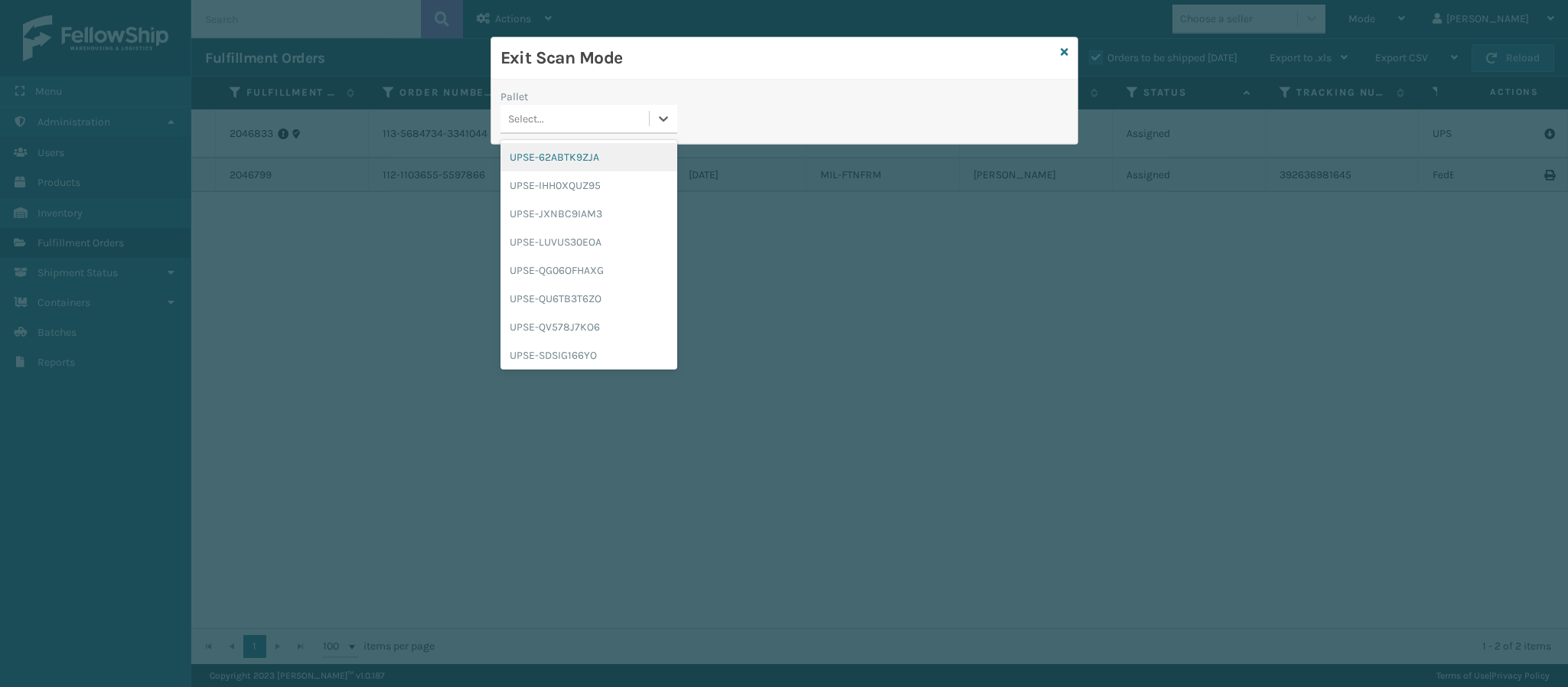
click at [595, 159] on div "UPSE-62ABTK9ZJA" at bounding box center [588, 157] width 177 height 28
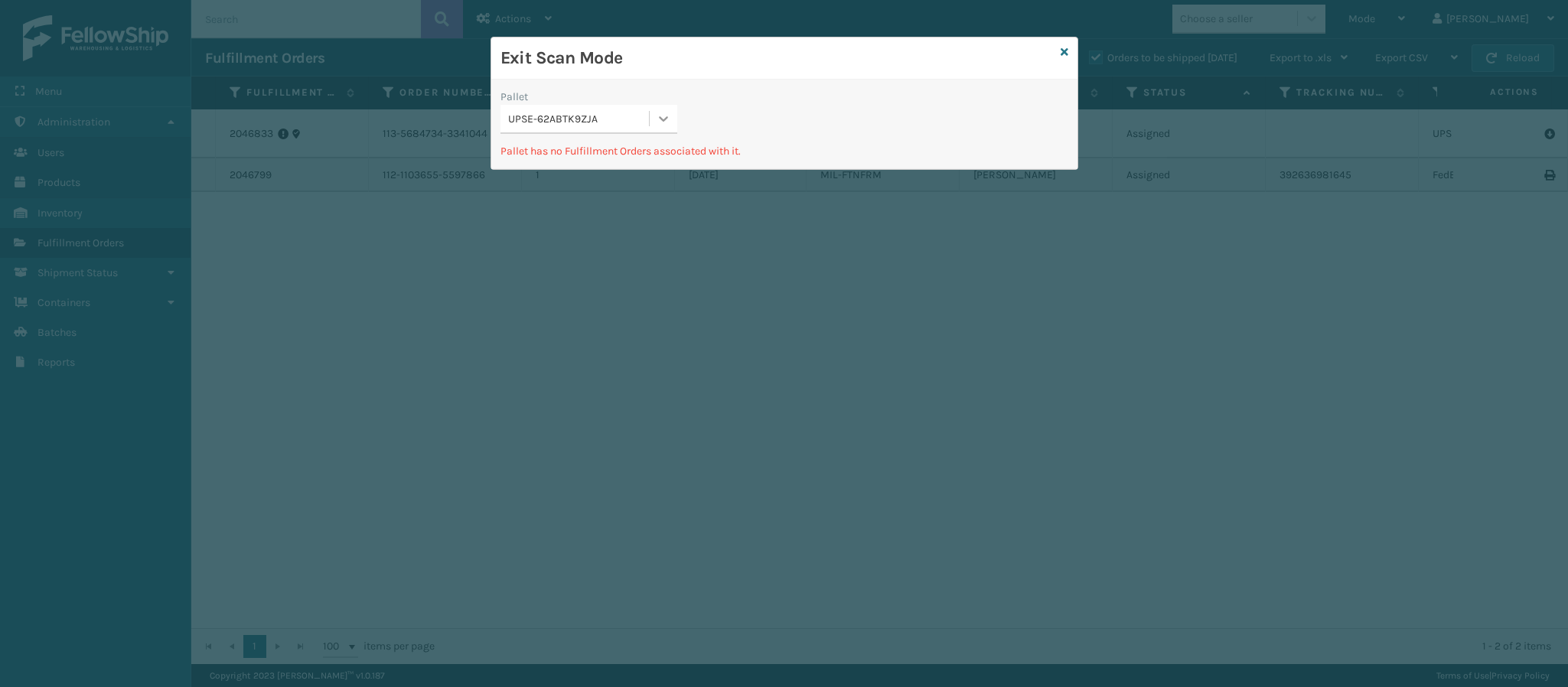
click at [656, 123] on icon at bounding box center [663, 119] width 16 height 16
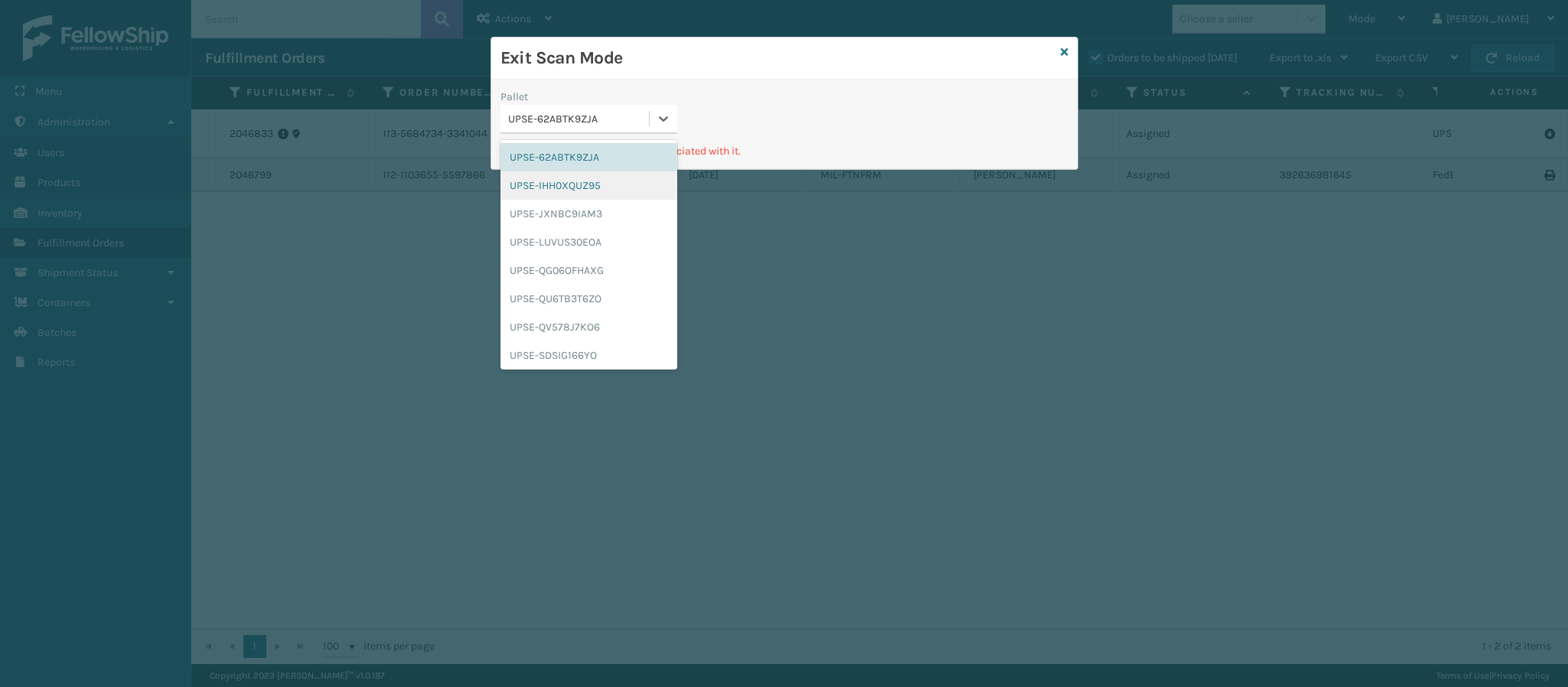
click at [580, 184] on div "UPSE-IHH0XQUZ95" at bounding box center [588, 185] width 177 height 28
click at [666, 125] on icon at bounding box center [663, 119] width 16 height 16
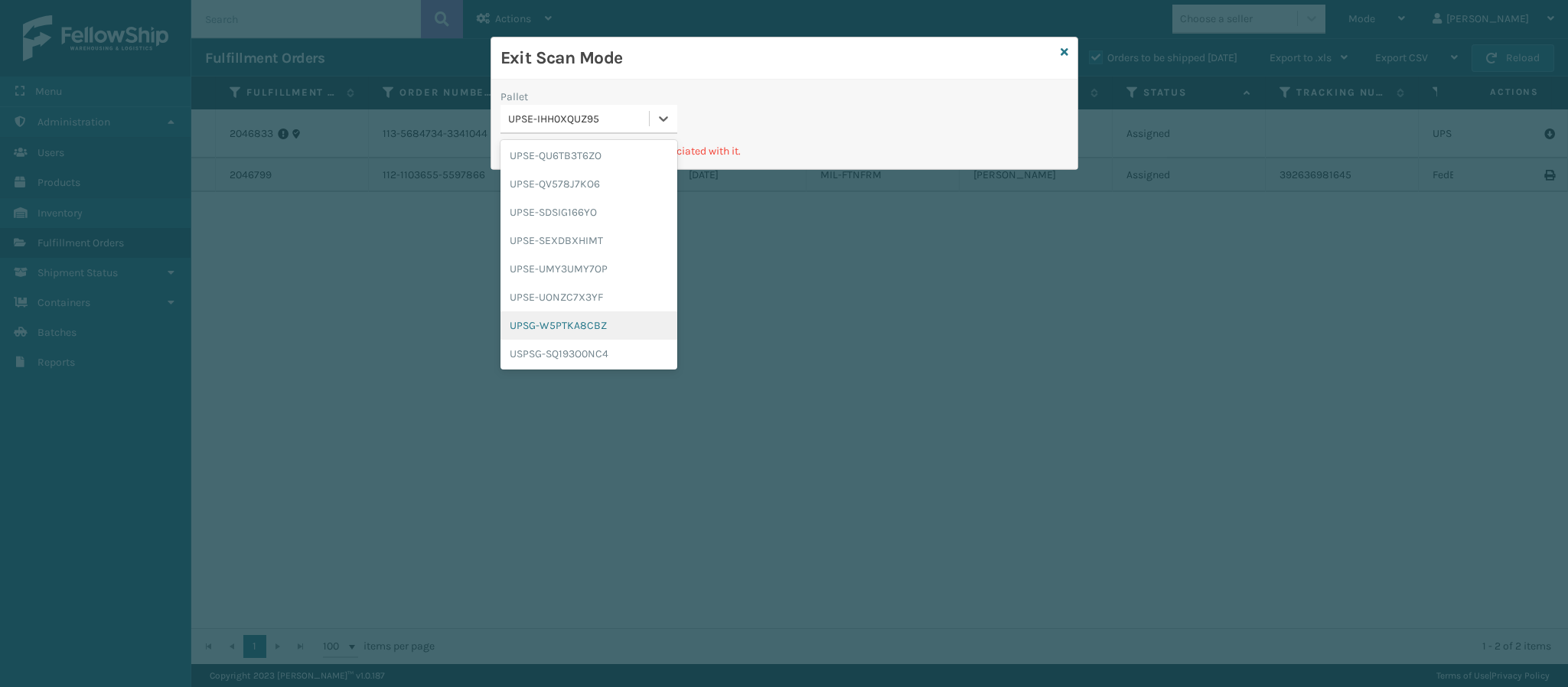
click at [588, 329] on div "UPSG-W5PTKA8CBZ" at bounding box center [588, 326] width 177 height 28
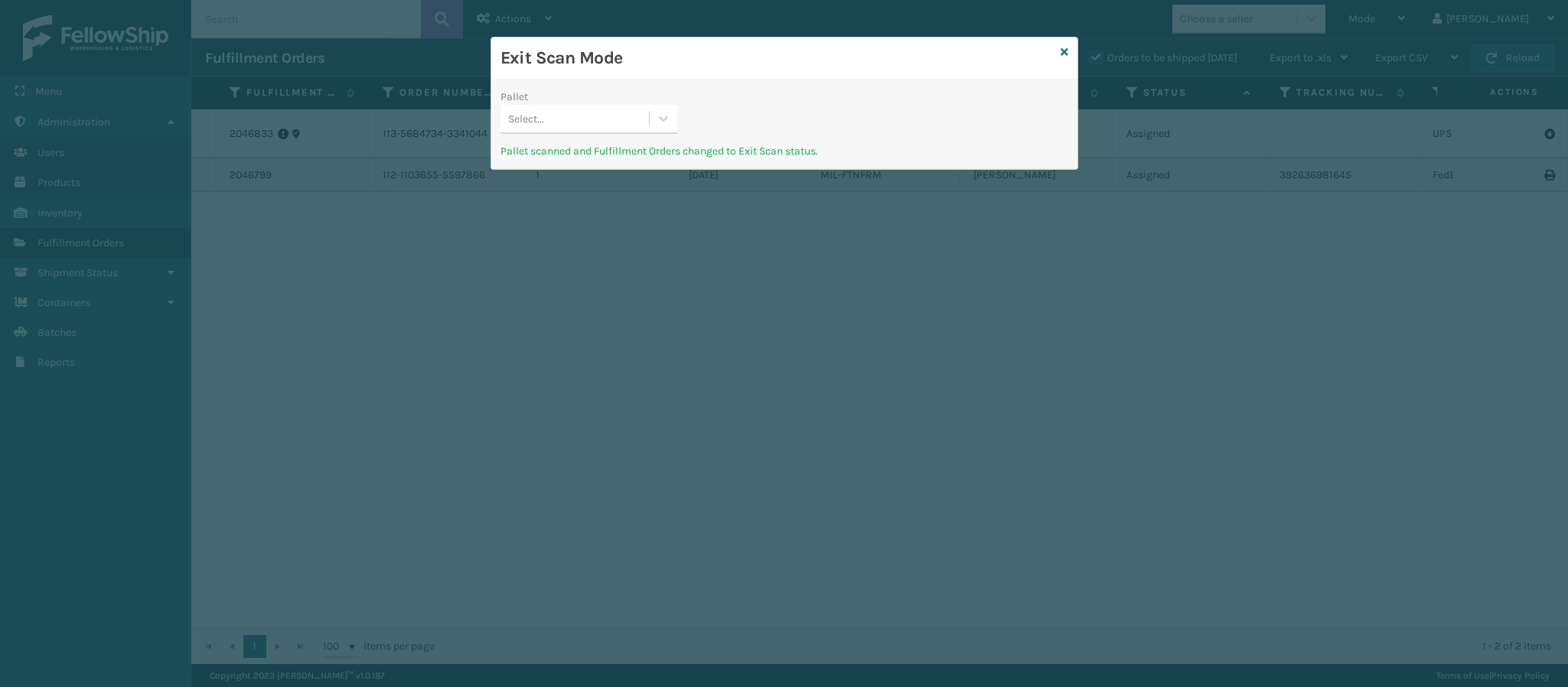
click at [1070, 53] on div "Exit Scan Mode" at bounding box center [784, 59] width 586 height 42
click at [1060, 53] on icon at bounding box center [1064, 52] width 8 height 11
